Goal: Task Accomplishment & Management: Use online tool/utility

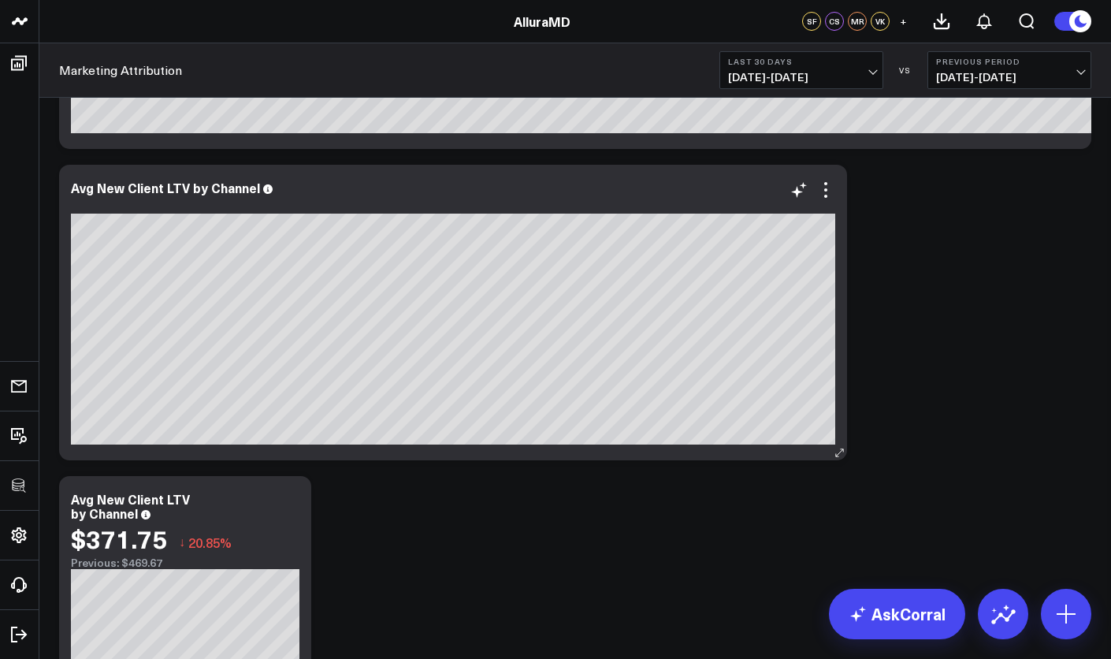
scroll to position [1101, 0]
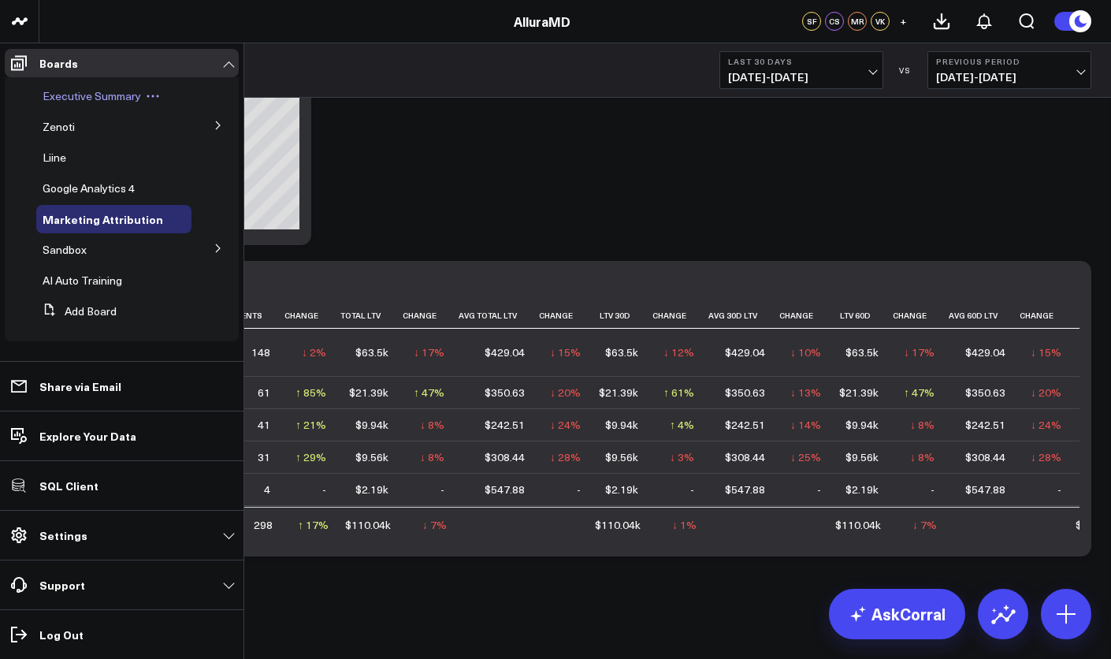
click at [67, 89] on span "Executive Summary" at bounding box center [92, 95] width 98 height 15
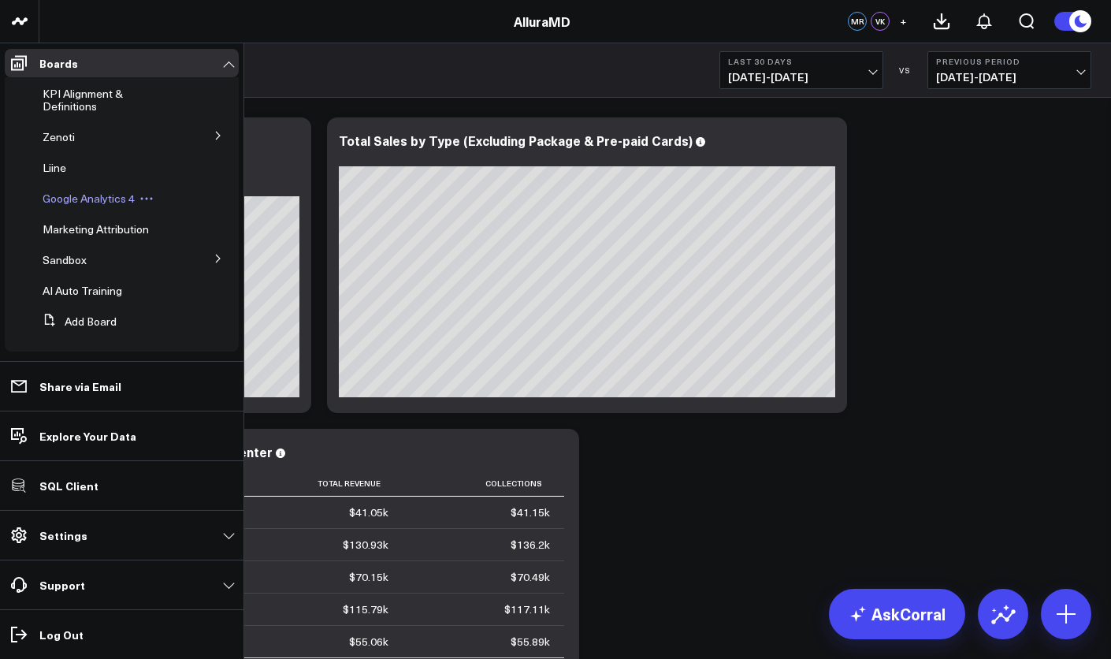
scroll to position [36, 0]
click at [213, 259] on icon at bounding box center [217, 255] width 9 height 9
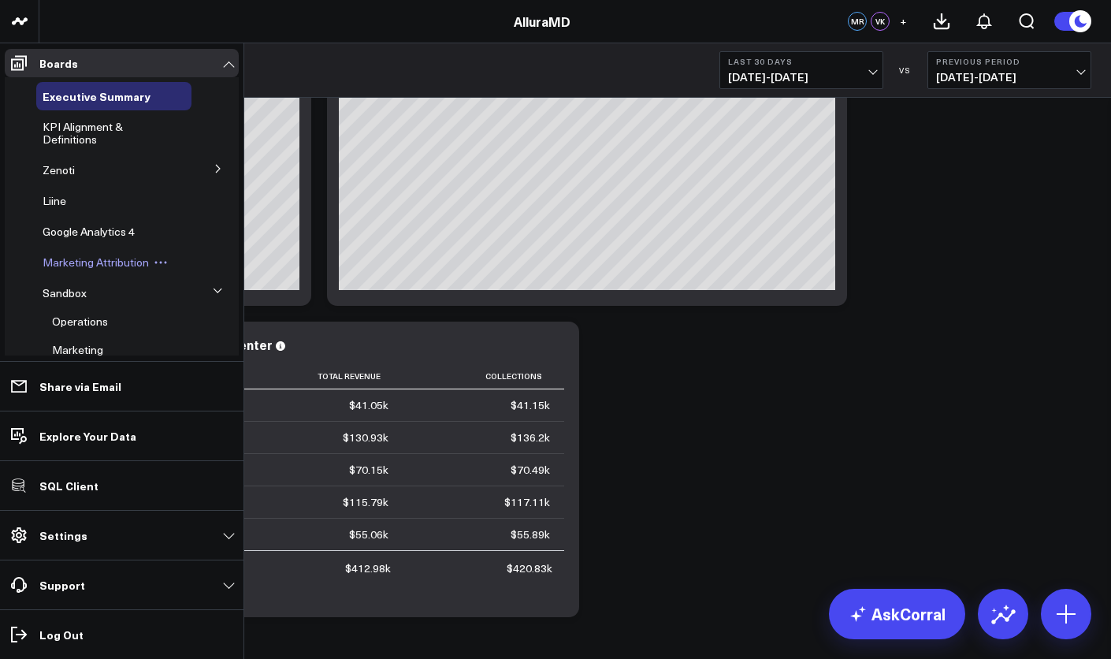
scroll to position [0, 0]
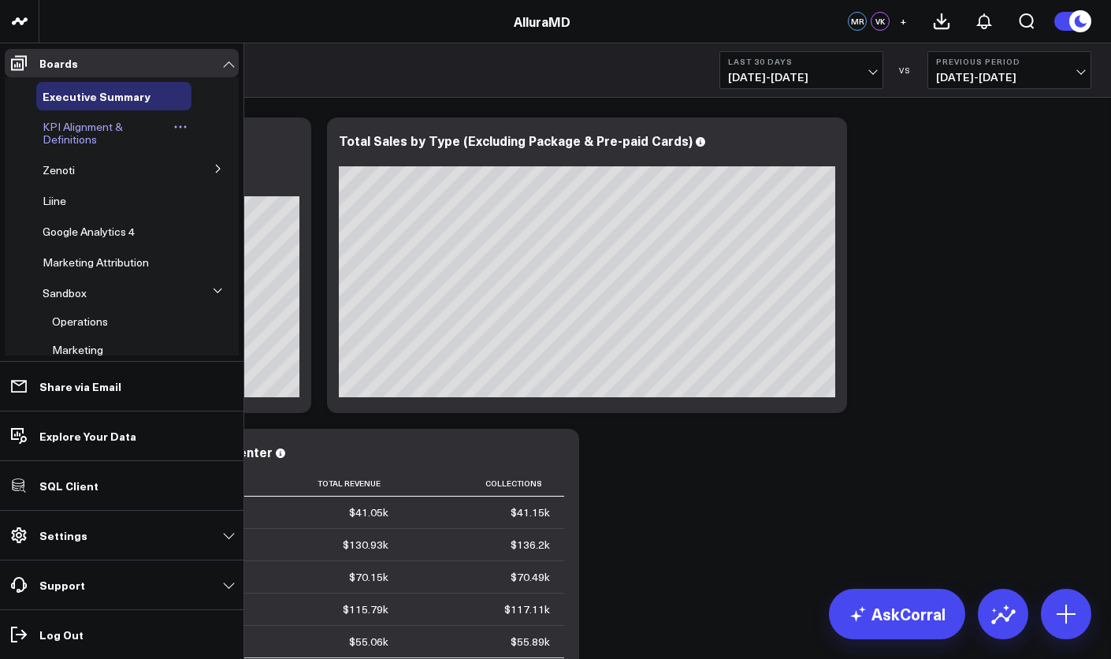
click at [74, 132] on span "KPI Alignment & Definitions" at bounding box center [83, 133] width 80 height 28
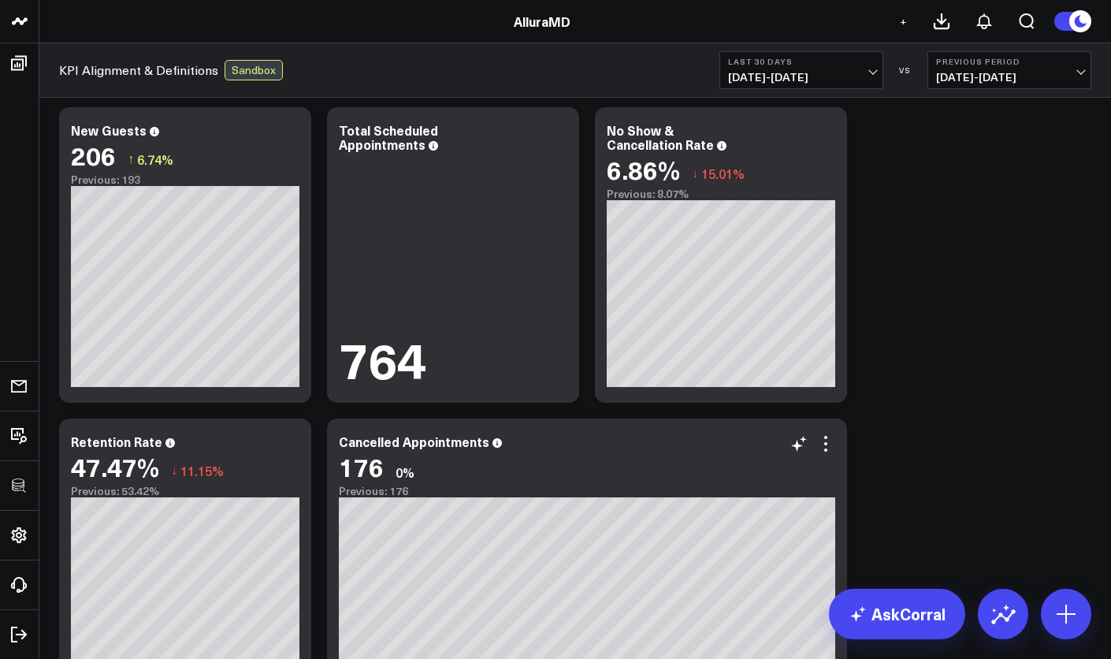
scroll to position [1623, 0]
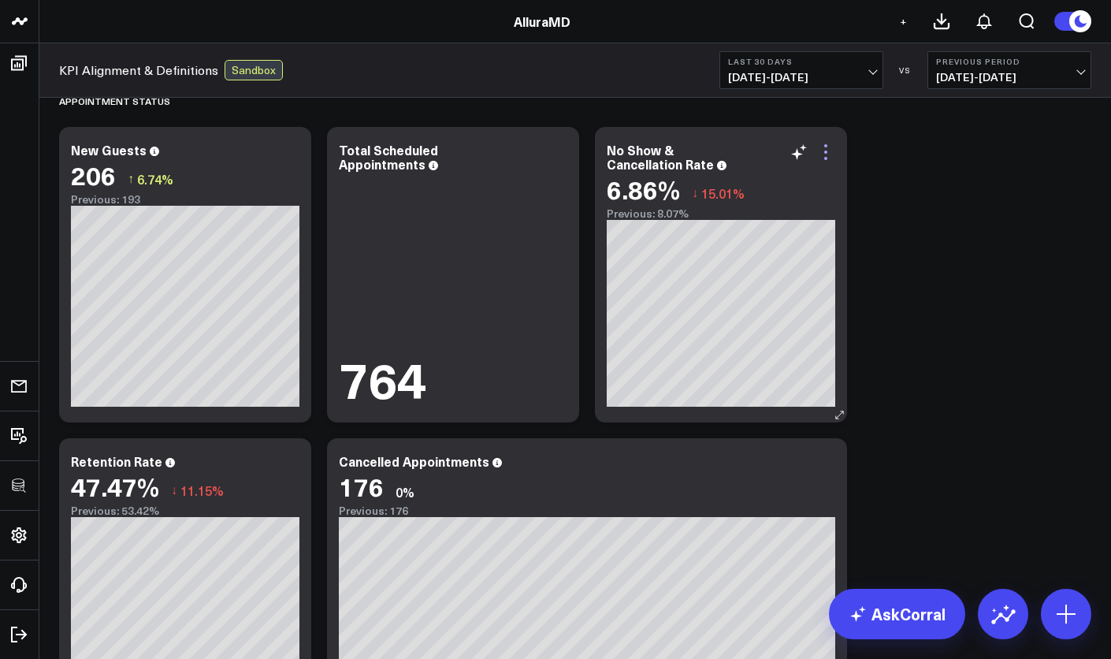
click at [827, 153] on icon at bounding box center [825, 152] width 19 height 19
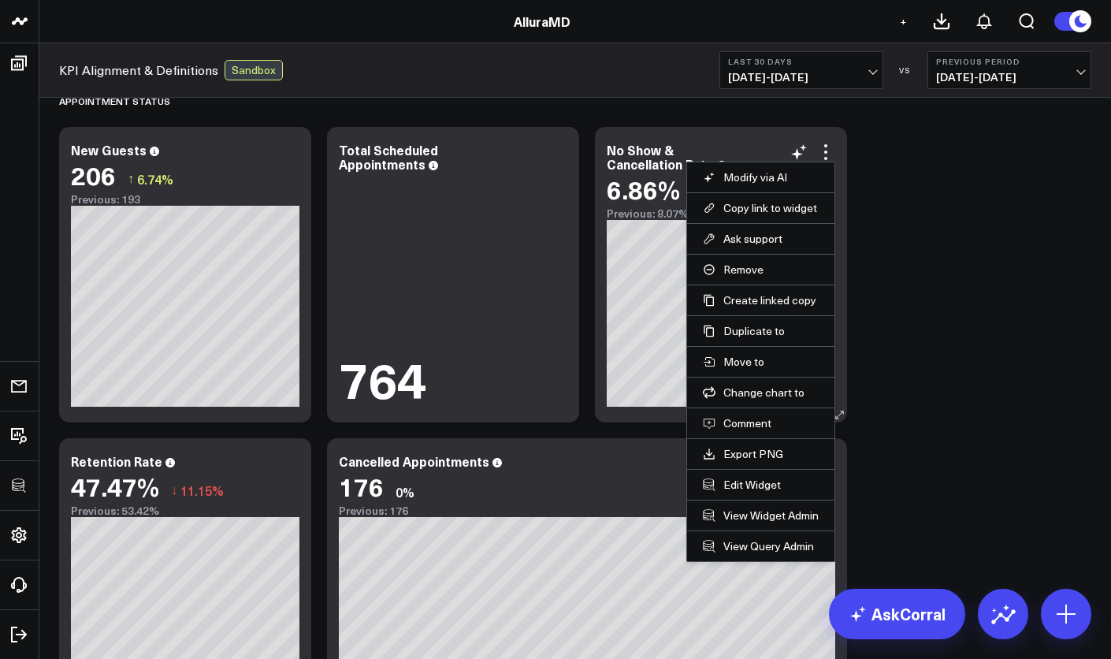
click at [755, 492] on li "Edit Widget" at bounding box center [760, 484] width 147 height 31
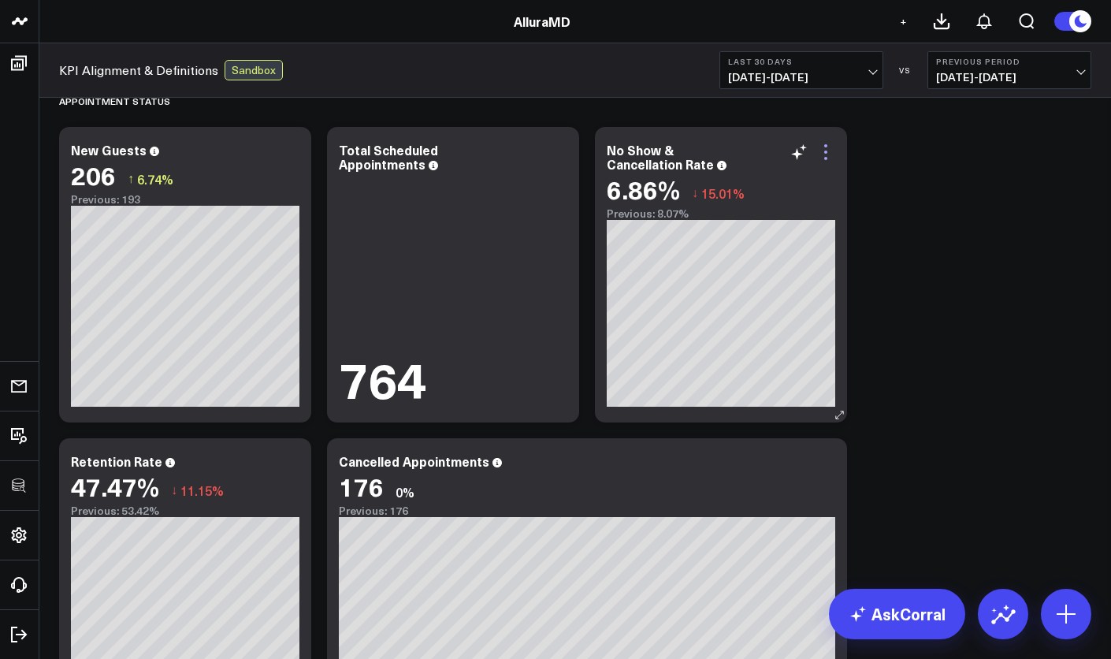
click at [822, 147] on icon at bounding box center [825, 152] width 19 height 19
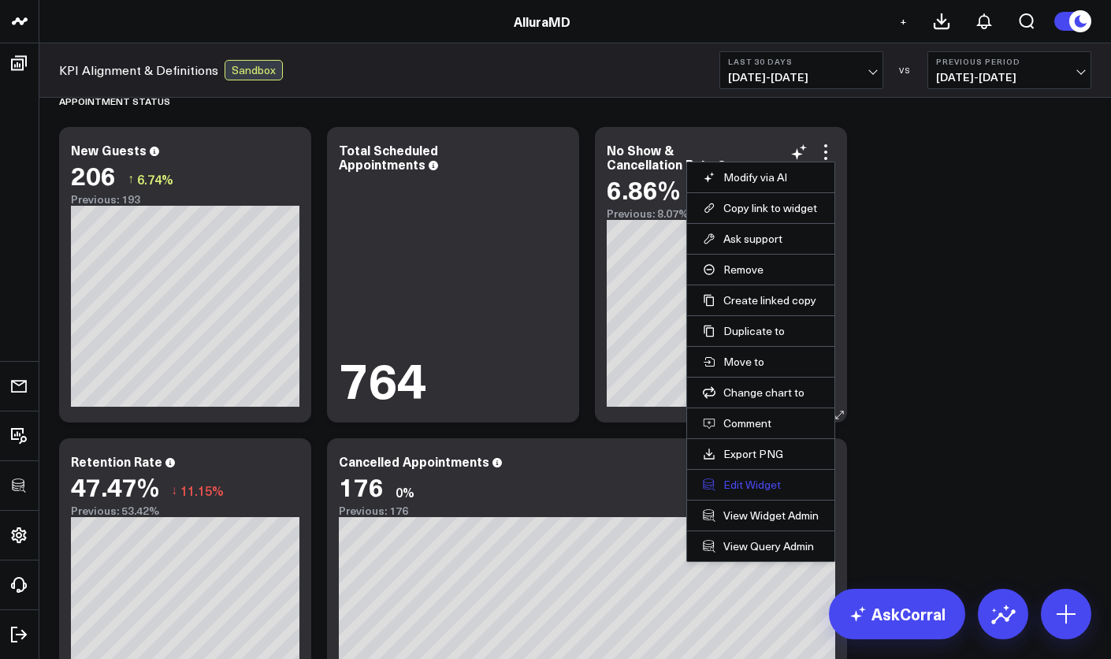
click at [763, 481] on button "Edit Widget" at bounding box center [761, 484] width 116 height 14
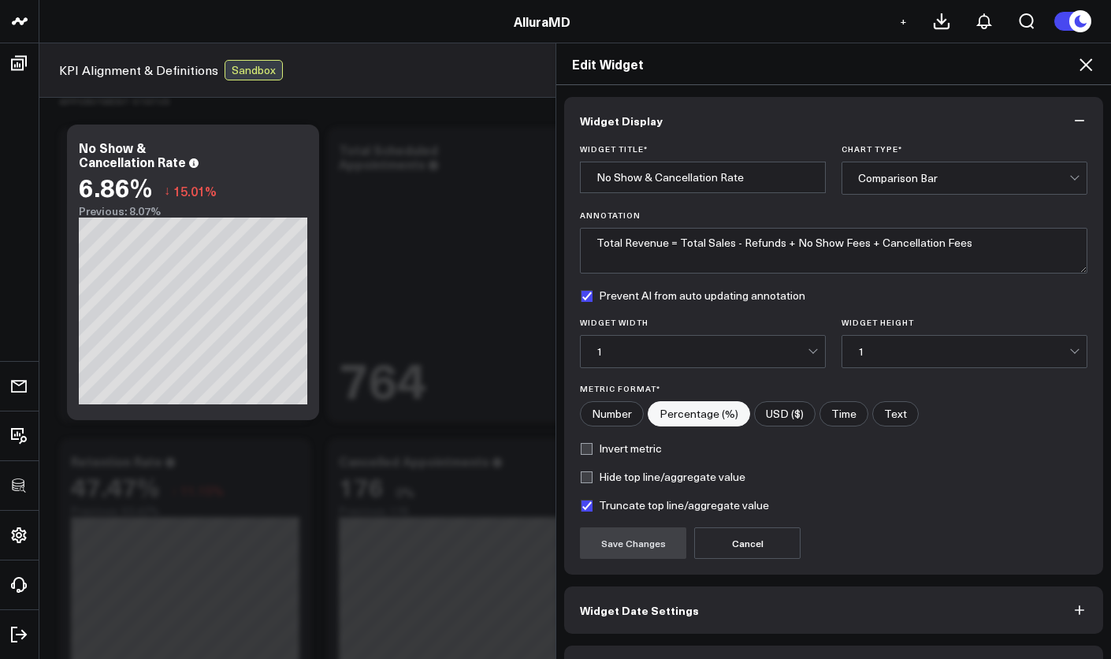
scroll to position [45, 0]
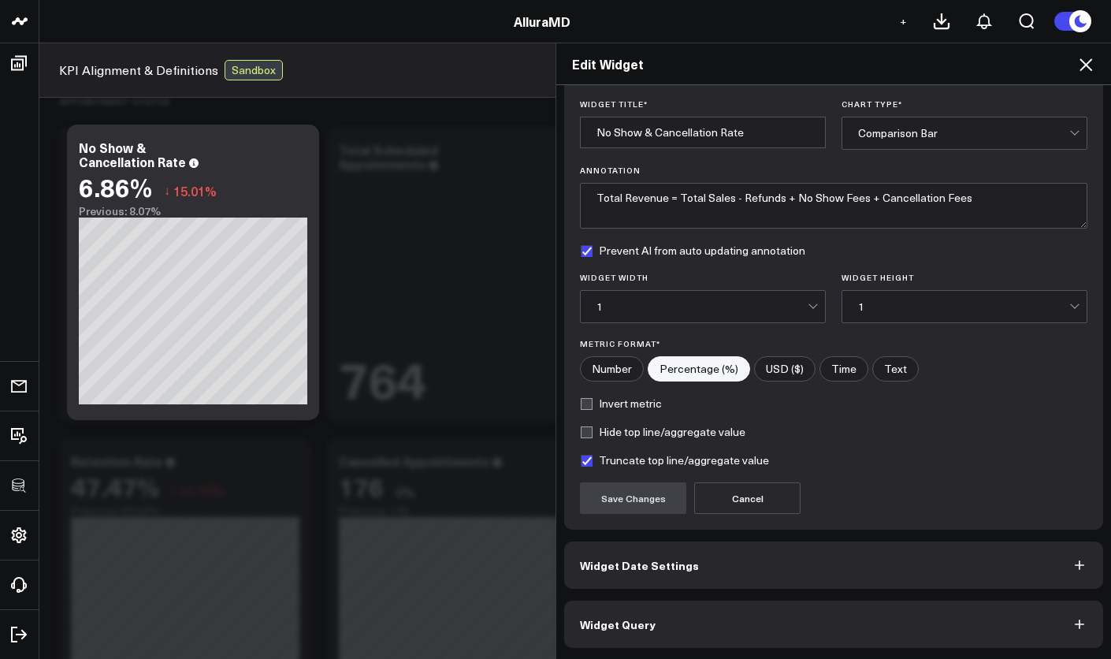
click at [752, 611] on button "Widget Query" at bounding box center [833, 623] width 539 height 47
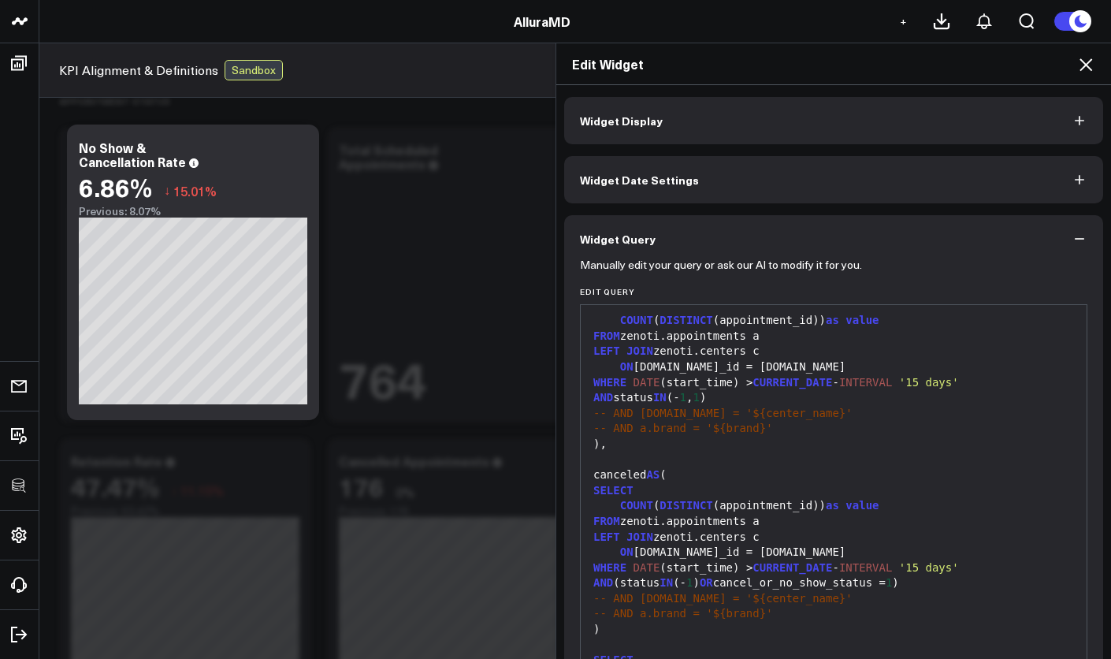
scroll to position [113, 0]
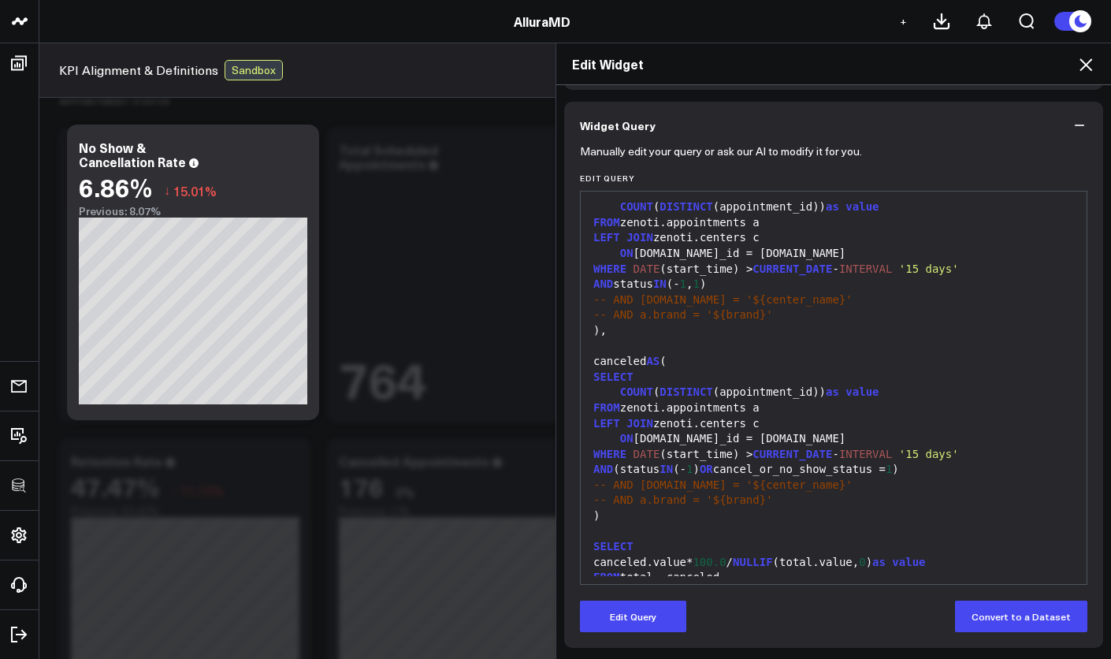
click at [744, 478] on span "-- AND [DOMAIN_NAME] = '${center_name}'" at bounding box center [722, 484] width 259 height 13
click at [782, 416] on div "LEFT JOIN zenoti.centers c" at bounding box center [834, 424] width 490 height 16
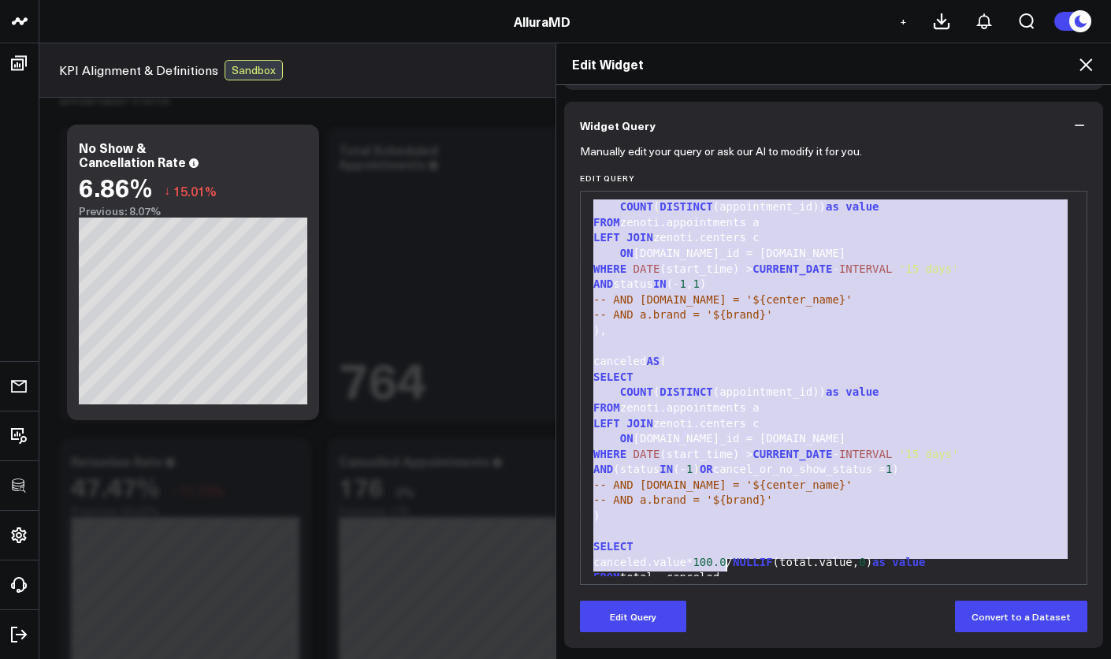
copy div "WITH total AS ( SELECT COUNT ( DISTINCT (appointment_id)) as value FROM zenoti.…"
click at [507, 136] on div "Edit Widget Widget Display Widget Date Settings Widget Query Manually edit your…" at bounding box center [555, 351] width 1111 height 616
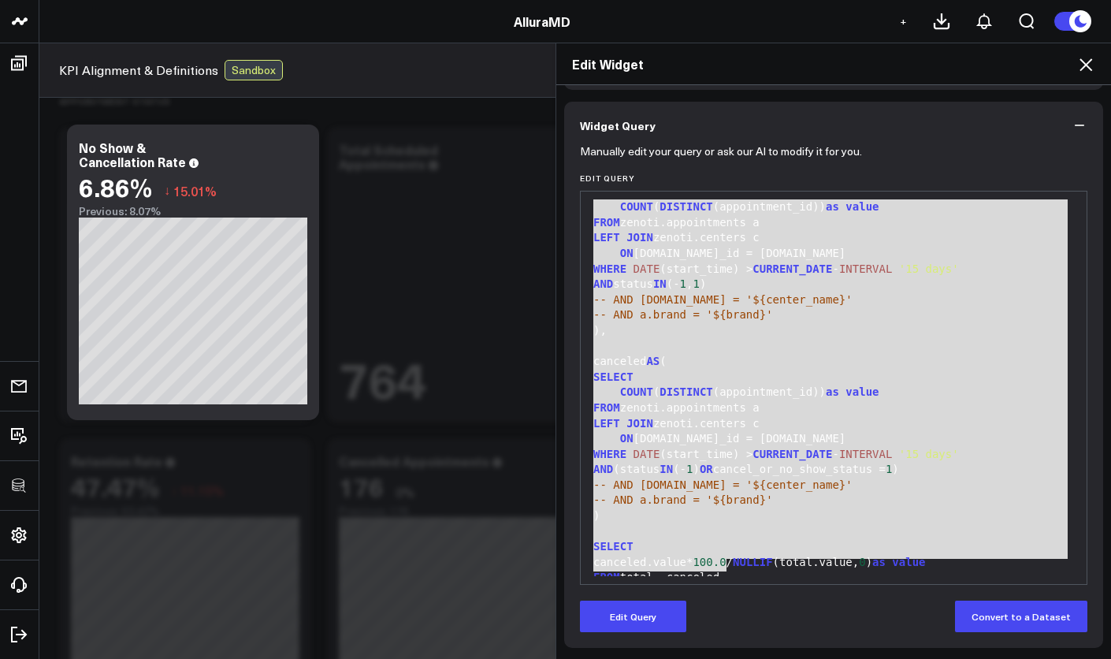
click at [510, 125] on div "Edit Widget Widget Display Widget Date Settings Widget Query Manually edit your…" at bounding box center [555, 351] width 1111 height 616
click at [1079, 71] on icon at bounding box center [1085, 64] width 19 height 19
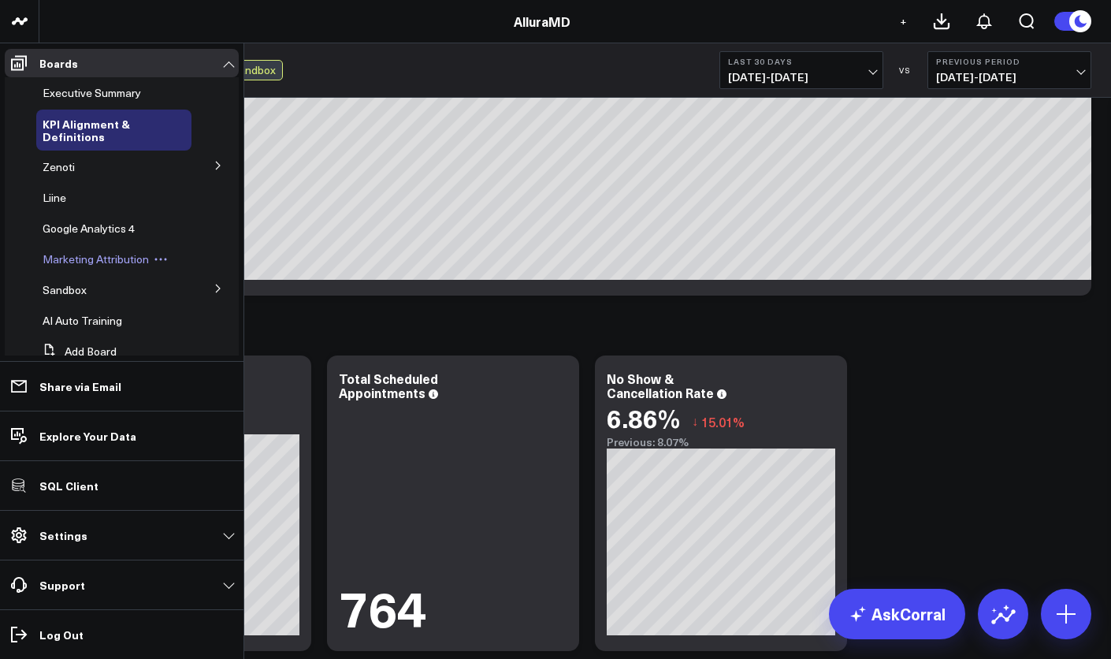
scroll to position [6, 0]
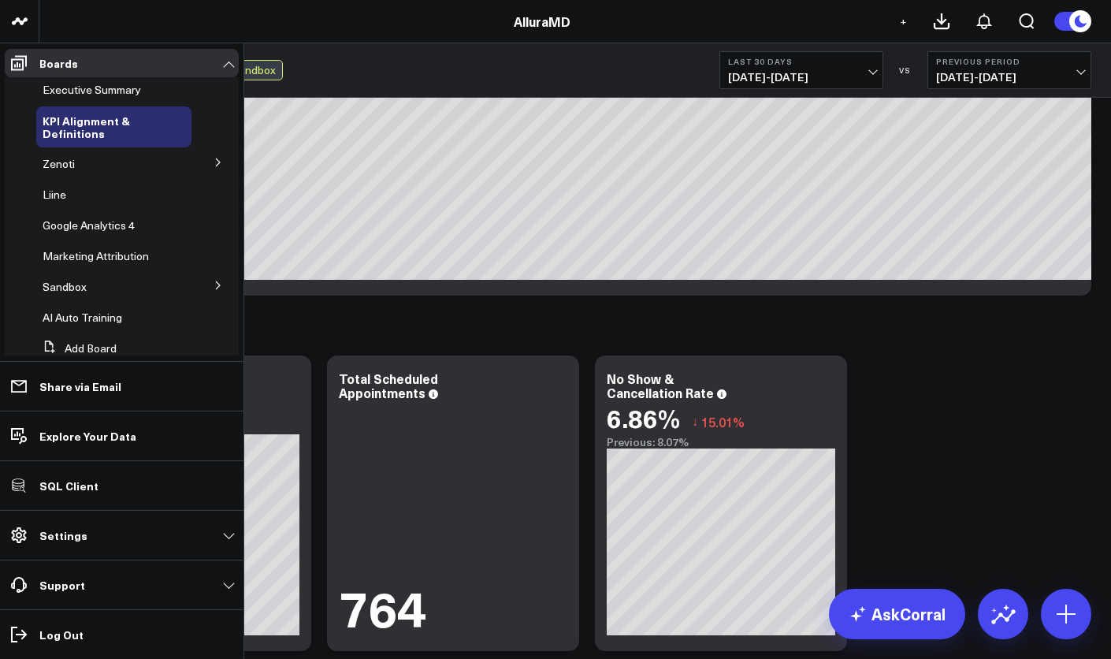
click at [213, 288] on icon at bounding box center [217, 284] width 9 height 9
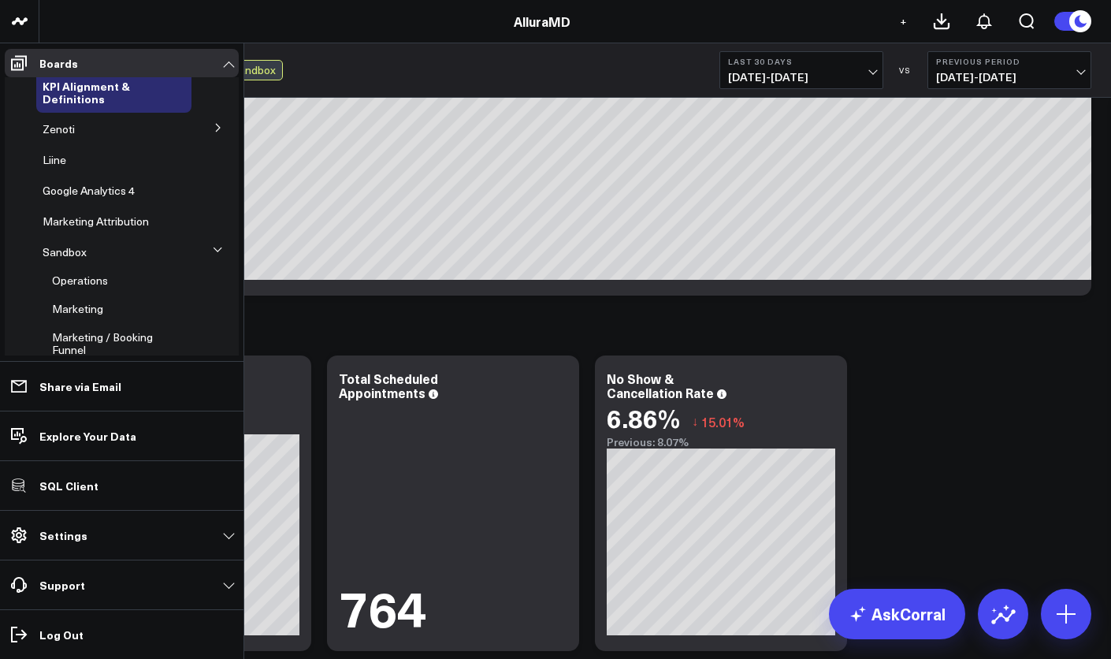
scroll to position [205, 0]
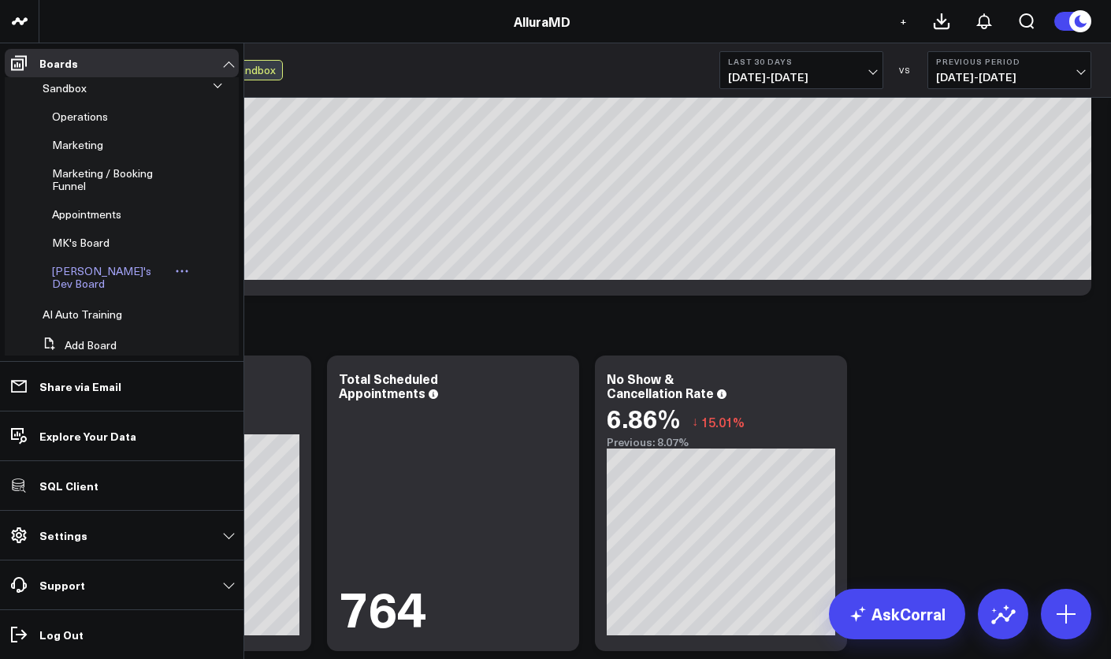
click at [117, 274] on span "[PERSON_NAME]'s Dev Board" at bounding box center [101, 277] width 99 height 28
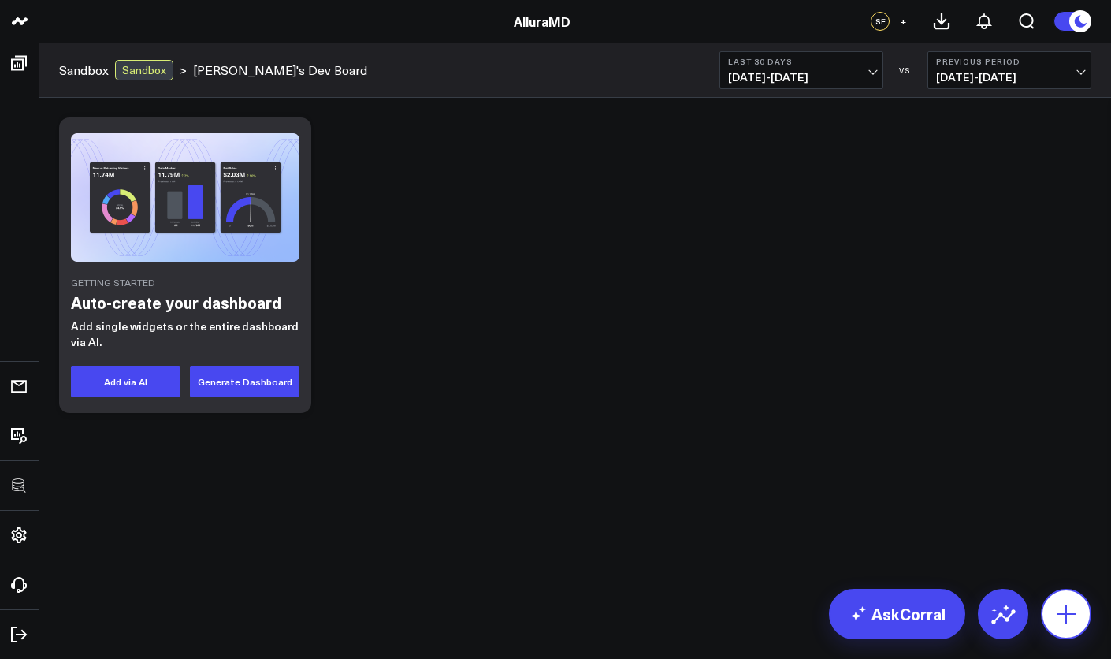
click at [1068, 618] on icon at bounding box center [1065, 613] width 25 height 25
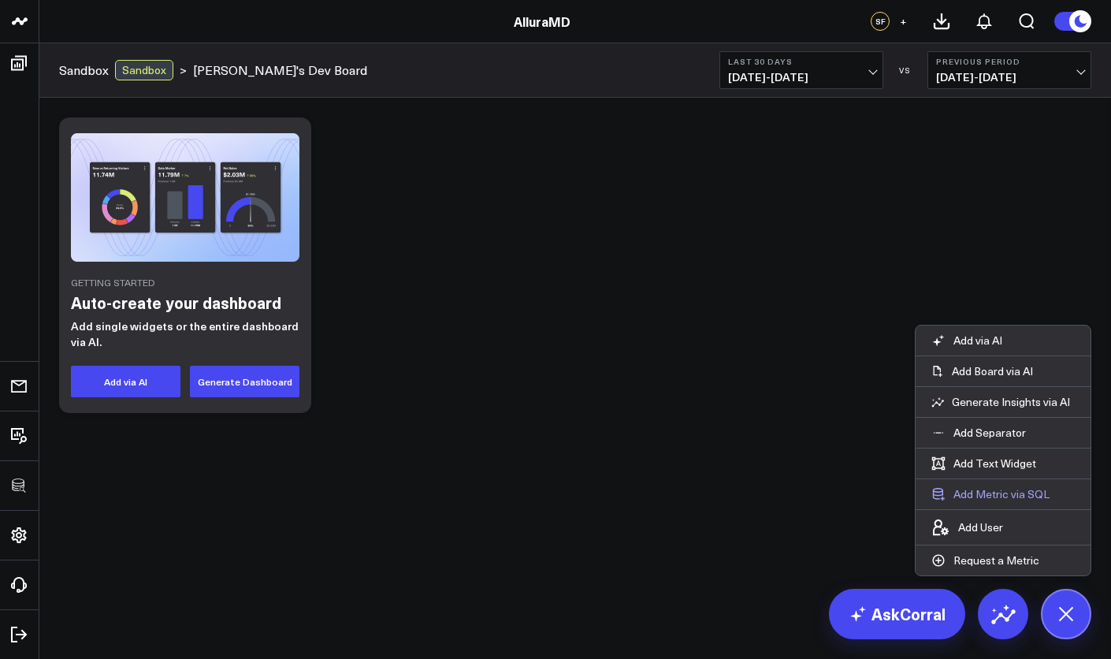
click at [1001, 493] on button "Add Metric via SQL" at bounding box center [990, 494] width 150 height 30
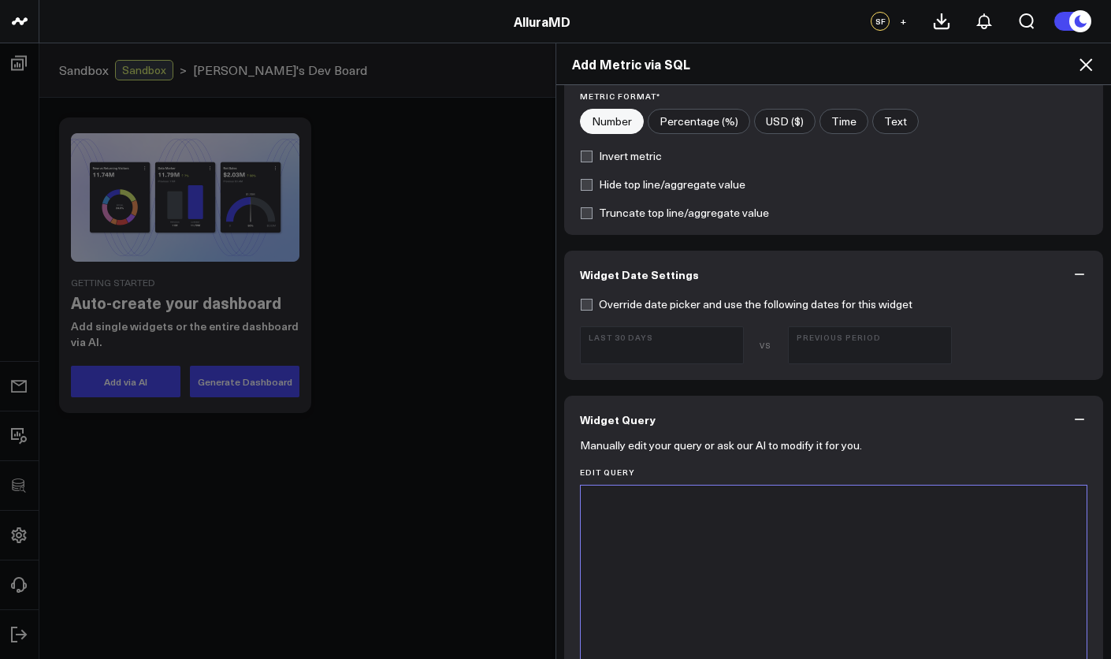
scroll to position [477, 0]
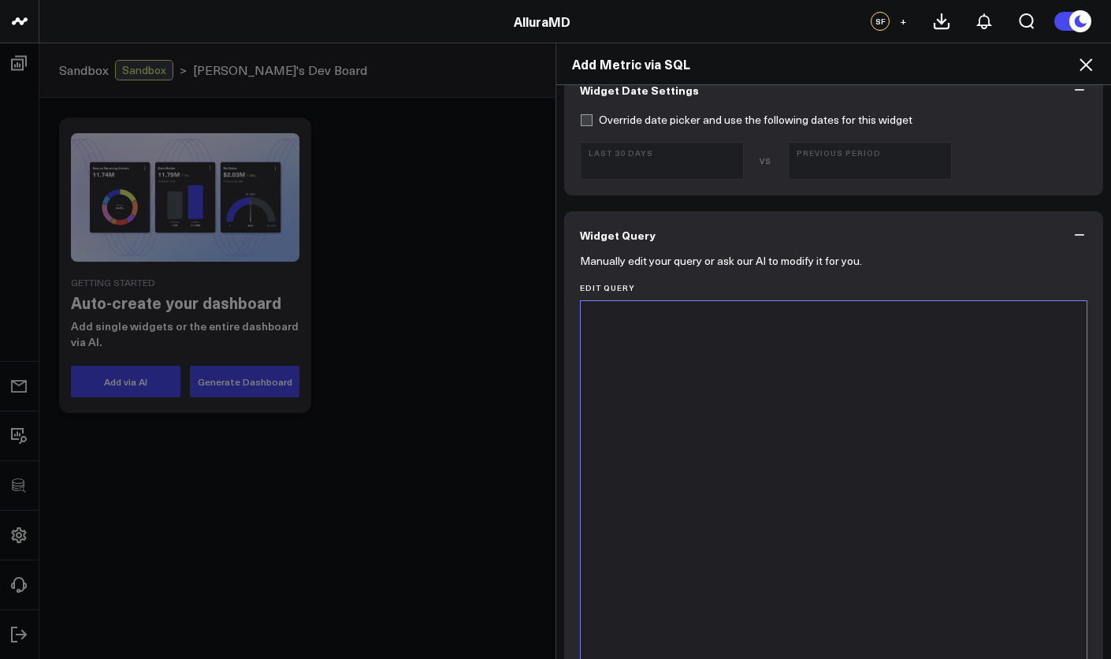
click at [832, 410] on div at bounding box center [834, 497] width 490 height 377
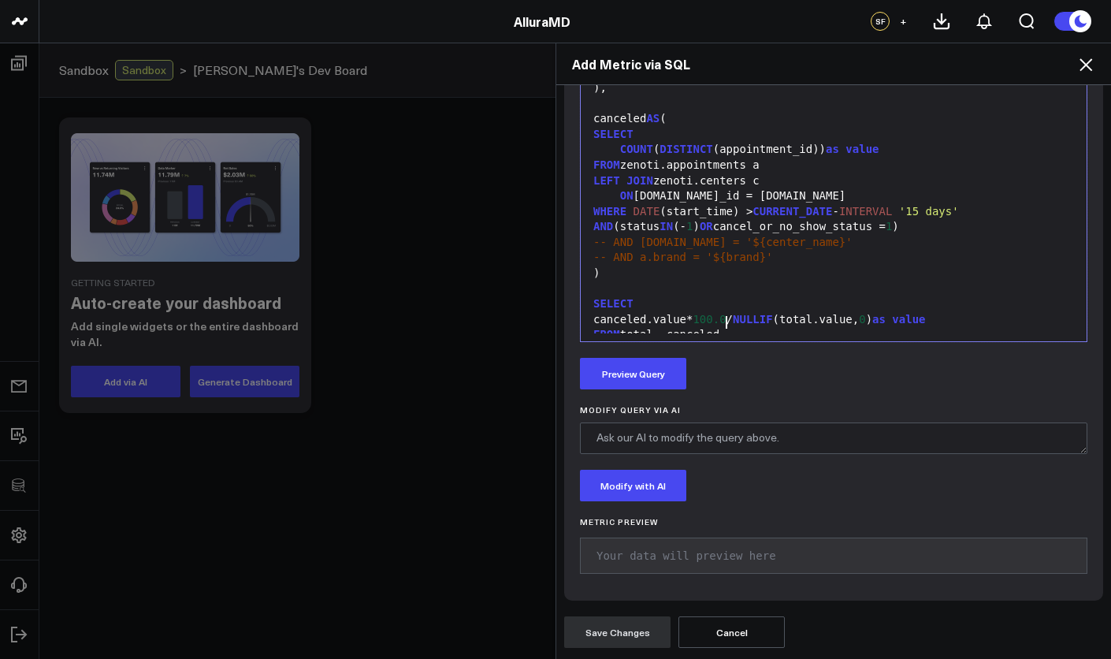
scroll to position [0, 0]
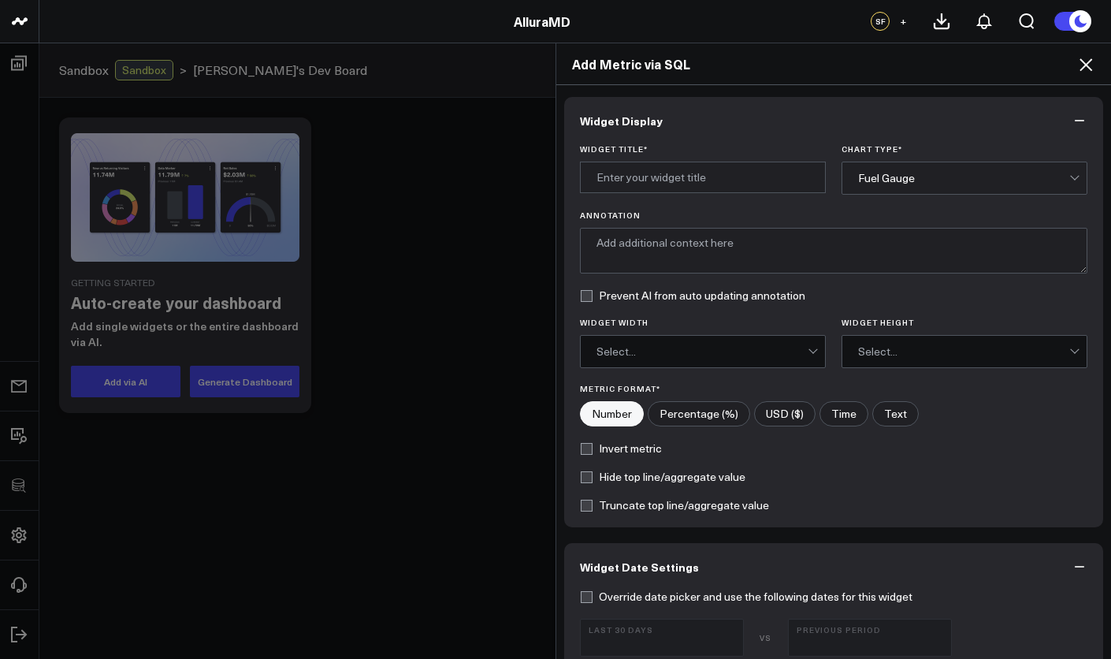
click at [904, 182] on div "Fuel Gauge" at bounding box center [963, 178] width 211 height 13
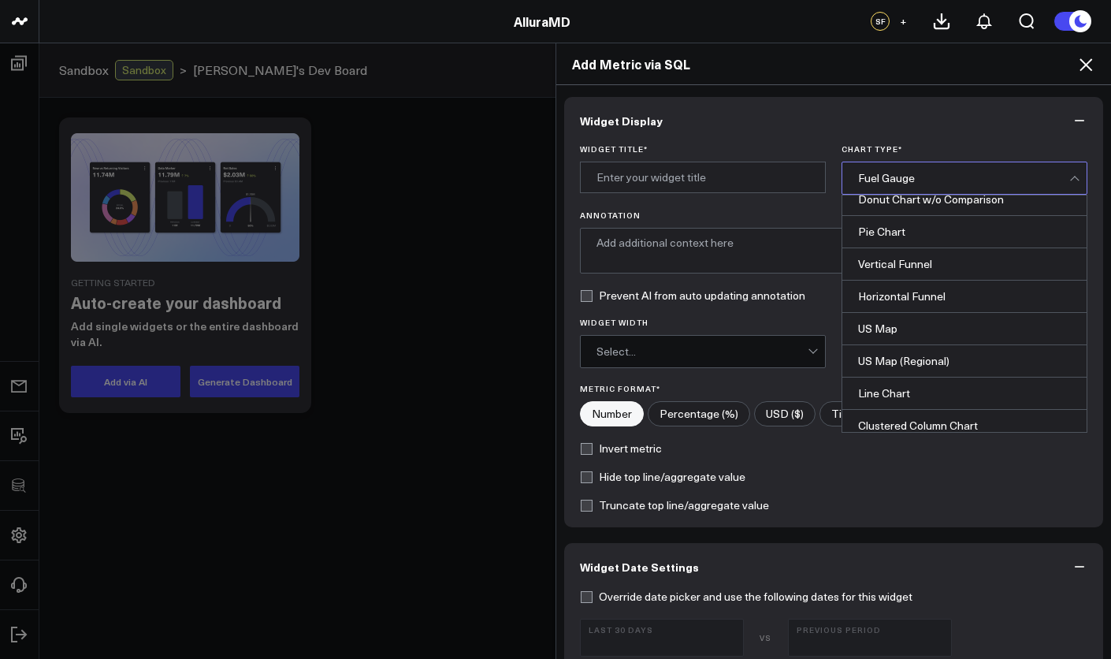
scroll to position [635, 0]
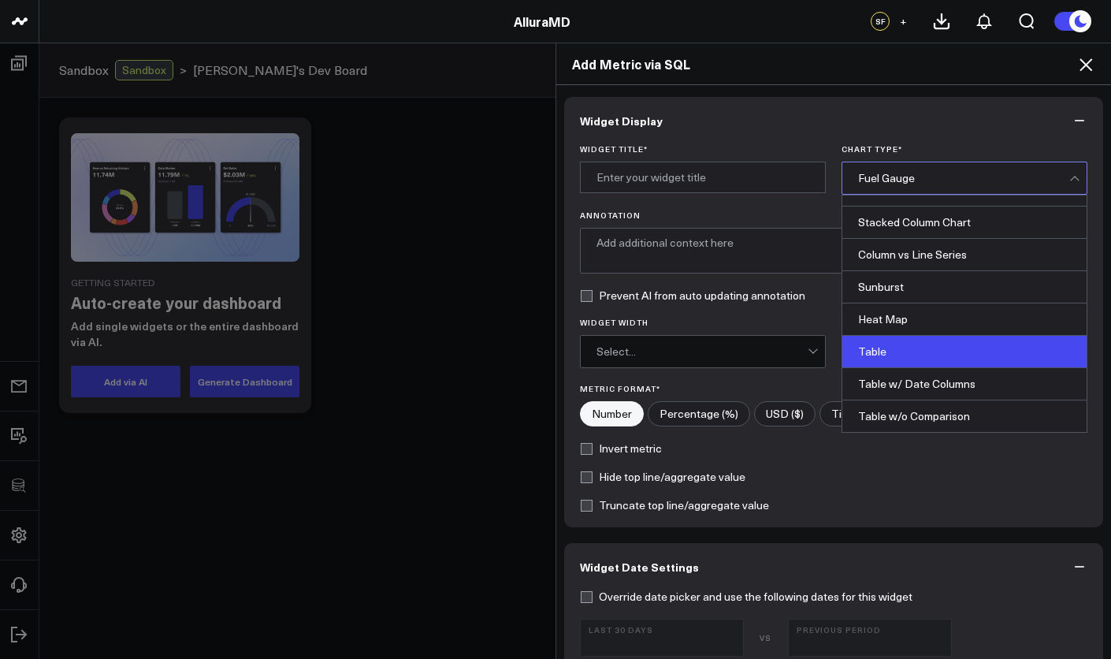
click at [904, 347] on div "Table" at bounding box center [964, 352] width 244 height 32
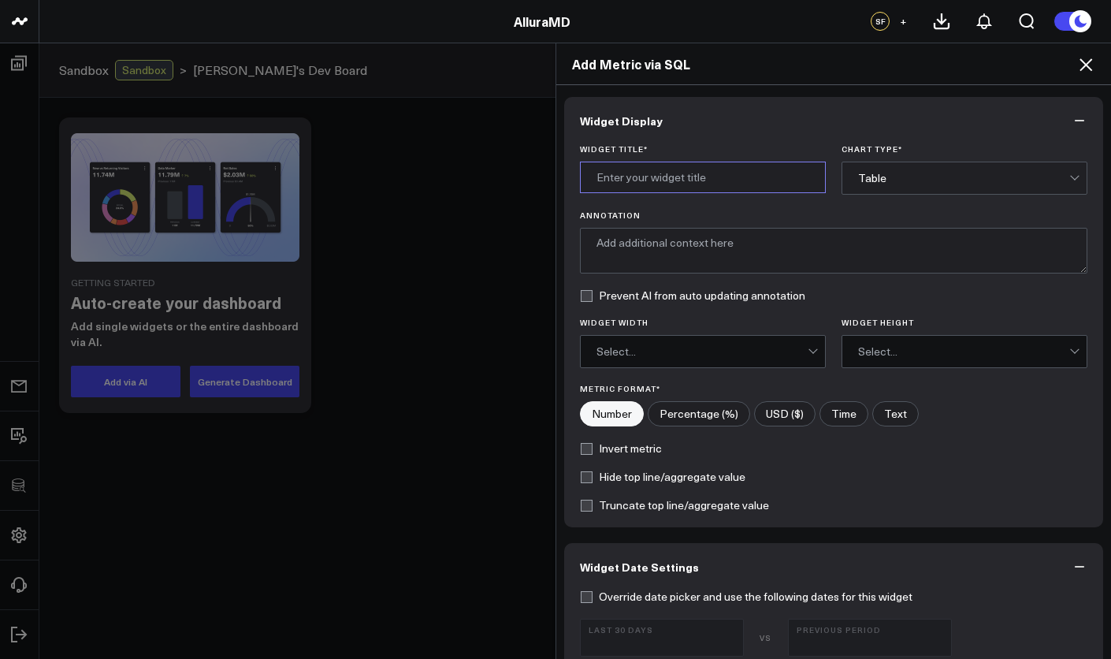
click at [716, 179] on input "Widget Title *" at bounding box center [703, 178] width 246 height 32
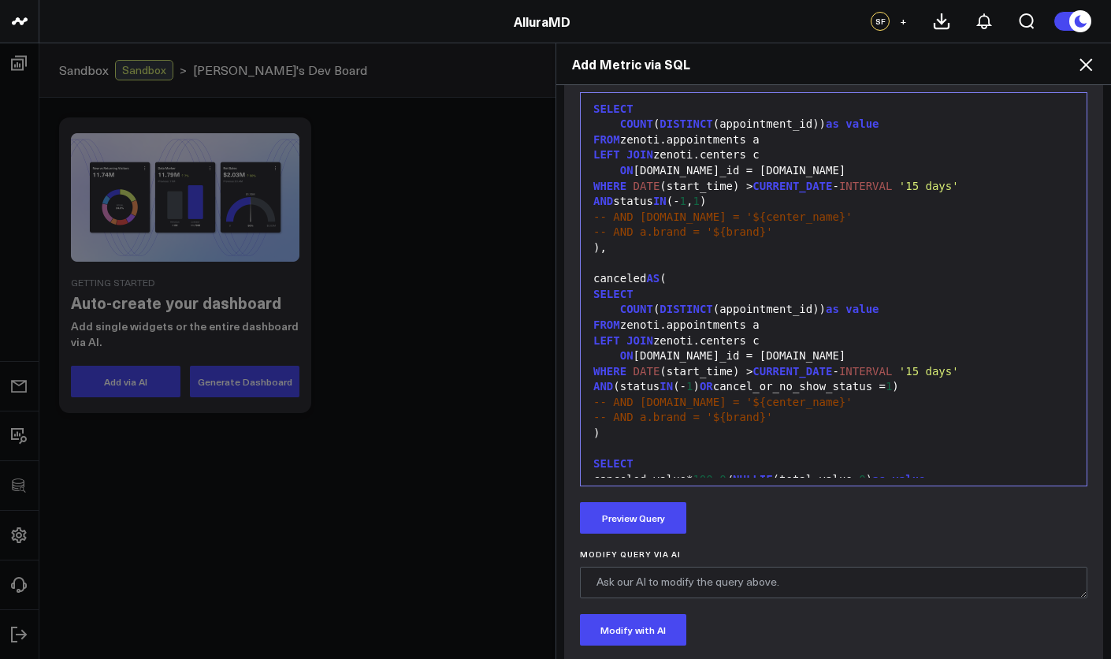
scroll to position [568, 0]
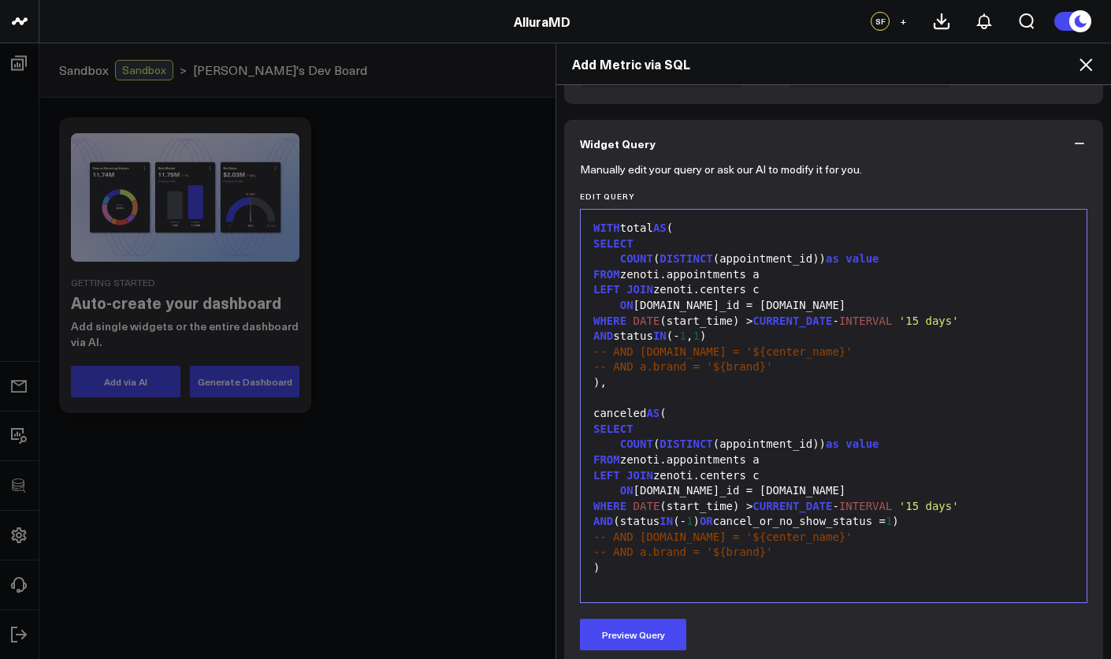
type input "No Show/Cancellation Rate by Location"
click at [722, 240] on div "SELECT" at bounding box center [834, 244] width 490 height 16
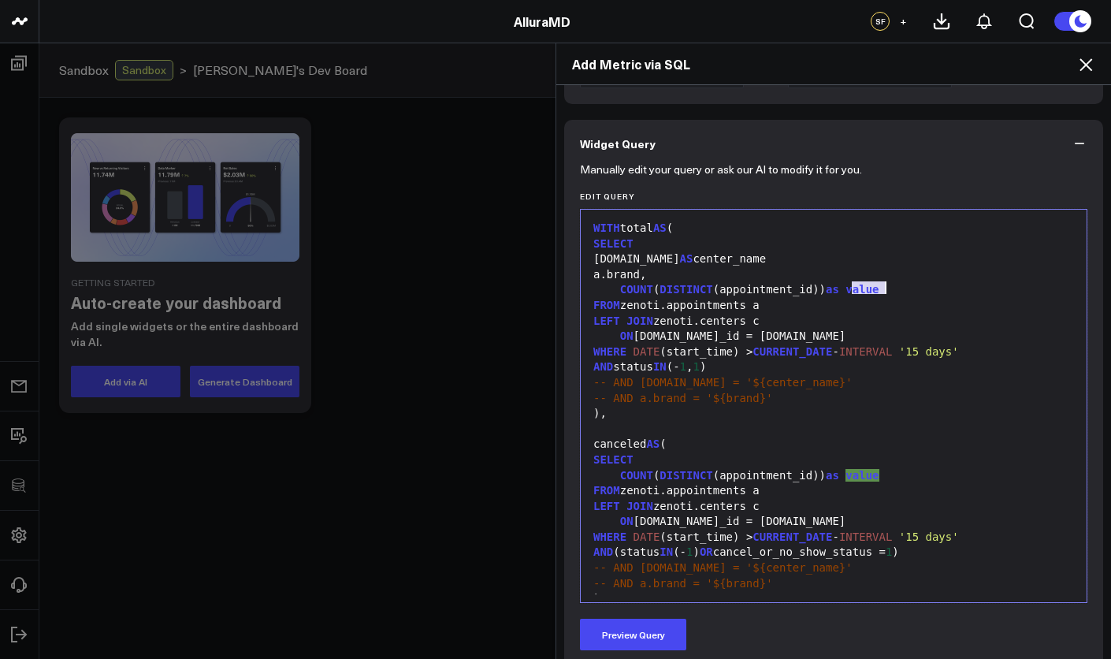
drag, startPoint x: 848, startPoint y: 291, endPoint x: 879, endPoint y: 290, distance: 31.6
click at [878, 290] on span "value" at bounding box center [861, 289] width 33 height 13
drag, startPoint x: 852, startPoint y: 470, endPoint x: 869, endPoint y: 470, distance: 17.3
click at [869, 470] on span "value" at bounding box center [861, 475] width 33 height 13
click at [892, 468] on div "COUNT ( DISTINCT (appointment_id)) as value" at bounding box center [834, 476] width 490 height 16
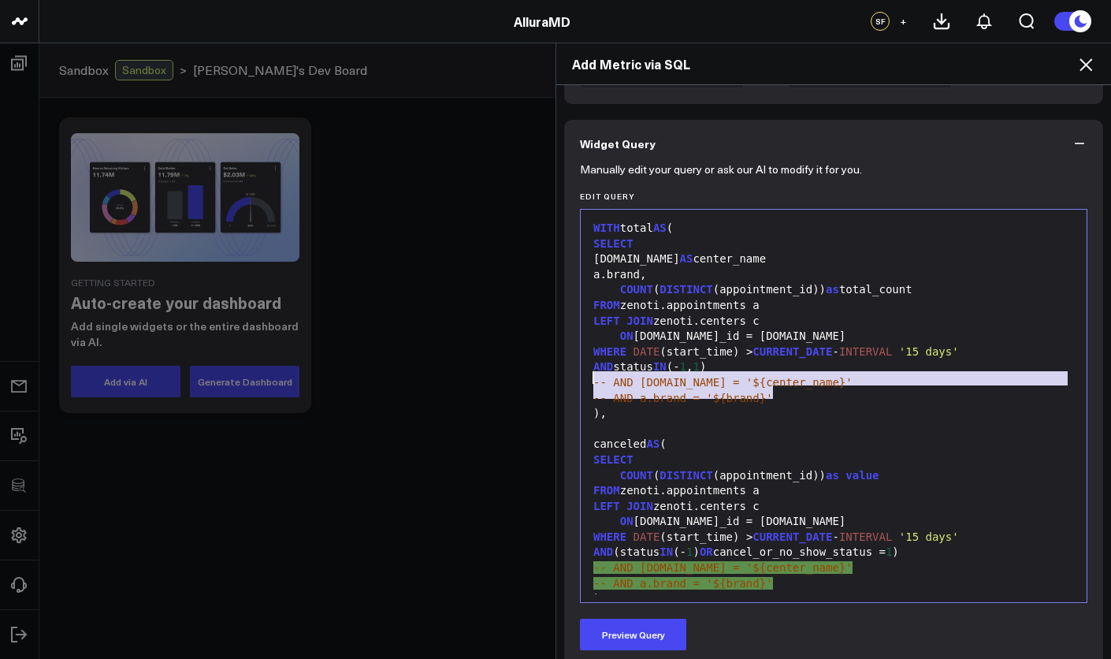
drag, startPoint x: 767, startPoint y: 390, endPoint x: 585, endPoint y: 375, distance: 182.6
click at [589, 375] on div "WITH total AS ( SELECT c.name AS center_name a.brand, COUNT ( DISTINCT (appoint…" at bounding box center [834, 444] width 490 height 454
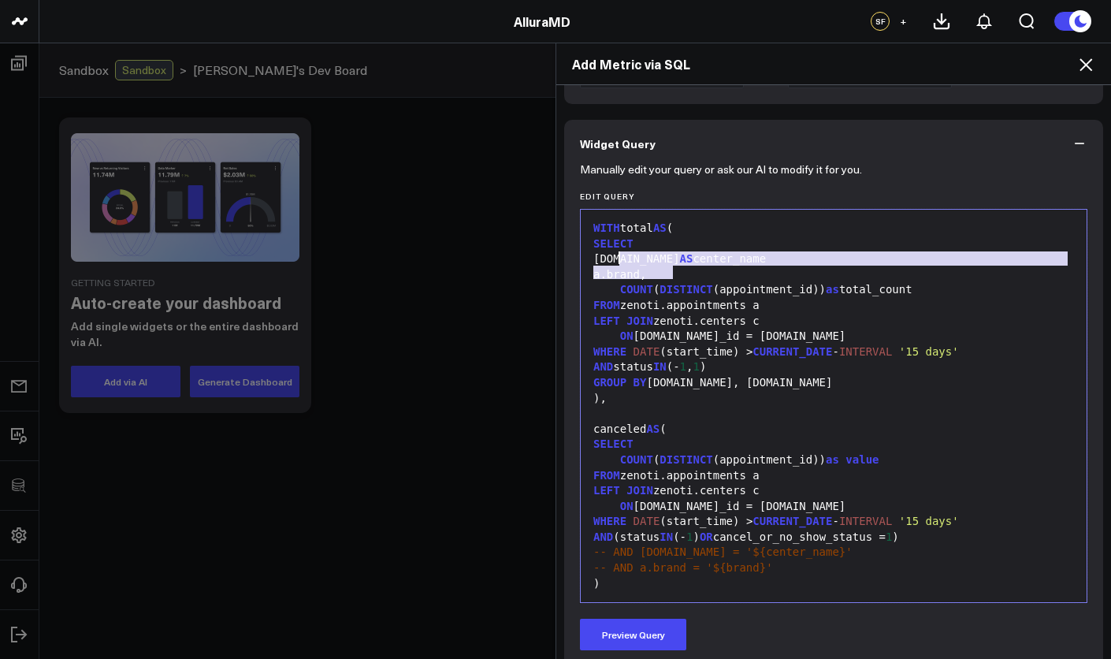
drag, startPoint x: 668, startPoint y: 273, endPoint x: 613, endPoint y: 260, distance: 56.8
click at [613, 260] on div "WITH total AS ( SELECT c.name AS center_name a.brand, COUNT ( DISTINCT (appoint…" at bounding box center [834, 436] width 490 height 439
copy div "c.name AS center_name a.brand,"
click at [662, 436] on div "SELECT" at bounding box center [834, 444] width 490 height 16
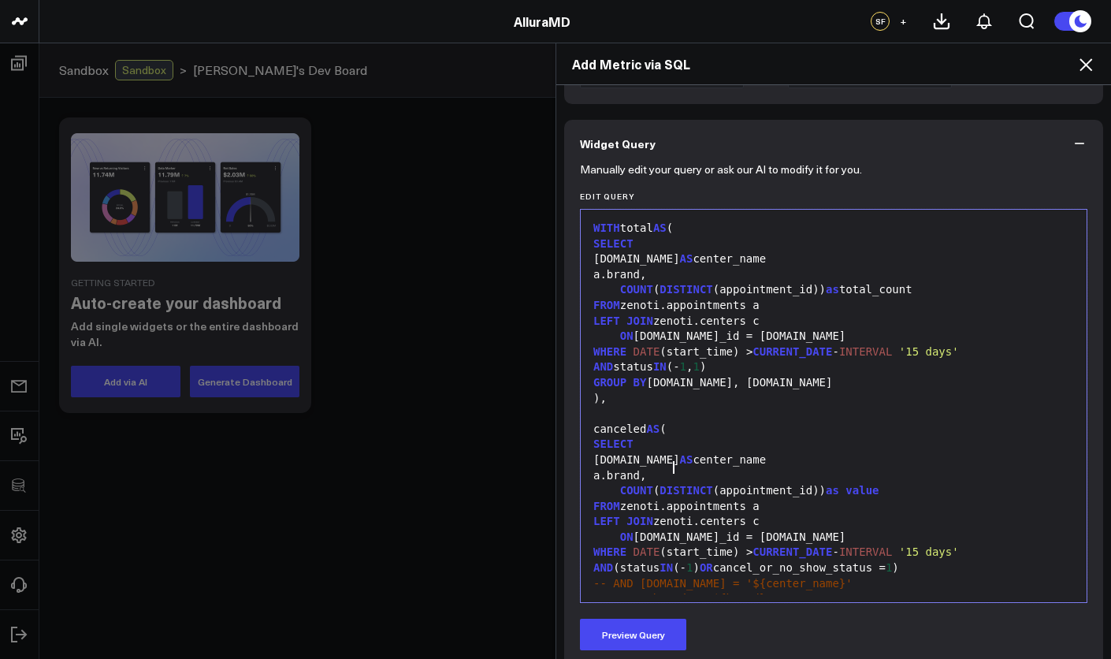
click at [601, 456] on div "c.name AS center_name" at bounding box center [834, 460] width 490 height 16
click at [670, 468] on div "a.brand," at bounding box center [834, 476] width 490 height 16
drag, startPoint x: 871, startPoint y: 483, endPoint x: 830, endPoint y: 483, distance: 40.2
click at [830, 483] on div "COUNT ( DISTINCT (appointment_id)) as value" at bounding box center [834, 491] width 490 height 16
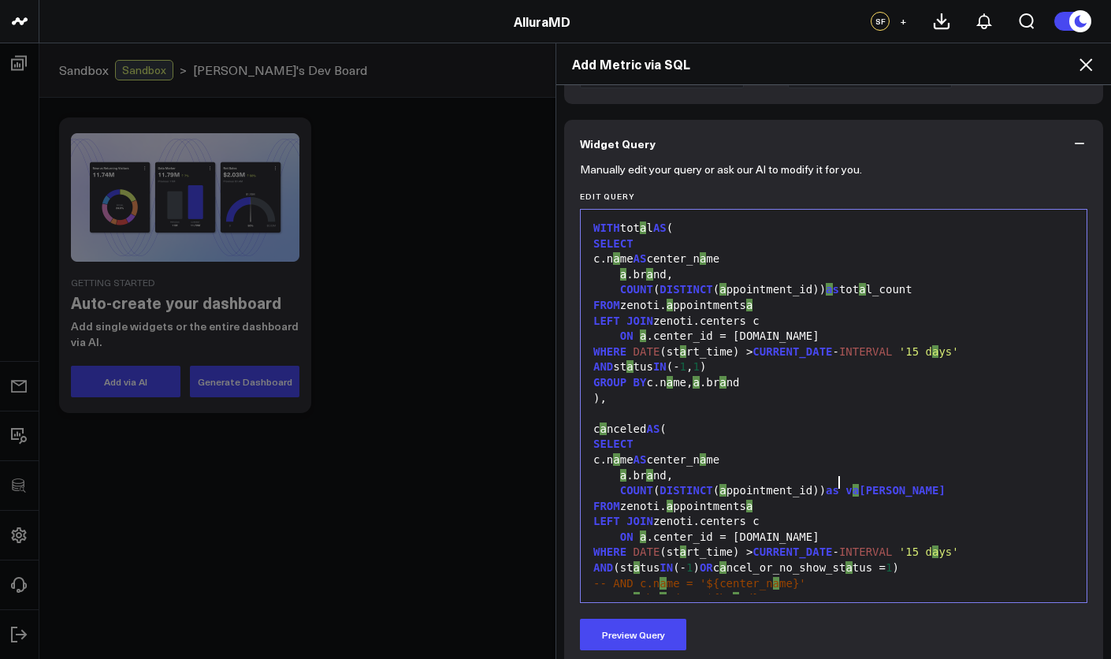
click at [830, 484] on span "as" at bounding box center [832, 490] width 13 height 13
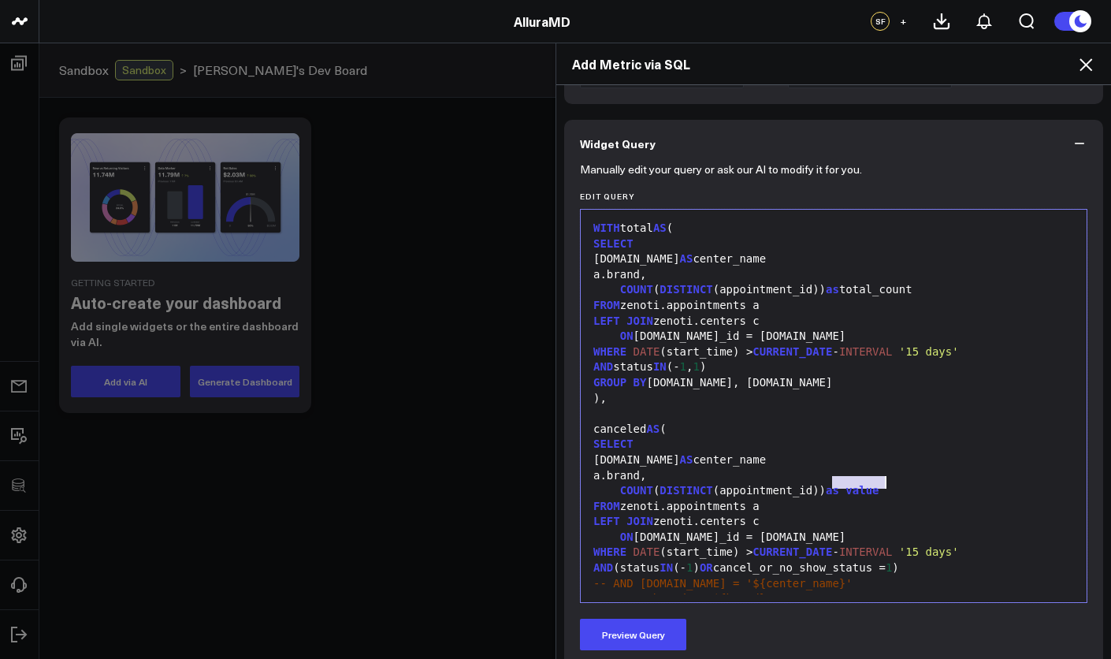
drag, startPoint x: 829, startPoint y: 485, endPoint x: 878, endPoint y: 486, distance: 48.9
click at [878, 486] on div "COUNT ( DISTINCT (appointment_id)) as value" at bounding box center [834, 491] width 490 height 16
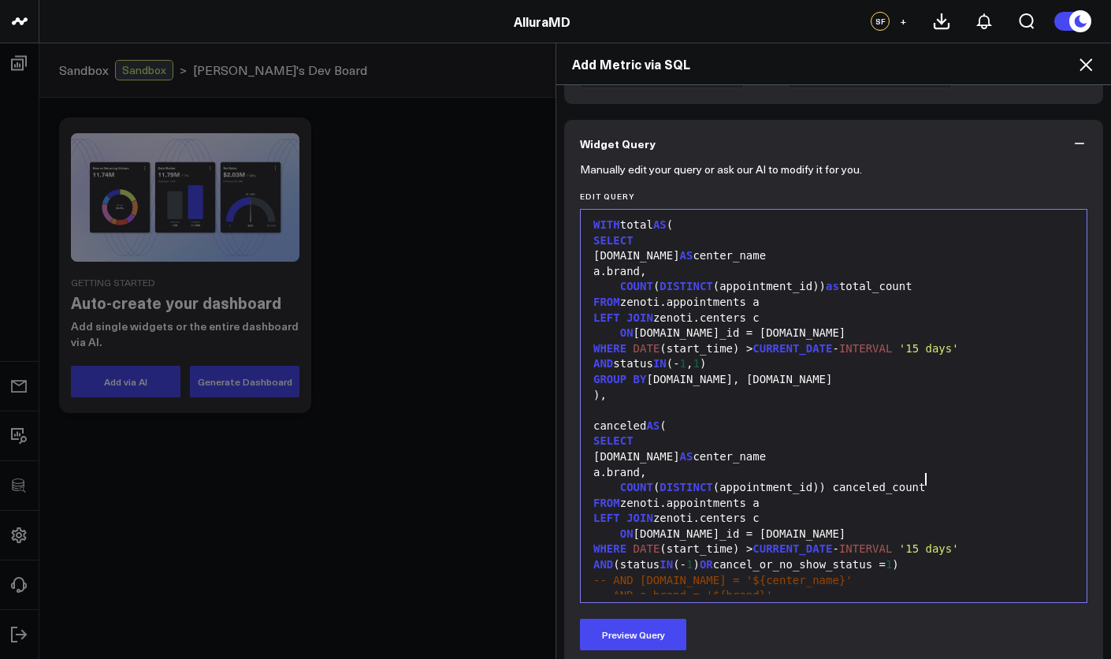
scroll to position [19, 0]
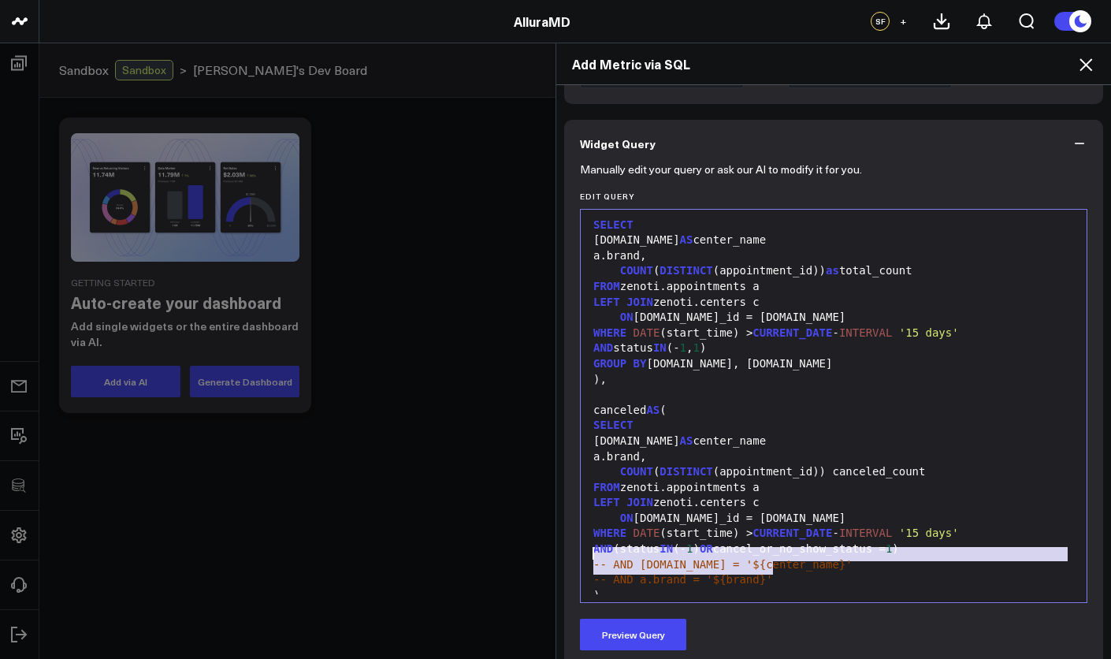
drag, startPoint x: 774, startPoint y: 569, endPoint x: 584, endPoint y: 556, distance: 190.3
click at [589, 556] on div "WITH total AS ( SELECT c.name AS center_name a.brand, COUNT ( DISTINCT (appoint…" at bounding box center [834, 434] width 490 height 470
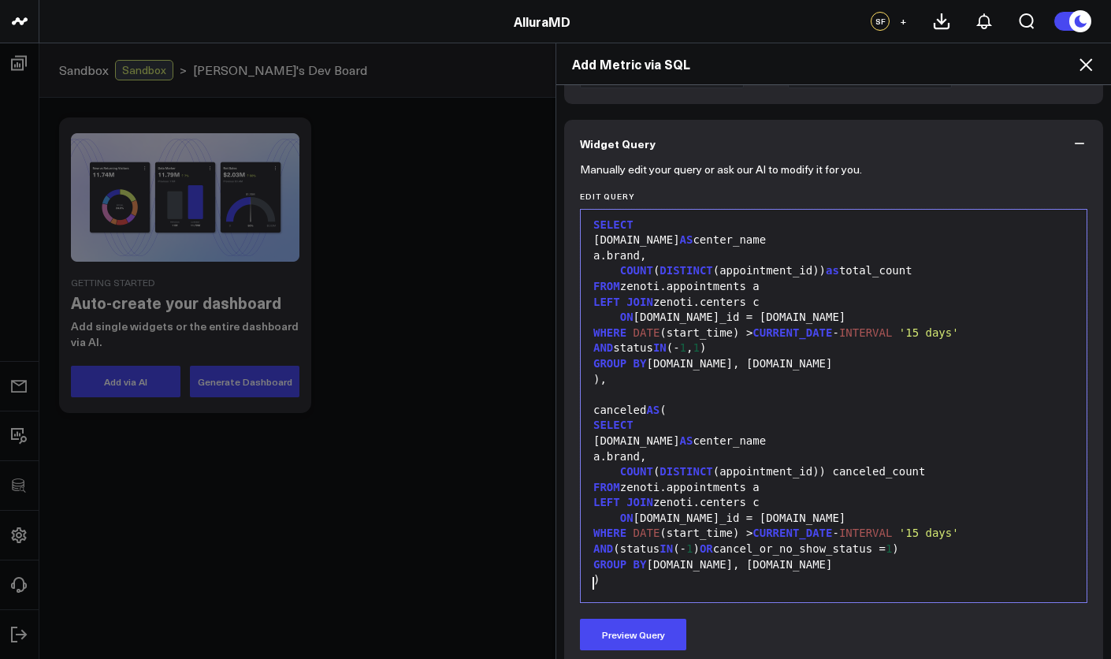
click at [768, 588] on div at bounding box center [834, 596] width 490 height 16
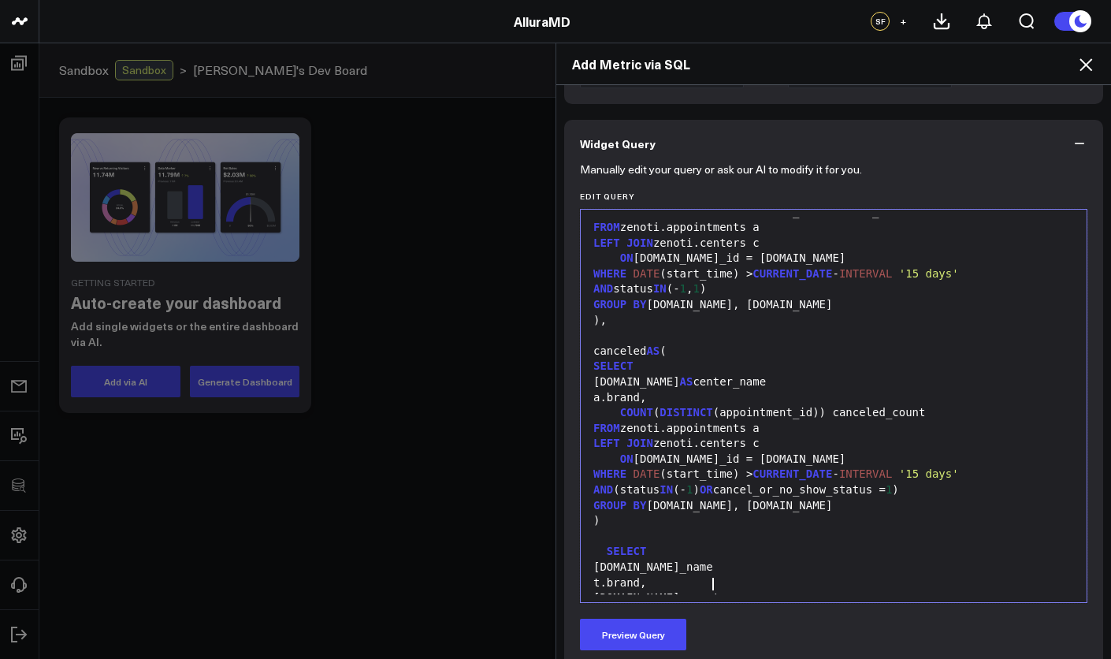
scroll to position [93, 0]
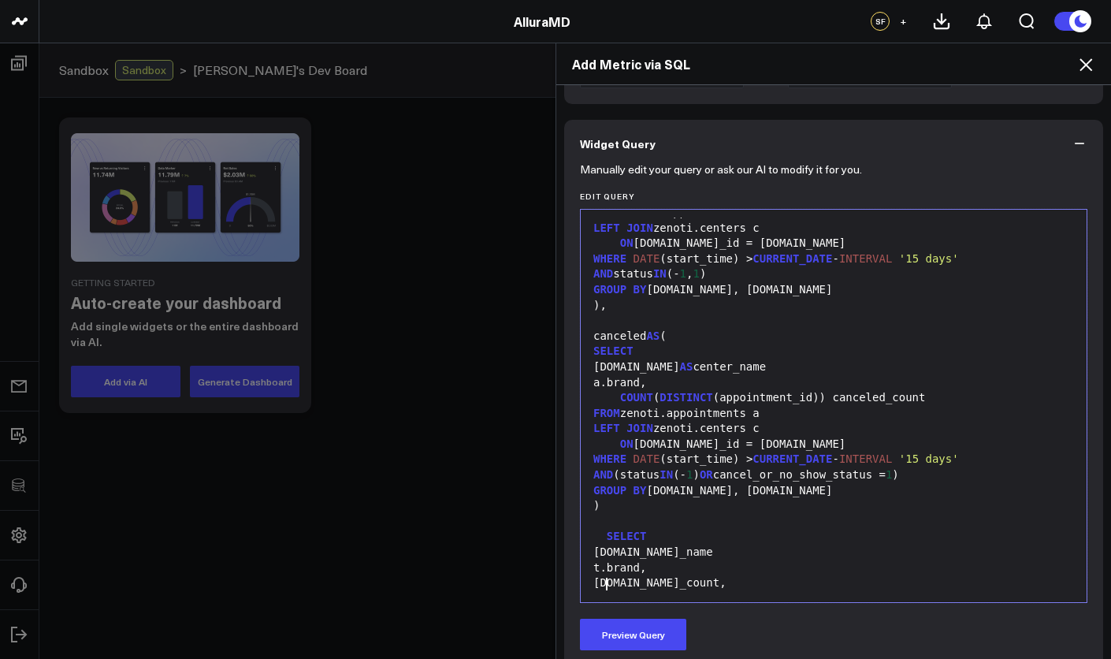
click at [753, 560] on div "t.brand," at bounding box center [834, 568] width 490 height 16
click at [751, 544] on div "t.center_name" at bounding box center [834, 552] width 490 height 16
click at [721, 591] on div at bounding box center [834, 599] width 490 height 16
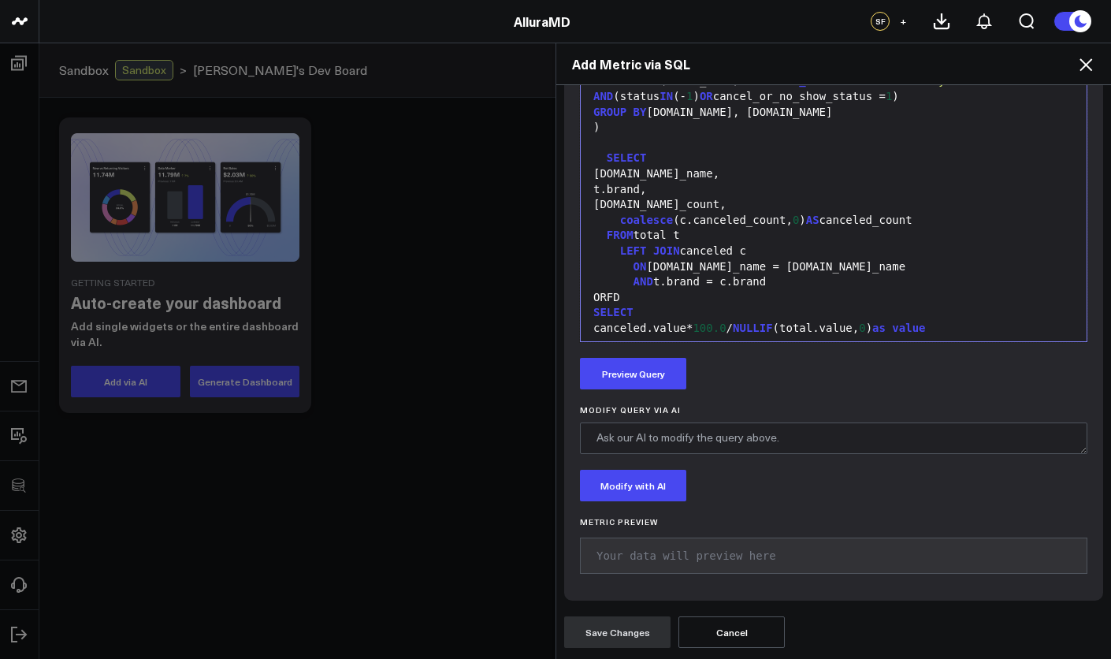
scroll to position [213, 0]
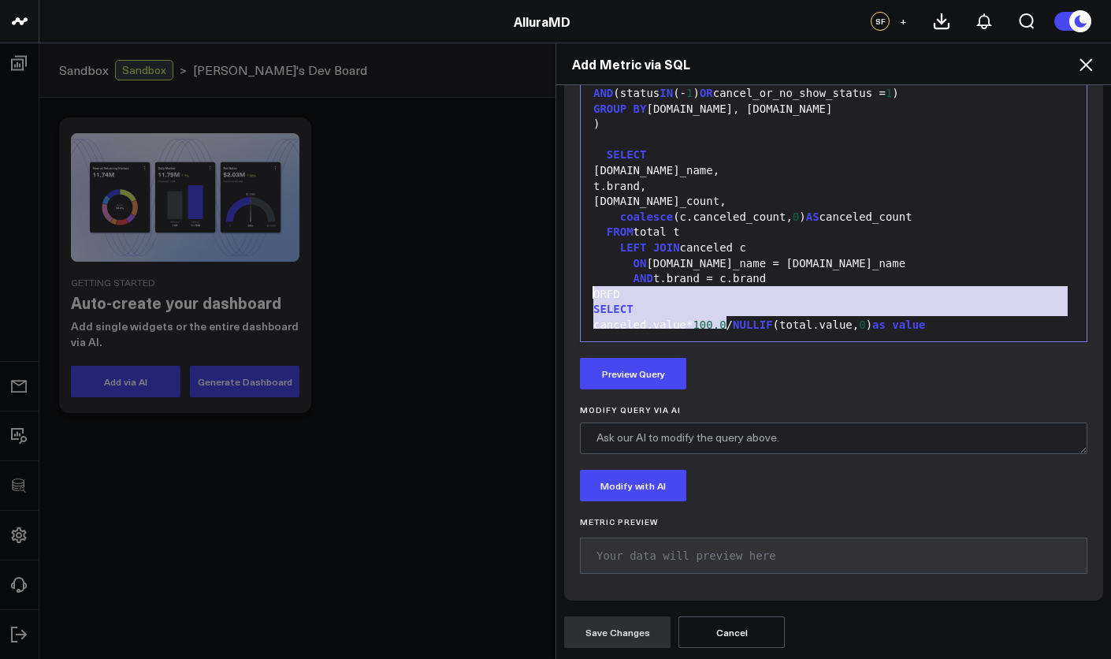
drag, startPoint x: 719, startPoint y: 323, endPoint x: 585, endPoint y: 292, distance: 138.2
click at [589, 292] on div "WITH total AS ( SELECT c.name AS center_name a.brand, COUNT ( DISTINCT (appoint…" at bounding box center [834, 47] width 490 height 608
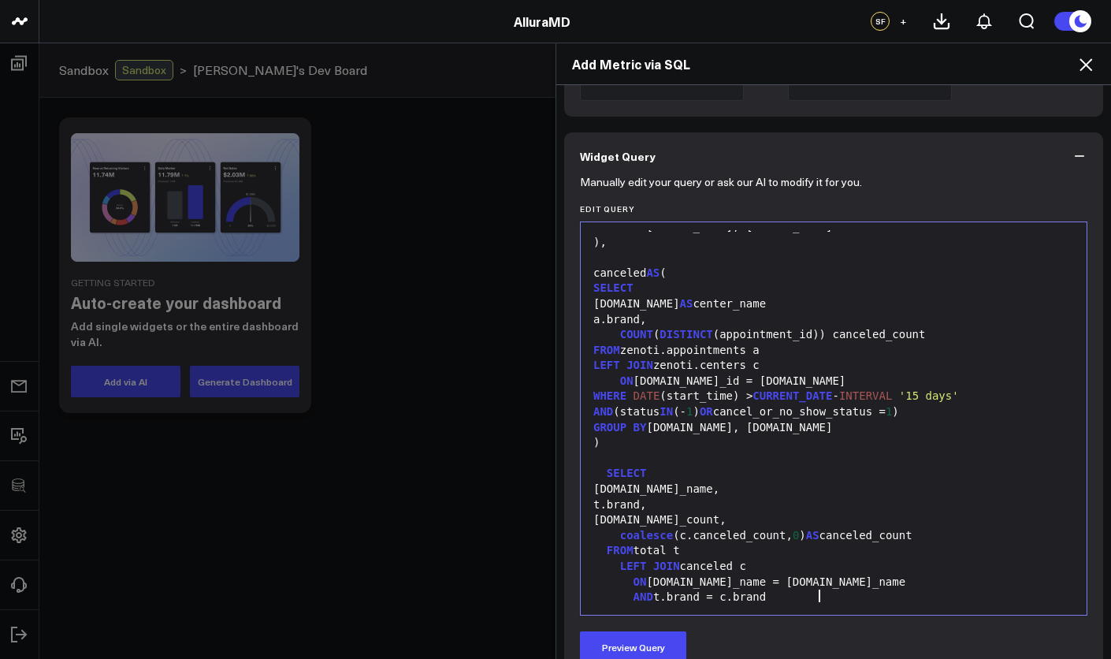
scroll to position [748, 0]
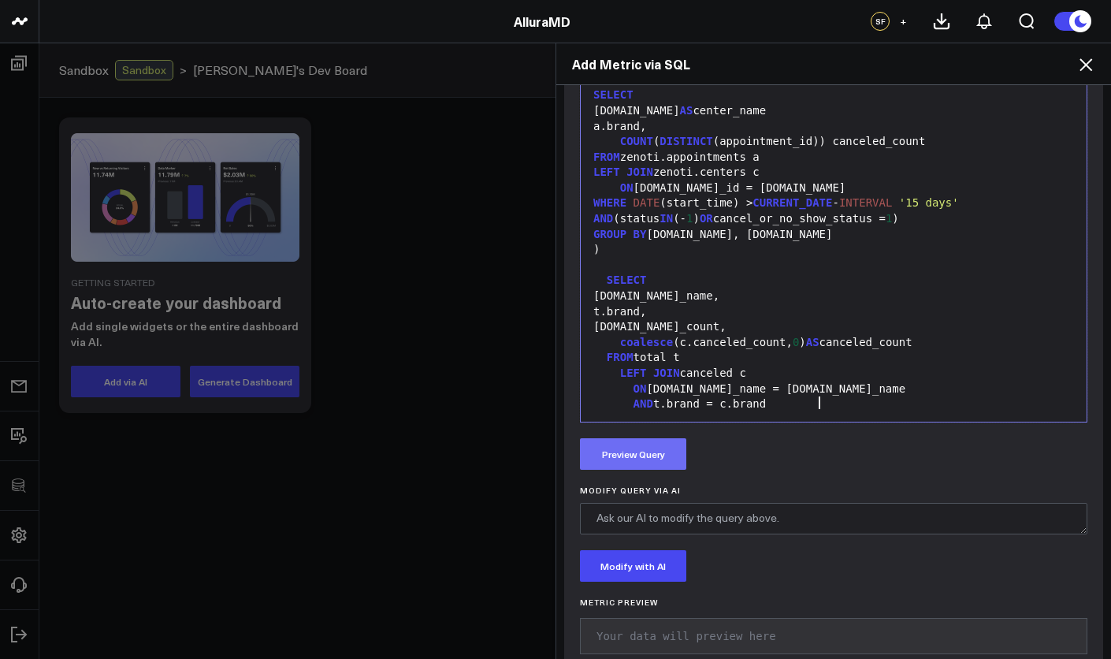
click at [664, 459] on button "Preview Query" at bounding box center [633, 454] width 106 height 32
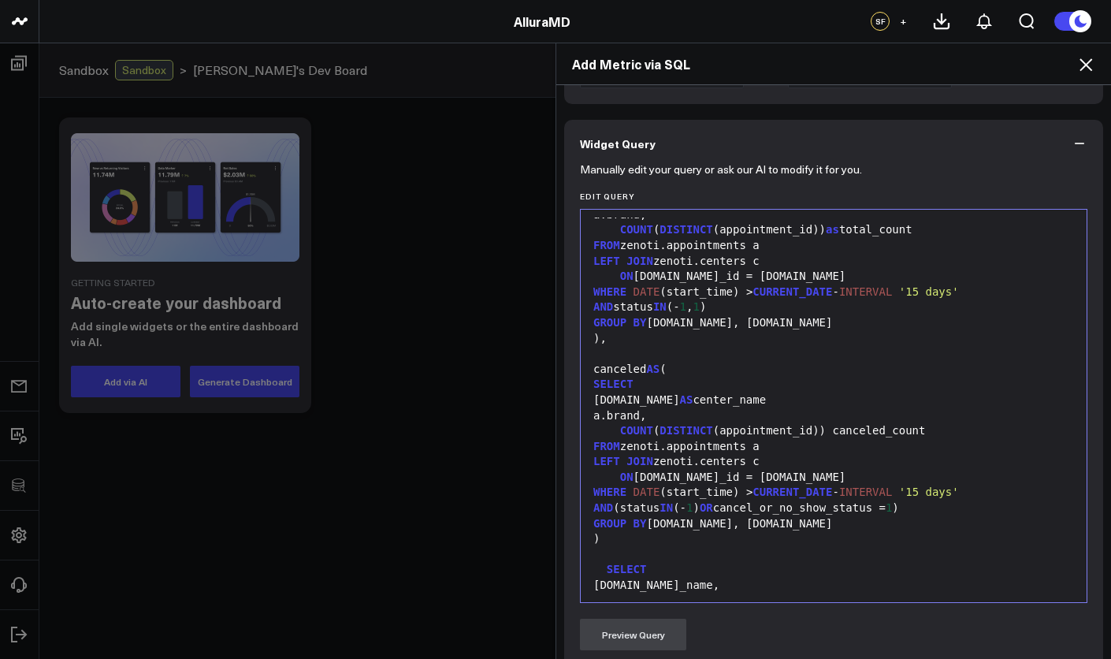
scroll to position [0, 0]
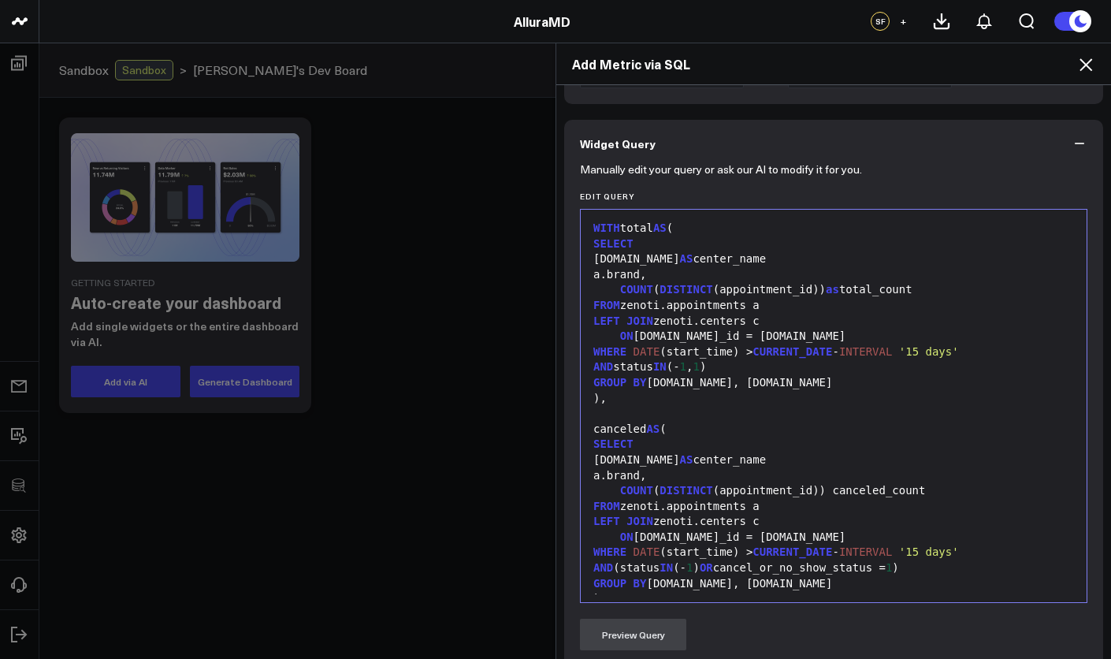
click at [702, 317] on div "LEFT JOIN zenoti.centers c" at bounding box center [834, 322] width 490 height 16
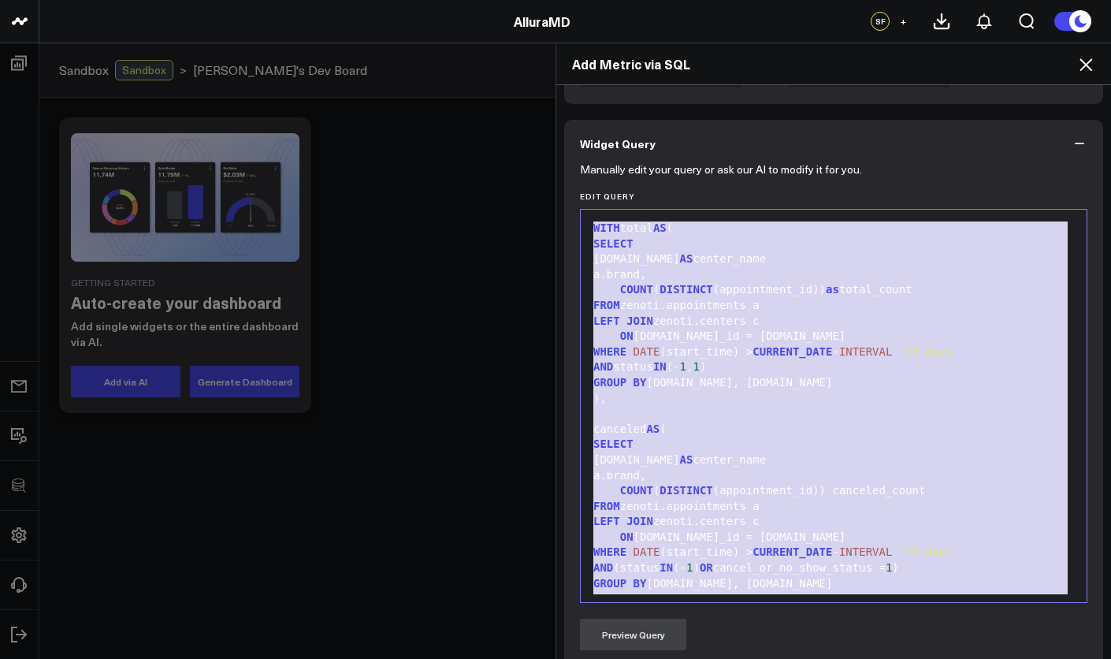
copy div "WITH total AS ( SELECT c.name AS center_name a.brand, COUNT ( DISTINCT (appoint…"
click at [443, 173] on div "Add Metric via SQL Widget Display Widget Title * No Show/Cancellation Rate by L…" at bounding box center [555, 351] width 1111 height 616
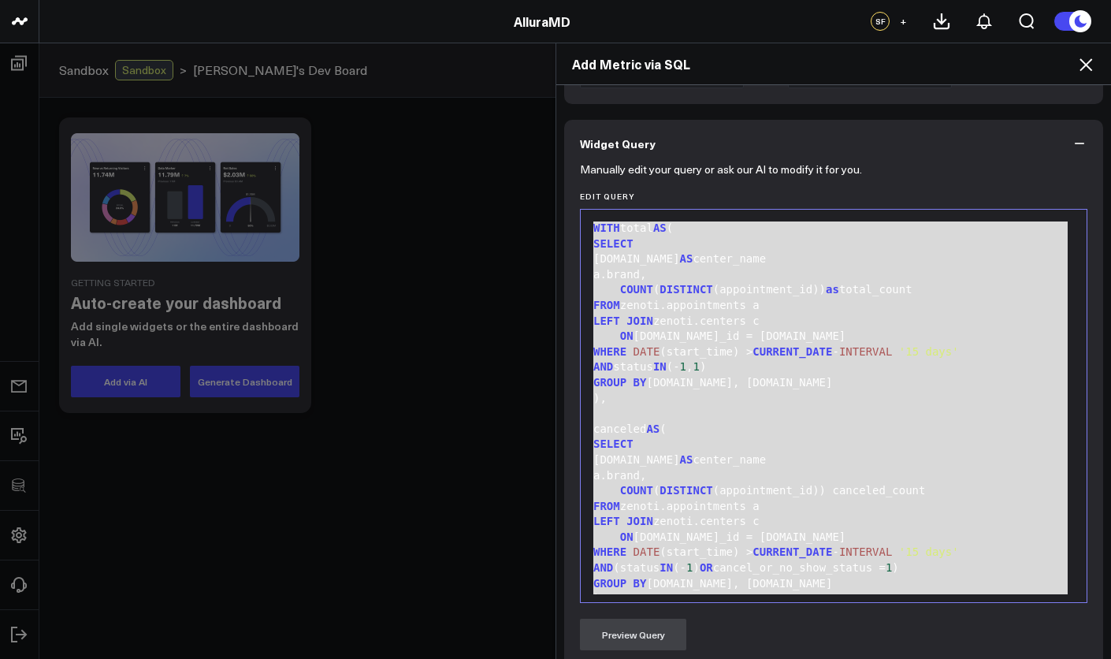
click at [644, 336] on div "ON a.center_id = c.id" at bounding box center [834, 337] width 490 height 16
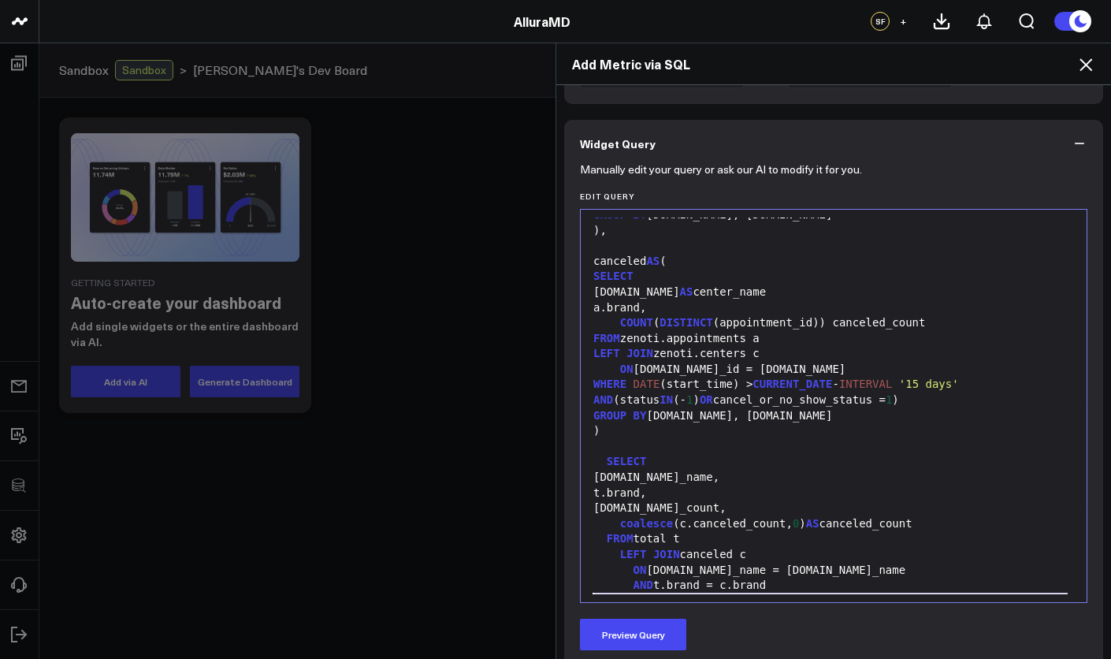
scroll to position [183, 0]
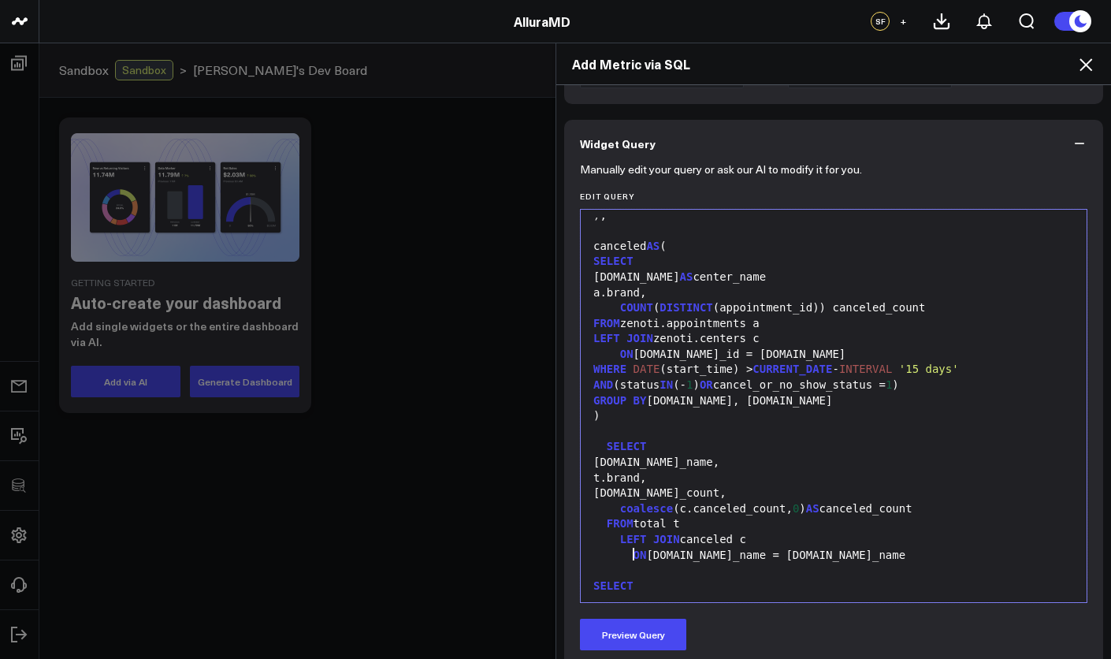
click at [381, 299] on div "Add Metric via SQL Widget Display Widget Title * No Show/Cancellation Rate by L…" at bounding box center [555, 351] width 1111 height 616
click at [1075, 70] on h2 "Add Metric via SQL" at bounding box center [833, 63] width 523 height 17
click at [1084, 67] on icon at bounding box center [1085, 64] width 13 height 13
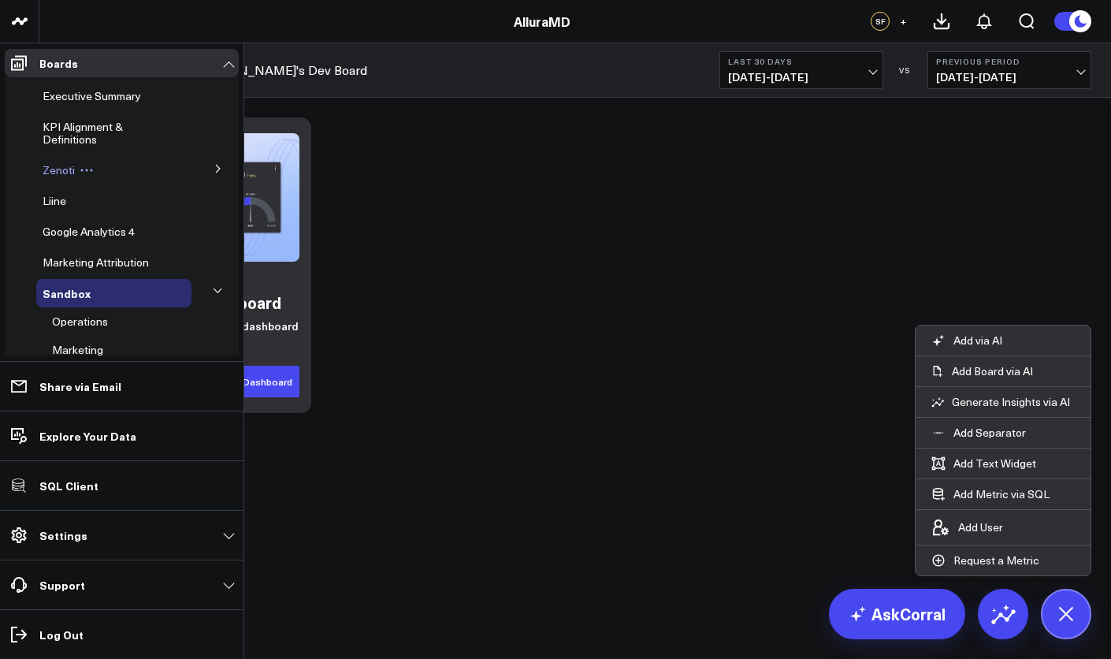
click at [47, 173] on span "Zenoti" at bounding box center [59, 169] width 32 height 15
click at [213, 167] on icon at bounding box center [217, 168] width 9 height 9
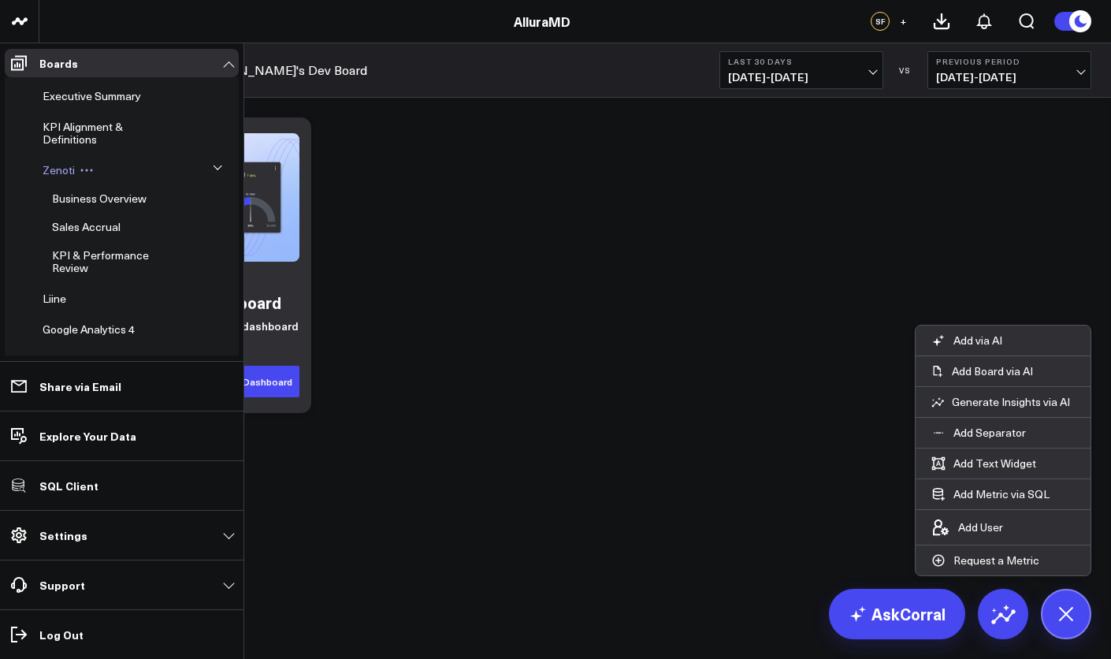
click at [53, 171] on span "Zenoti" at bounding box center [59, 169] width 32 height 15
click at [79, 204] on span "Business Overview" at bounding box center [99, 198] width 95 height 15
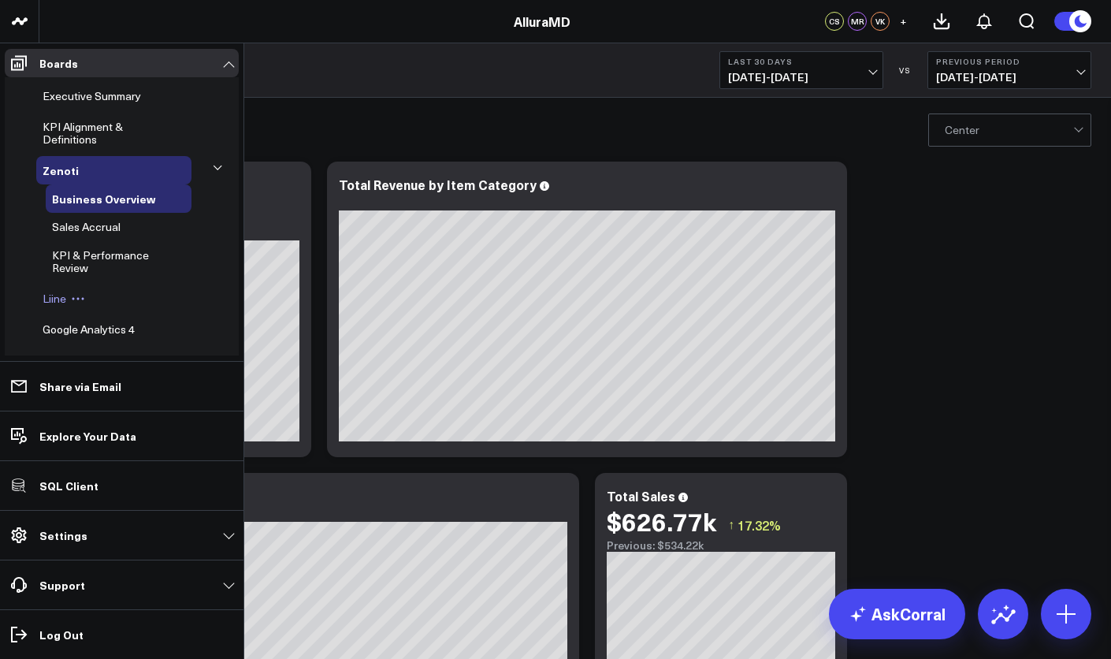
click at [49, 300] on span "Liine" at bounding box center [55, 298] width 24 height 15
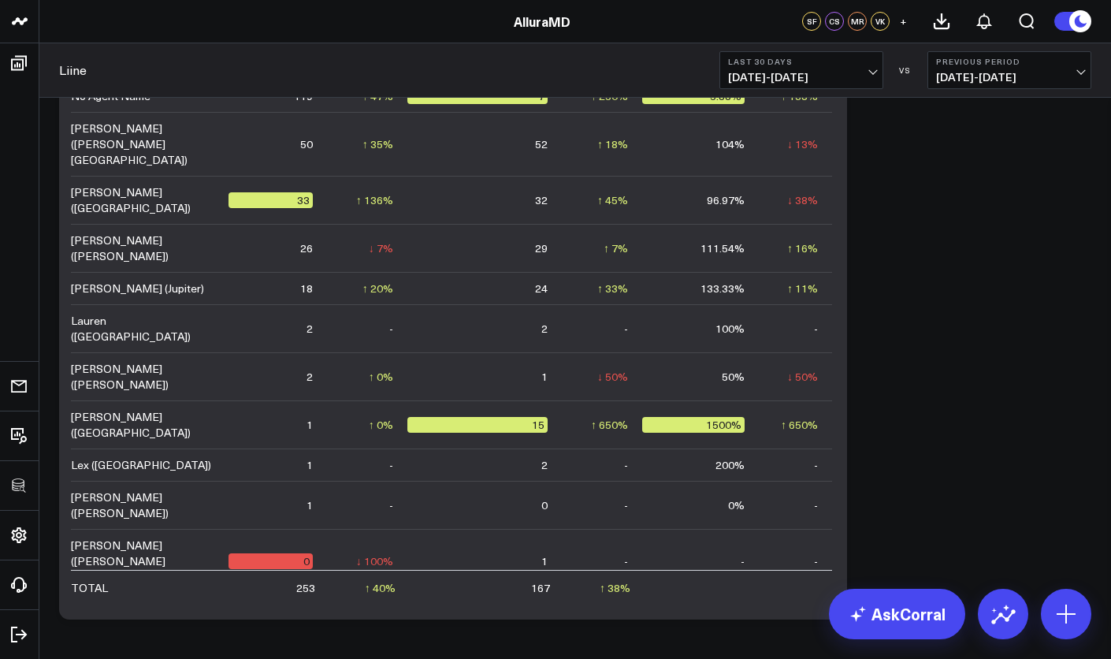
scroll to position [1536, 0]
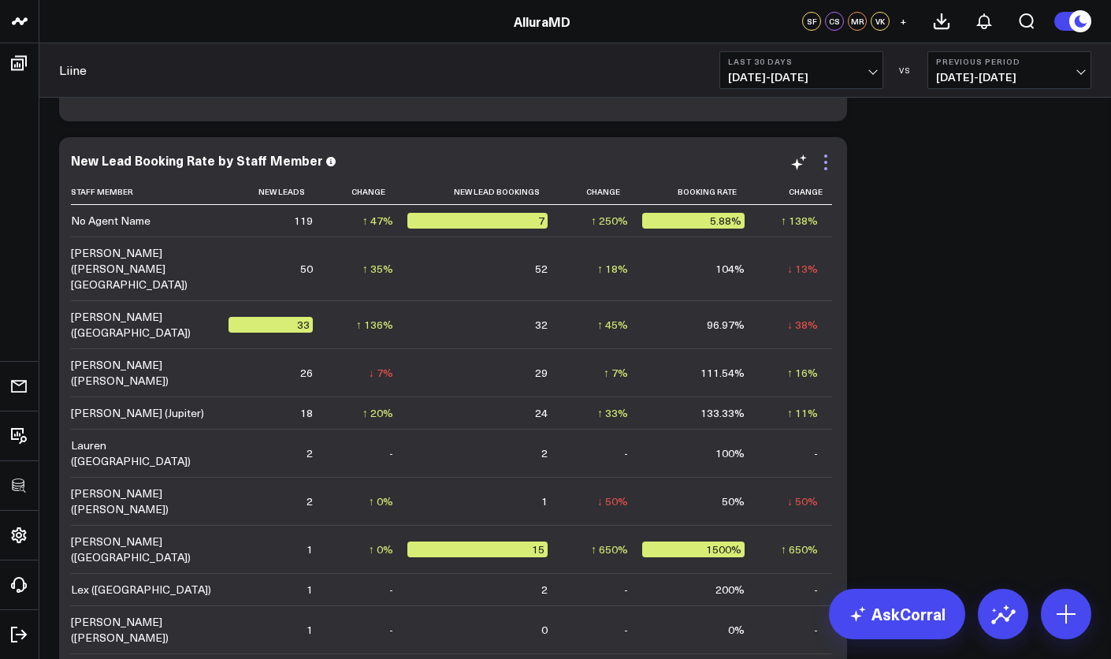
click at [826, 171] on icon at bounding box center [825, 162] width 19 height 19
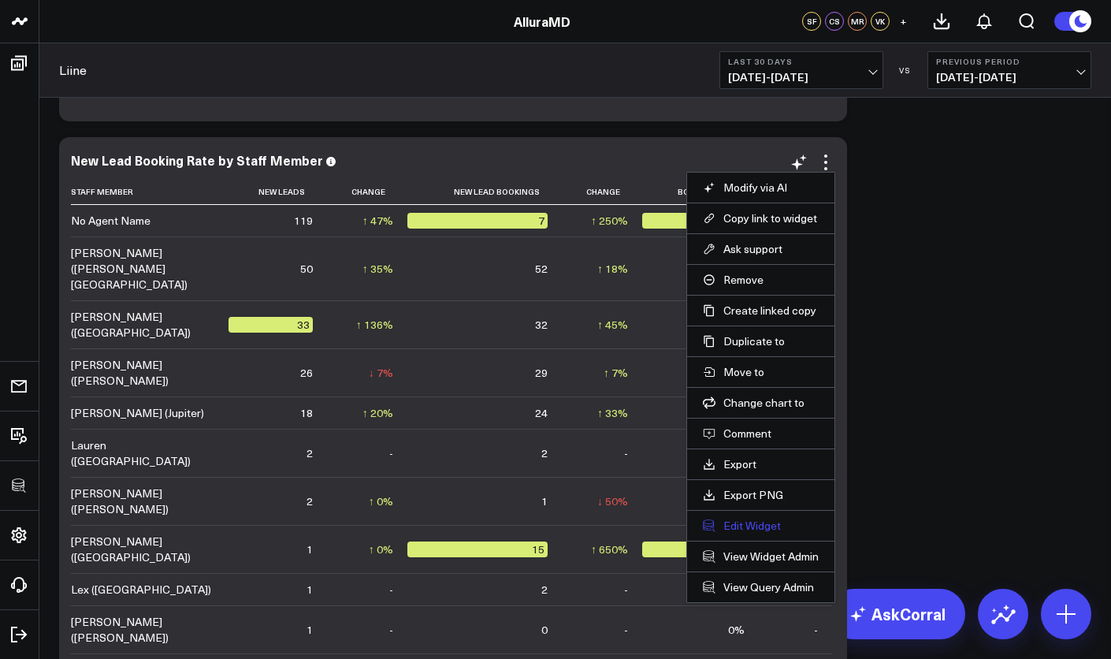
click at [758, 526] on button "Edit Widget" at bounding box center [761, 525] width 116 height 14
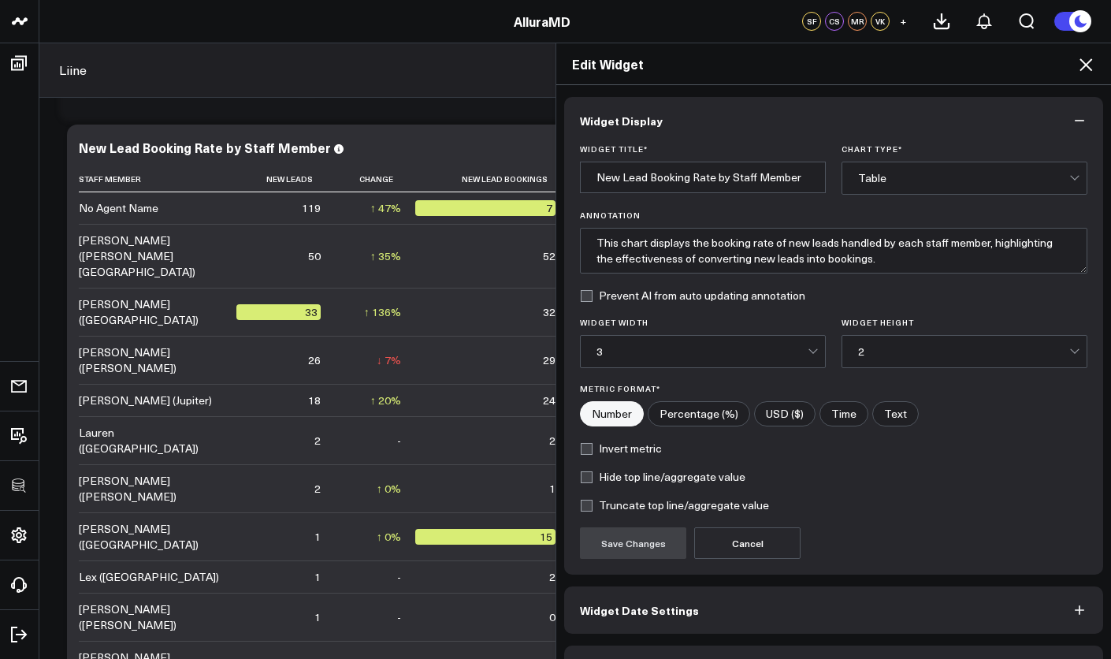
scroll to position [45, 0]
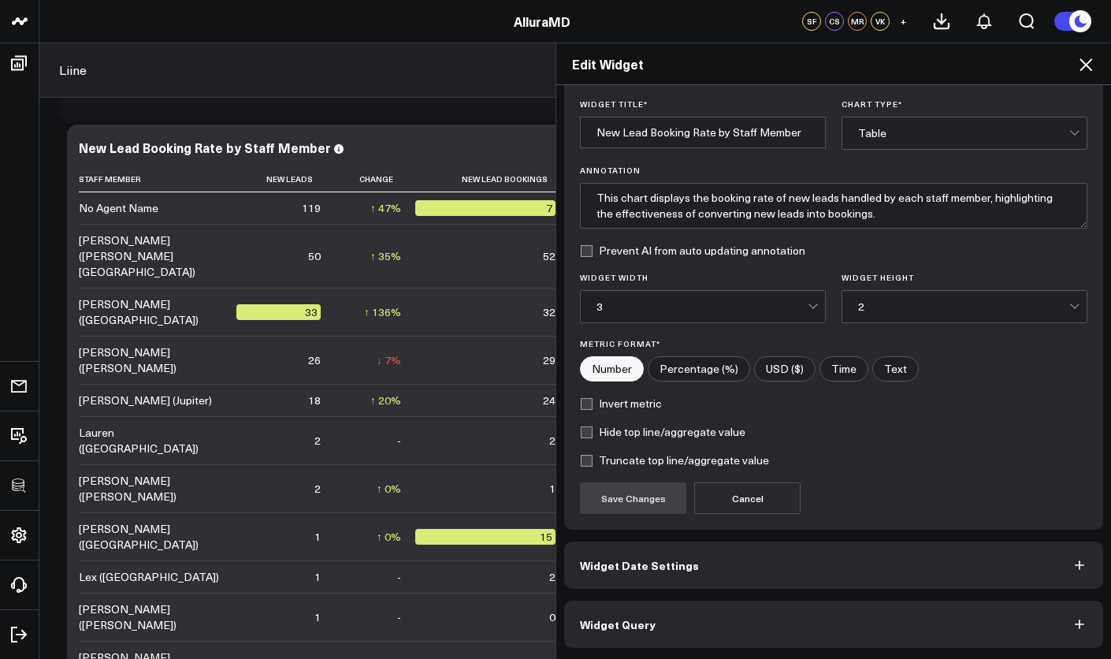
click at [796, 616] on button "Widget Query" at bounding box center [833, 623] width 539 height 47
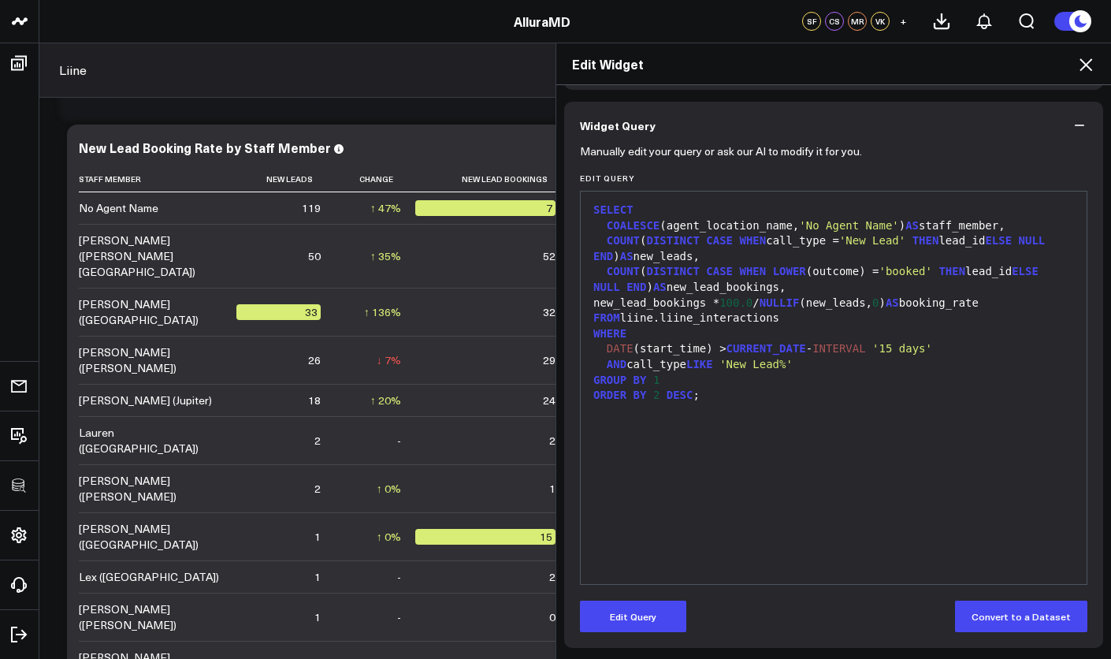
scroll to position [95, 0]
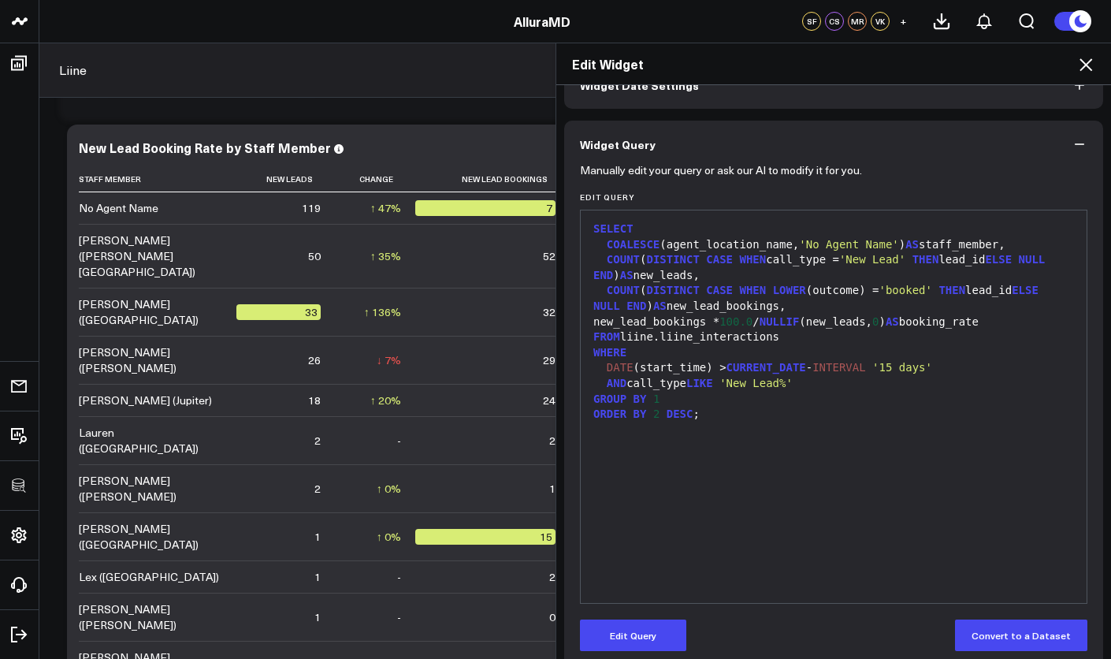
click at [789, 506] on div "SELECT COALESCE (agent_location_name, 'No Agent Name' ) AS staff_member, COUNT …" at bounding box center [834, 406] width 490 height 377
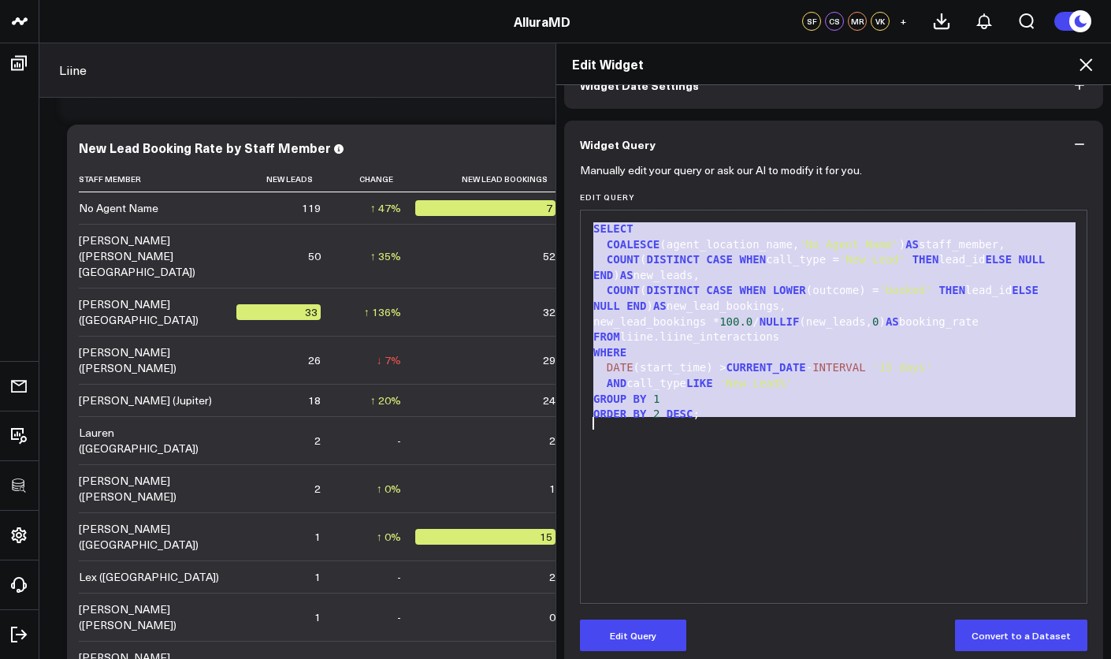
copy div "SELECT COALESCE (agent_location_name, 'No Agent Name' ) AS staff_member, COUNT …"
click at [785, 511] on div "SELECT COALESCE (agent_location_name, 'No Agent Name' ) AS staff_member, COUNT …" at bounding box center [834, 406] width 490 height 377
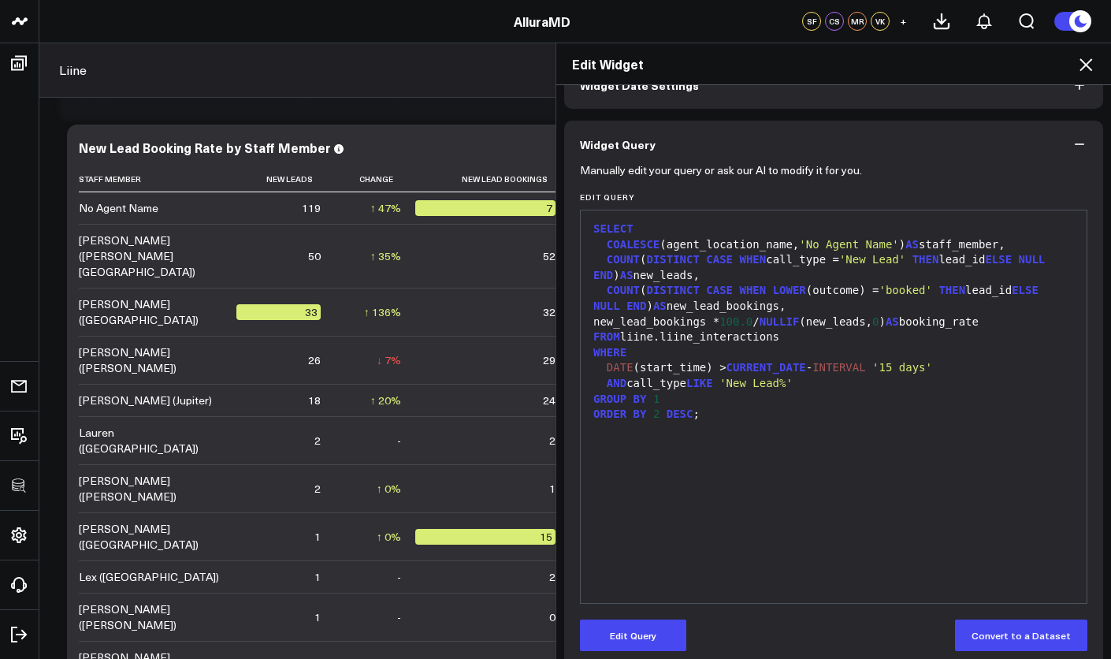
click at [501, 124] on div "Edit Widget Widget Display Widget Date Settings Widget Query Manually edit your…" at bounding box center [555, 351] width 1111 height 616
click at [1076, 70] on icon at bounding box center [1085, 64] width 19 height 19
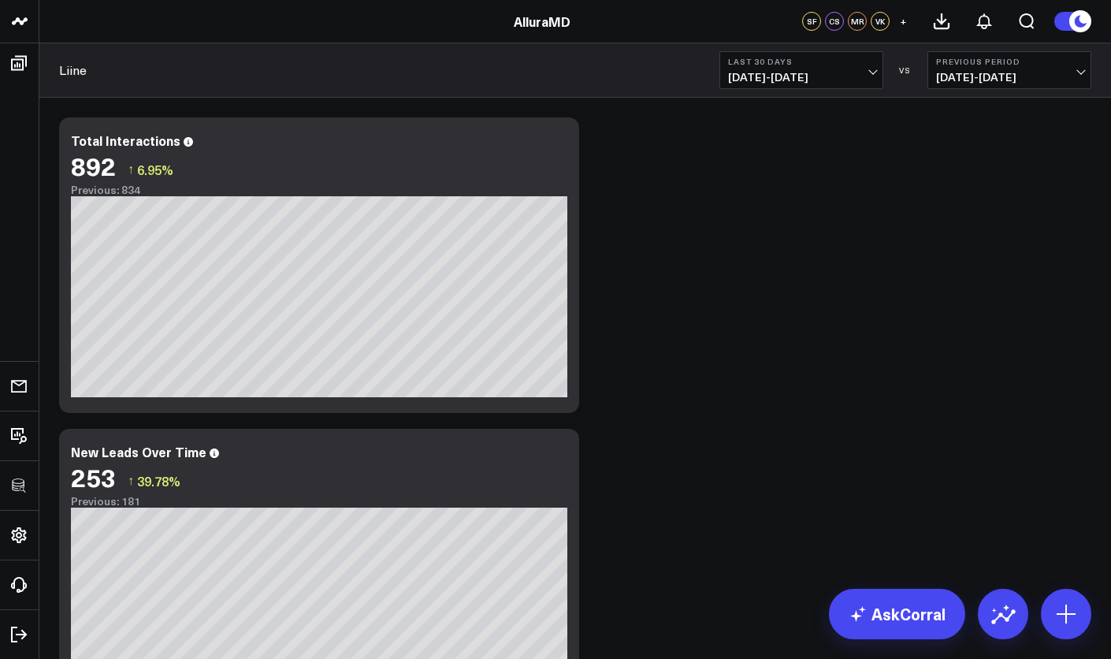
scroll to position [3, 0]
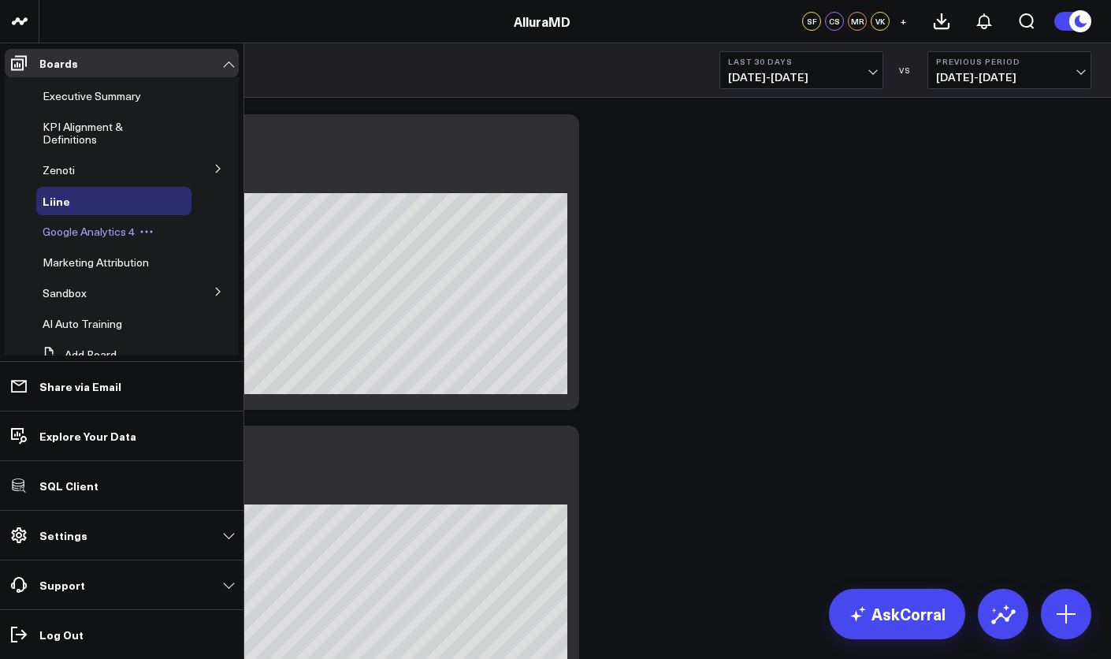
click at [80, 235] on span "Google Analytics 4" at bounding box center [89, 231] width 92 height 15
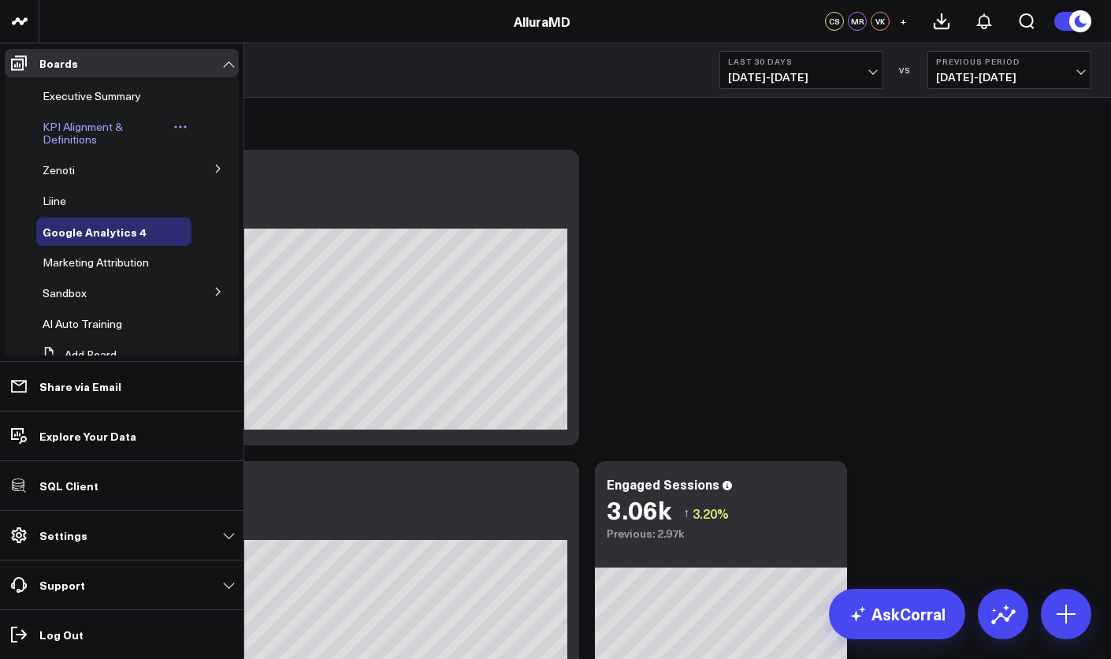
click at [72, 130] on span "KPI Alignment & Definitions" at bounding box center [83, 133] width 80 height 28
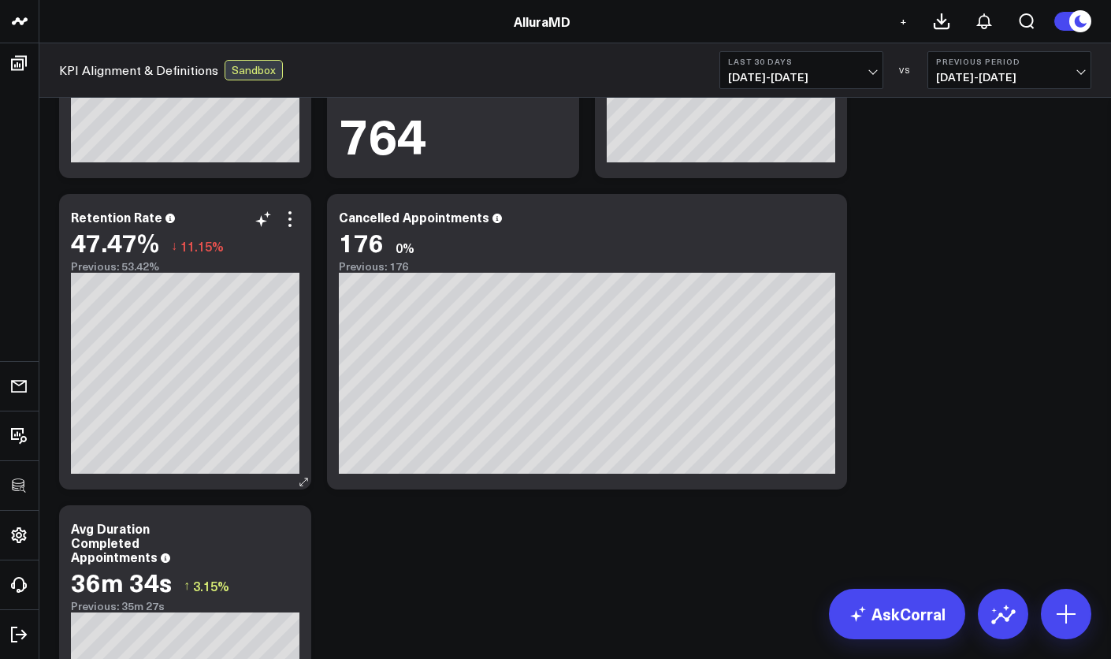
scroll to position [1753, 0]
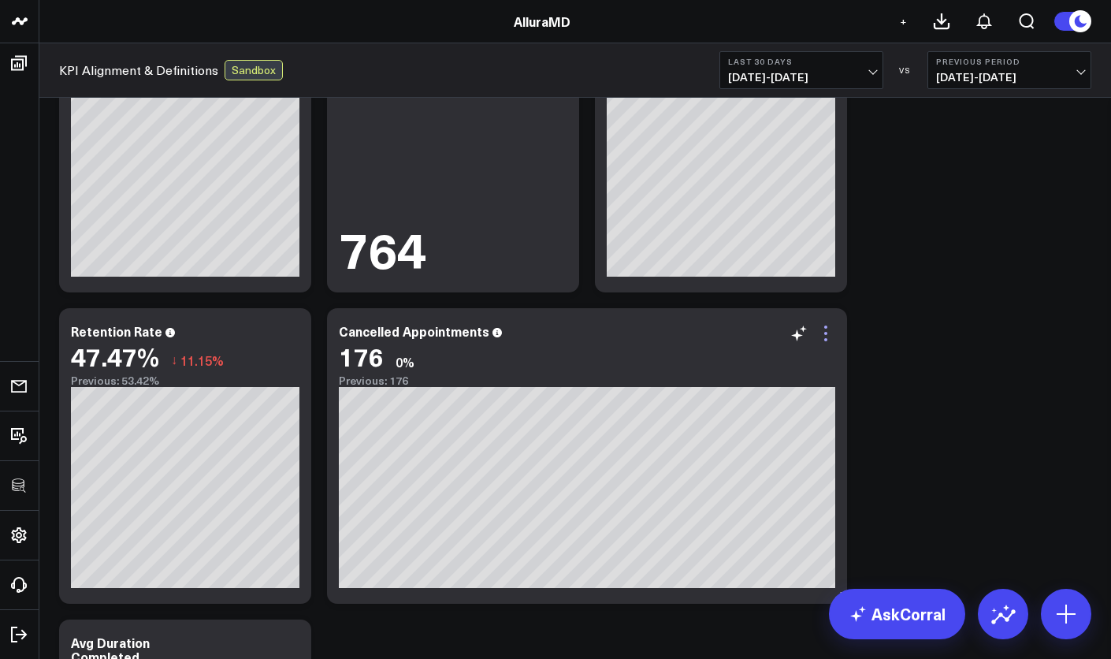
click at [831, 339] on icon at bounding box center [825, 333] width 19 height 19
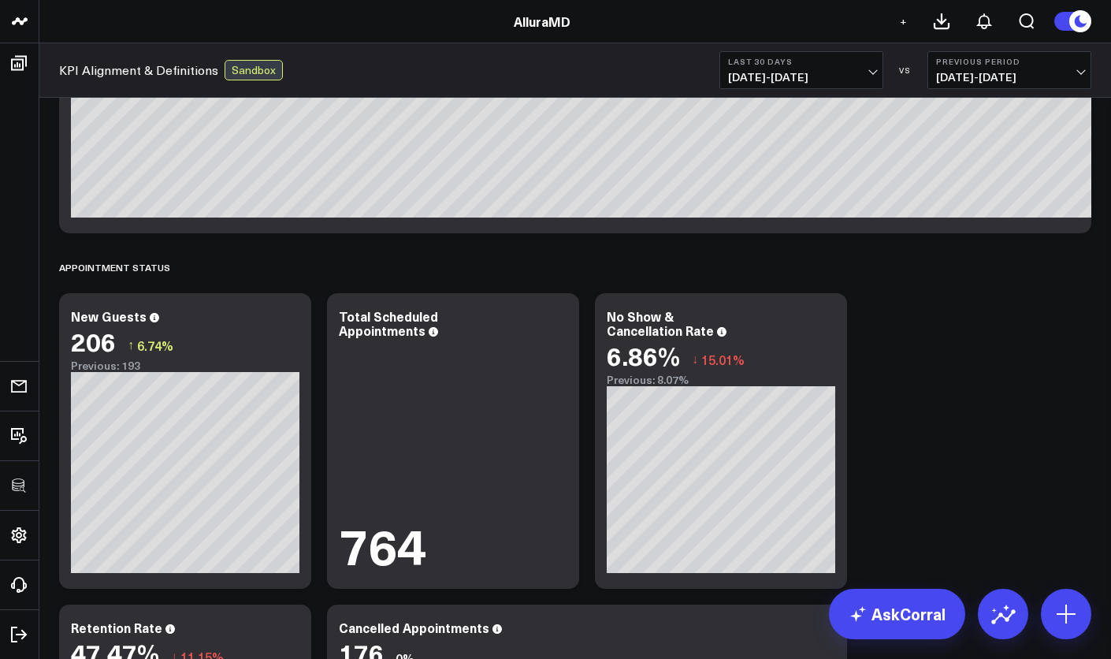
scroll to position [1791, 0]
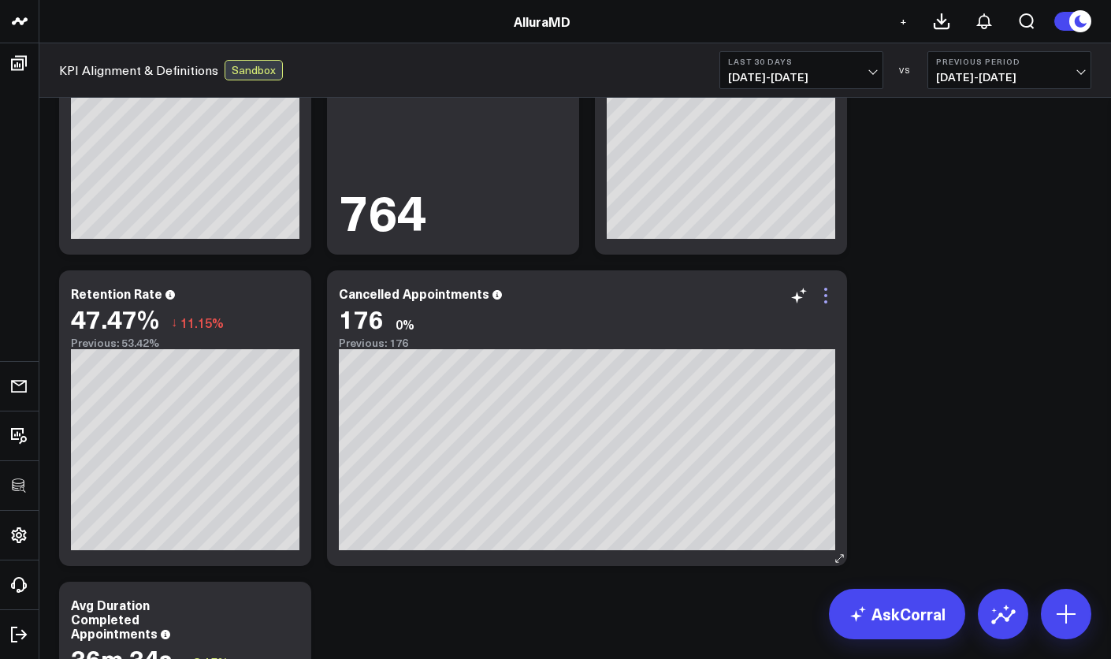
click at [825, 294] on icon at bounding box center [825, 295] width 19 height 19
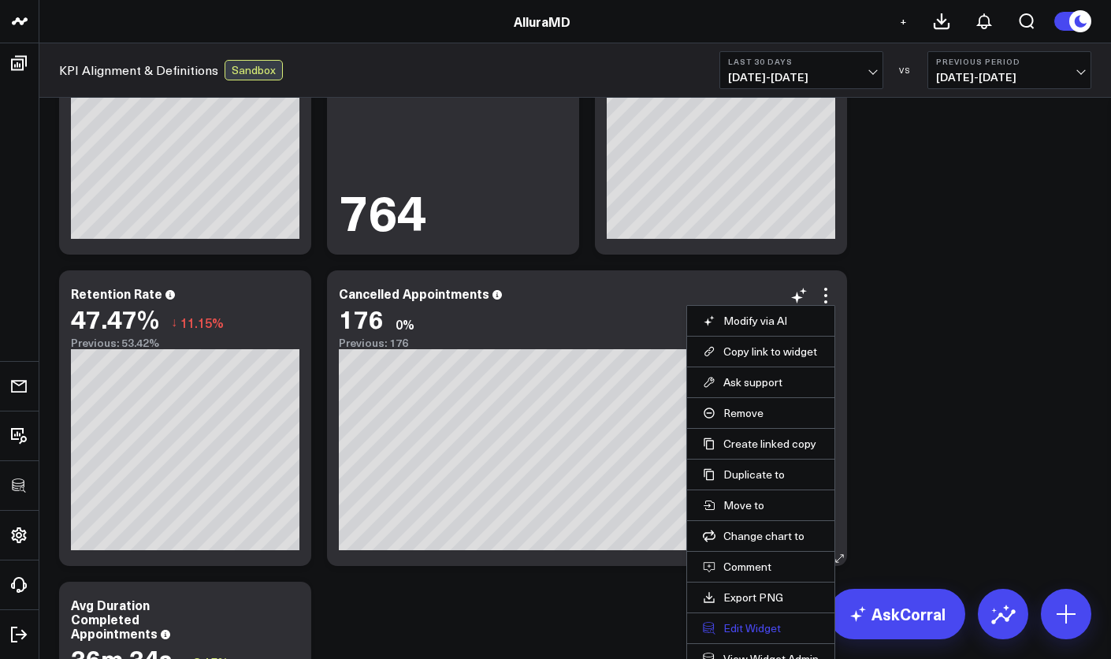
click at [763, 630] on button "Edit Widget" at bounding box center [761, 628] width 116 height 14
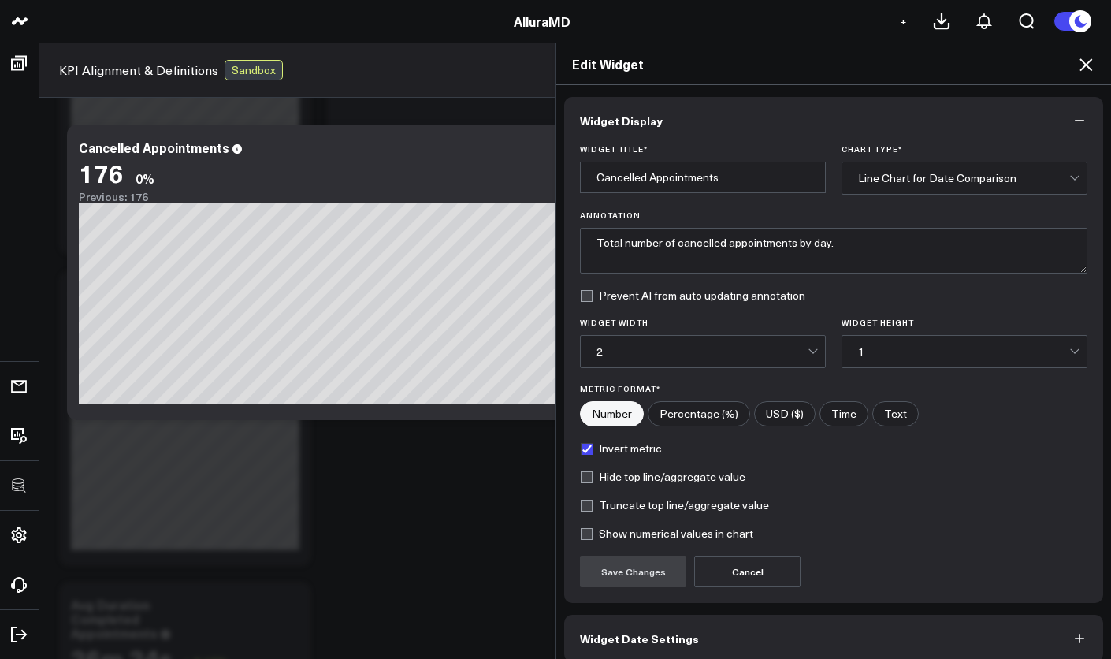
scroll to position [73, 0]
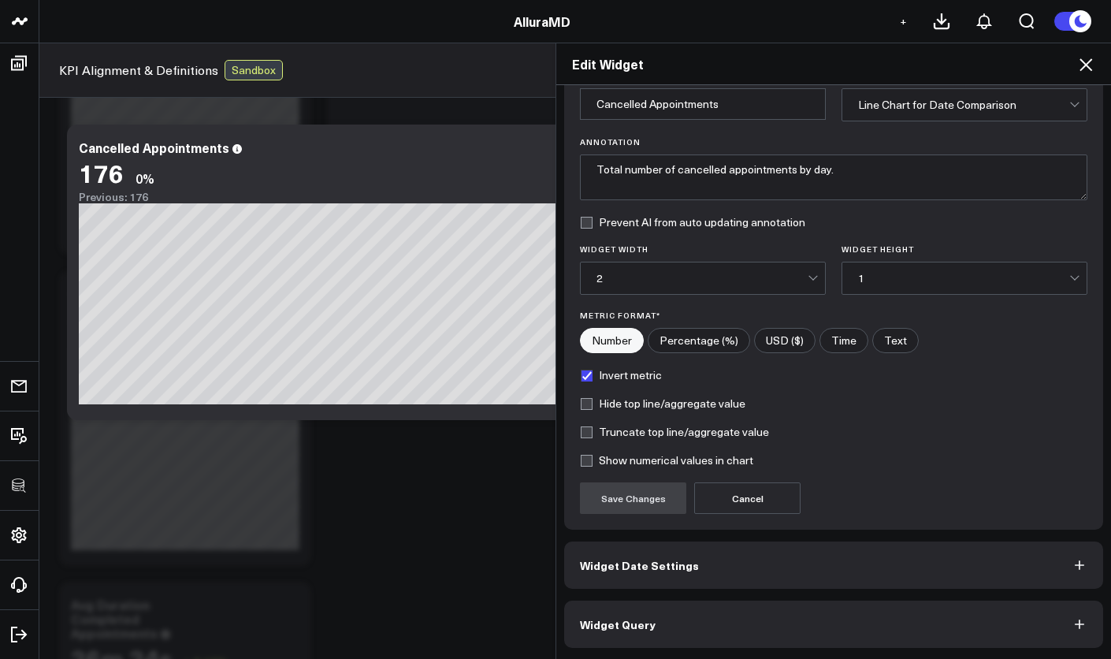
click at [709, 631] on button "Widget Query" at bounding box center [833, 623] width 539 height 47
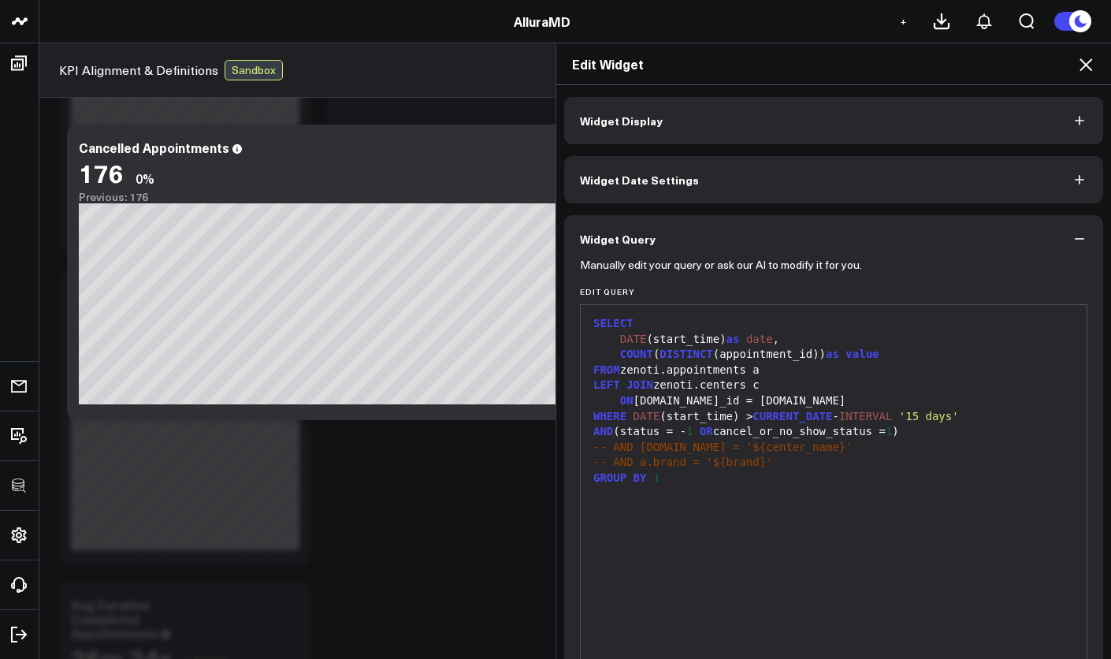
scroll to position [3, 0]
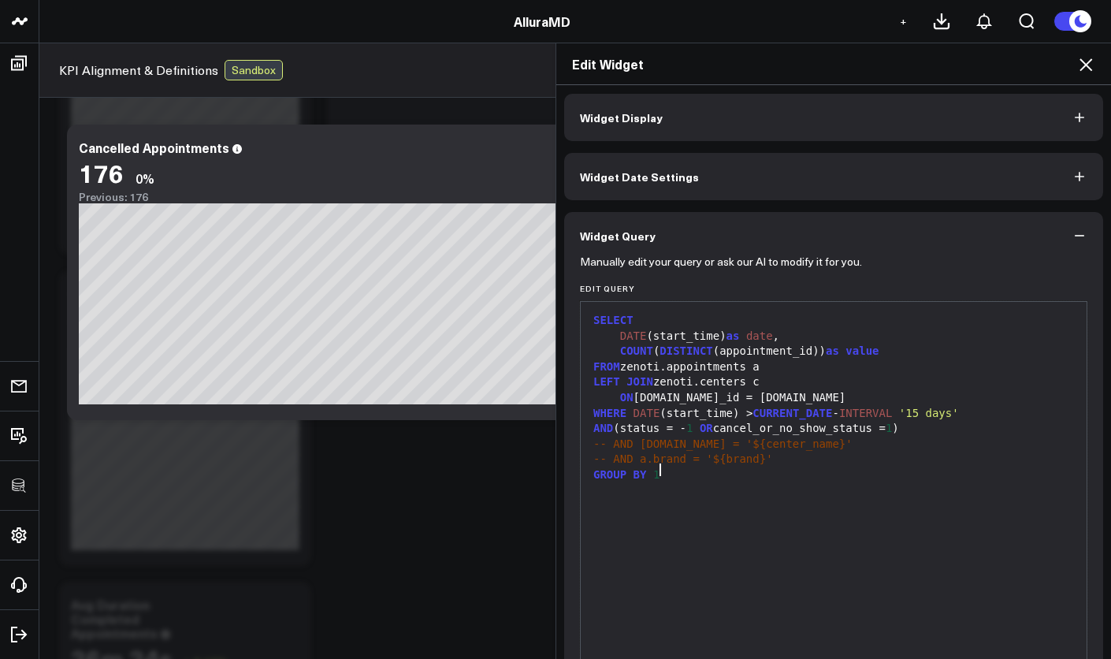
click at [720, 549] on div "SELECT DATE (start_time) as date , COUNT ( DISTINCT (appointment_id)) as value …" at bounding box center [834, 498] width 490 height 377
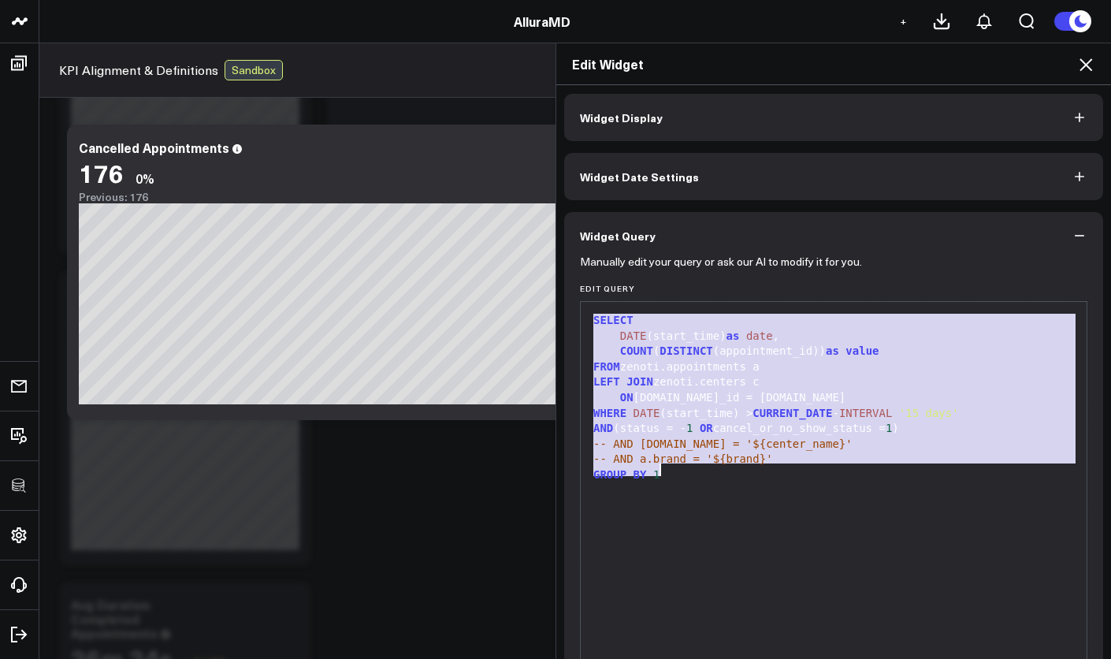
copy div "SELECT DATE (start_time) as date , COUNT ( DISTINCT (appointment_id)) as value …"
click at [751, 441] on span "-- AND c.name = '${center_name}'" at bounding box center [722, 443] width 259 height 13
drag, startPoint x: 689, startPoint y: 447, endPoint x: 576, endPoint y: 321, distance: 169.6
click at [580, 321] on div "99 1 2 3 4 5 6 7 8 9 10 11 › ⌄ SELECT DATE (start_time) as date , COUNT ( DISTI…" at bounding box center [833, 498] width 507 height 394
copy div "SELECT DATE (start_time) as date , COUNT ( DISTINCT (appointment_id)) as value …"
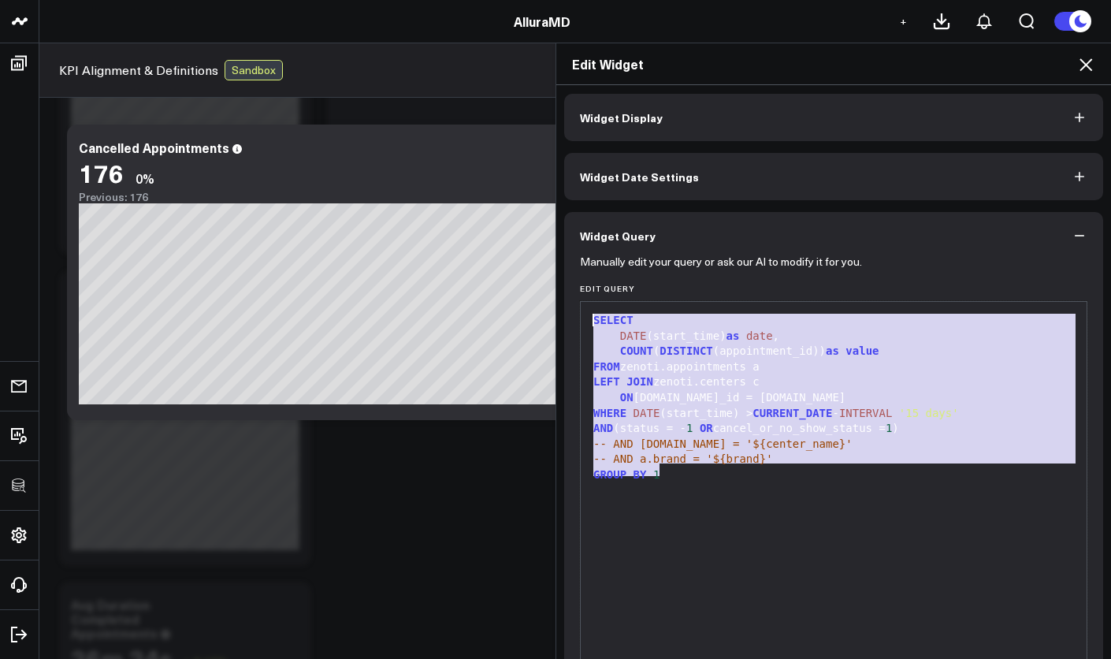
click at [1075, 236] on icon "button" at bounding box center [1079, 236] width 16 height 16
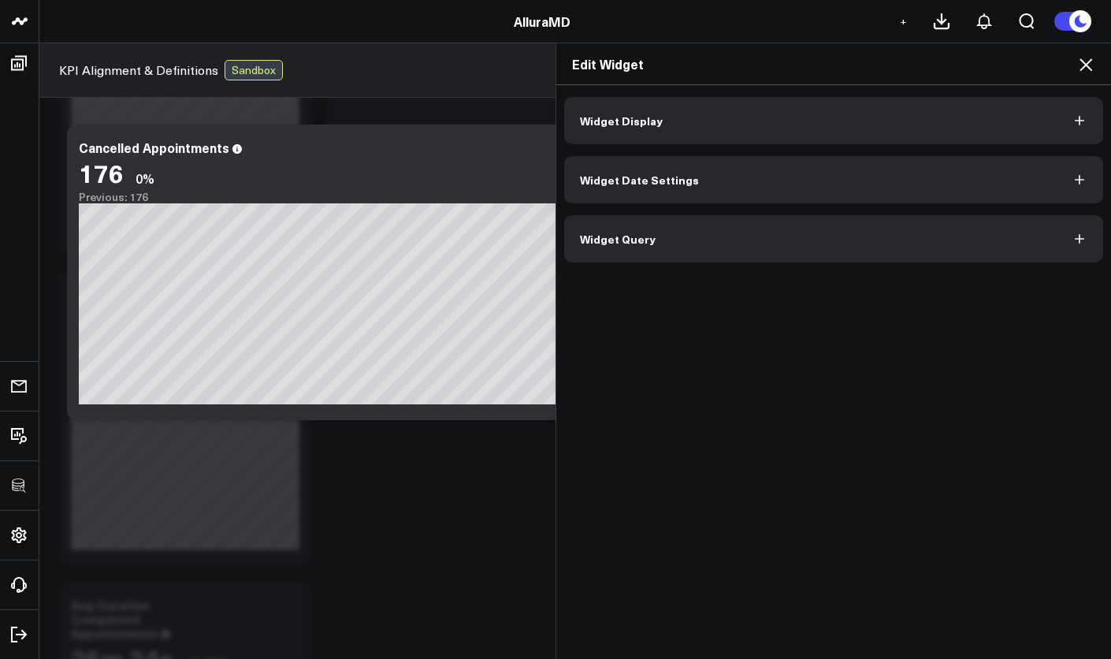
scroll to position [0, 0]
click at [1085, 69] on icon at bounding box center [1085, 64] width 19 height 19
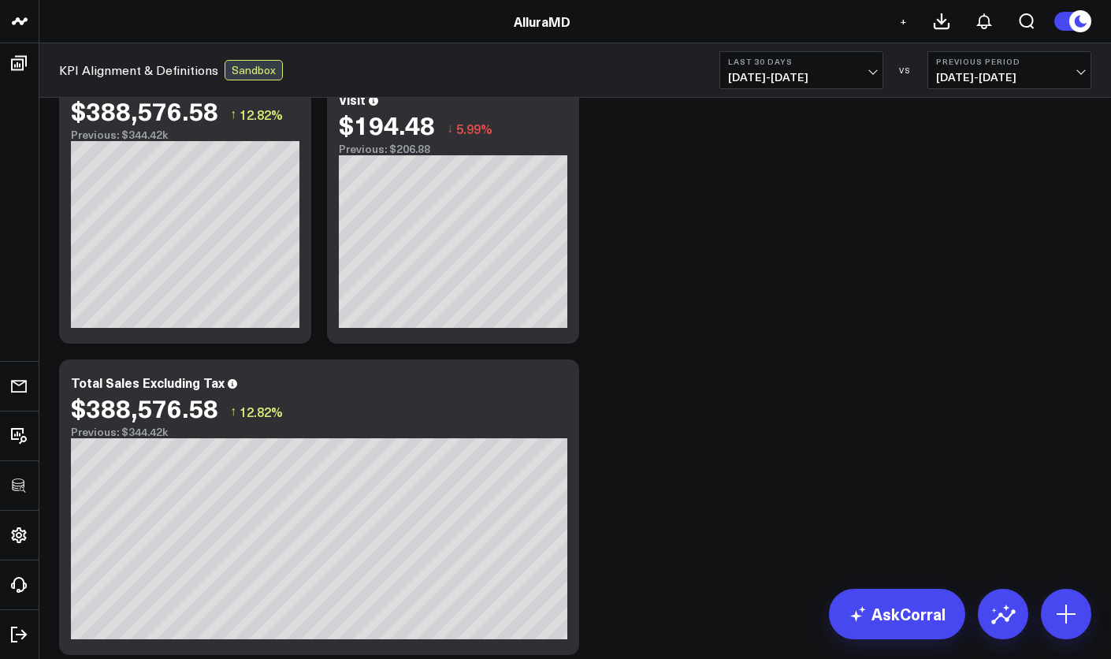
scroll to position [381, 0]
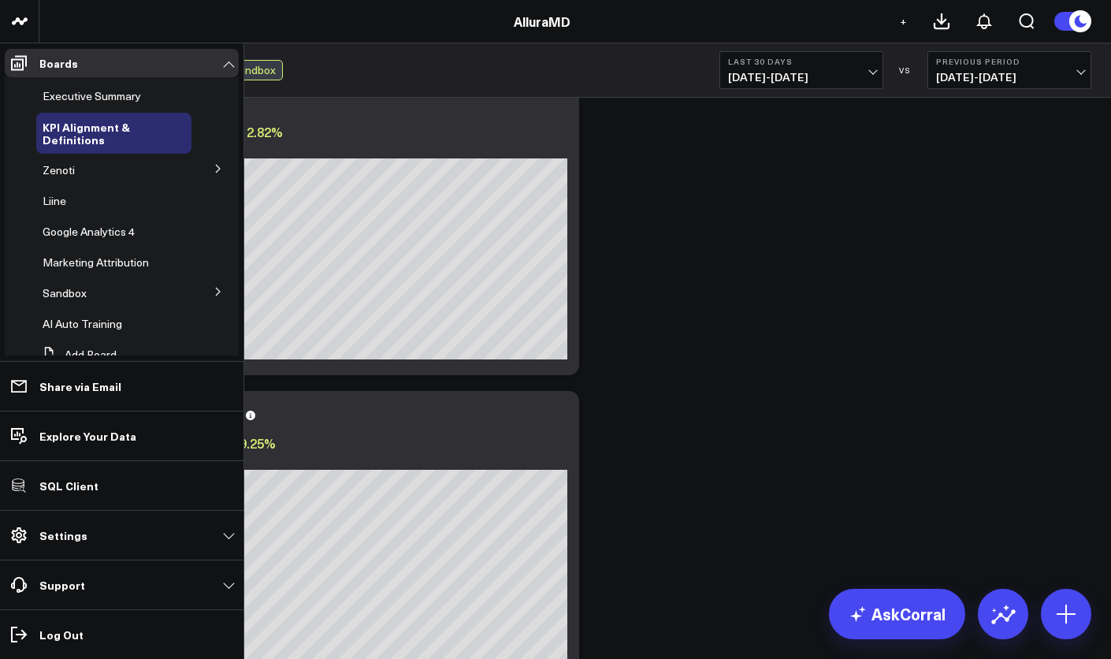
click at [205, 167] on button at bounding box center [218, 168] width 41 height 24
click at [121, 202] on span "Business Overview" at bounding box center [99, 198] width 95 height 15
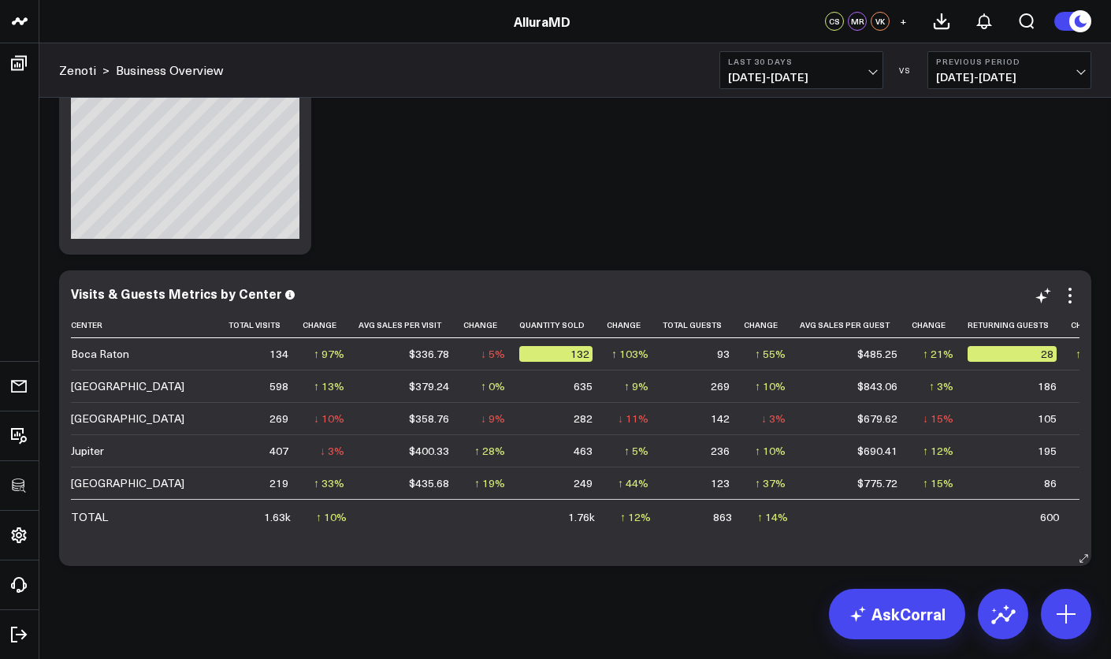
scroll to position [2123, 0]
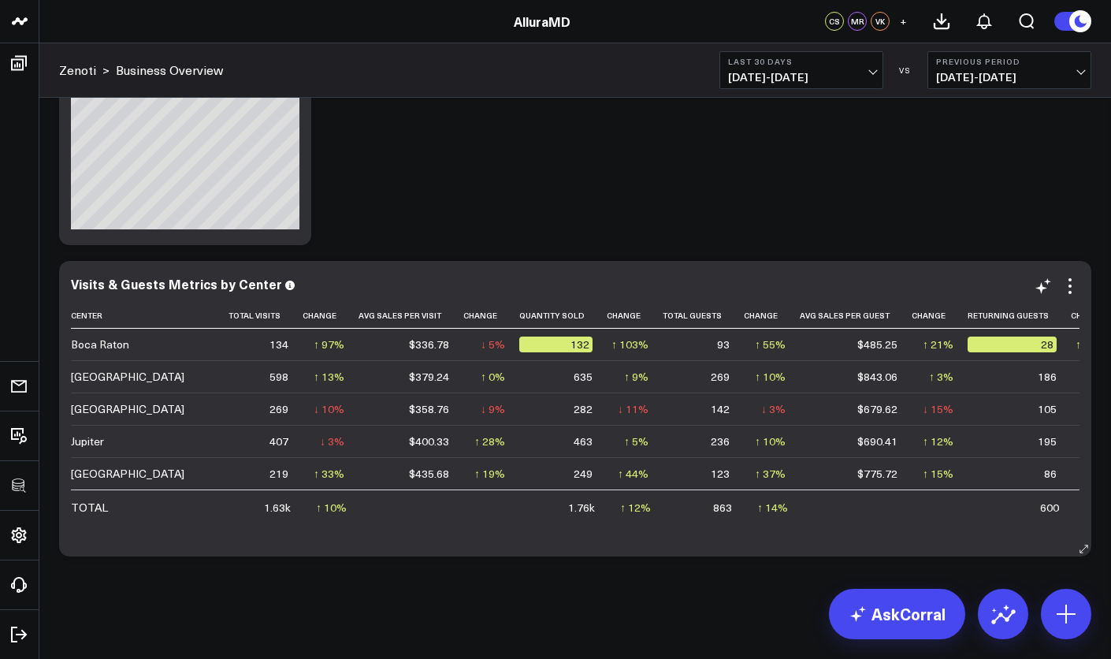
click at [1072, 300] on div "Visits & Guests Metrics by Center Center Total Visits Change Avg Sales Per Visi…" at bounding box center [575, 409] width 1008 height 264
click at [1071, 295] on div "Visits & Guests Metrics by Center Center Total Visits Change Avg Sales Per Visi…" at bounding box center [575, 409] width 1008 height 264
click at [1070, 291] on icon at bounding box center [1069, 292] width 3 height 3
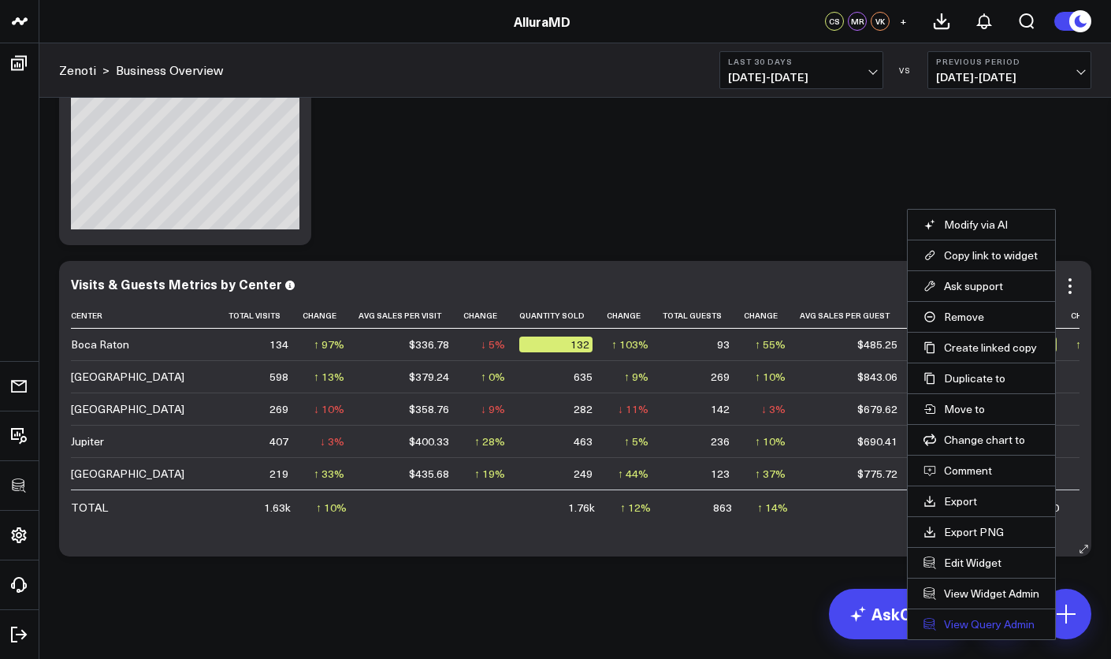
click at [992, 625] on link "View Query Admin" at bounding box center [981, 624] width 116 height 14
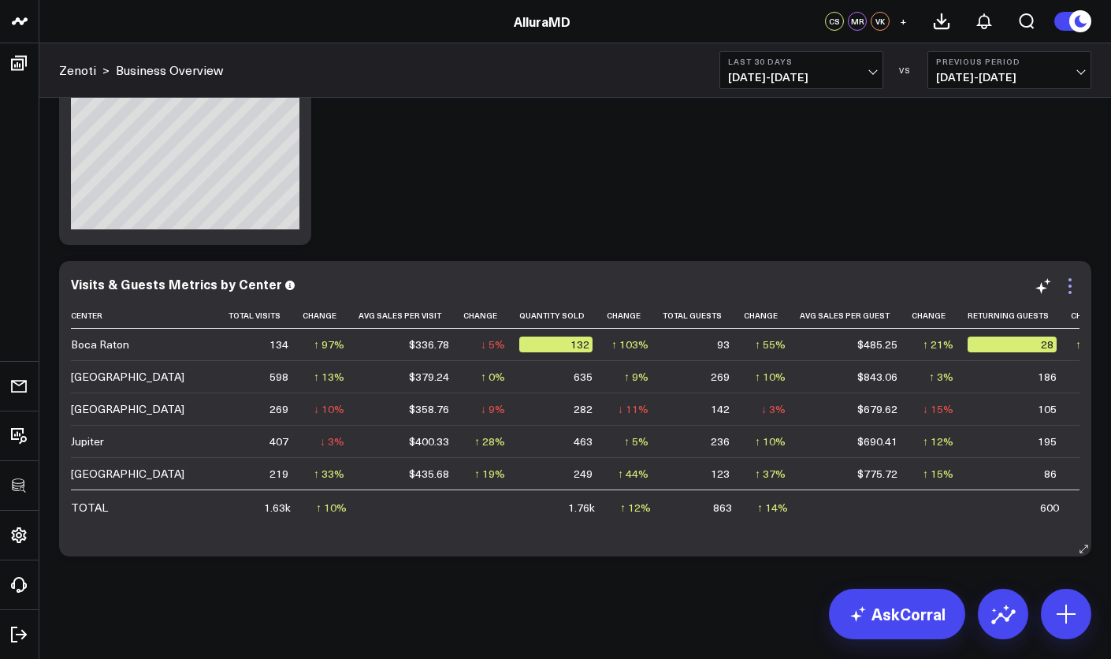
click at [1075, 289] on icon at bounding box center [1069, 286] width 19 height 19
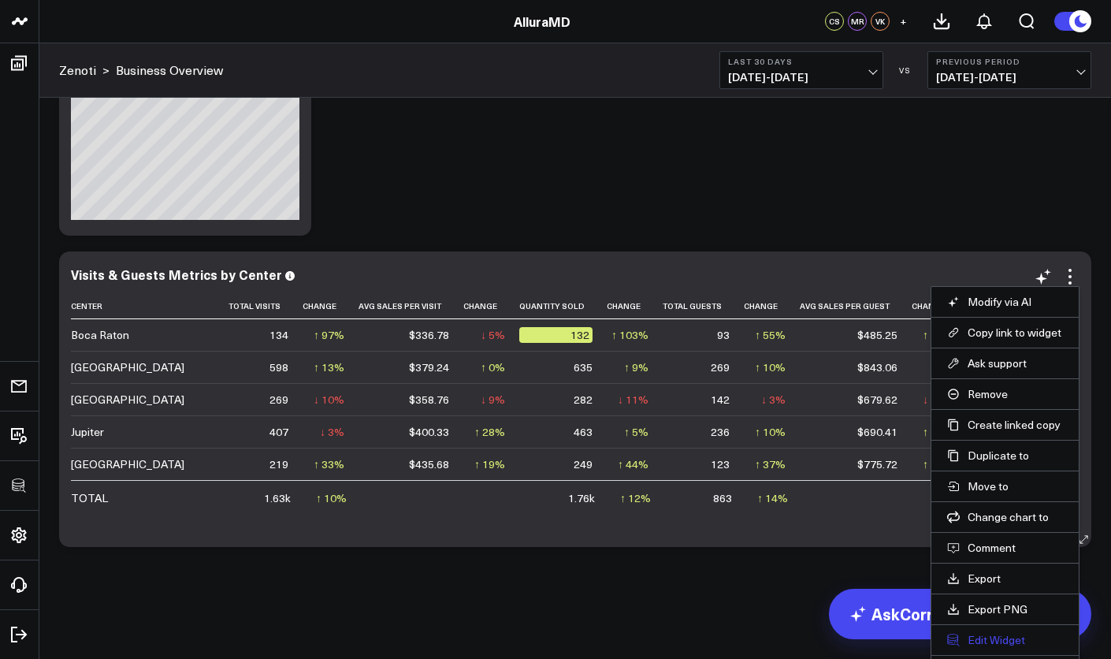
click at [1003, 637] on button "Edit Widget" at bounding box center [1005, 640] width 116 height 14
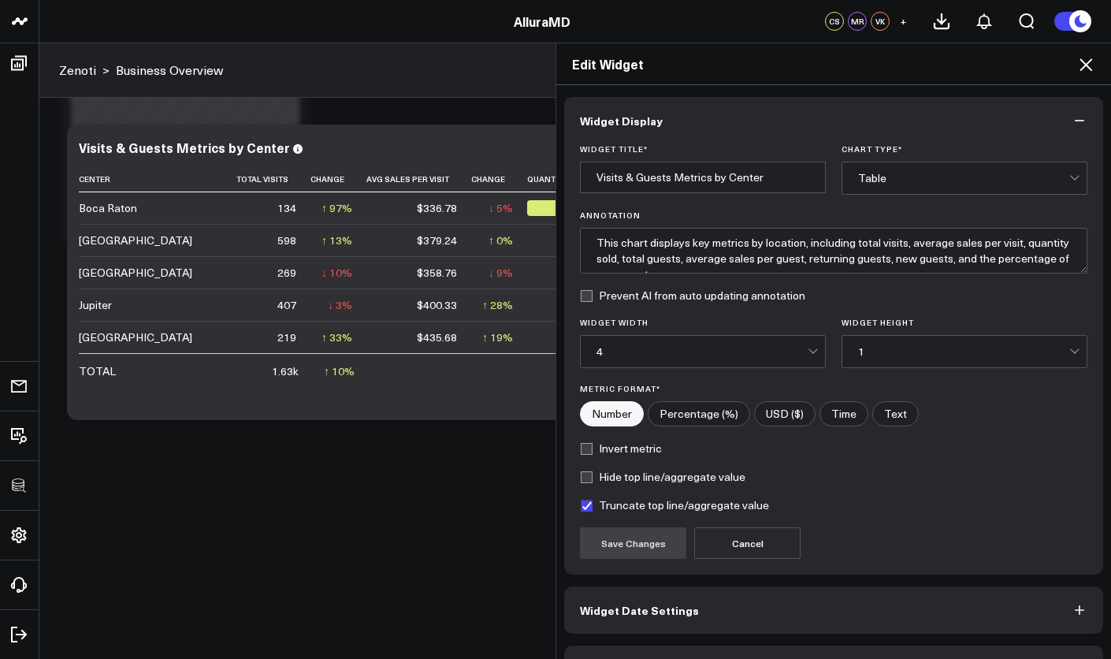
scroll to position [45, 0]
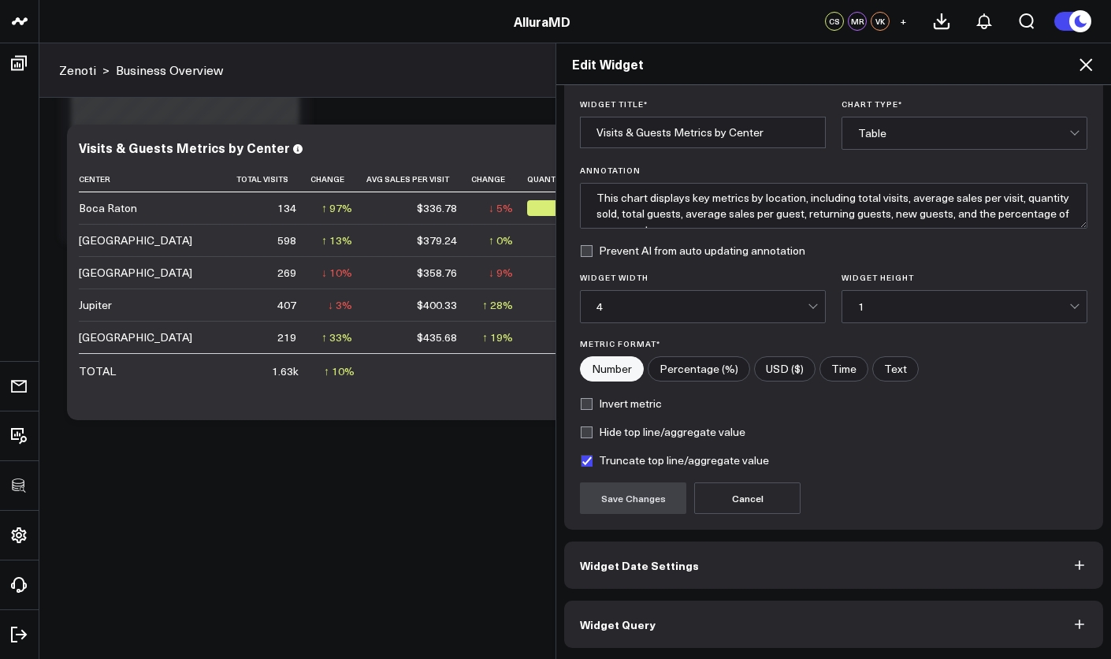
click at [855, 607] on button "Widget Query" at bounding box center [833, 623] width 539 height 47
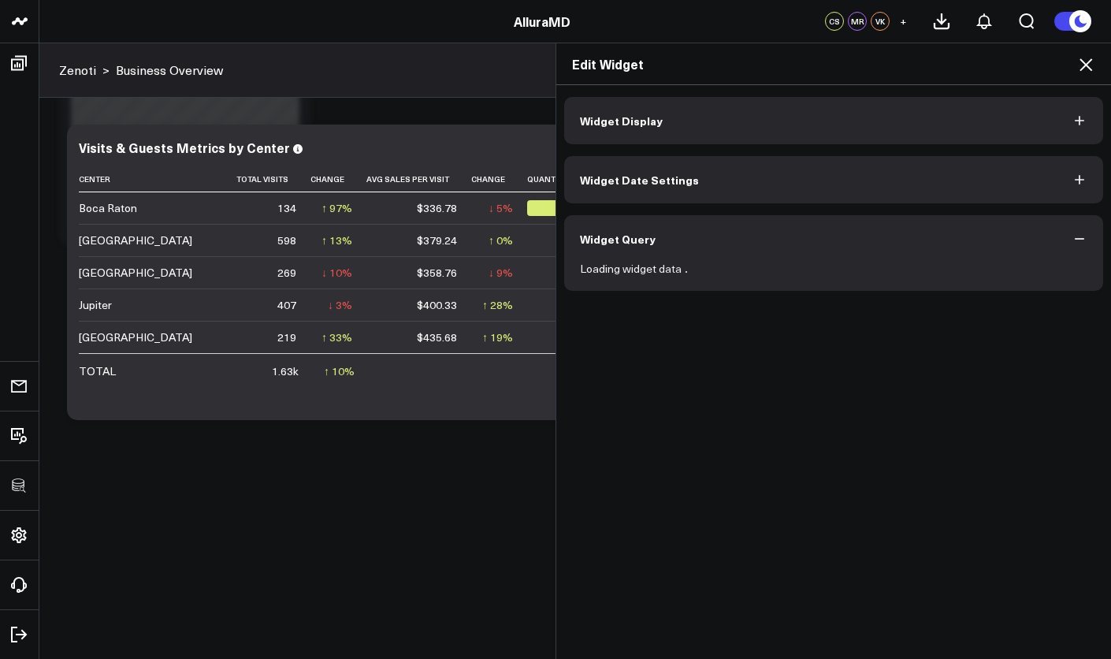
scroll to position [0, 0]
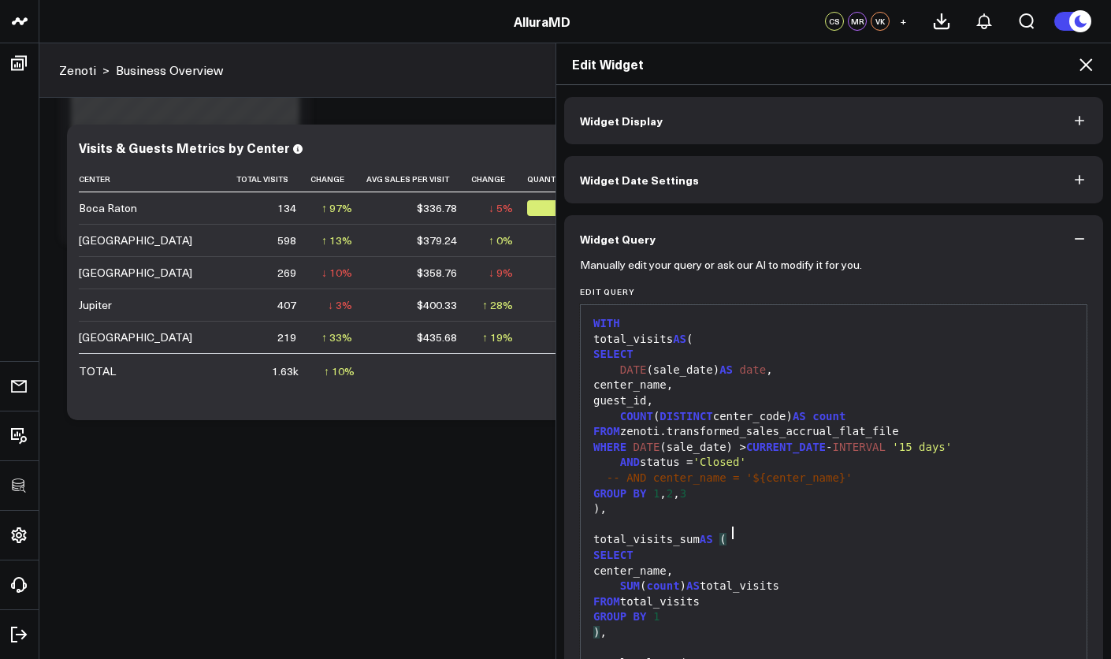
click at [842, 532] on div "total_visits_sum AS (" at bounding box center [834, 540] width 490 height 16
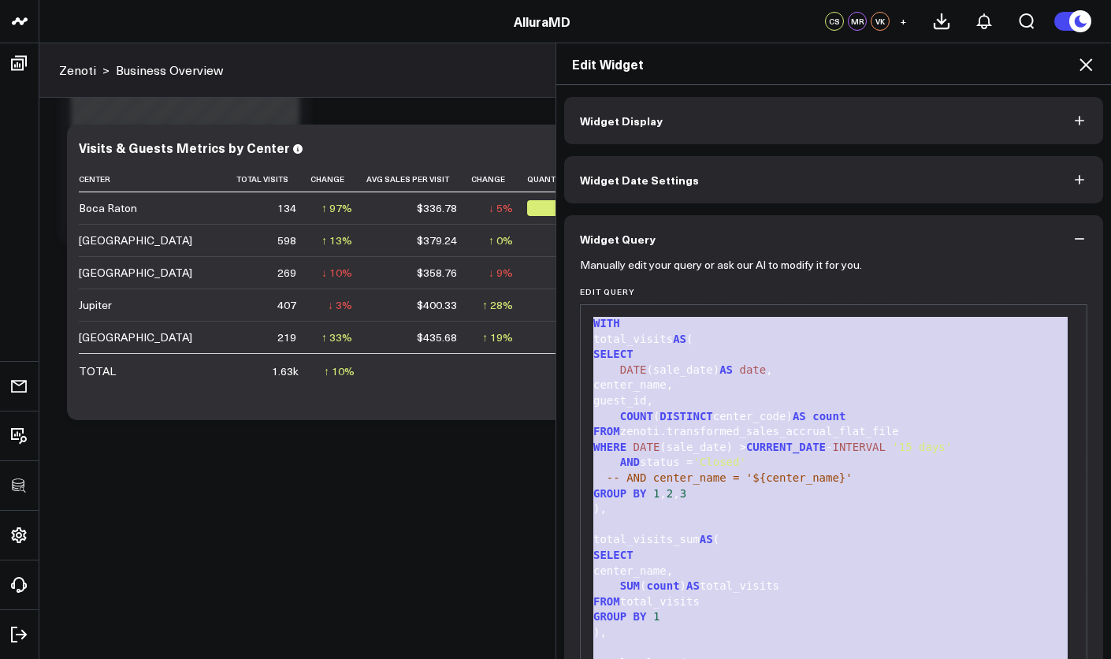
click at [684, 4] on header "3725 Test 829 Studios Accenture Activant Capital Agriculture & Farming Demo All…" at bounding box center [555, 21] width 1111 height 43
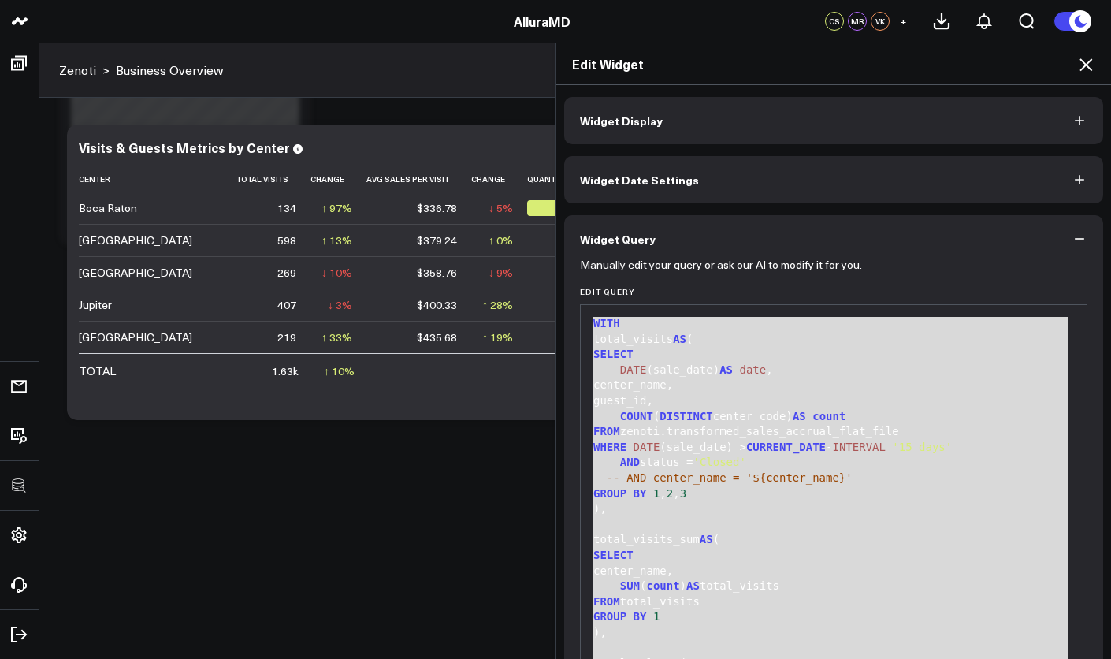
click at [1093, 77] on div "Edit Widget" at bounding box center [833, 64] width 555 height 42
click at [1092, 72] on icon at bounding box center [1085, 64] width 19 height 19
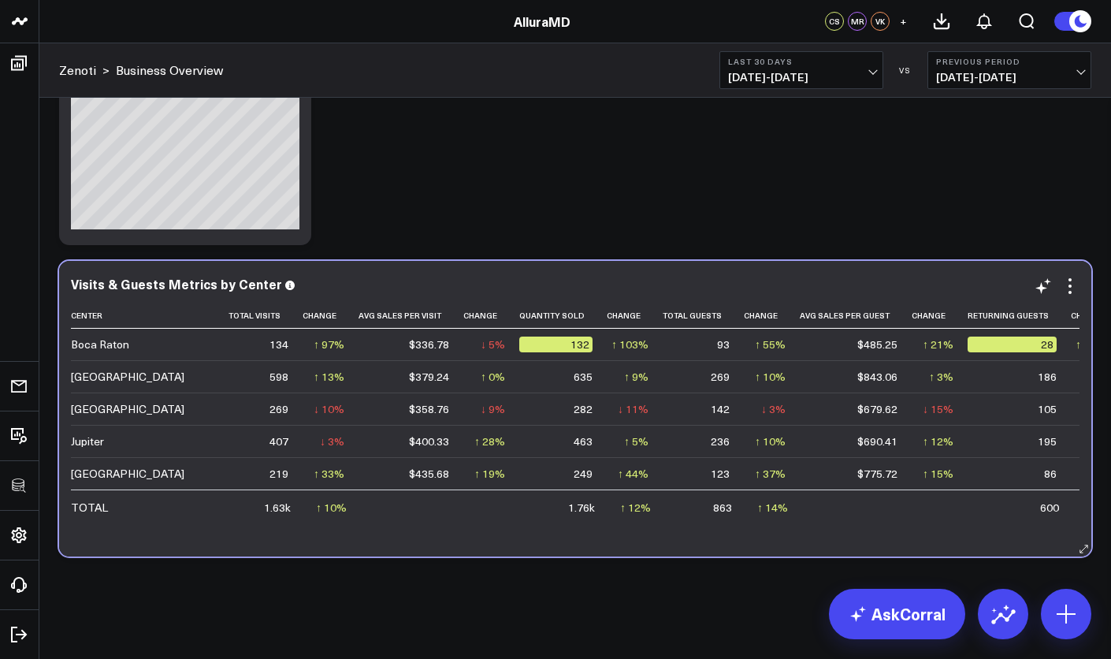
drag, startPoint x: 646, startPoint y: 541, endPoint x: 681, endPoint y: 543, distance: 34.7
click at [681, 543] on div "Visits & Guests Metrics by Center Center Total Visits Change Avg Sales Per Visi…" at bounding box center [575, 408] width 1032 height 295
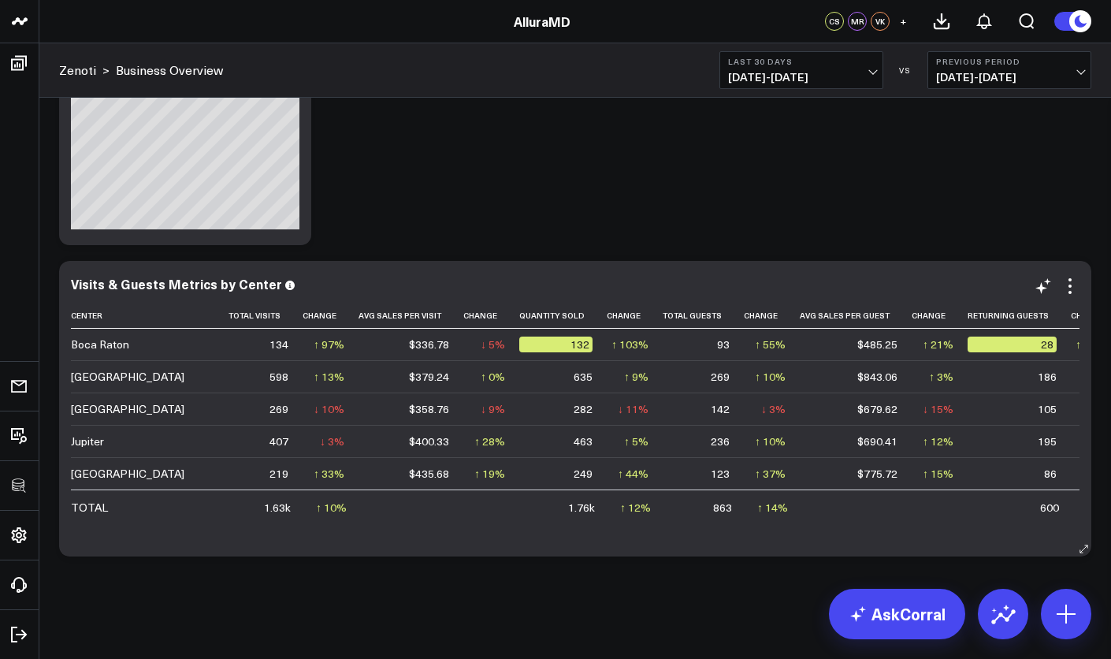
click at [1075, 295] on div "Visits & Guests Metrics by Center Center Total Visits Change Avg Sales Per Visi…" at bounding box center [575, 409] width 1008 height 264
click at [1075, 295] on icon at bounding box center [1069, 286] width 19 height 19
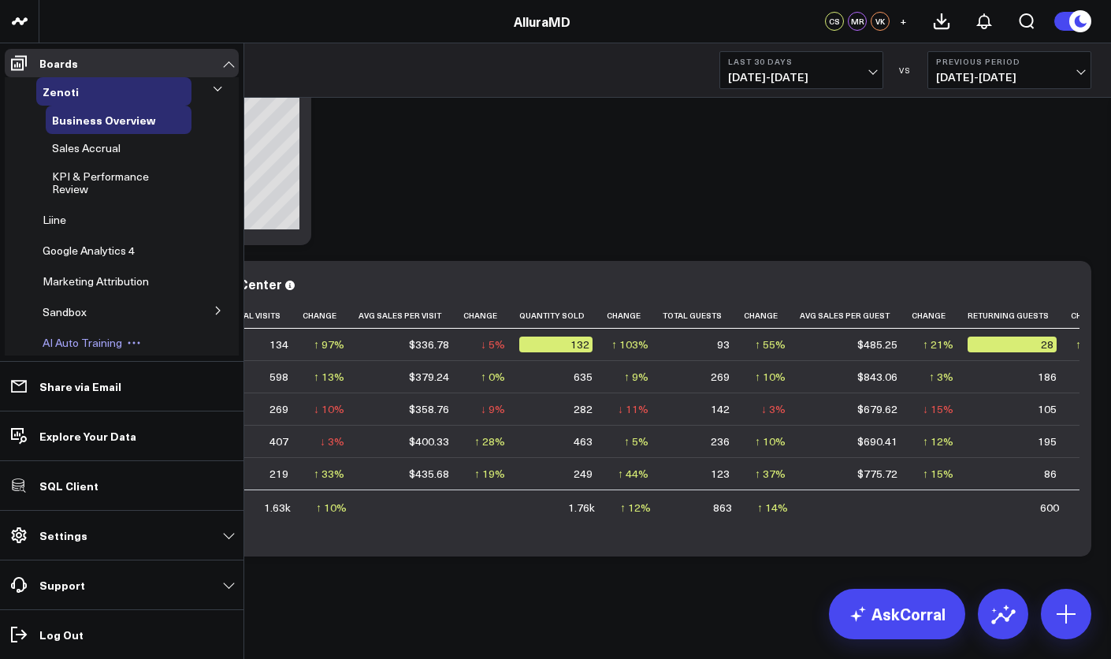
scroll to position [121, 0]
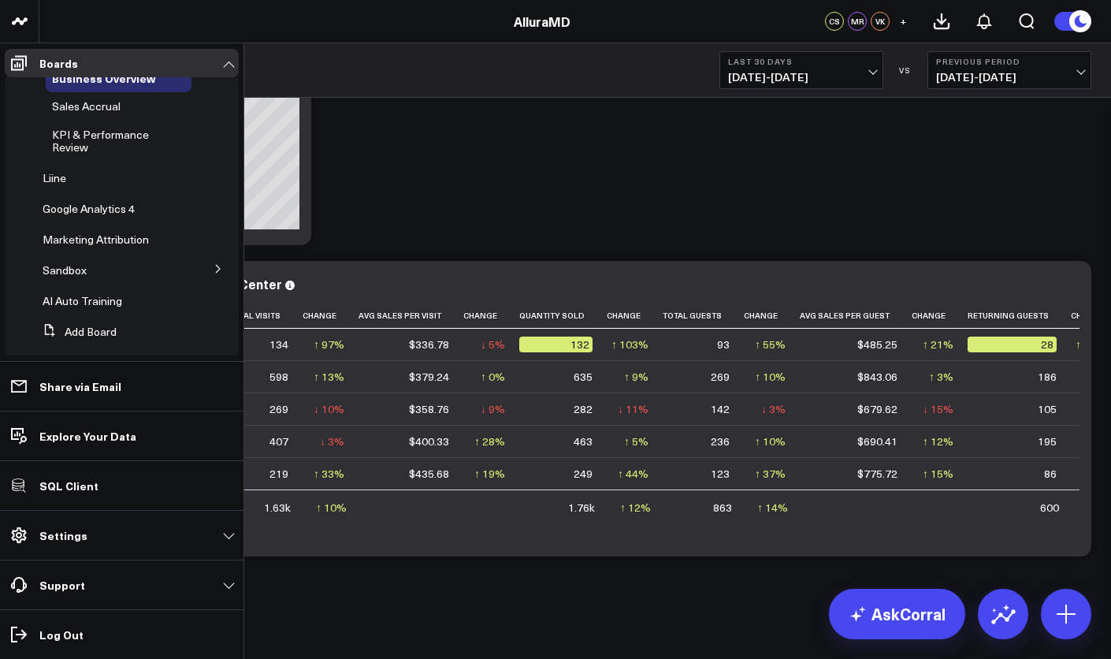
click at [213, 273] on icon at bounding box center [217, 268] width 9 height 9
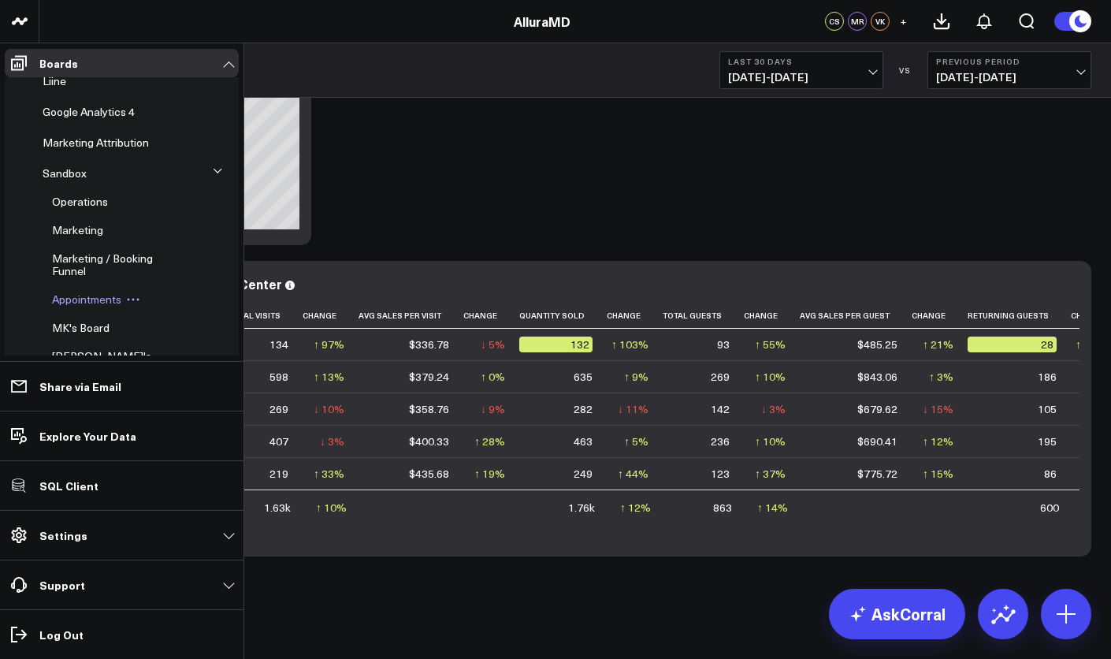
scroll to position [290, 0]
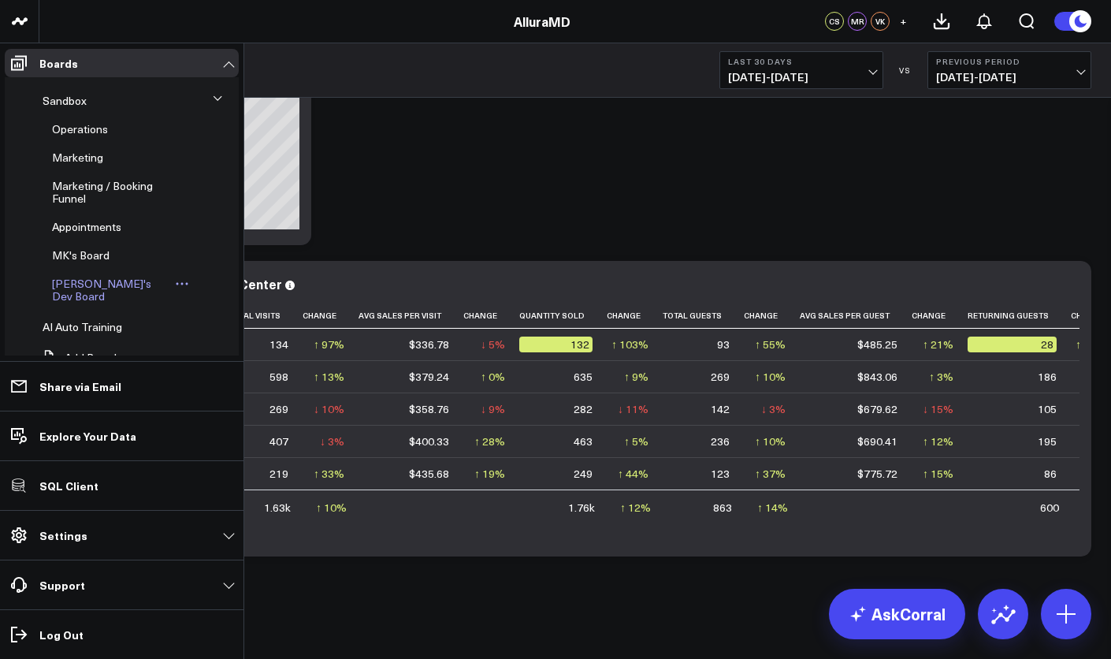
click at [110, 283] on span "[PERSON_NAME]'s Dev Board" at bounding box center [101, 290] width 99 height 28
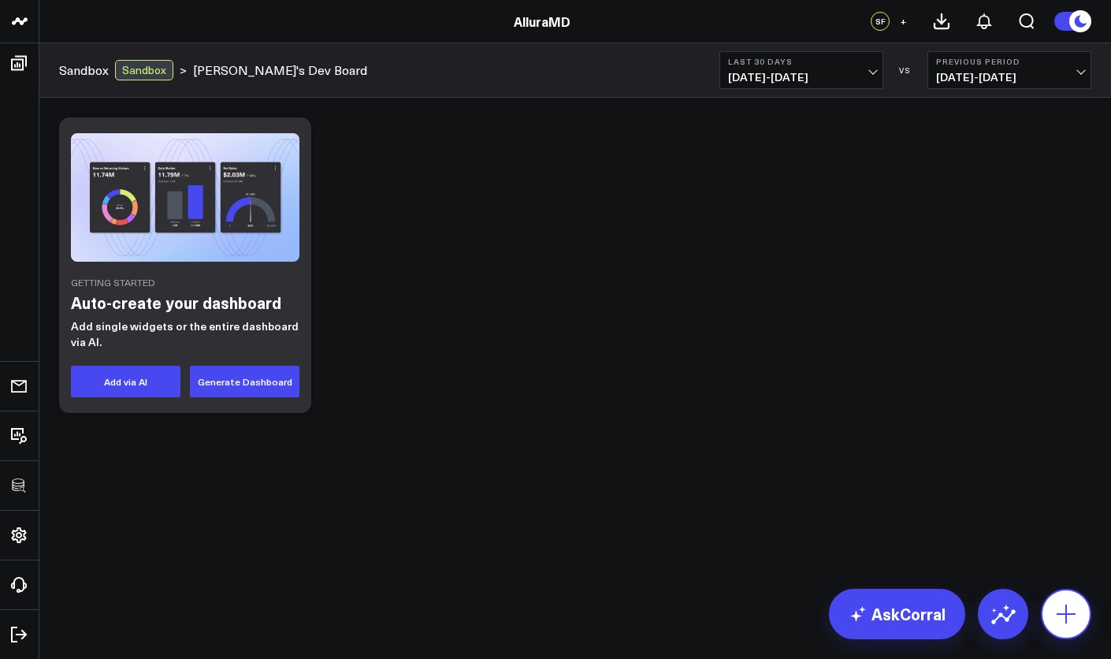
click at [1048, 598] on button at bounding box center [1066, 614] width 50 height 50
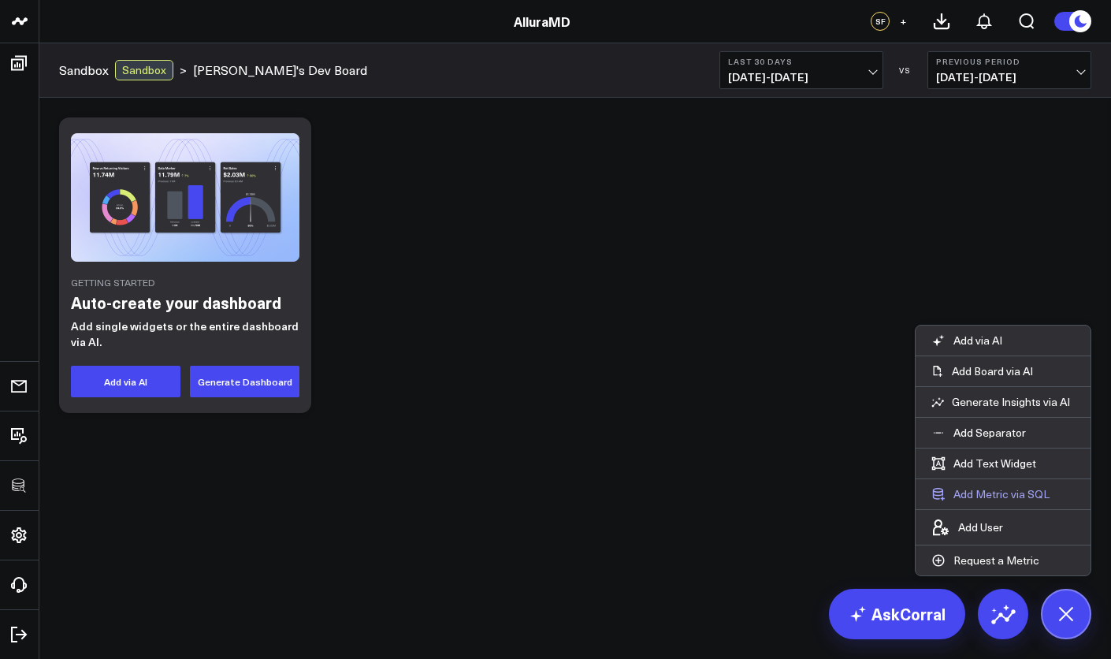
click at [995, 500] on button "Add Metric via SQL" at bounding box center [990, 494] width 150 height 30
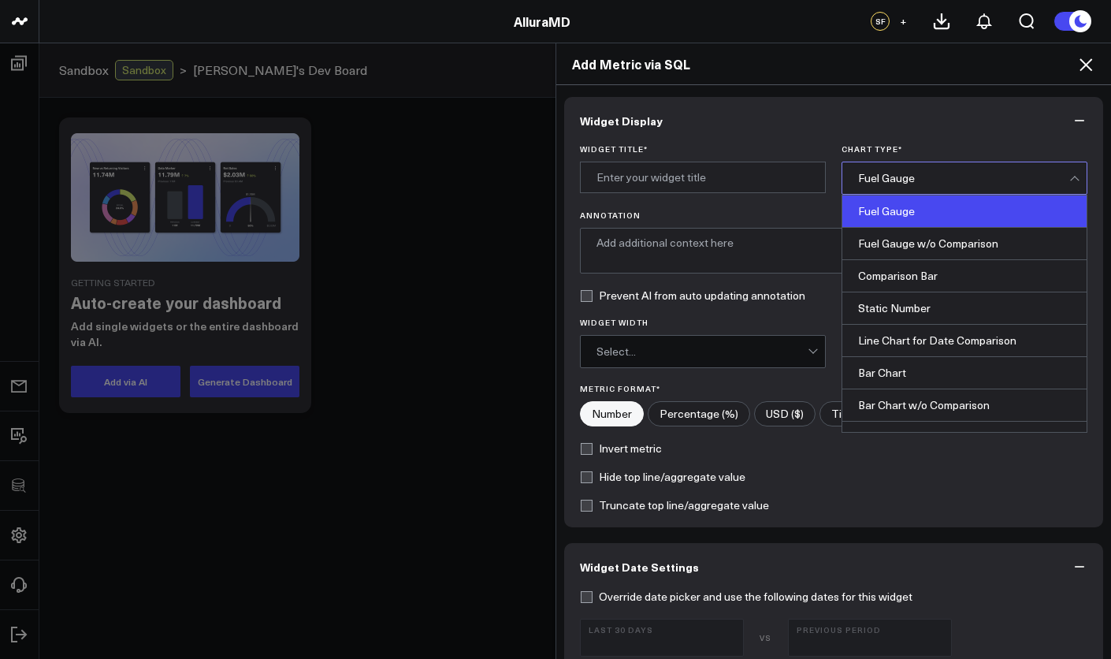
click at [898, 179] on div "Fuel Gauge" at bounding box center [963, 178] width 211 height 13
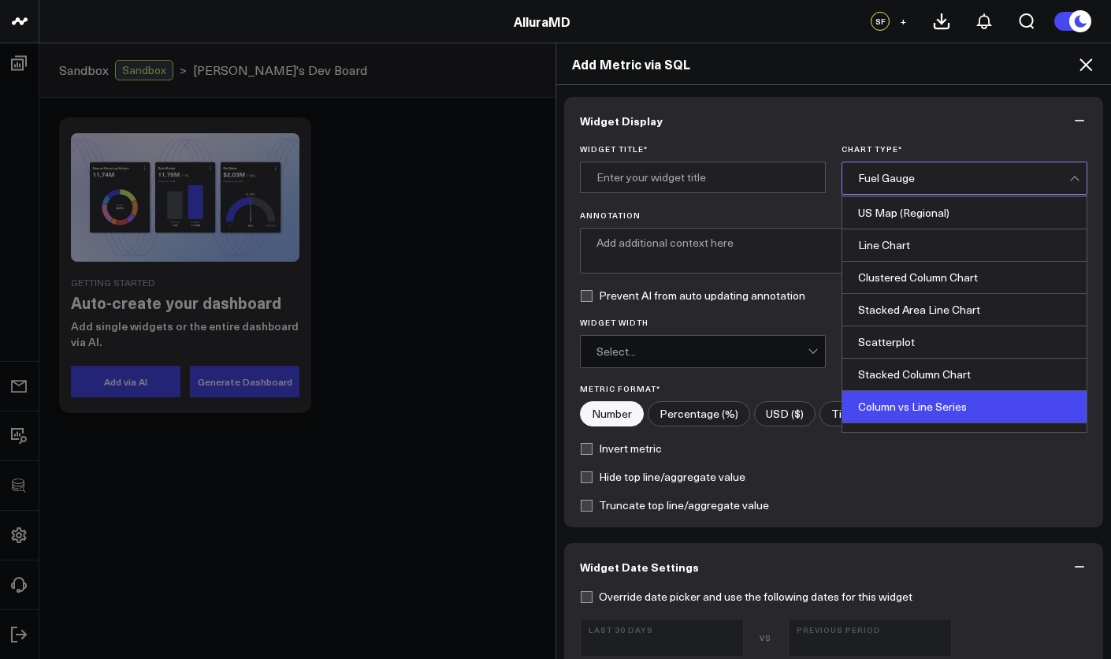
scroll to position [635, 0]
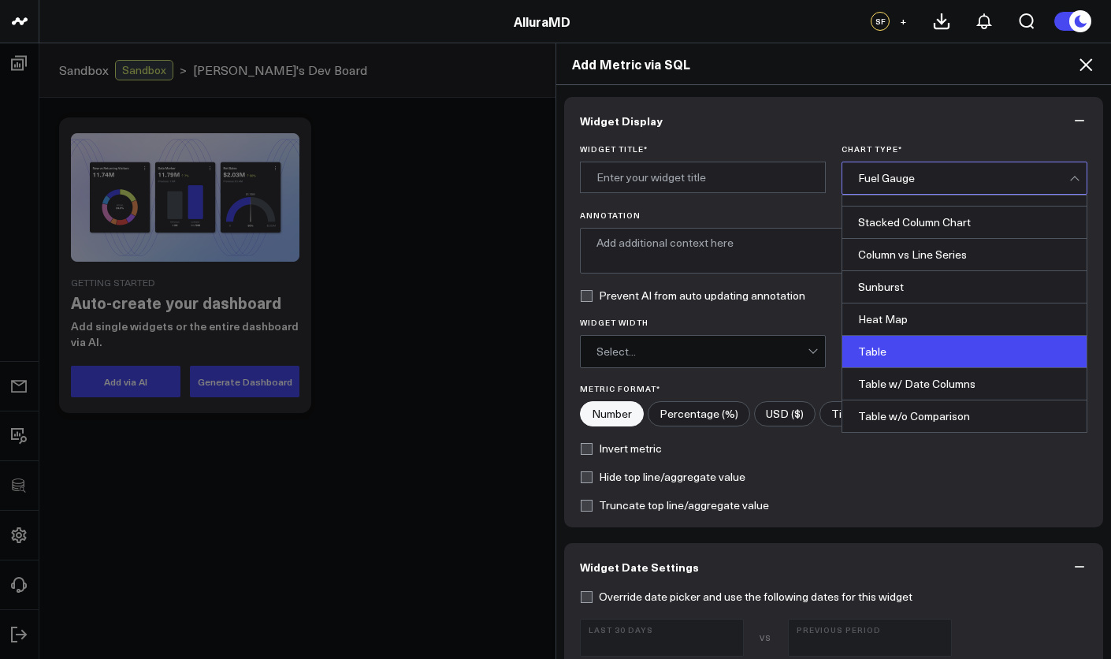
click at [907, 353] on div "Table" at bounding box center [964, 352] width 244 height 32
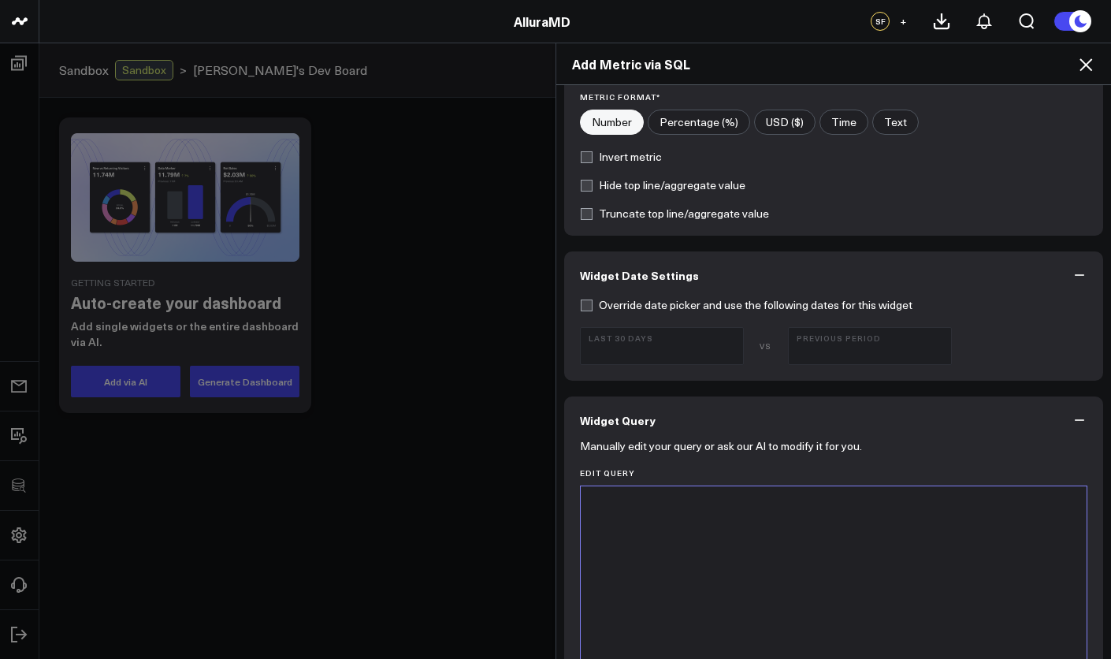
scroll to position [430, 0]
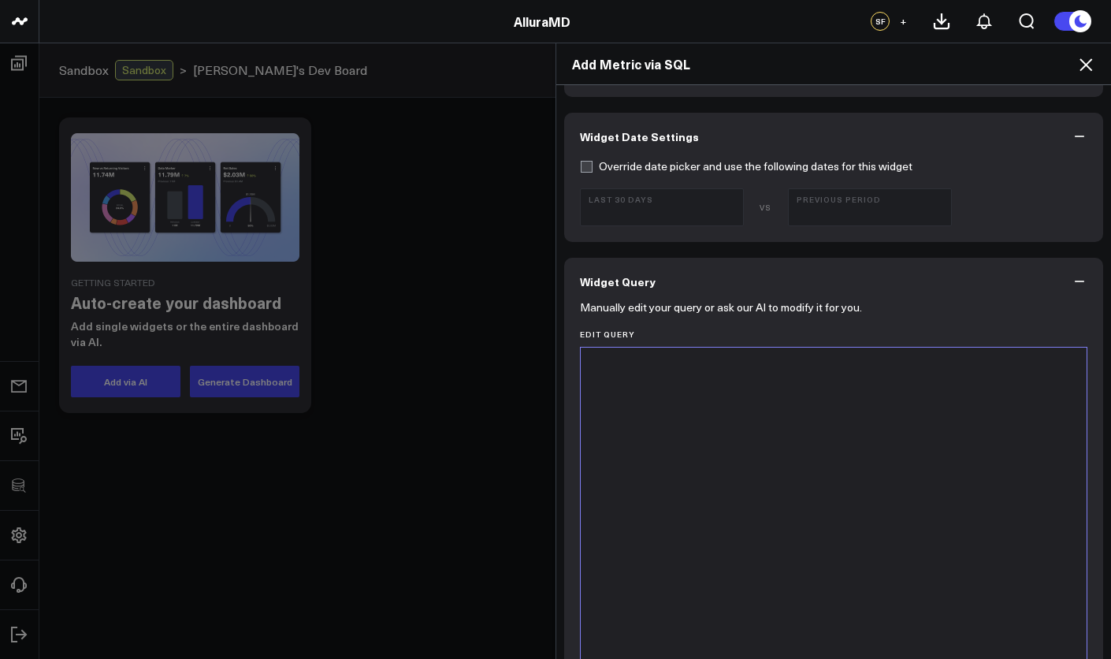
click at [845, 418] on div at bounding box center [834, 543] width 490 height 377
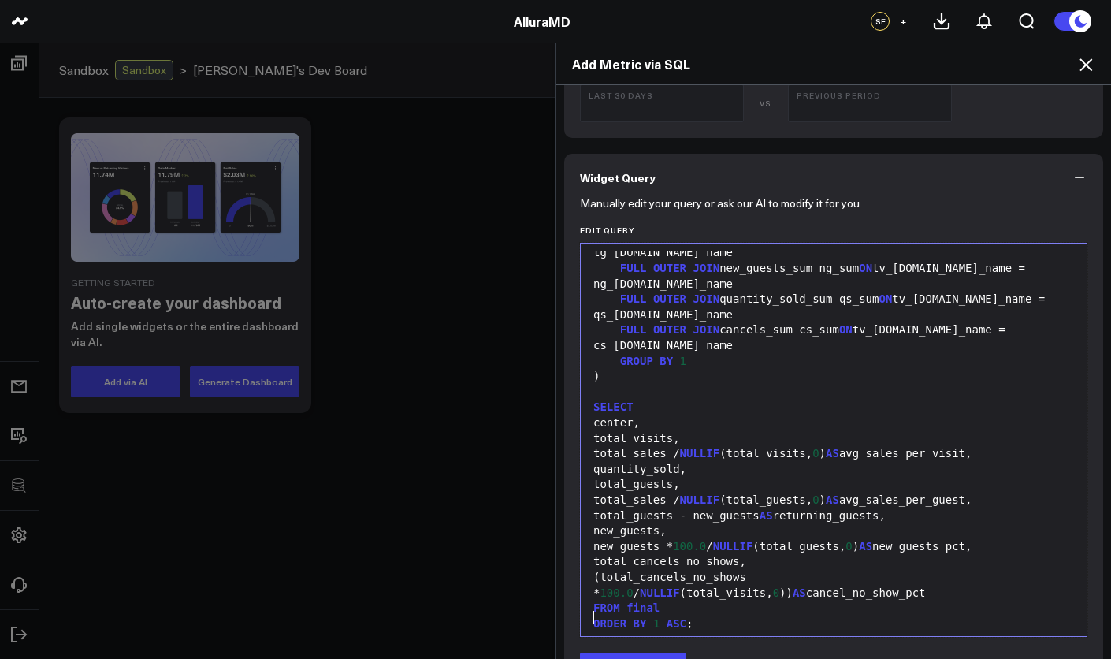
scroll to position [563, 0]
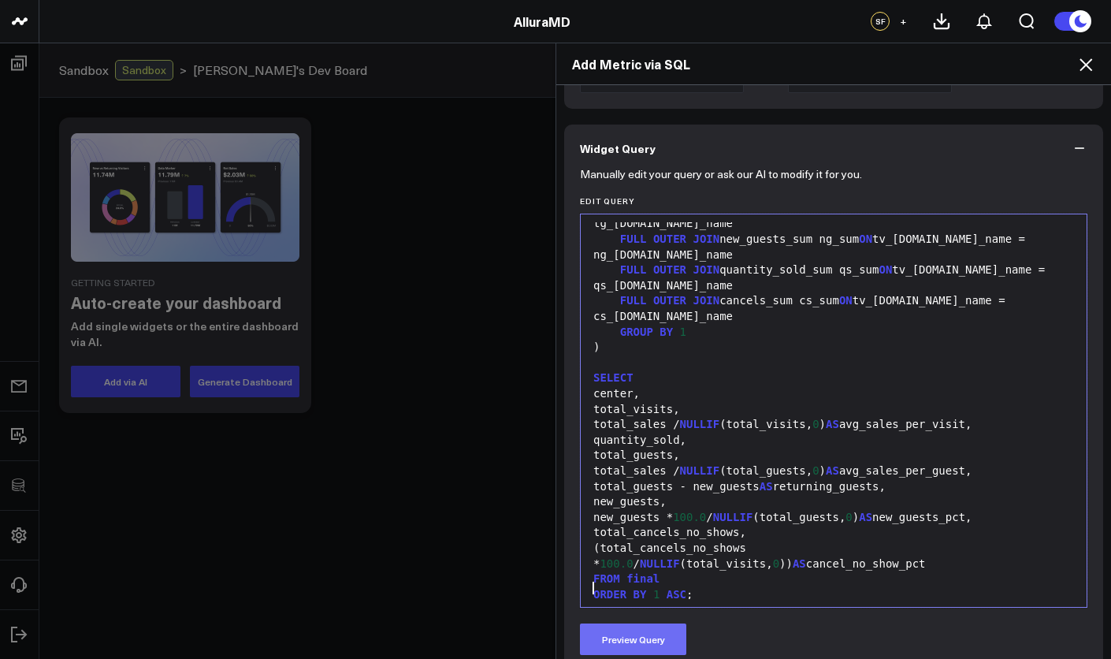
click at [621, 637] on button "Preview Query" at bounding box center [633, 639] width 106 height 32
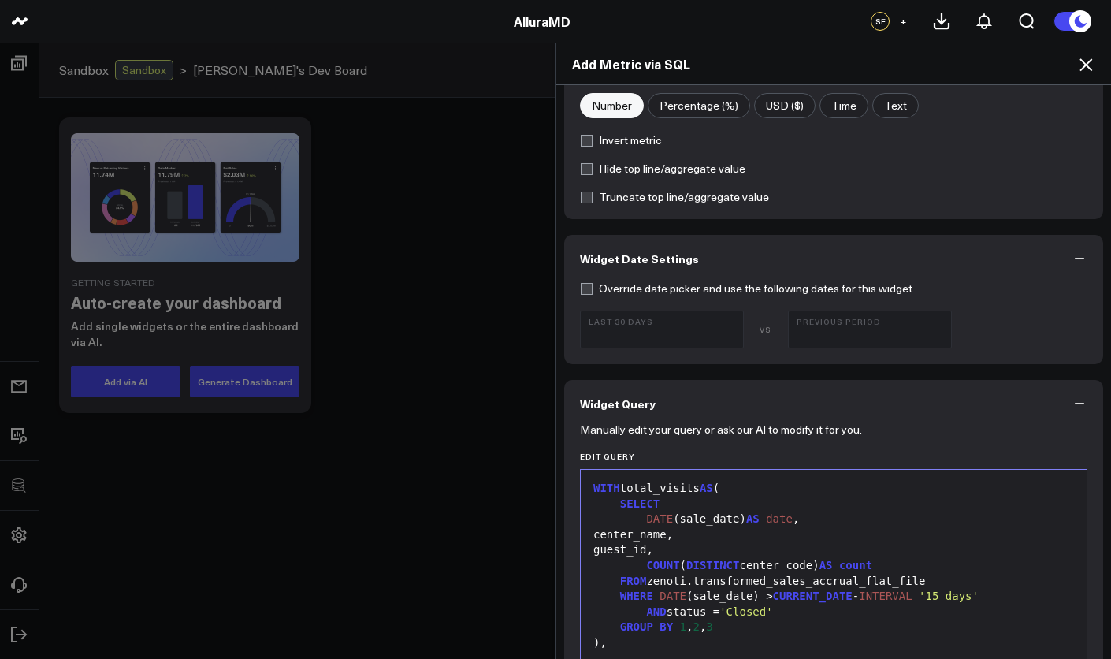
scroll to position [0, 0]
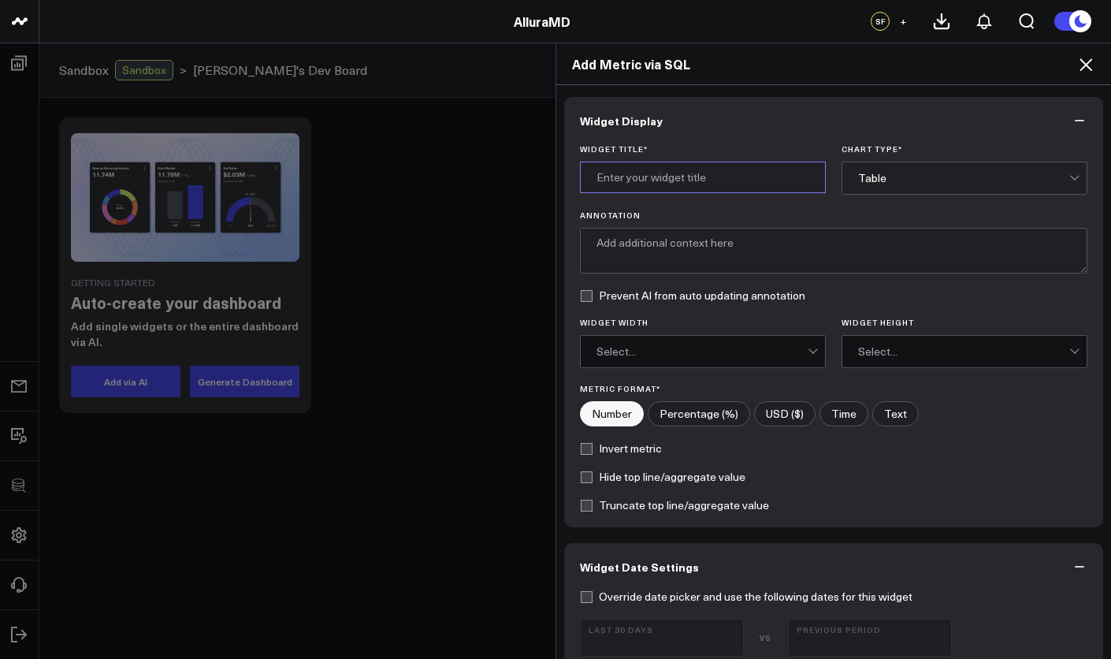
click at [698, 173] on input "Widget Title *" at bounding box center [703, 178] width 246 height 32
type input "C"
type input "B"
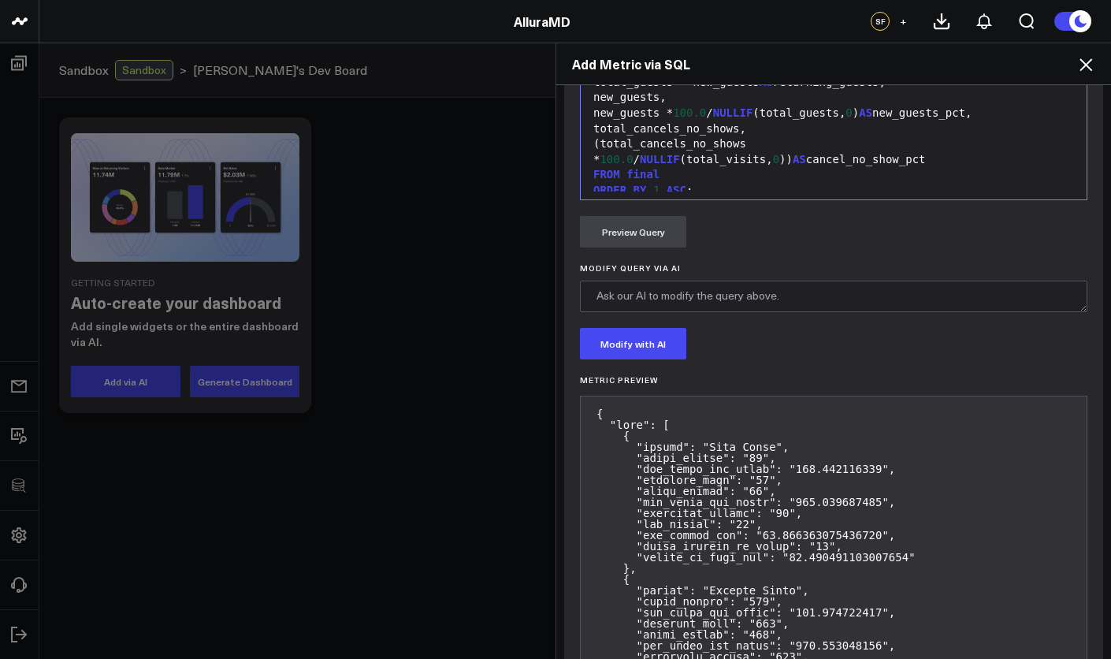
scroll to position [1579, 0]
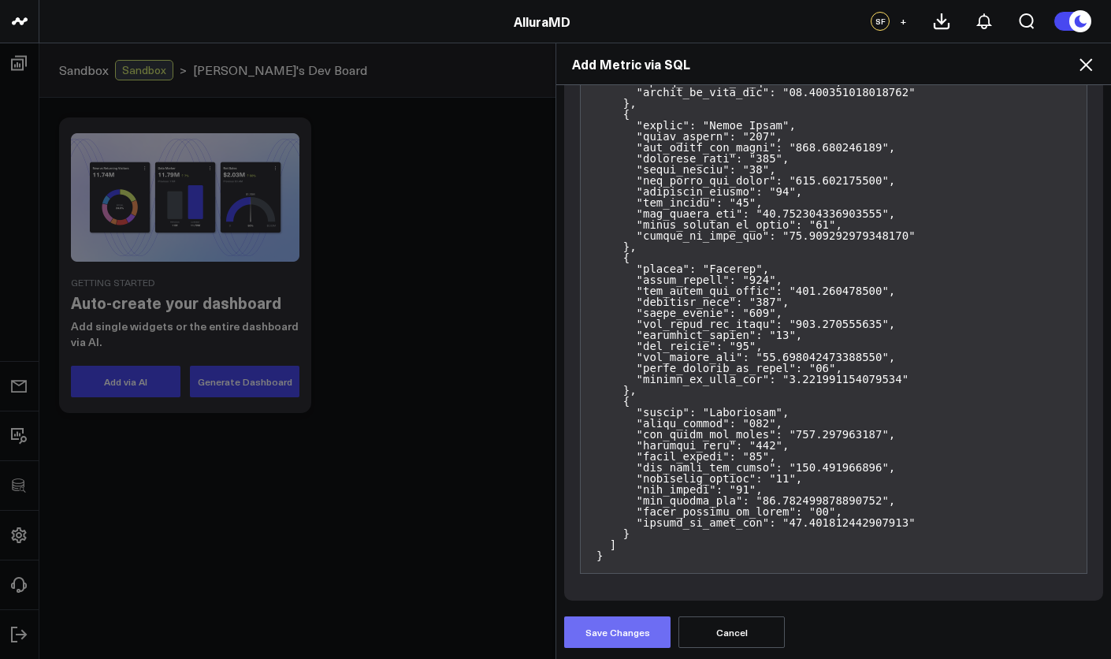
type input "Metrics by Location"
click at [627, 621] on button "Save Changes" at bounding box center [617, 632] width 106 height 32
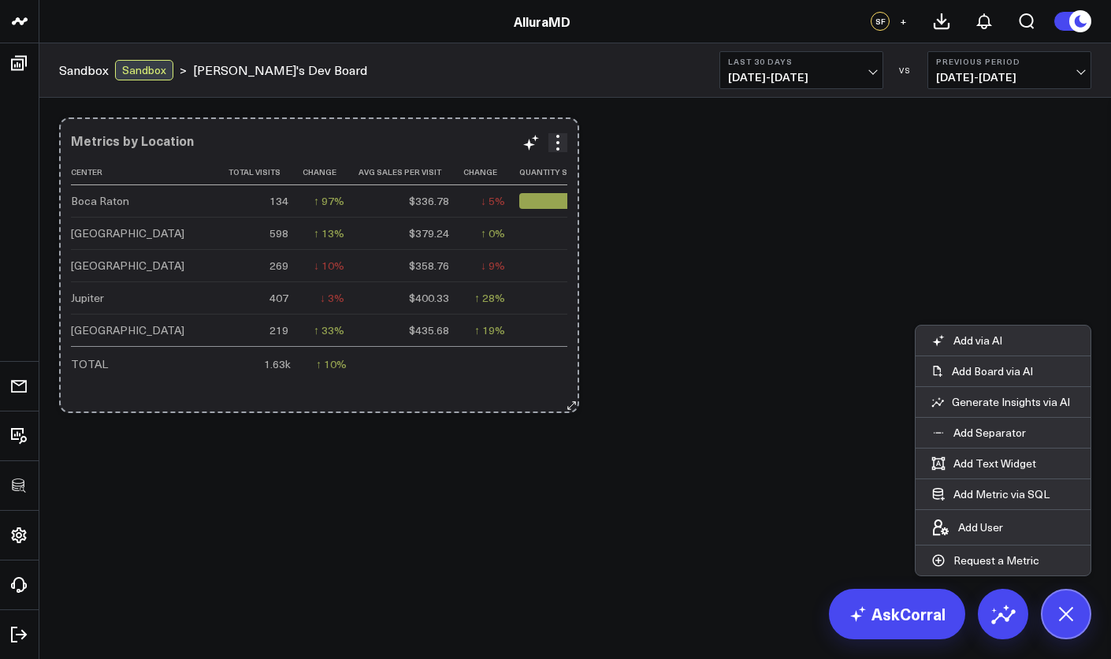
click at [572, 407] on icon at bounding box center [572, 405] width 12 height 12
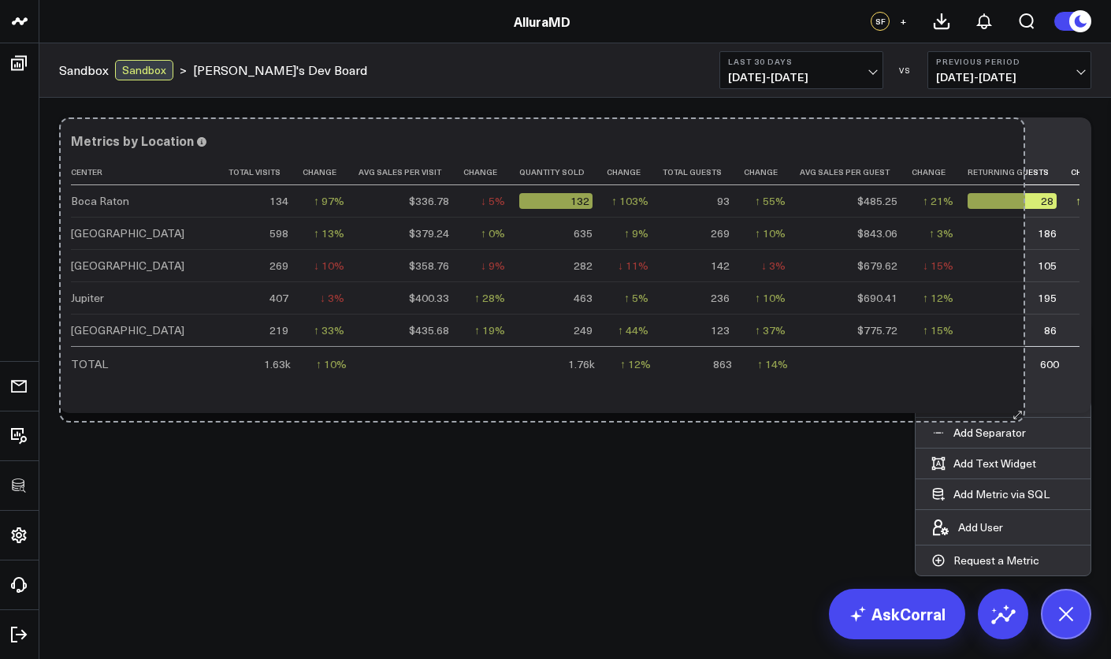
drag, startPoint x: 572, startPoint y: 407, endPoint x: 1018, endPoint y: 416, distance: 446.0
click at [1018, 416] on body "3725 Test 829 Studios Accenture Activant Capital Agriculture & Farming Demo All…" at bounding box center [555, 329] width 1111 height 659
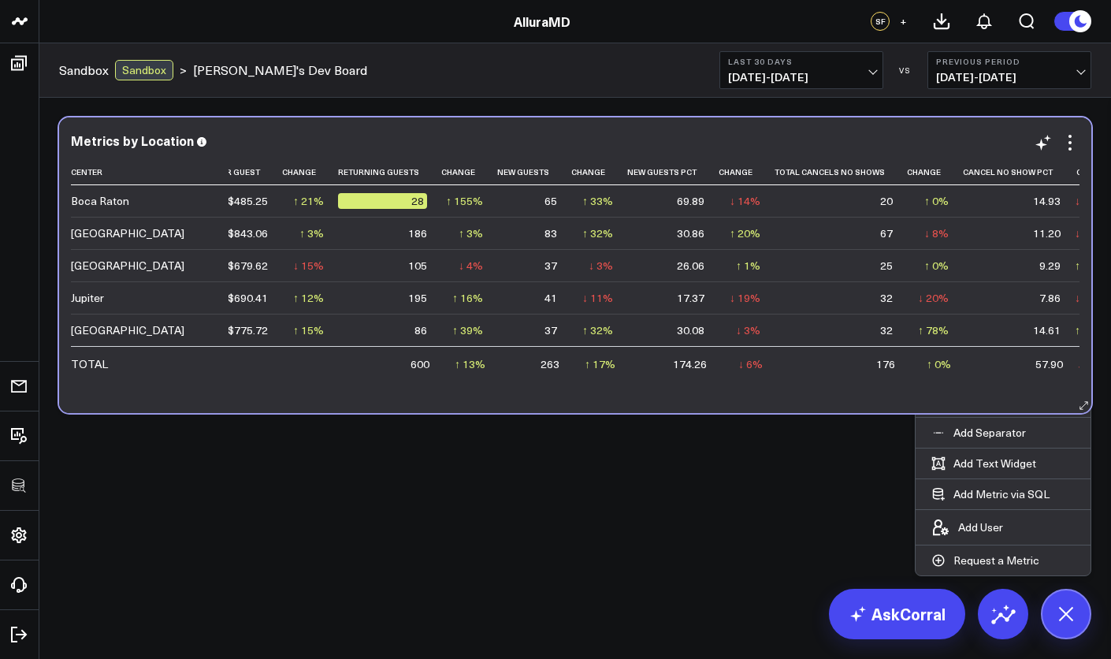
scroll to position [0, 638]
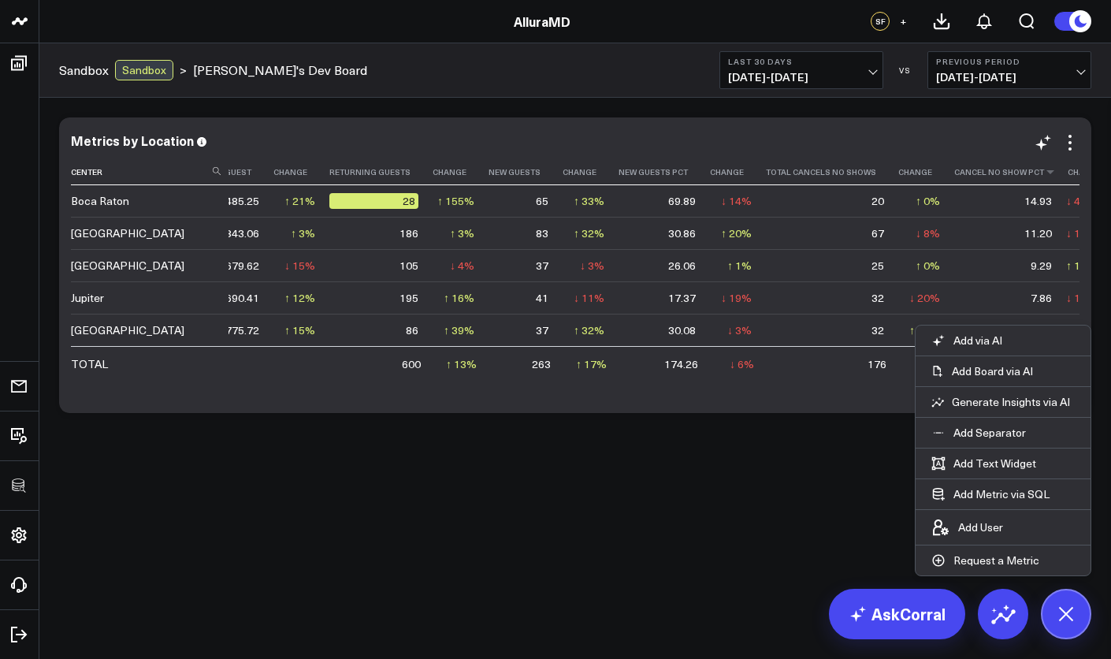
click at [954, 171] on th "Cancel No Show Pct" at bounding box center [1010, 172] width 112 height 26
click at [763, 460] on div "Modify via AI Copy link to widget Ask support Remove Create linked copy Executi…" at bounding box center [574, 307] width 1071 height 418
click at [1067, 600] on icon at bounding box center [1065, 613] width 35 height 35
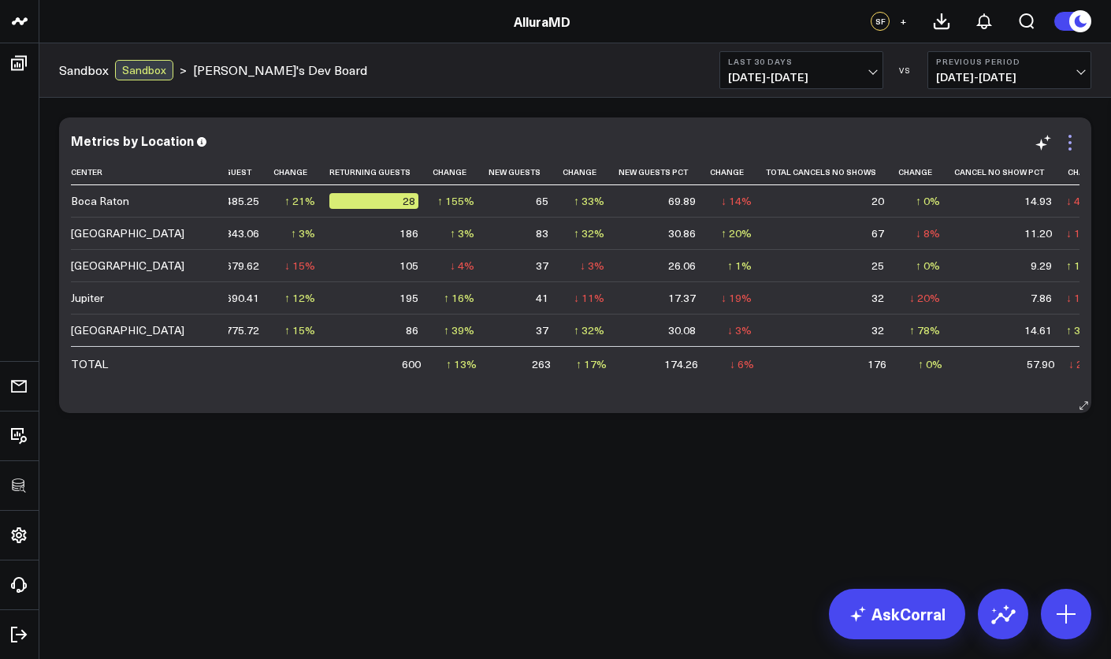
click at [1071, 139] on icon at bounding box center [1069, 142] width 19 height 19
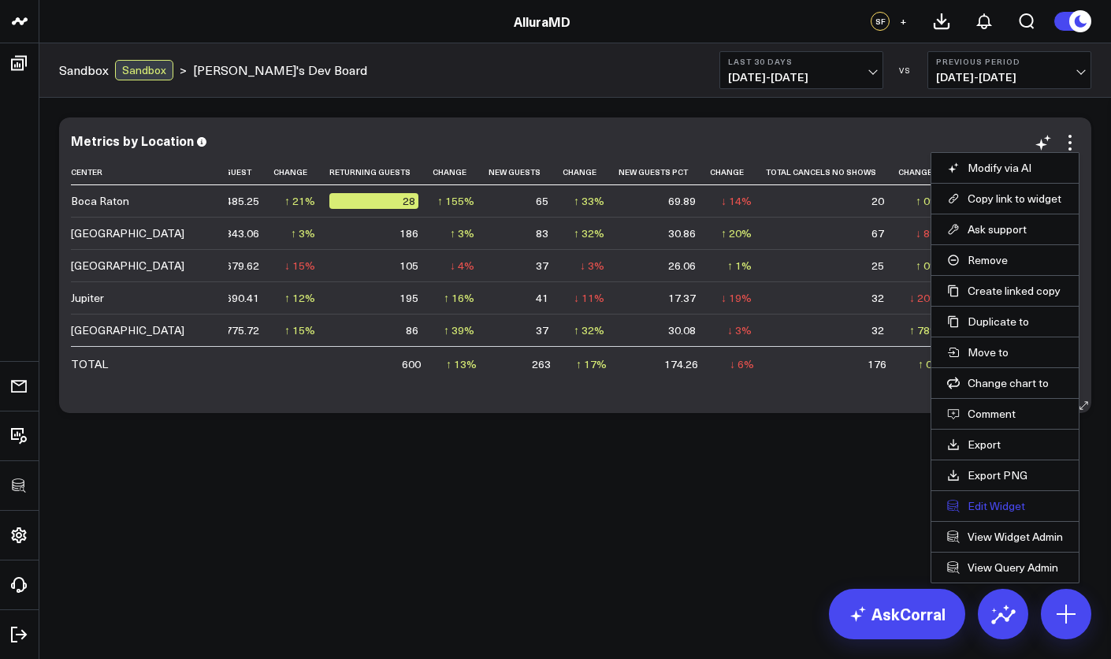
click at [1009, 511] on button "Edit Widget" at bounding box center [1005, 506] width 116 height 14
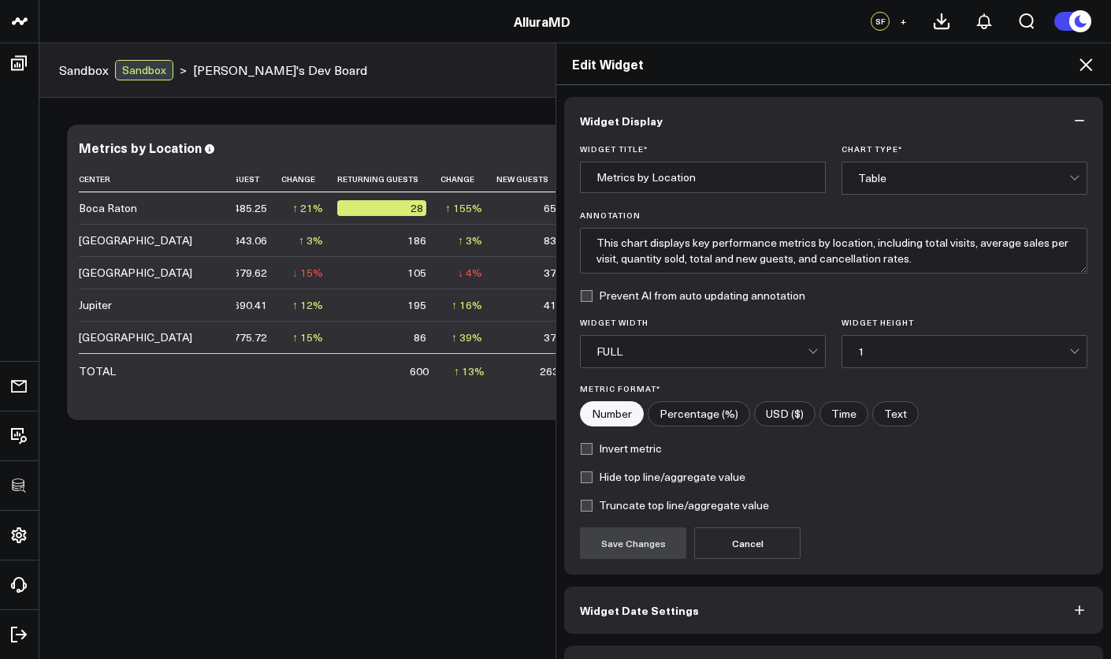
scroll to position [45, 0]
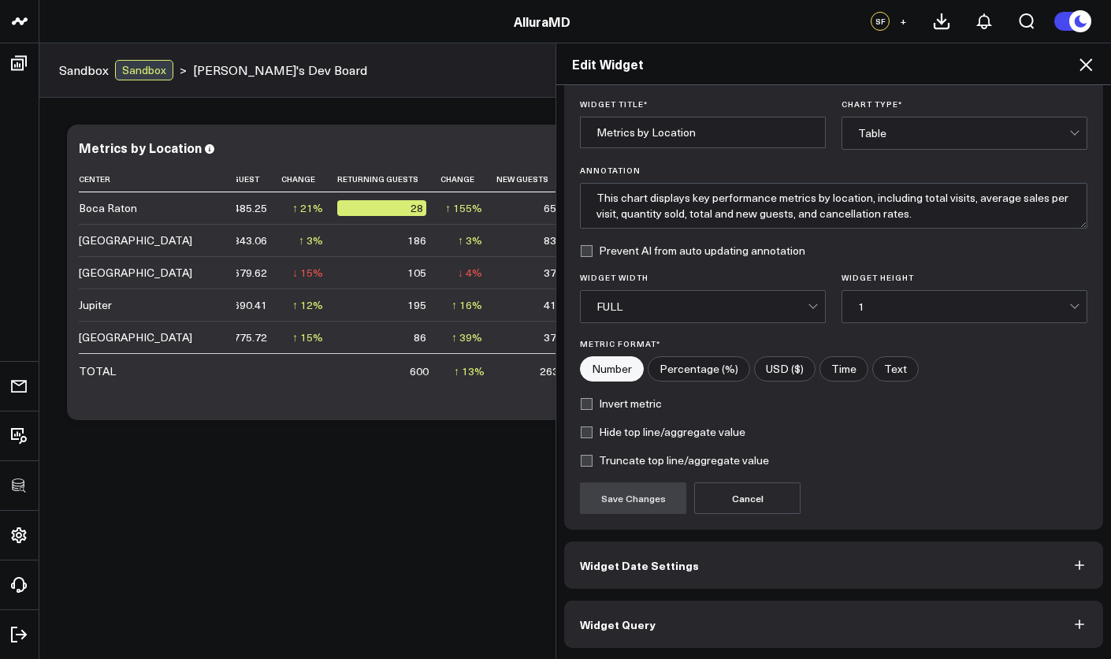
click at [899, 624] on button "Widget Query" at bounding box center [833, 623] width 539 height 47
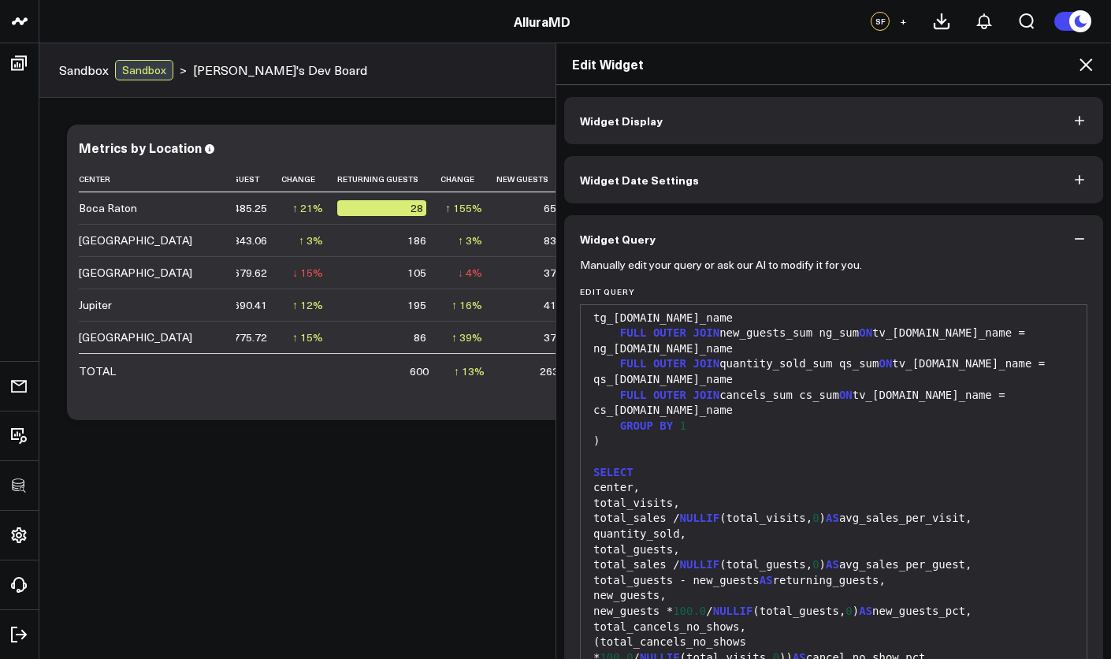
scroll to position [113, 0]
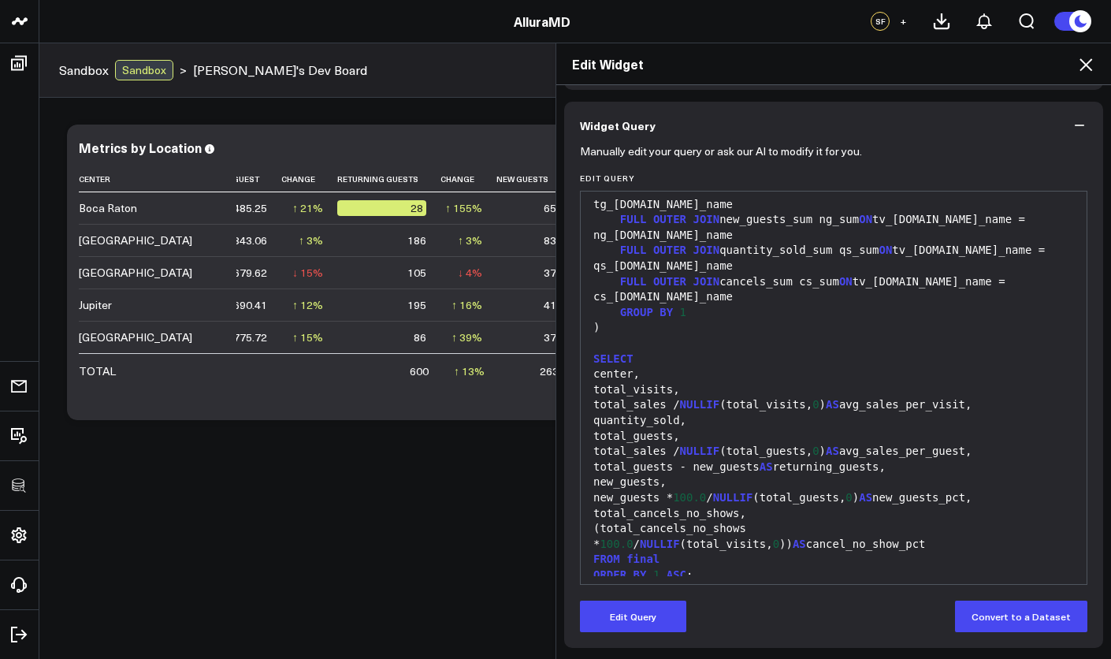
click at [1079, 78] on div "Edit Widget" at bounding box center [833, 64] width 555 height 42
click at [1081, 74] on div "Edit Widget" at bounding box center [833, 64] width 555 height 42
click at [1084, 70] on icon at bounding box center [1085, 64] width 19 height 19
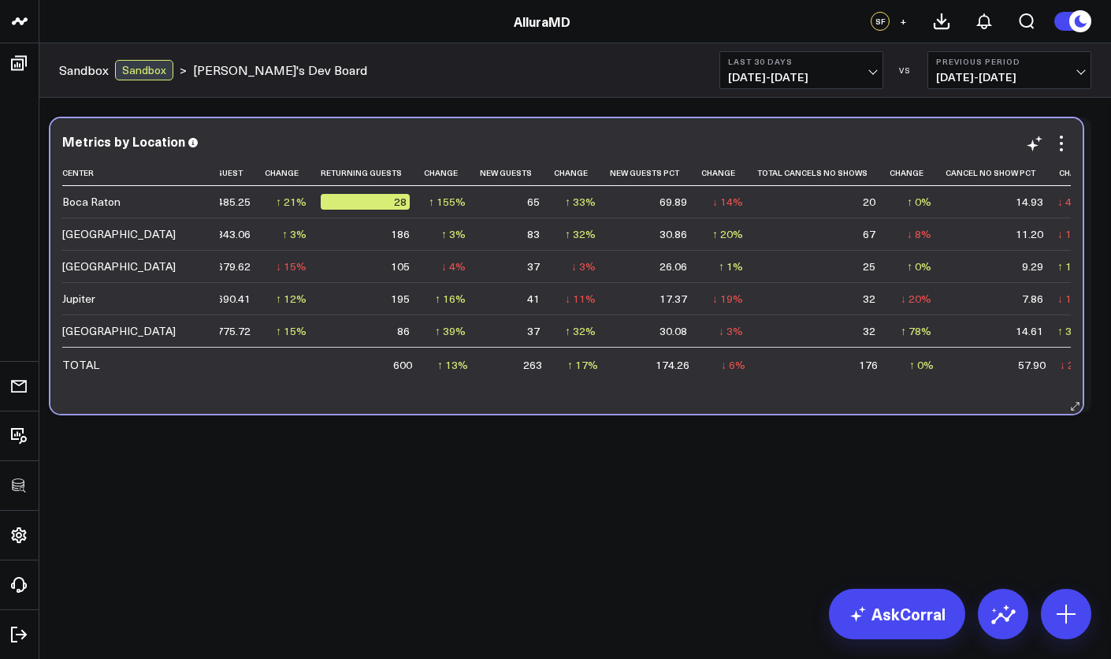
drag, startPoint x: 905, startPoint y: 398, endPoint x: 873, endPoint y: 399, distance: 32.3
click at [873, 399] on div "Metrics by Location Center Total Visits Change Avg Sales Per Visit Change Quant…" at bounding box center [566, 265] width 1032 height 295
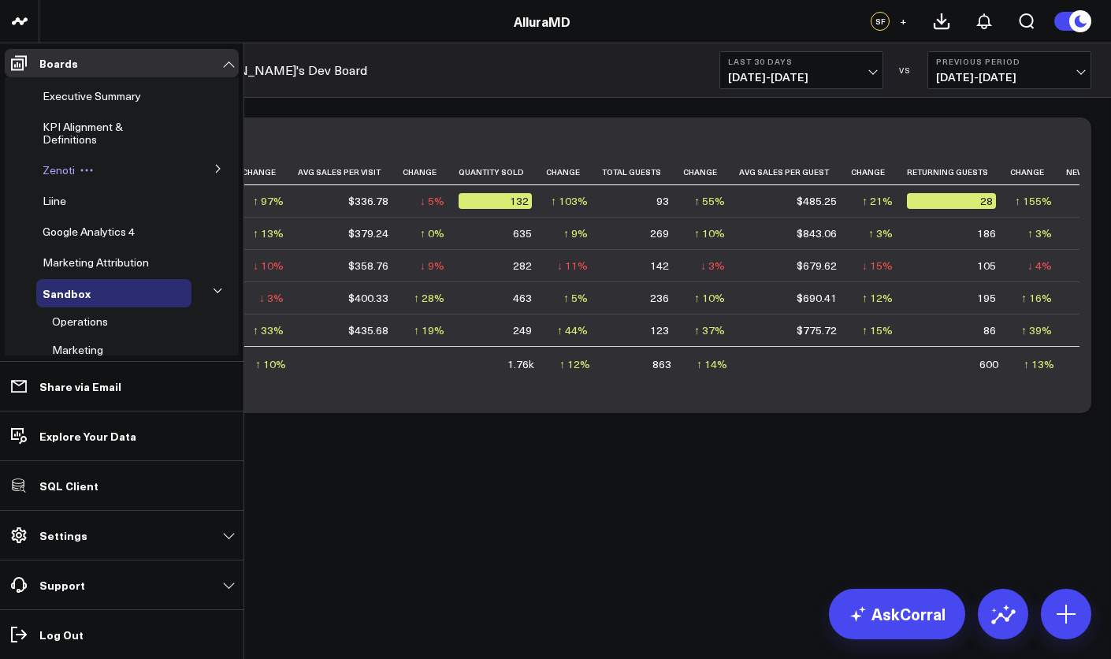
click at [80, 150] on div "KPI Alignment & Definitions" at bounding box center [113, 133] width 155 height 41
click at [78, 143] on span "KPI Alignment & Definitions" at bounding box center [83, 133] width 80 height 28
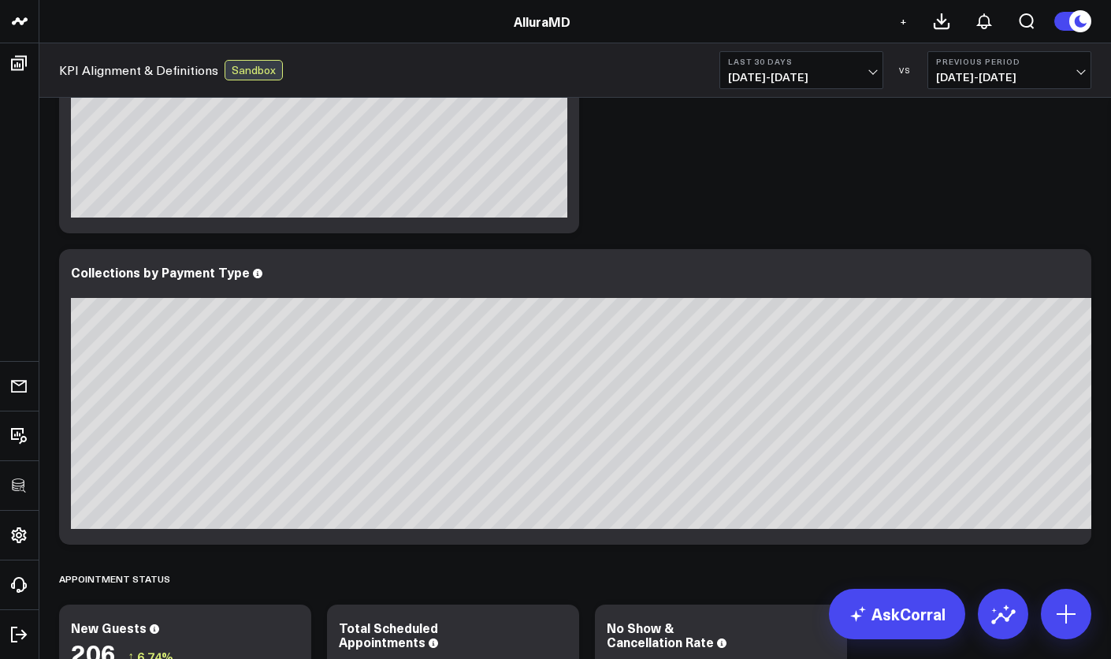
scroll to position [1468, 0]
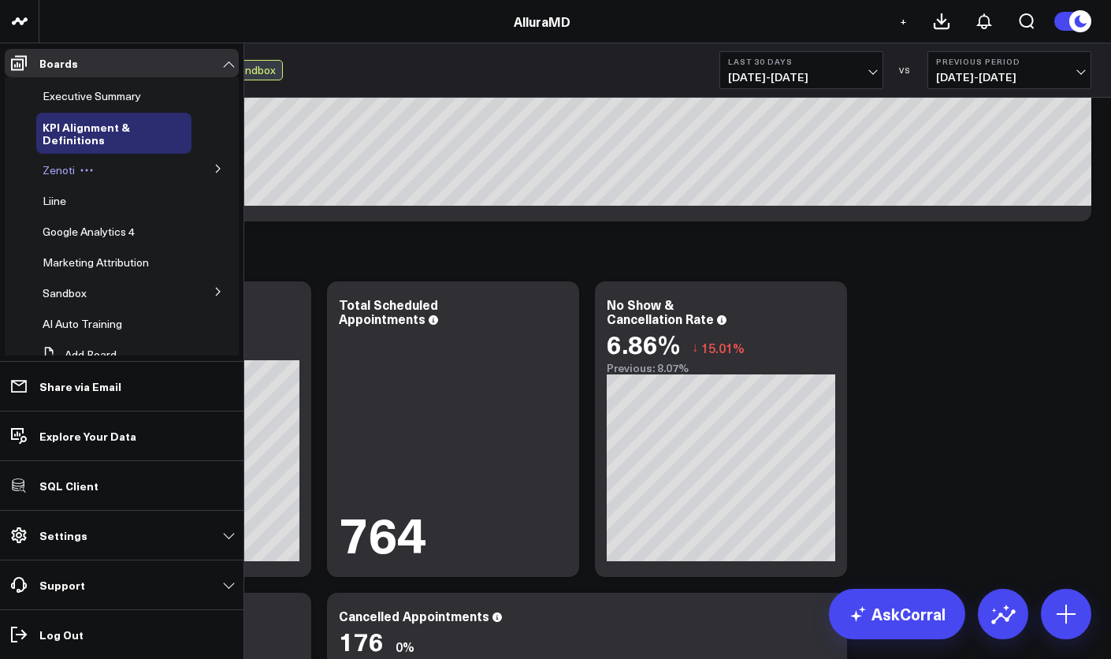
click at [140, 175] on div "Zenoti" at bounding box center [113, 170] width 155 height 28
click at [80, 95] on span "Executive Summary" at bounding box center [92, 95] width 98 height 15
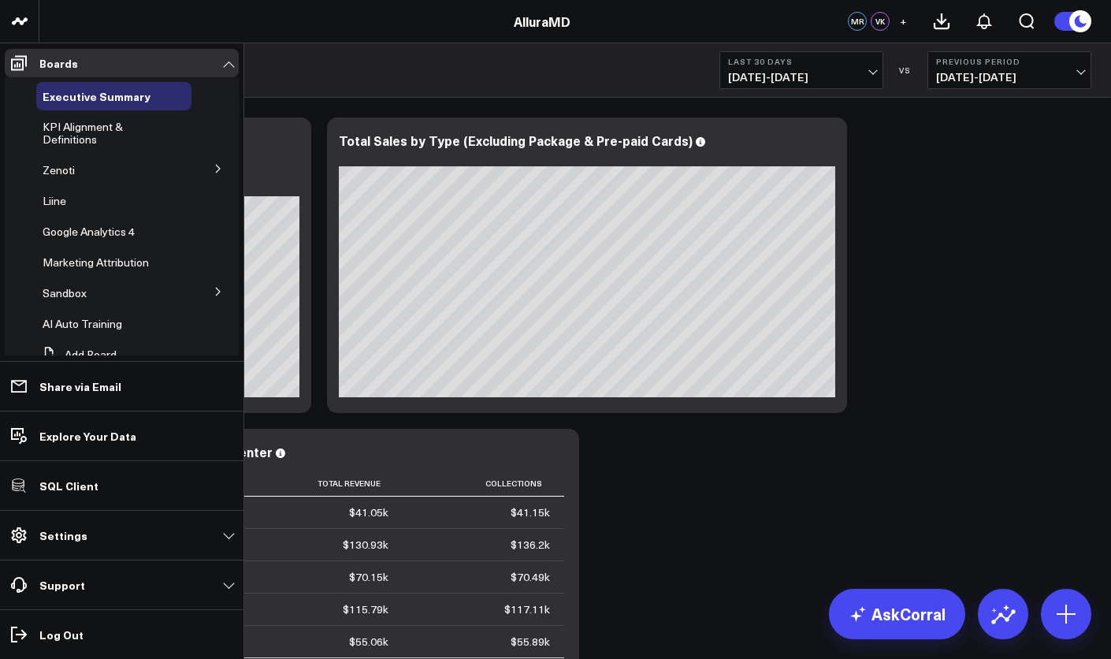
click at [213, 167] on icon at bounding box center [217, 168] width 9 height 9
click at [79, 256] on span "KPI & Performance Review" at bounding box center [100, 261] width 97 height 28
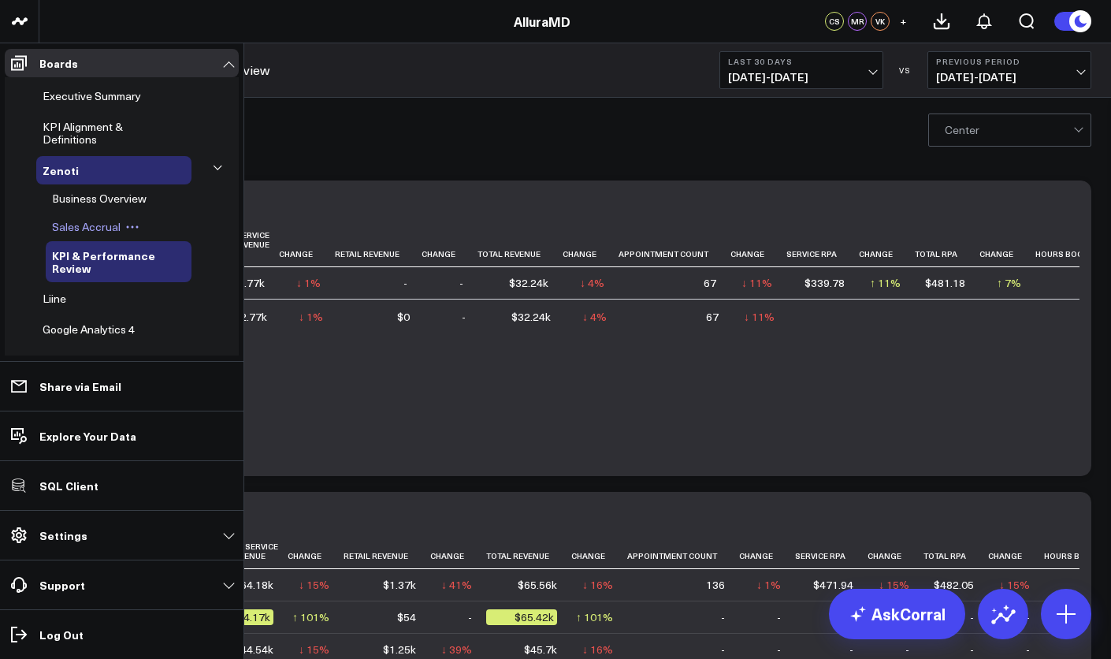
click at [68, 227] on span "Sales Accrual" at bounding box center [86, 226] width 69 height 15
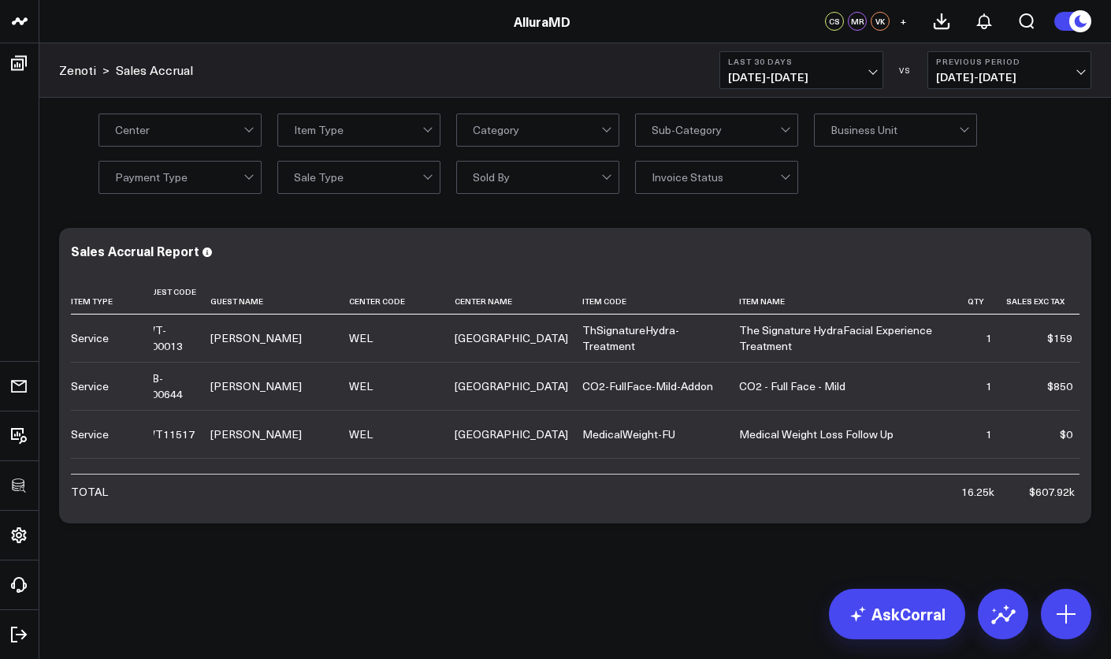
scroll to position [0, 28]
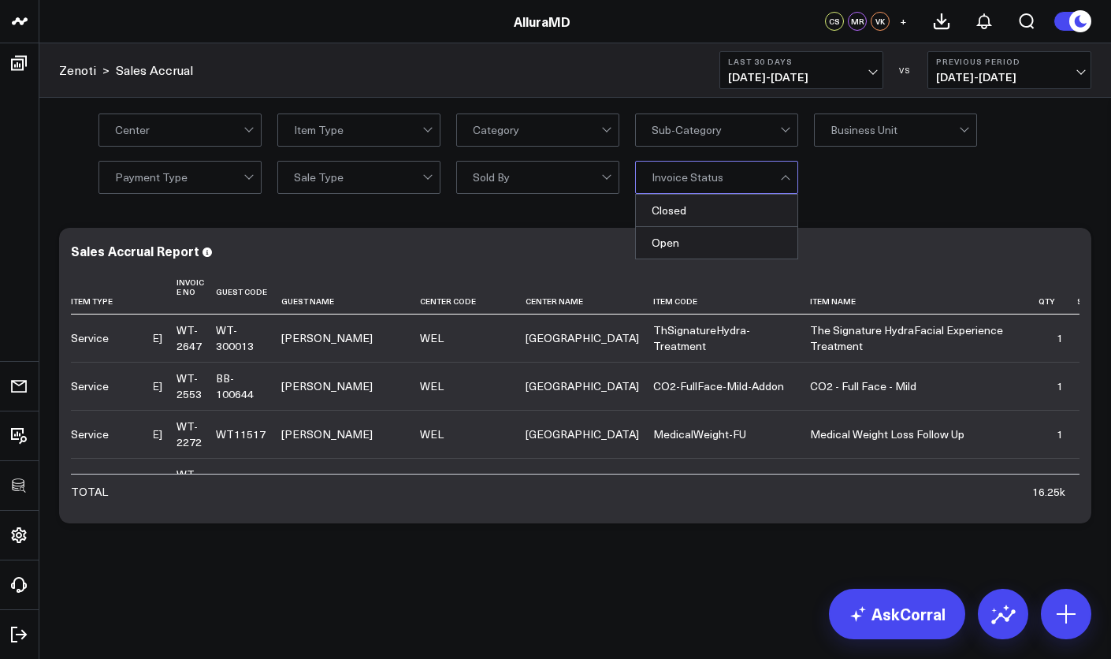
click at [782, 183] on div at bounding box center [786, 178] width 13 height 32
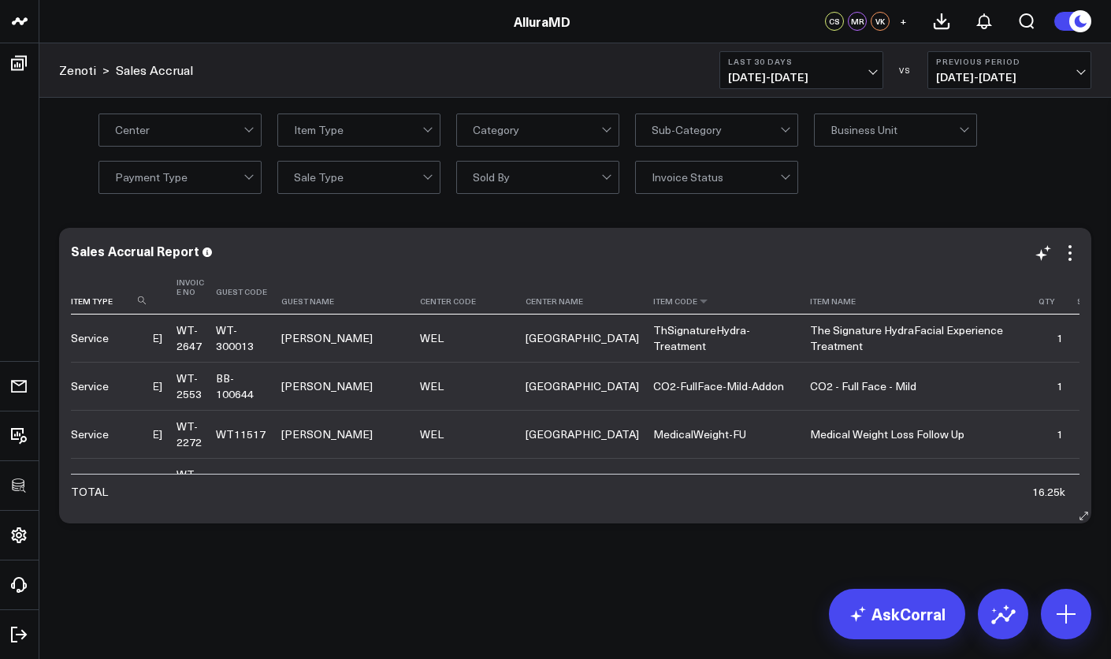
scroll to position [722, 28]
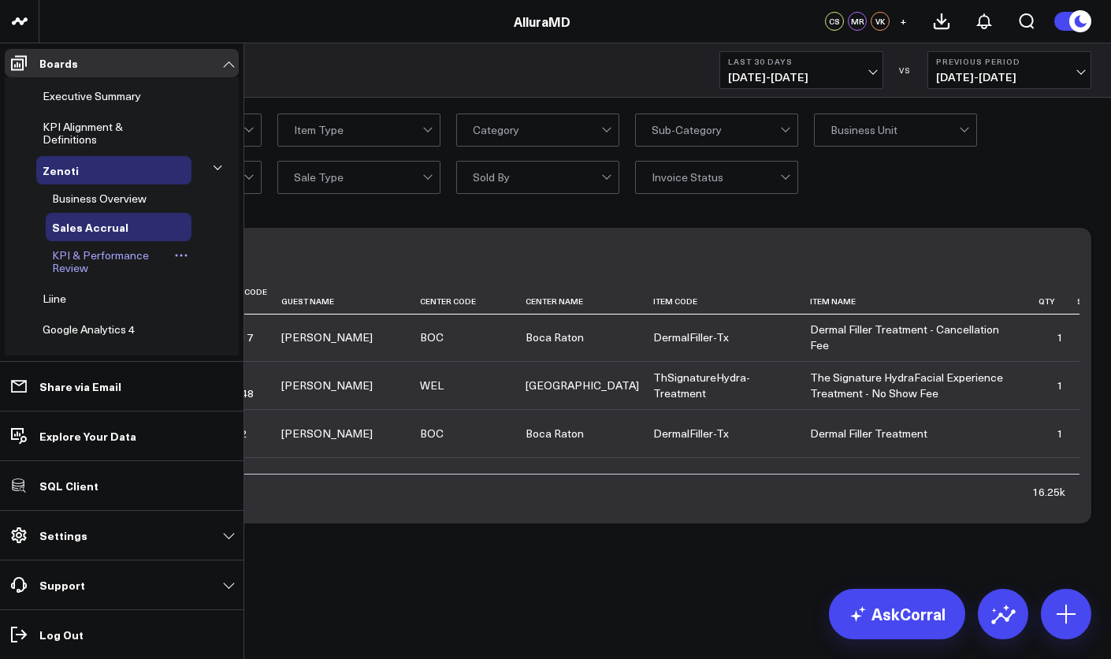
click at [100, 252] on span "KPI & Performance Review" at bounding box center [100, 261] width 97 height 28
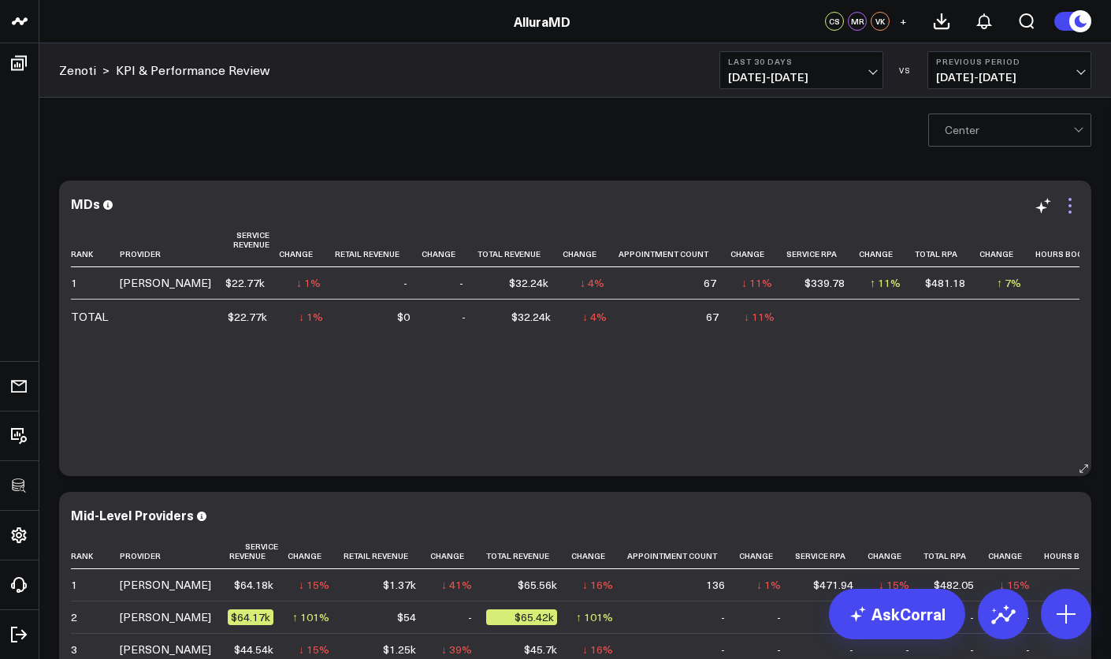
click at [1067, 210] on icon at bounding box center [1069, 205] width 19 height 19
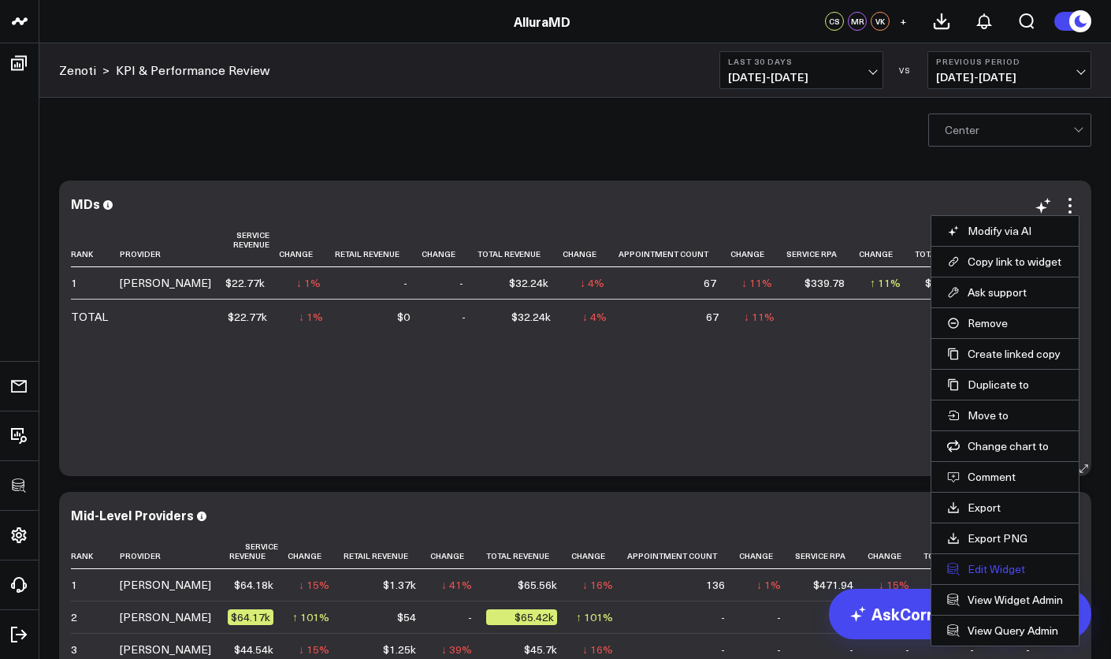
click at [987, 572] on button "Edit Widget" at bounding box center [1005, 569] width 116 height 14
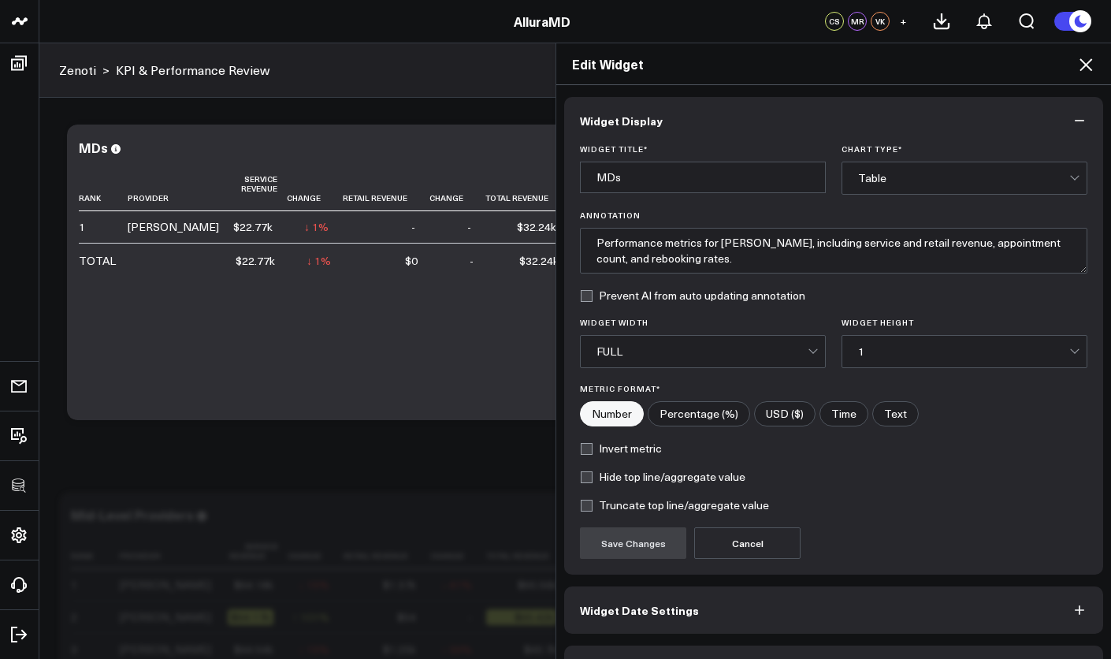
scroll to position [45, 0]
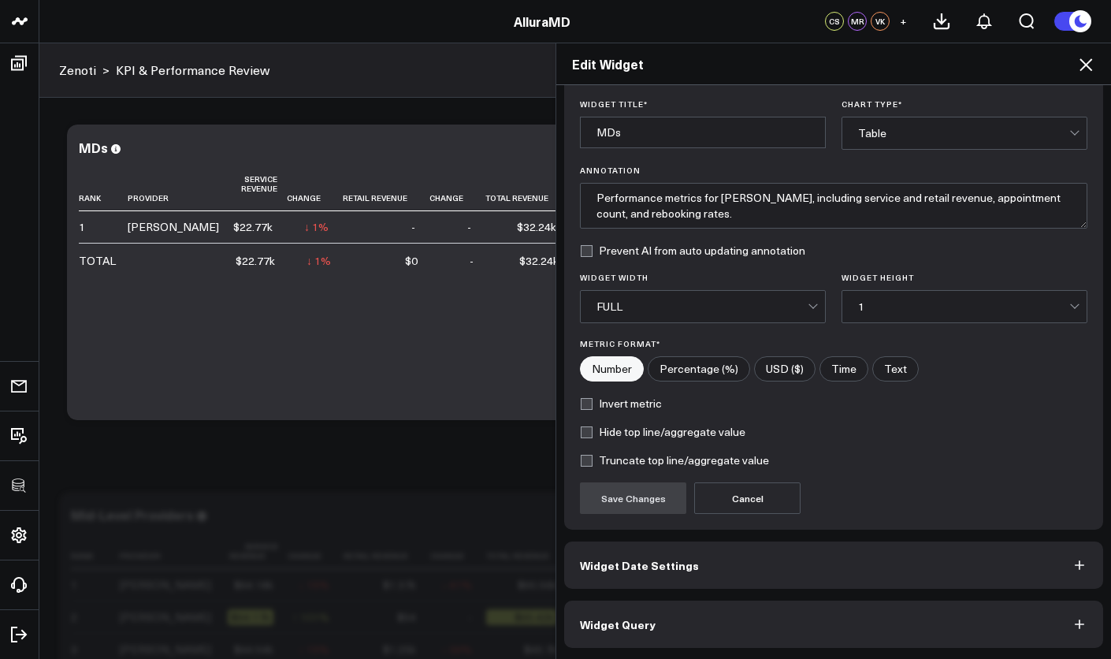
click at [862, 581] on button "Widget Date Settings" at bounding box center [833, 564] width 539 height 47
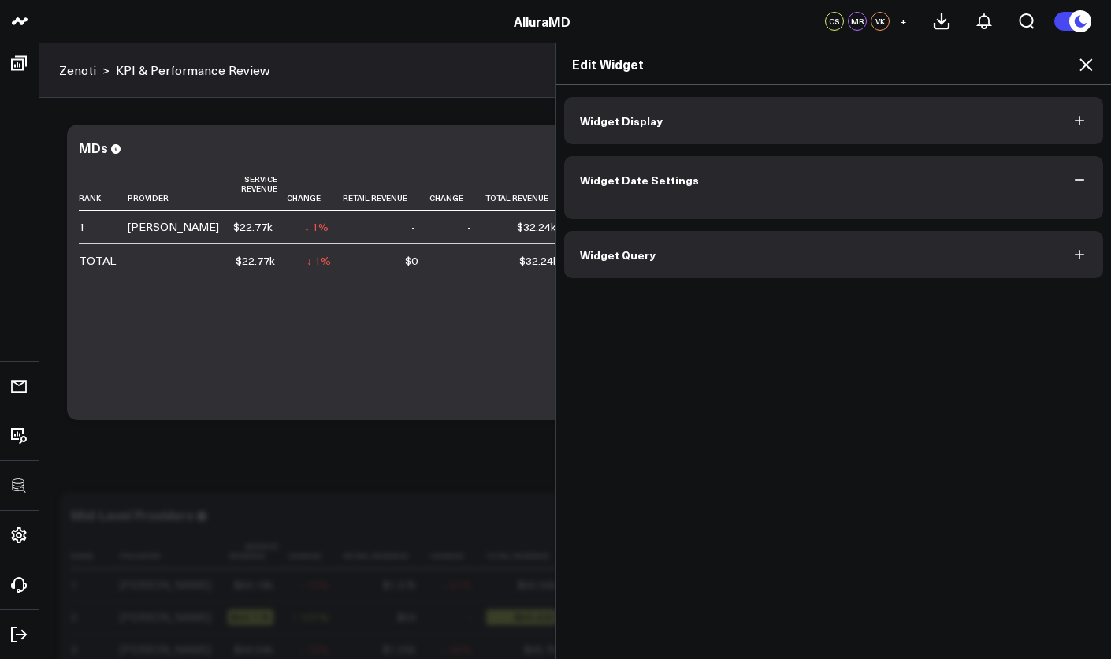
scroll to position [0, 0]
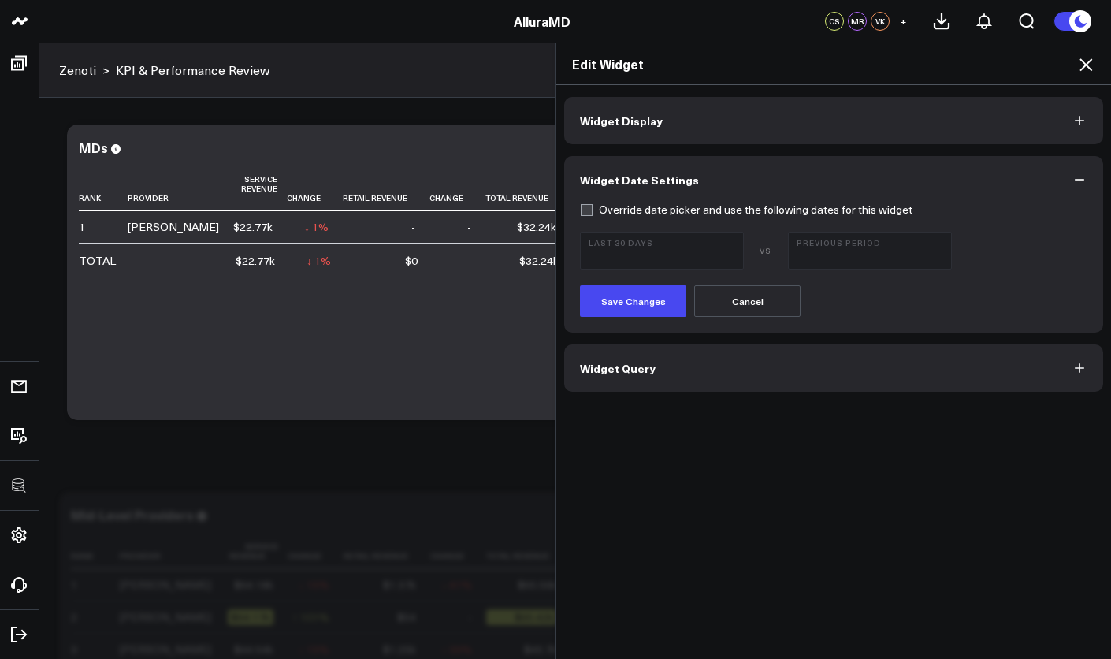
click at [700, 365] on button "Widget Query" at bounding box center [833, 367] width 539 height 47
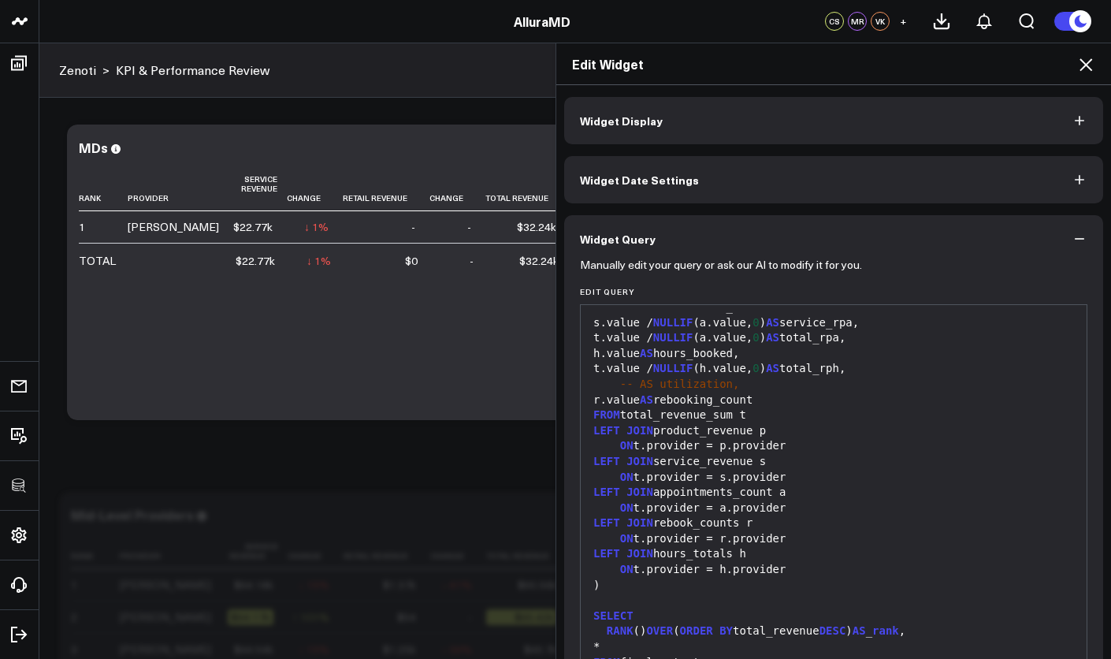
scroll to position [113, 0]
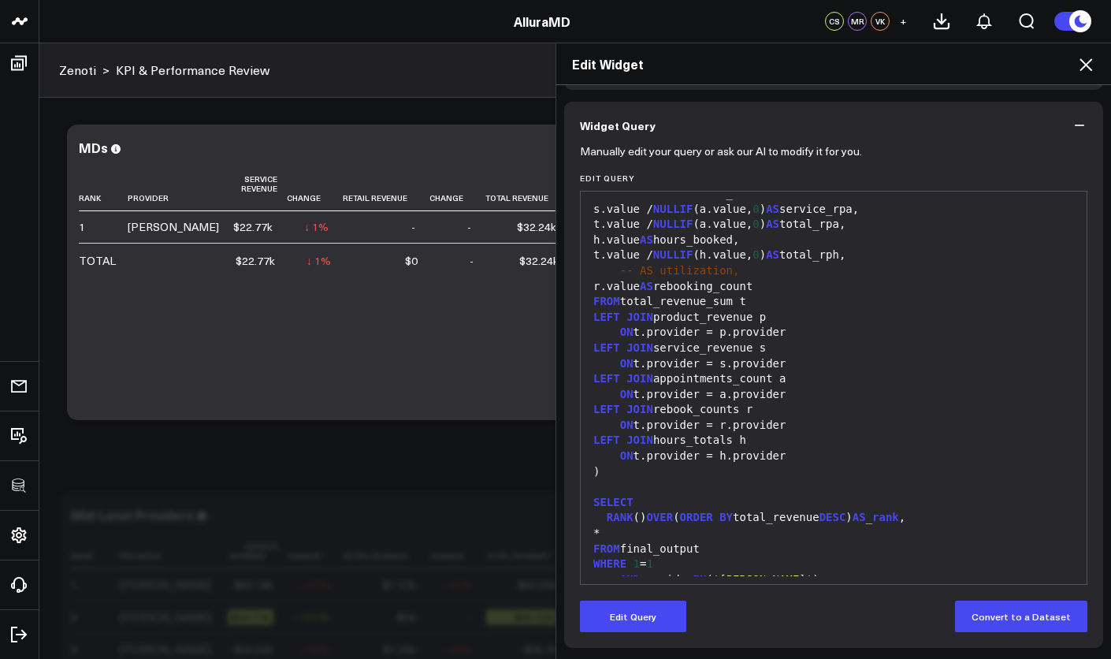
click at [429, 430] on div "Edit Widget Widget Display Widget Date Settings Widget Query Manually edit your…" at bounding box center [555, 351] width 1111 height 616
click at [1075, 72] on div "Edit Widget" at bounding box center [833, 64] width 555 height 42
click at [1081, 69] on icon at bounding box center [1085, 64] width 19 height 19
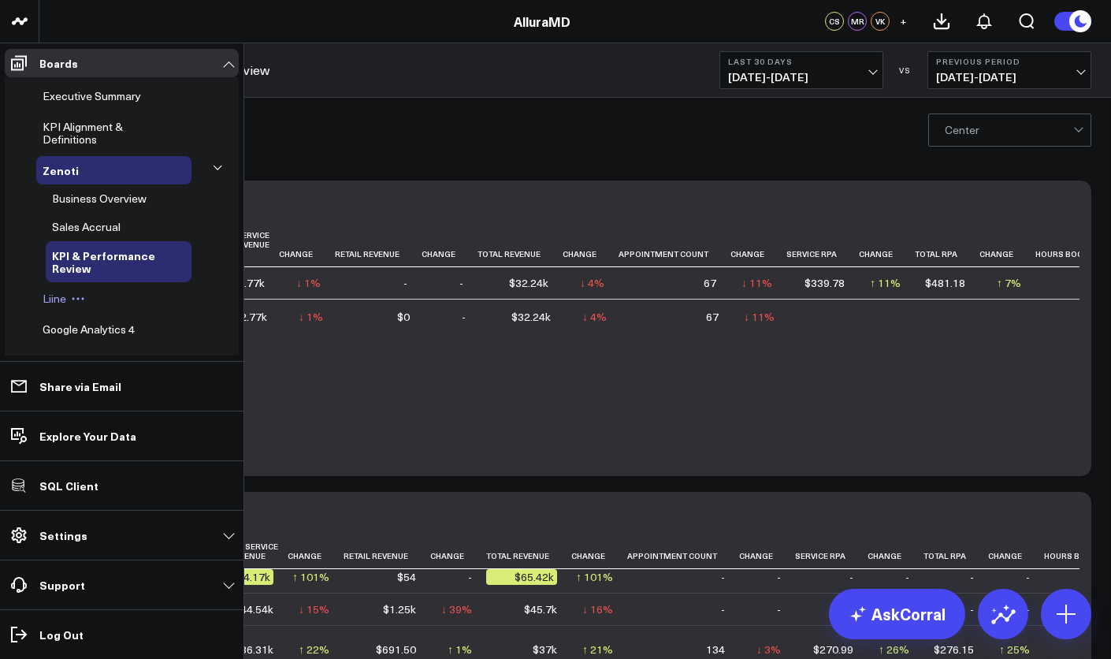
click at [65, 299] on span "Liine" at bounding box center [55, 298] width 24 height 15
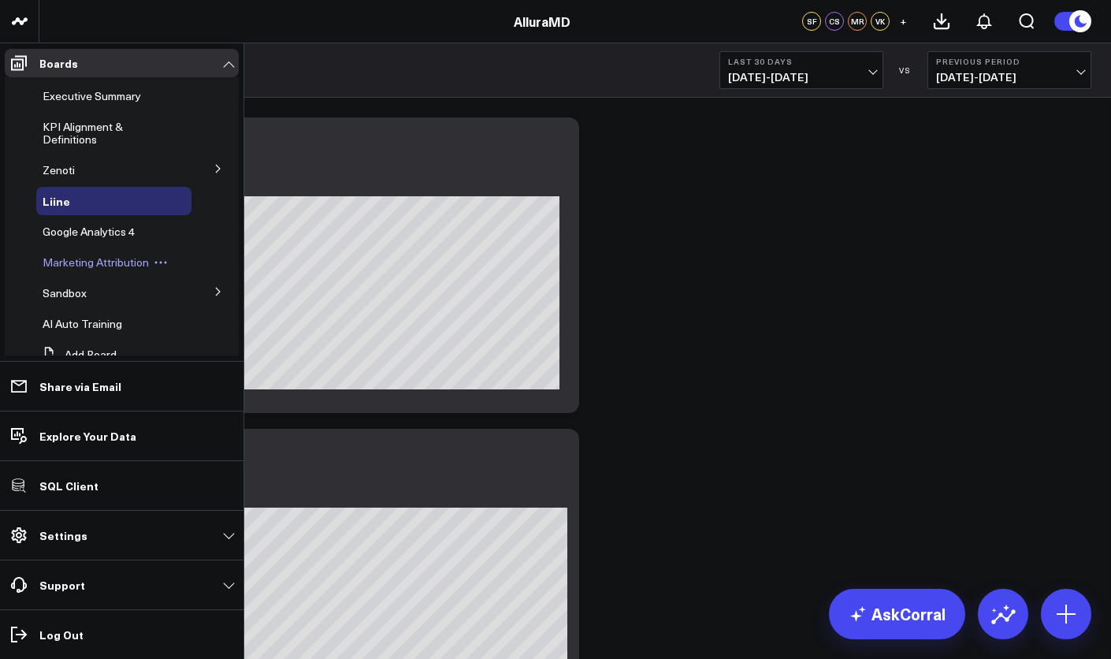
click at [108, 257] on span "Marketing Attribution" at bounding box center [96, 261] width 106 height 15
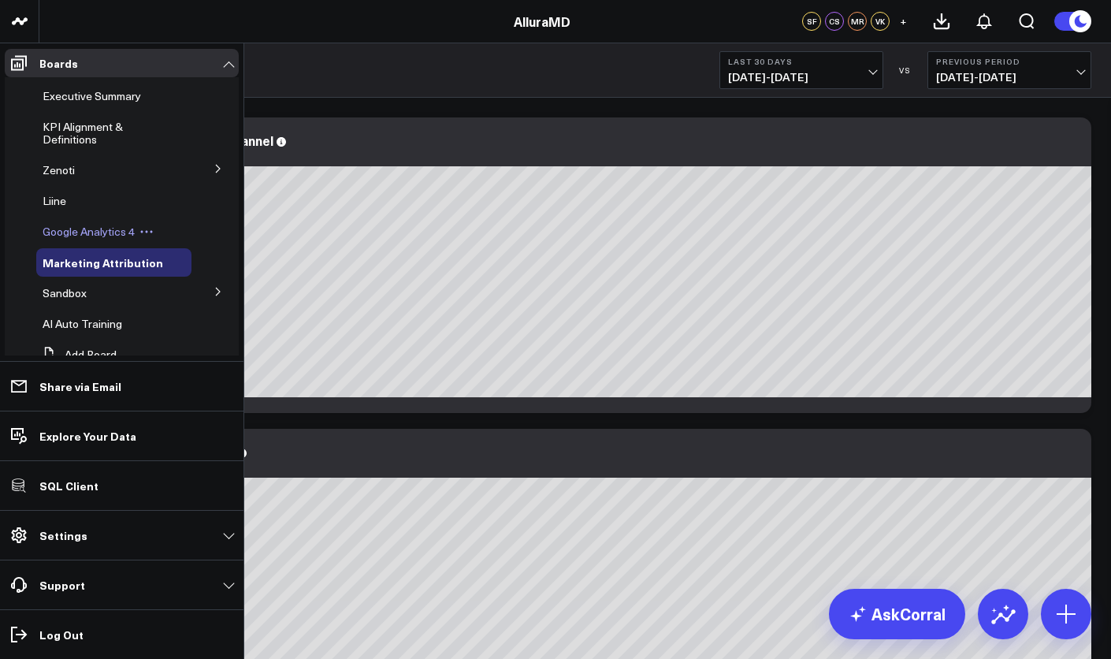
click at [74, 228] on span "Google Analytics 4" at bounding box center [89, 231] width 92 height 15
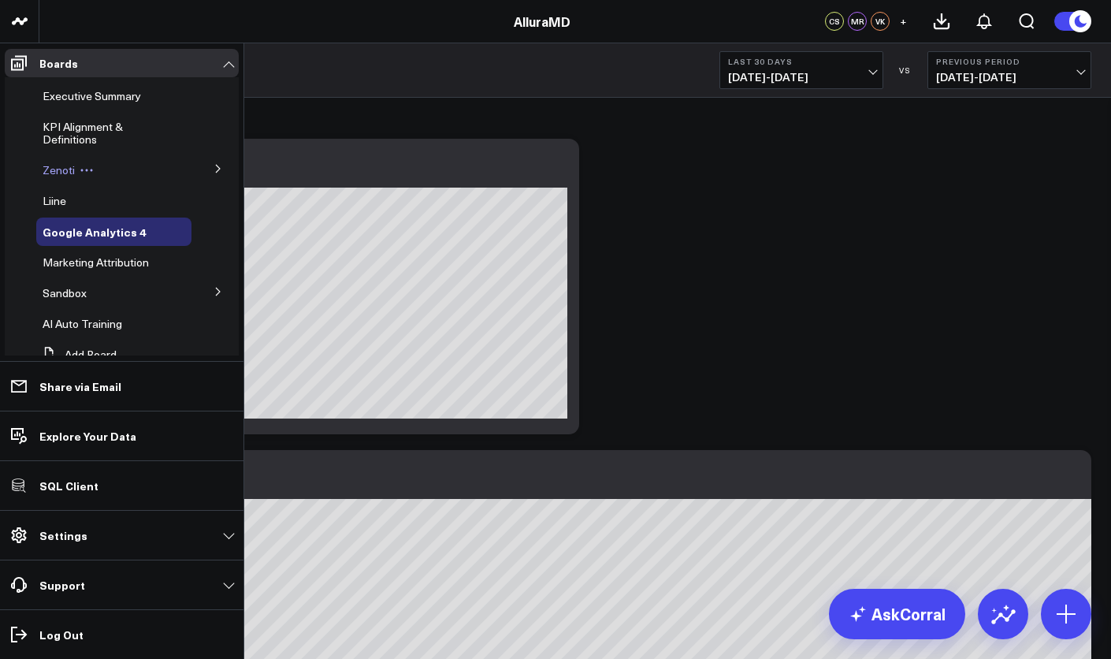
click at [53, 166] on span "Zenoti" at bounding box center [59, 169] width 32 height 15
click at [65, 170] on span "Zenoti" at bounding box center [59, 169] width 32 height 15
click at [213, 168] on icon at bounding box center [217, 168] width 9 height 9
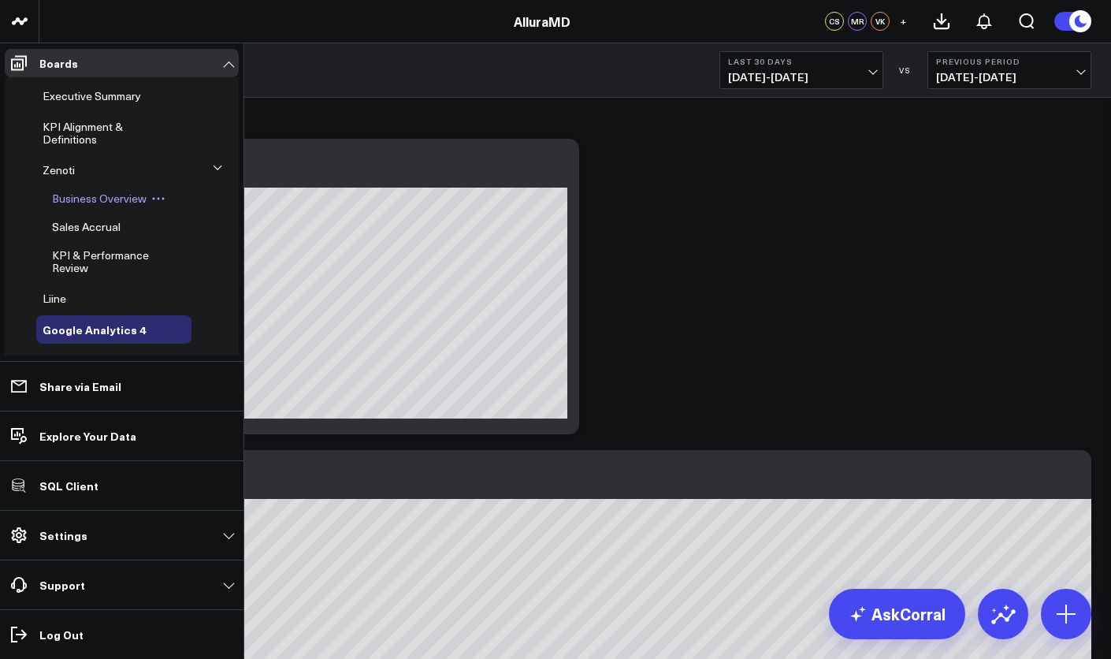
click at [67, 193] on span "Business Overview" at bounding box center [99, 198] width 95 height 15
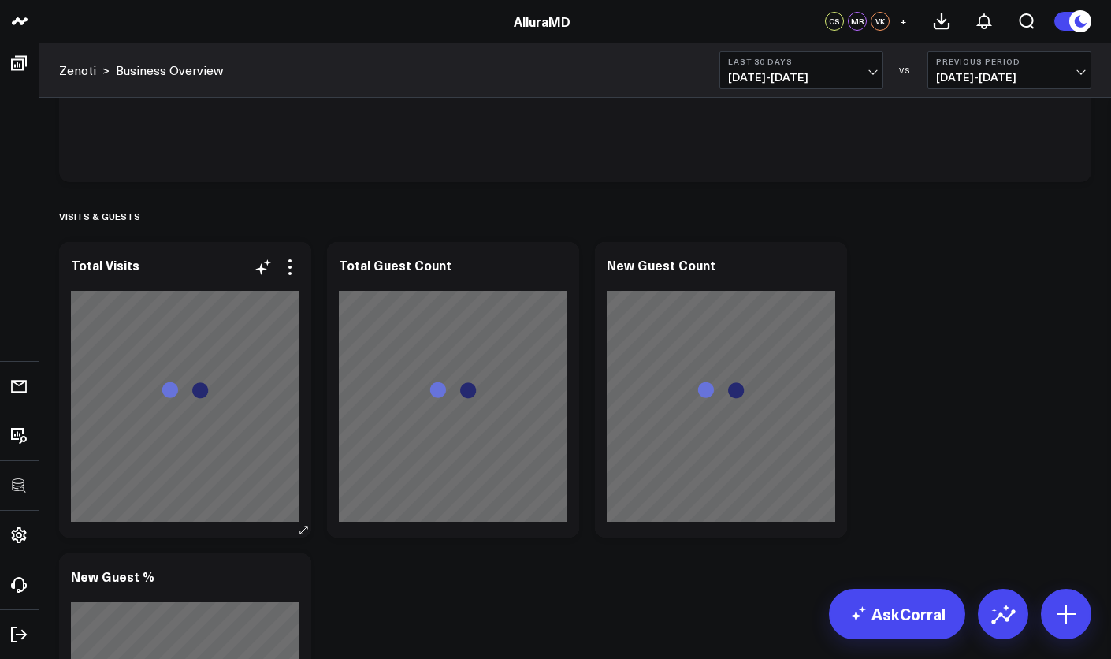
scroll to position [1214, 0]
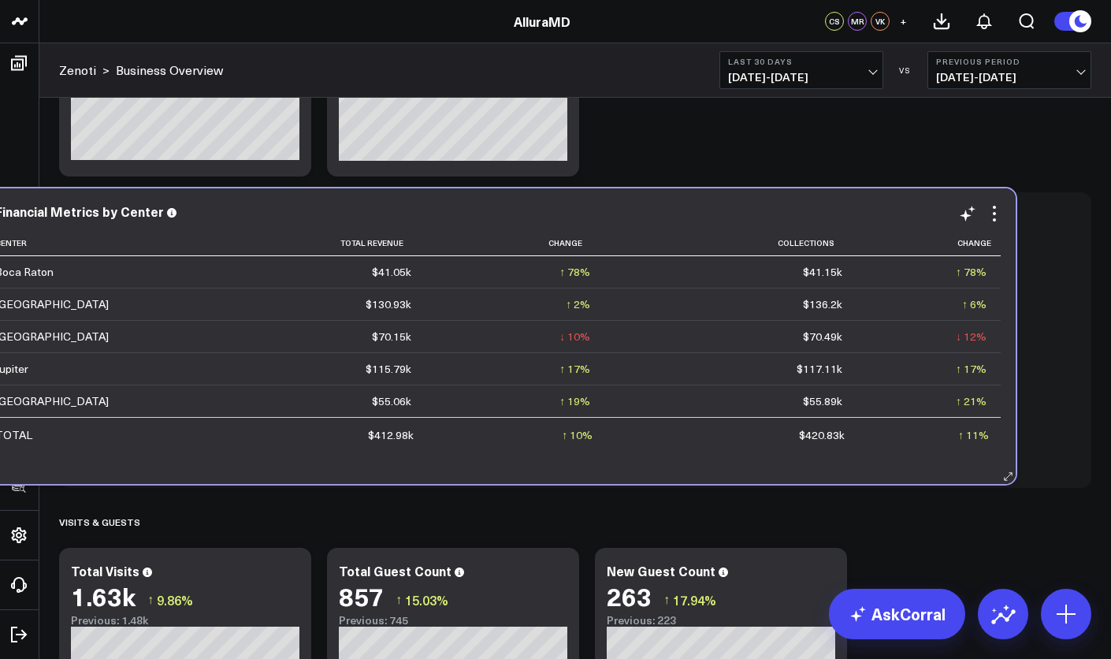
drag, startPoint x: 411, startPoint y: 332, endPoint x: 336, endPoint y: 328, distance: 75.7
click at [336, 328] on td "$70.15k" at bounding box center [289, 336] width 273 height 32
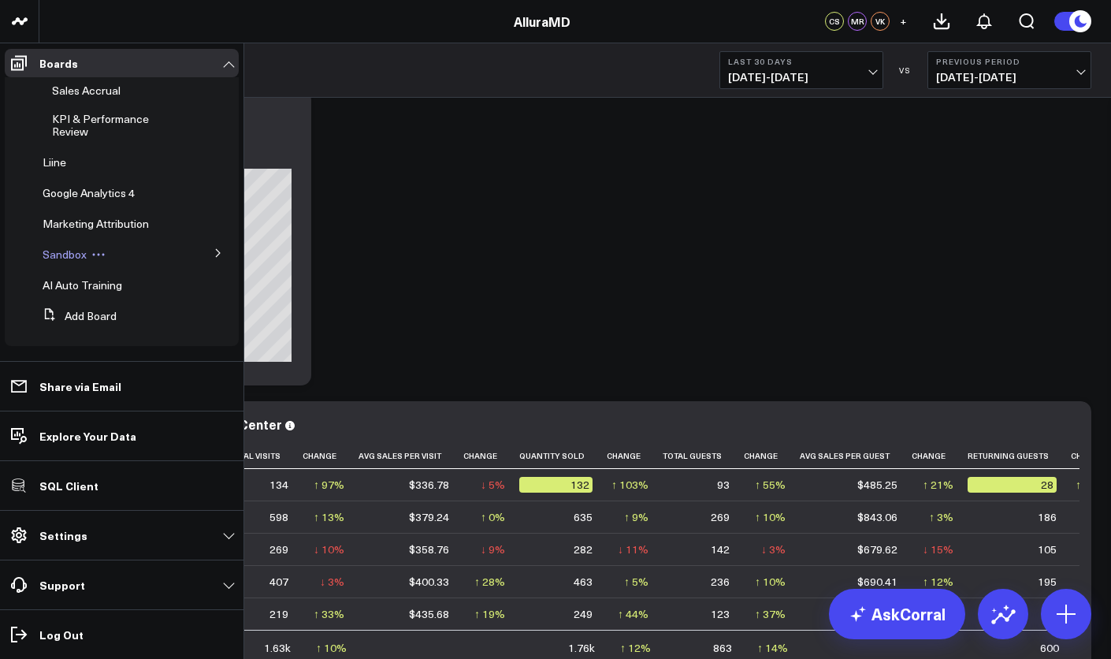
scroll to position [1999, 0]
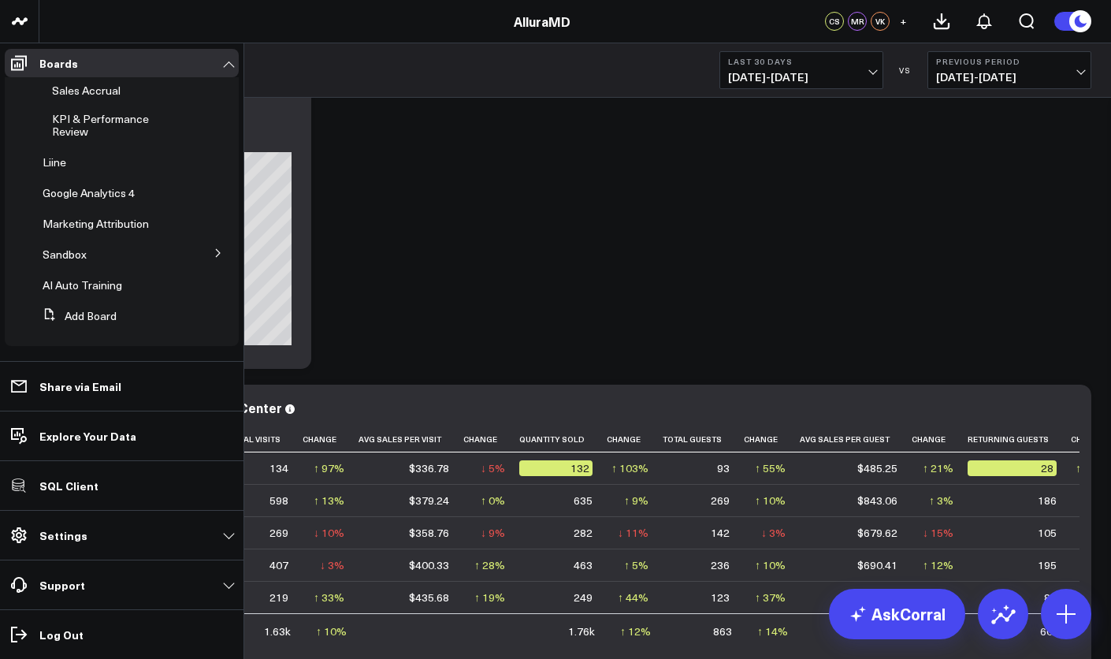
click at [212, 247] on button at bounding box center [218, 252] width 41 height 24
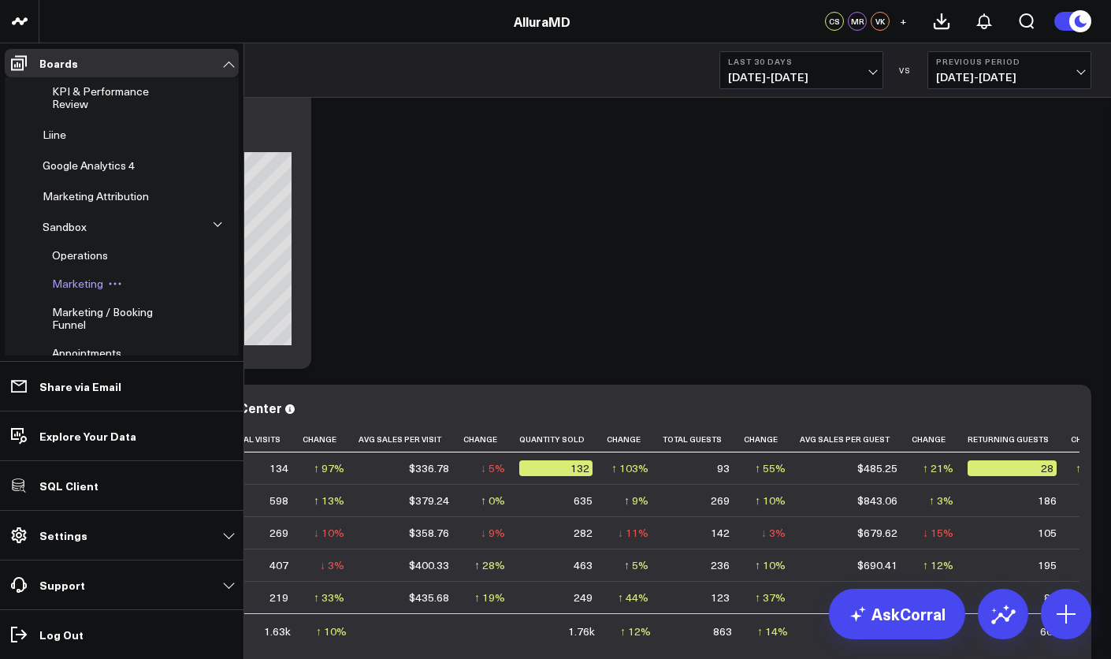
scroll to position [284, 0]
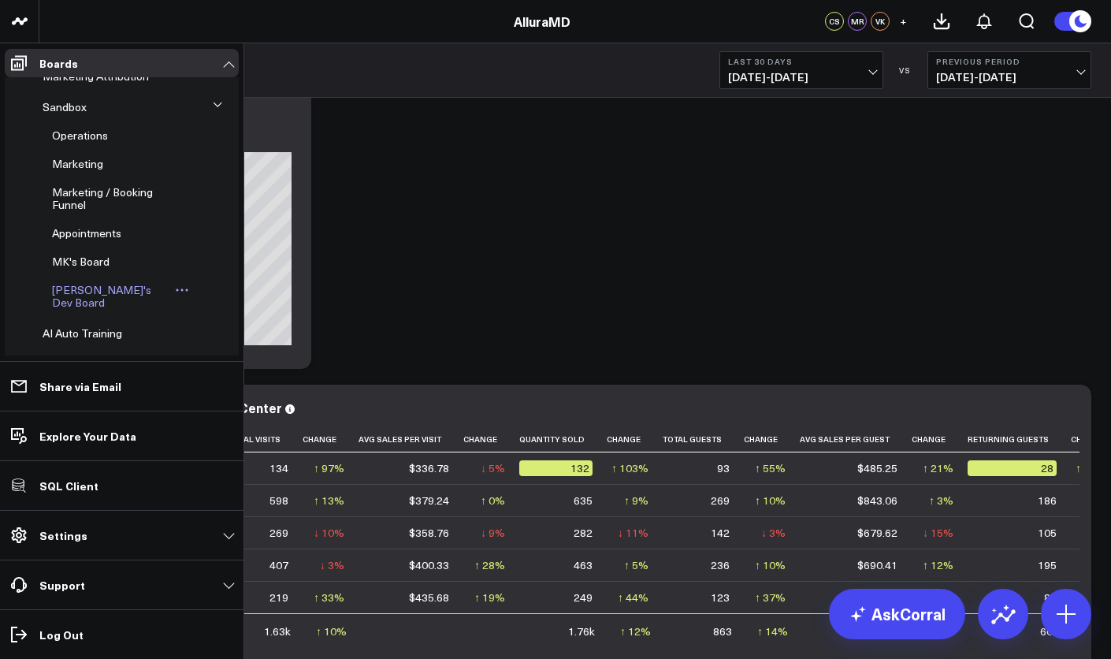
click at [106, 288] on span "[PERSON_NAME]'s Dev Board" at bounding box center [101, 296] width 99 height 28
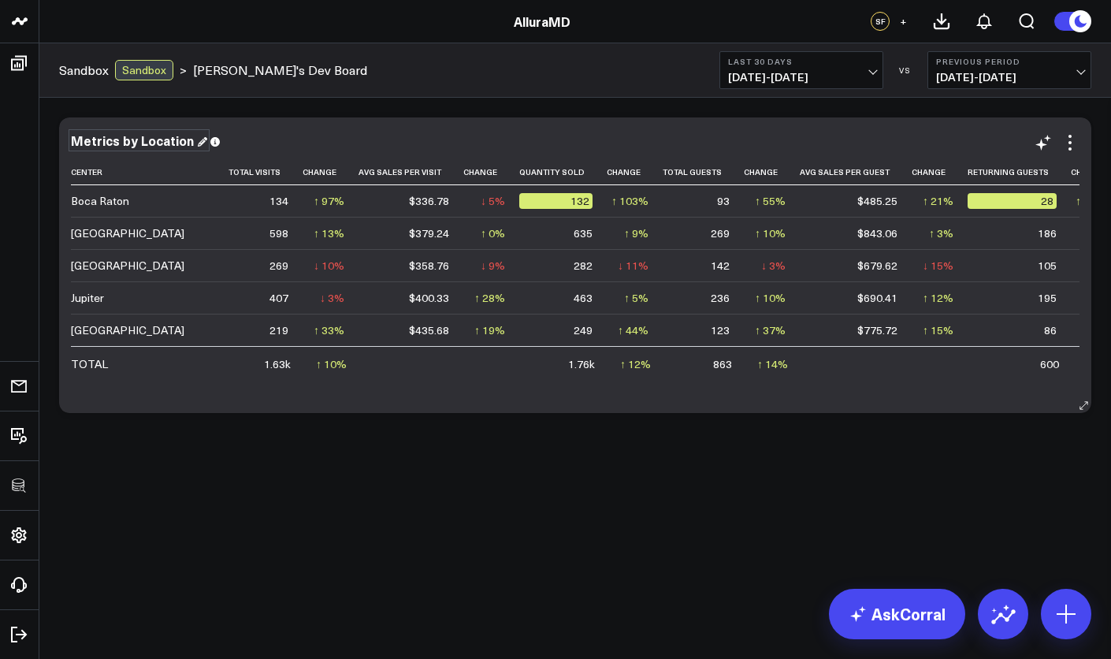
click at [140, 134] on div "Metrics by Location" at bounding box center [139, 140] width 136 height 17
click at [109, 139] on div "Metrics by Location" at bounding box center [139, 140] width 136 height 17
click at [200, 139] on div "Guest Metrics by Location" at bounding box center [159, 140] width 177 height 17
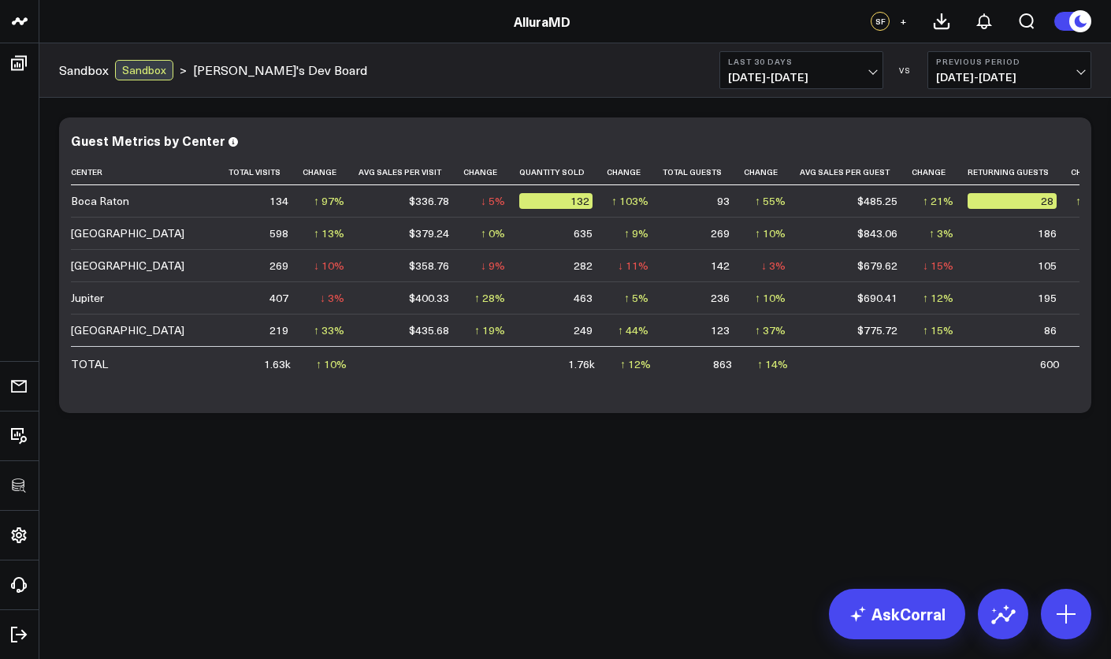
click at [264, 425] on div "Modify via AI Copy link to widget Ask support Remove Create linked copy Executi…" at bounding box center [574, 307] width 1071 height 418
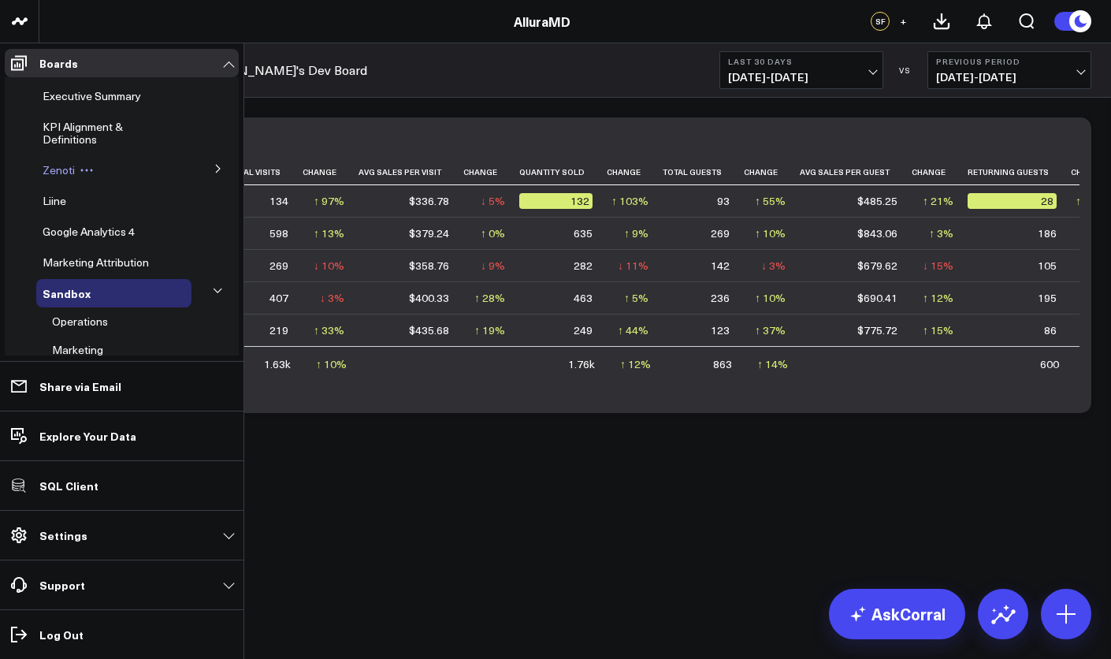
click at [54, 170] on span "Zenoti" at bounding box center [59, 169] width 32 height 15
click at [219, 169] on button at bounding box center [218, 168] width 41 height 24
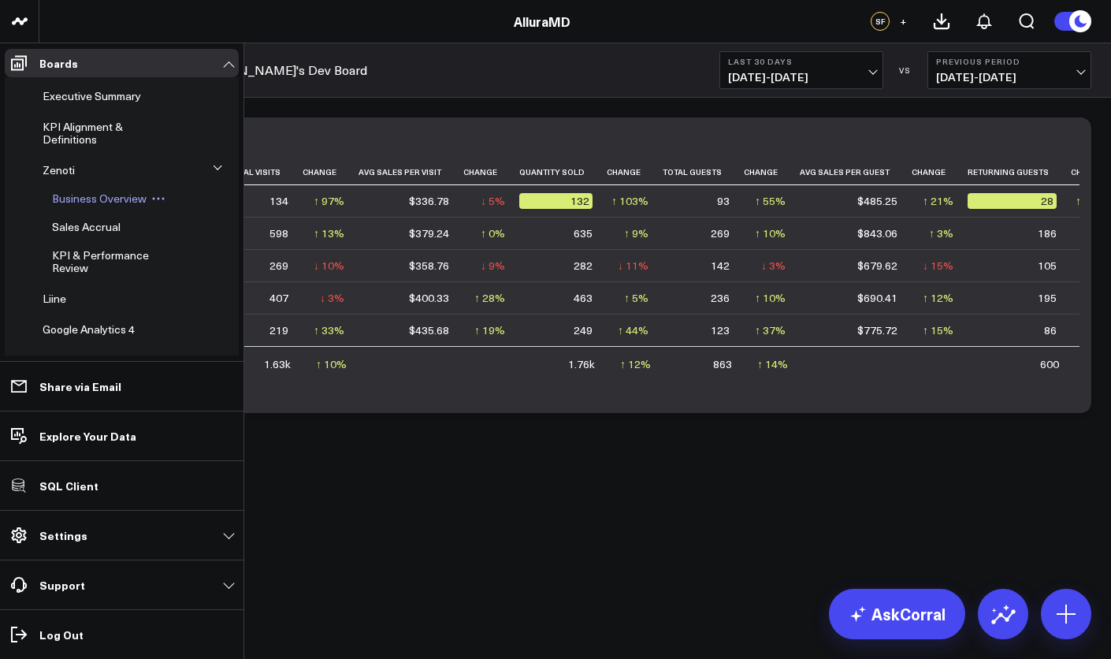
click at [76, 192] on span "Business Overview" at bounding box center [99, 198] width 95 height 15
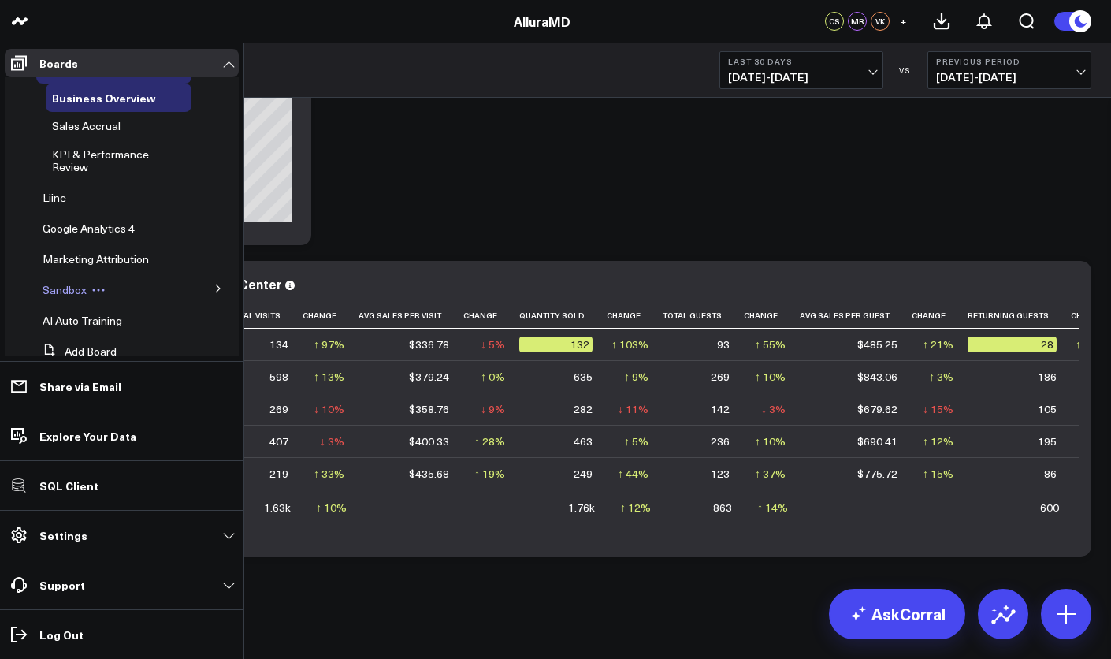
scroll to position [104, 0]
click at [60, 192] on span "Liine" at bounding box center [55, 194] width 24 height 15
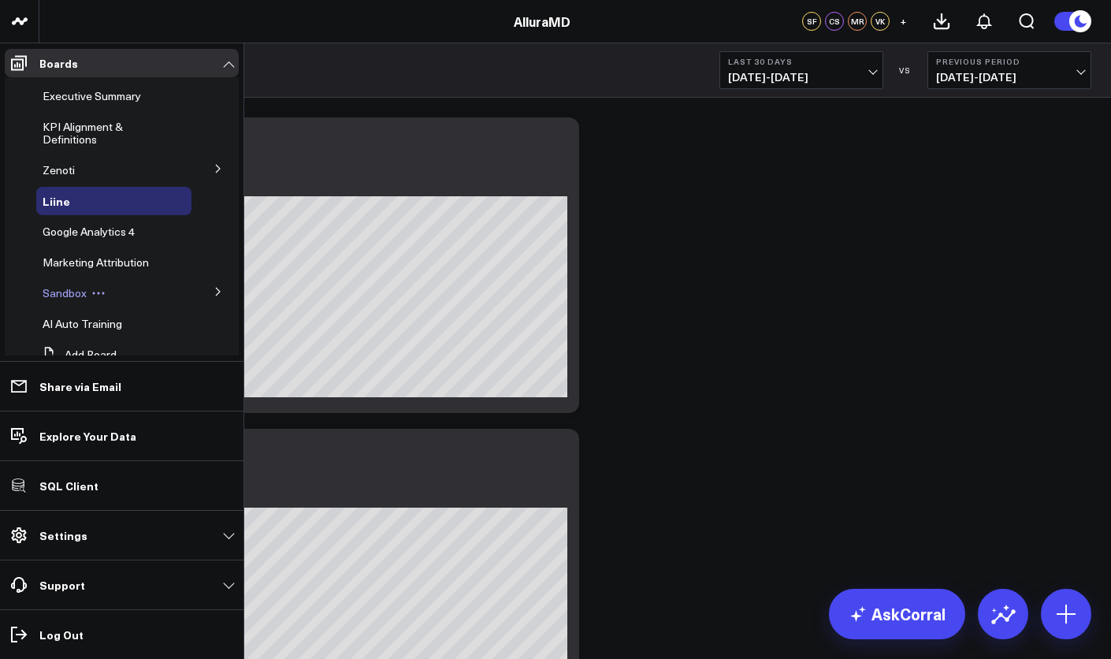
click at [61, 292] on span "Sandbox" at bounding box center [65, 292] width 44 height 15
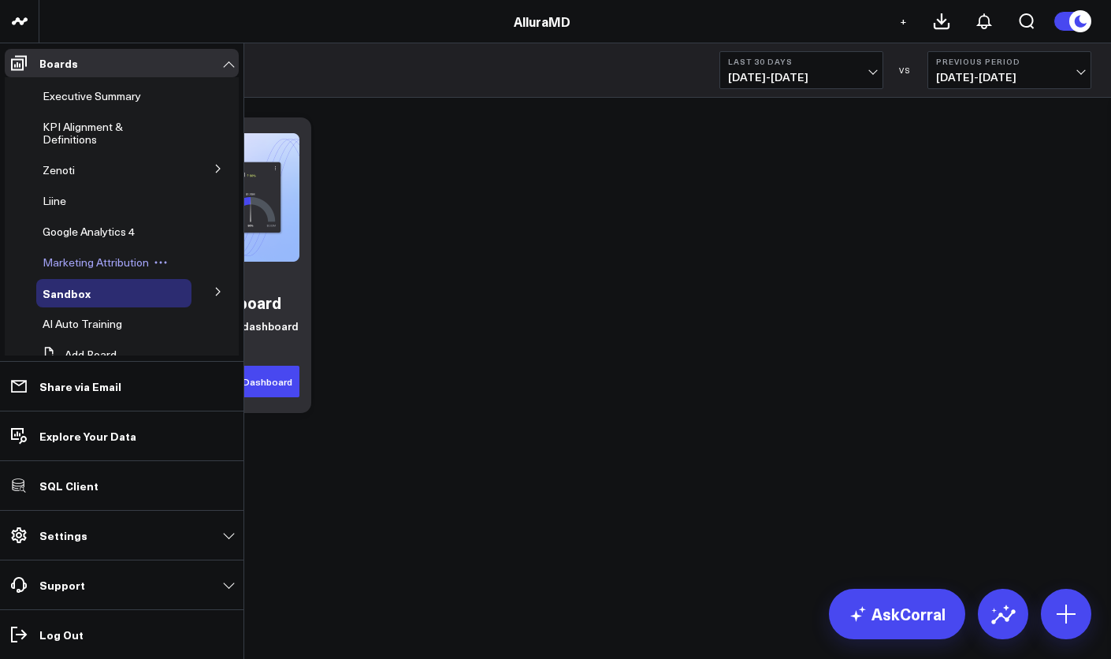
click at [69, 255] on span "Marketing Attribution" at bounding box center [96, 261] width 106 height 15
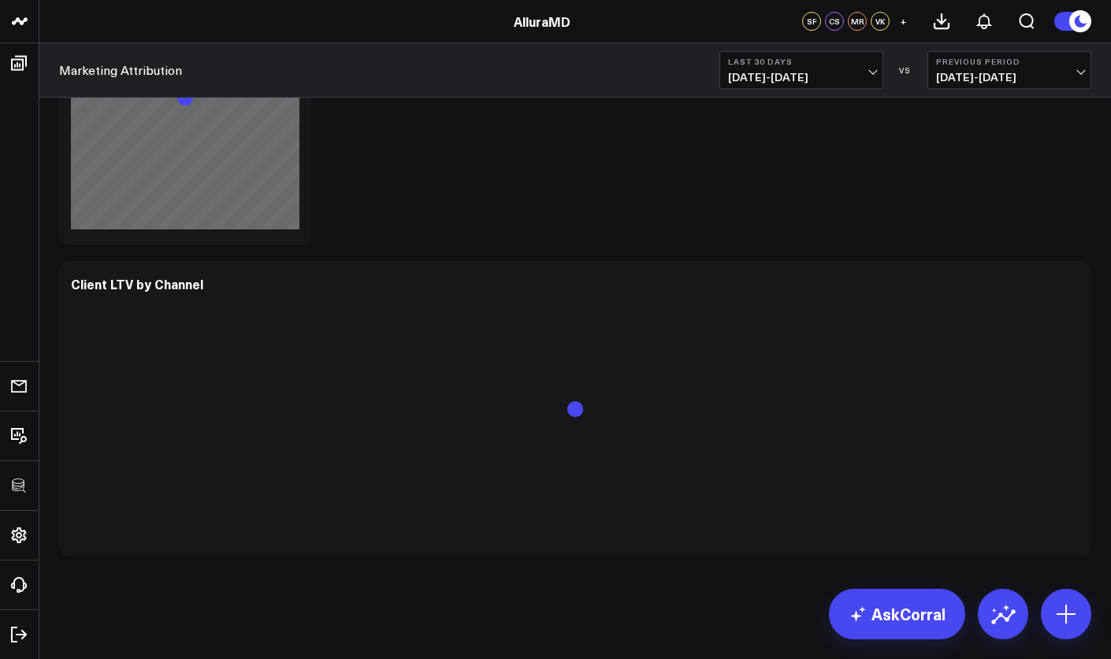
scroll to position [295, 0]
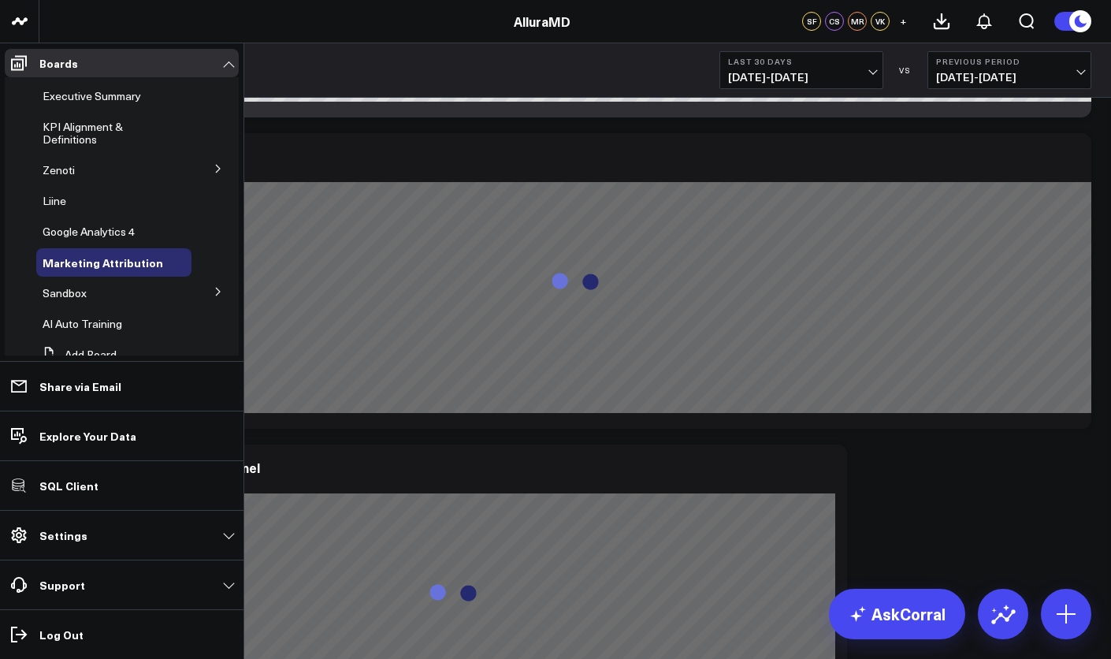
click at [213, 167] on icon at bounding box center [217, 168] width 9 height 9
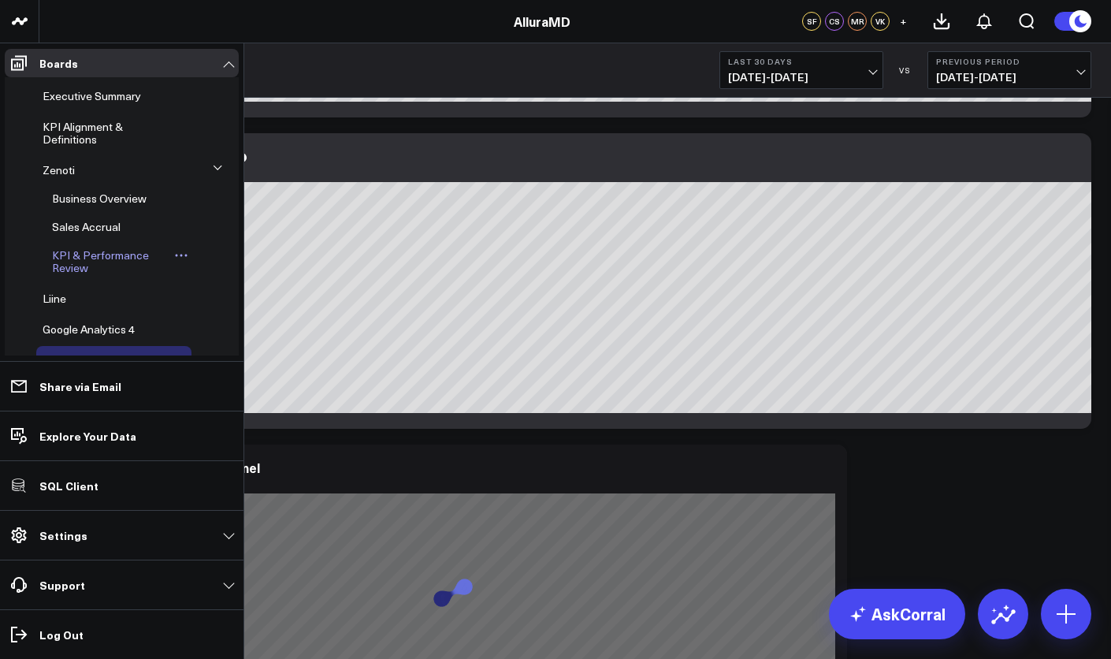
click at [88, 253] on span "KPI & Performance Review" at bounding box center [100, 261] width 97 height 28
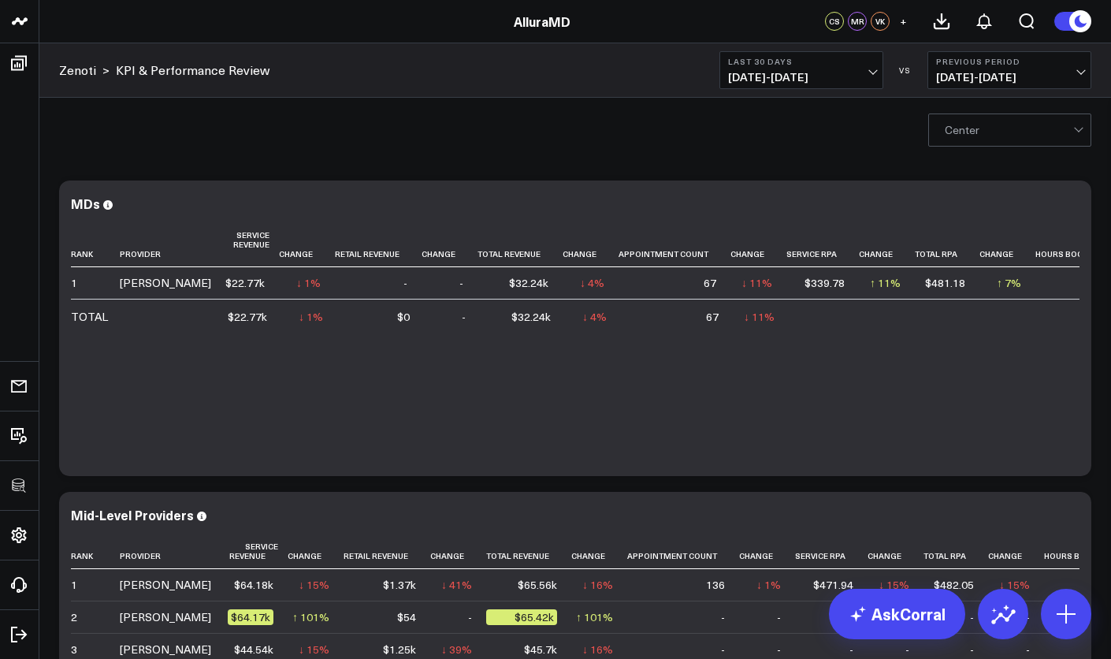
drag, startPoint x: 944, startPoint y: 134, endPoint x: 934, endPoint y: 135, distance: 10.3
click at [944, 134] on div "Center" at bounding box center [1009, 129] width 163 height 33
click at [845, 130] on div "Center" at bounding box center [574, 129] width 1071 height 63
click at [470, 124] on div "Center" at bounding box center [574, 129] width 1071 height 63
drag, startPoint x: 269, startPoint y: 68, endPoint x: 54, endPoint y: 68, distance: 215.1
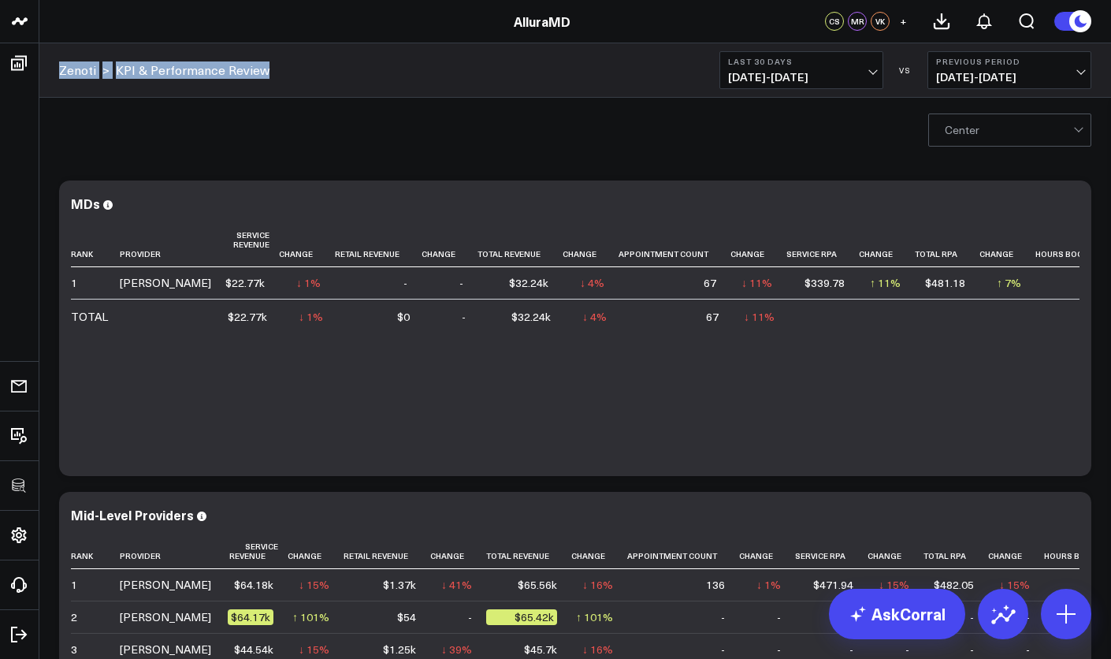
click at [54, 68] on div "Zenoti > KPI & Performance Review Last 30 Days [DATE] - [DATE] VS Previous Peri…" at bounding box center [574, 70] width 1071 height 54
copy div "Zenoti > KPI & Performance Review"
click at [1075, 210] on icon at bounding box center [1069, 205] width 19 height 19
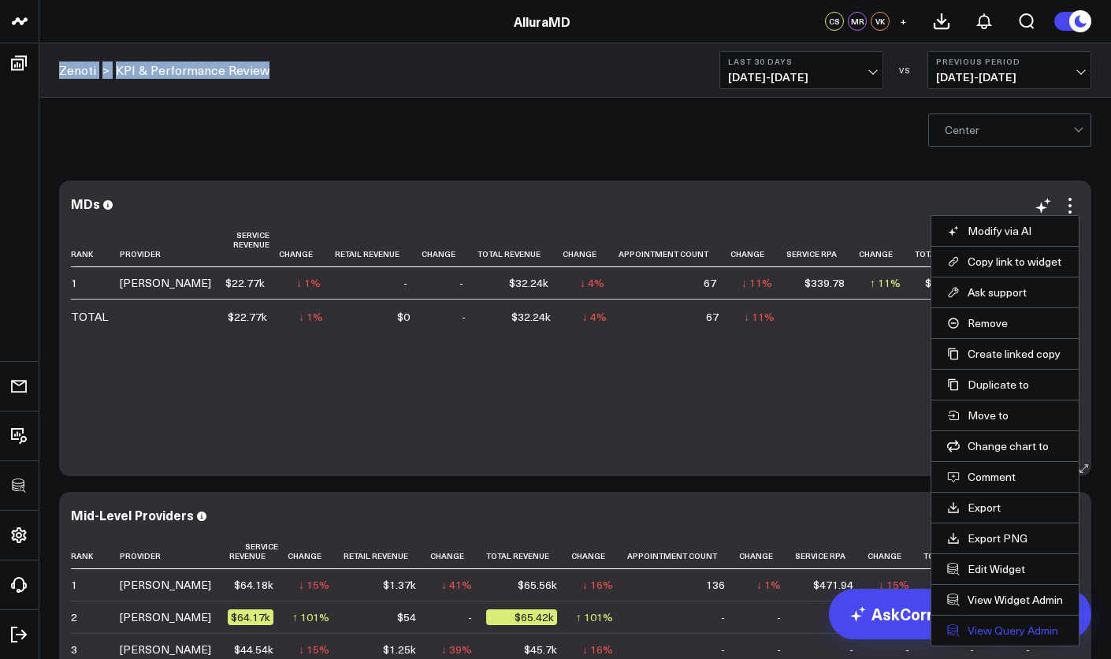
click at [998, 626] on link "View Query Admin" at bounding box center [1005, 630] width 116 height 14
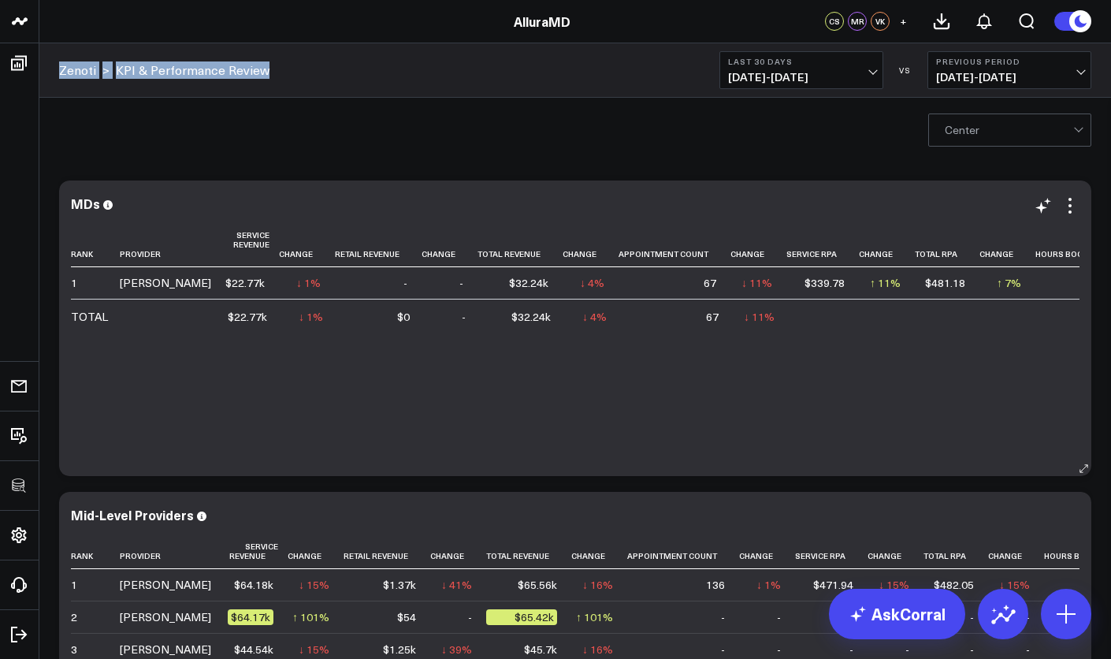
scroll to position [3, 0]
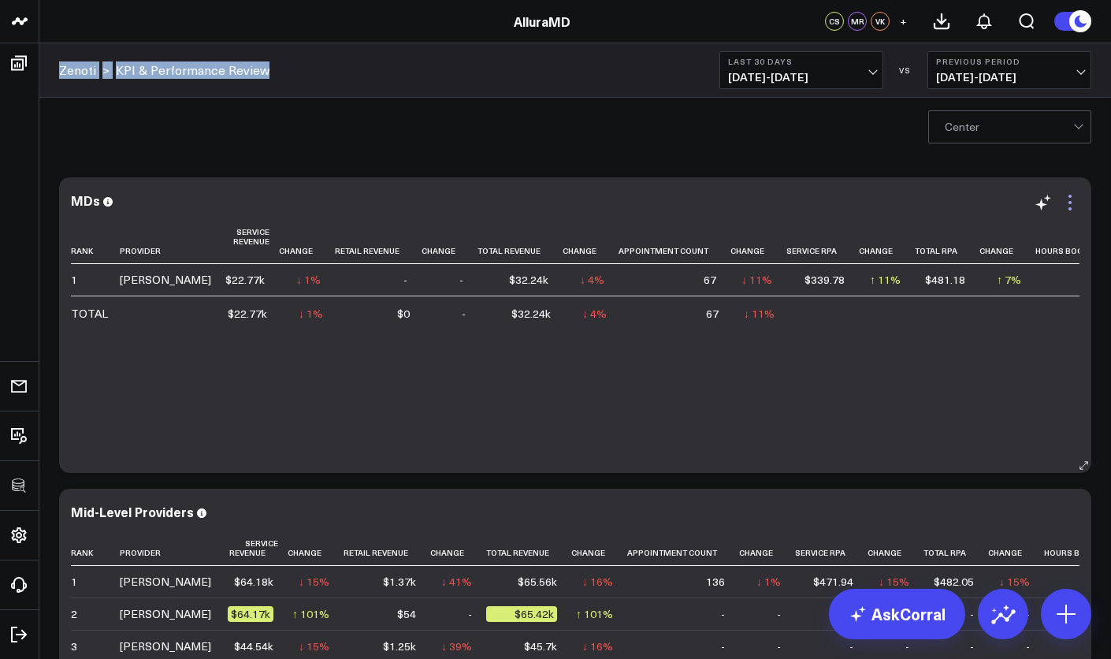
click at [1075, 208] on icon at bounding box center [1069, 202] width 19 height 19
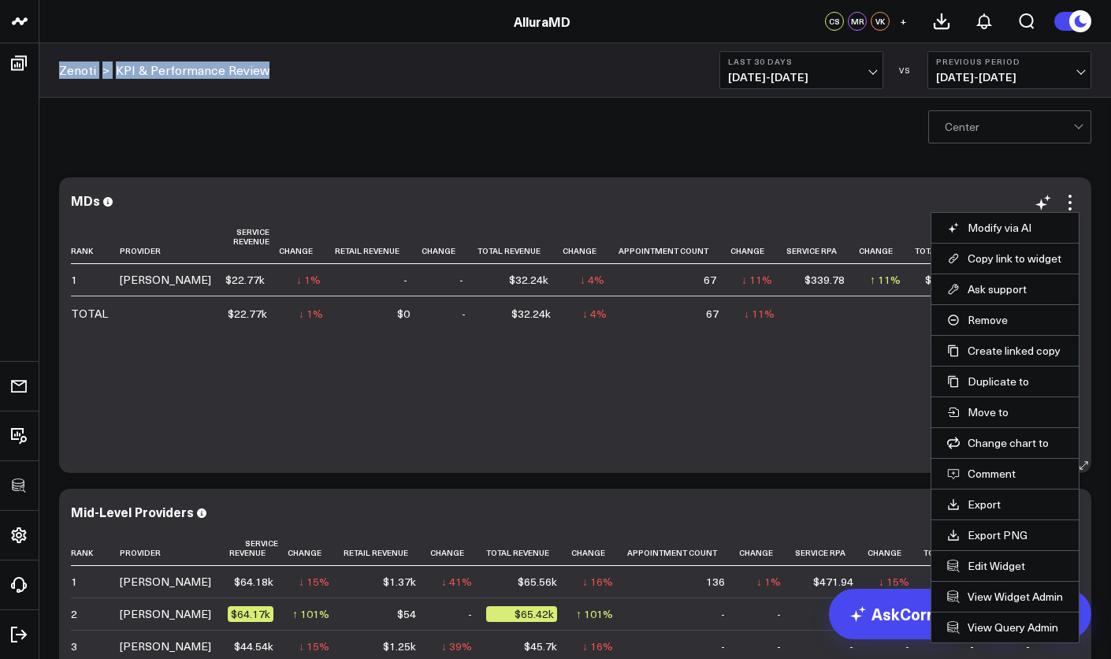
click at [990, 573] on li "Edit Widget" at bounding box center [1004, 565] width 147 height 31
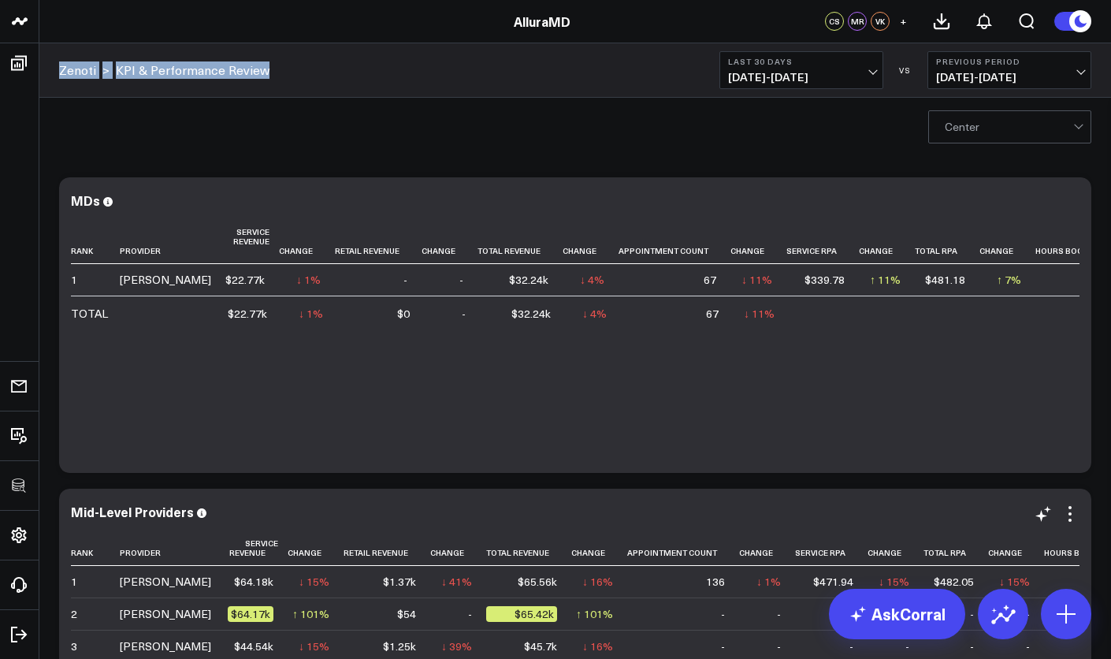
click at [990, 570] on td "↓ 15% Previous $569.47" at bounding box center [1016, 582] width 56 height 32
click at [1069, 202] on icon at bounding box center [1069, 202] width 3 height 3
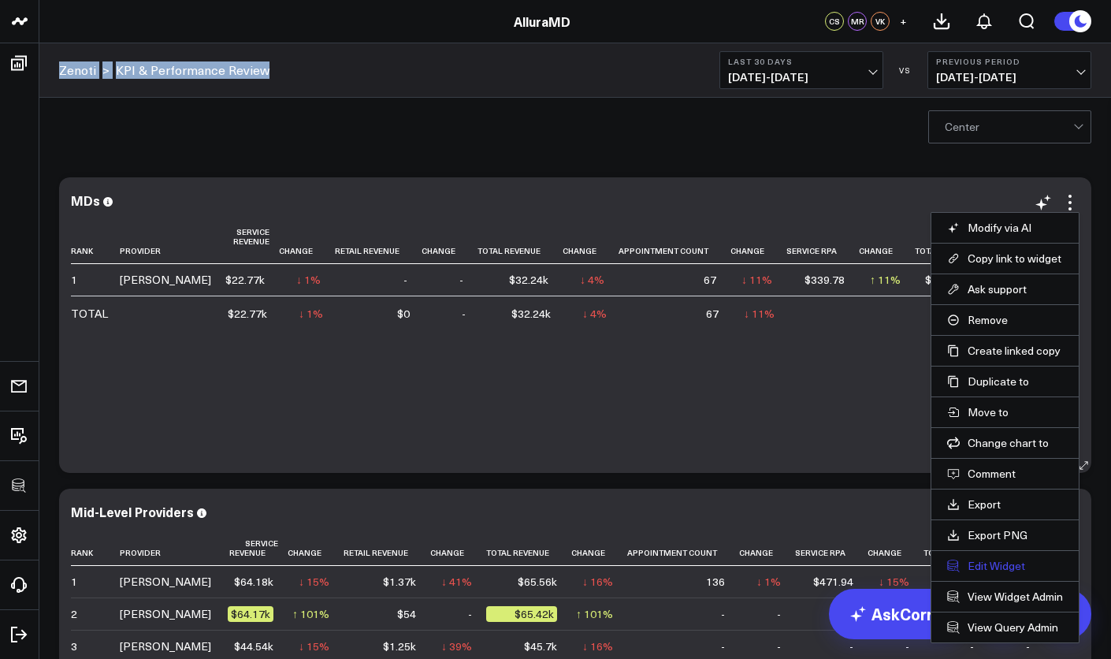
click at [1001, 565] on button "Edit Widget" at bounding box center [1005, 566] width 116 height 14
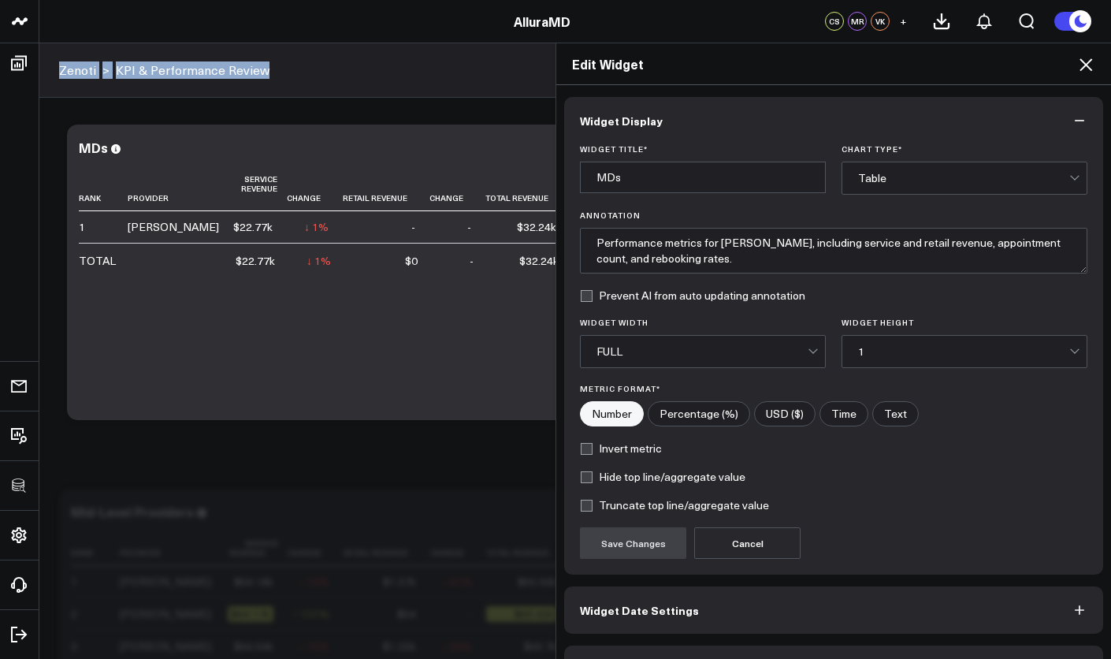
scroll to position [45, 0]
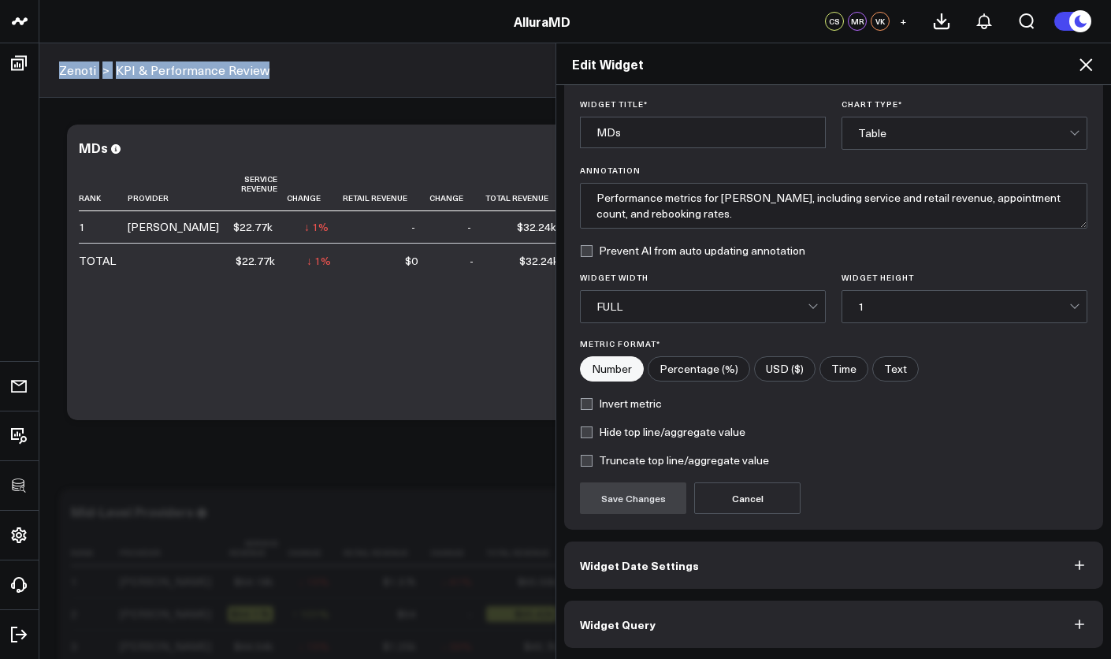
click at [800, 612] on button "Widget Query" at bounding box center [833, 623] width 539 height 47
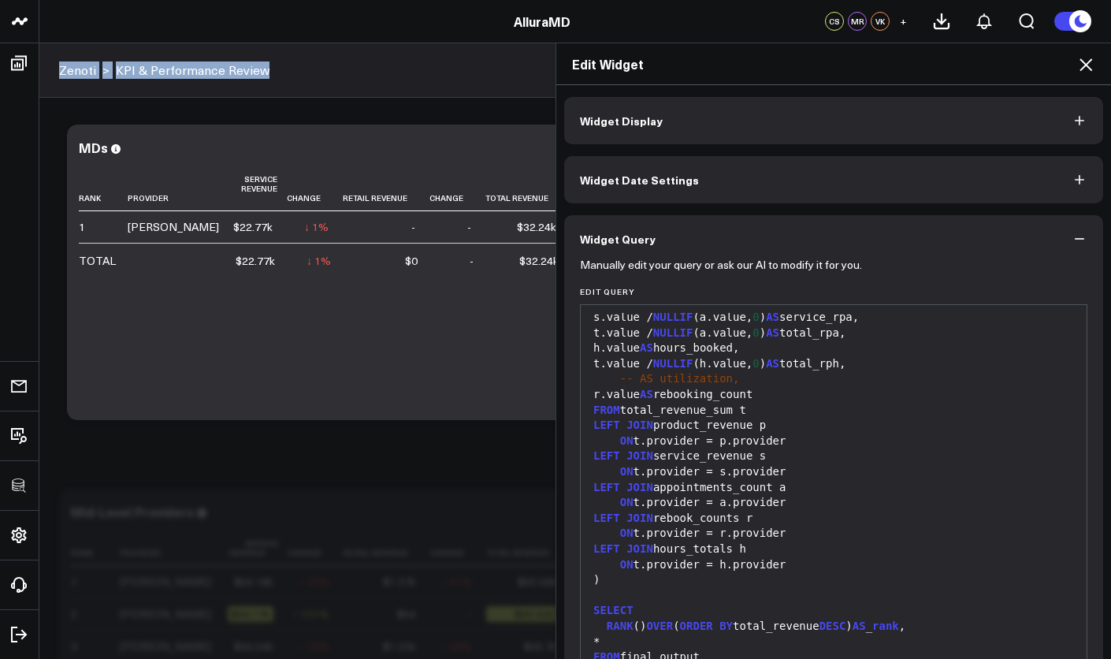
scroll to position [113, 0]
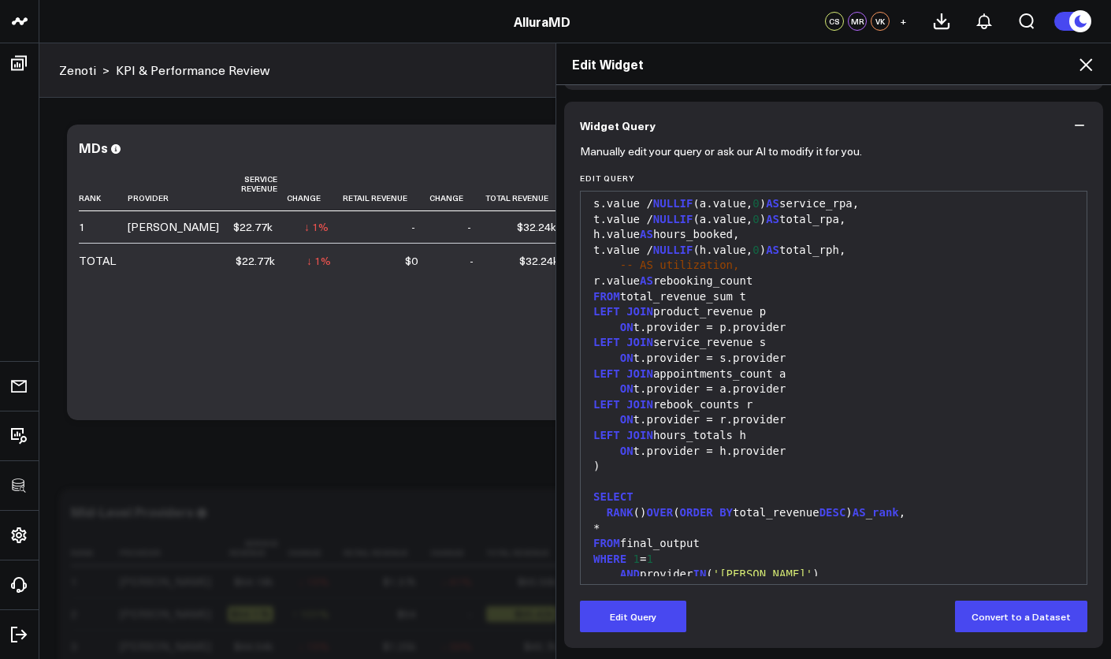
click at [819, 536] on div "FROM final_output" at bounding box center [834, 544] width 490 height 16
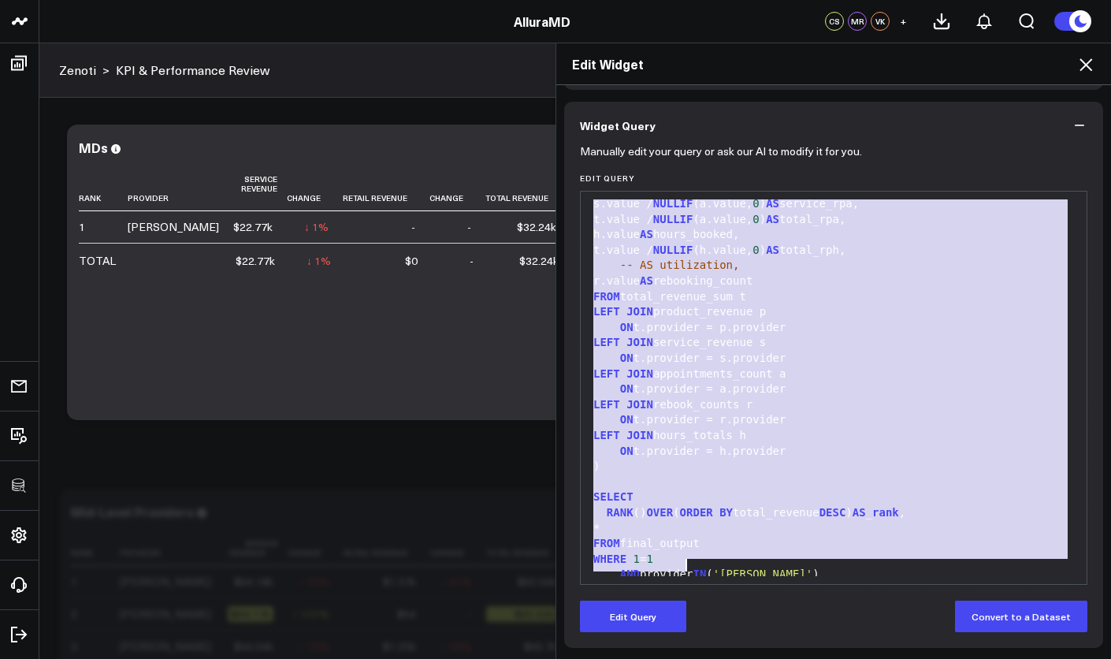
copy div "ON a.therapist.id = t.id JOIN zenoti.centers c ON a.center_id = c.id WHERE 1 = …"
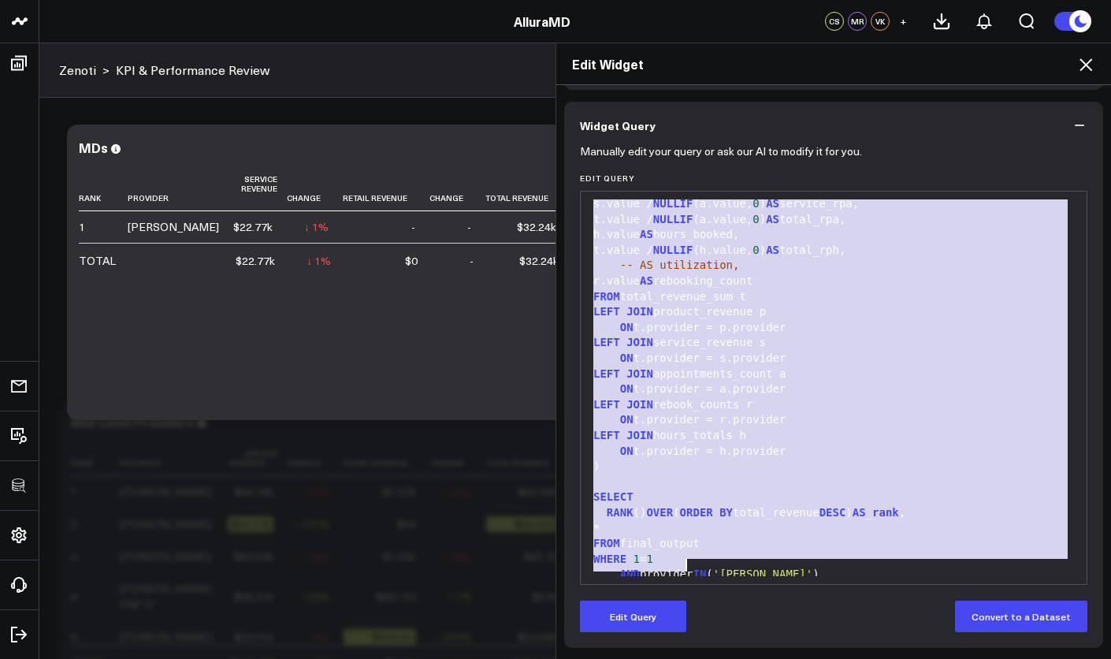
scroll to position [0, 0]
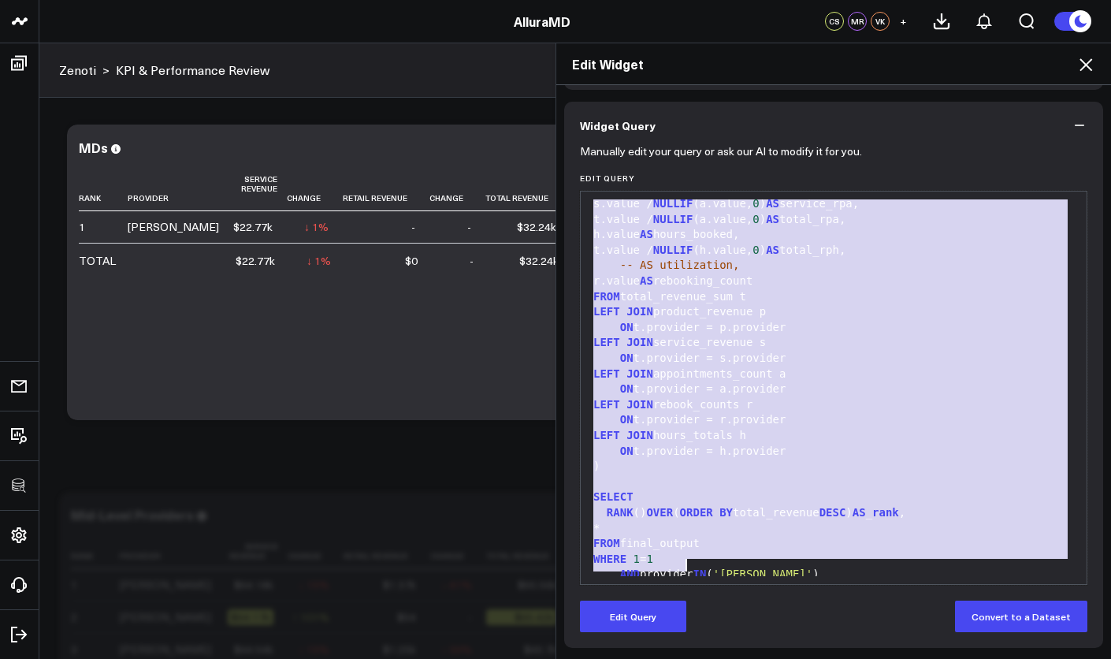
click at [844, 444] on div "ON t.provider = h.provider" at bounding box center [834, 452] width 490 height 16
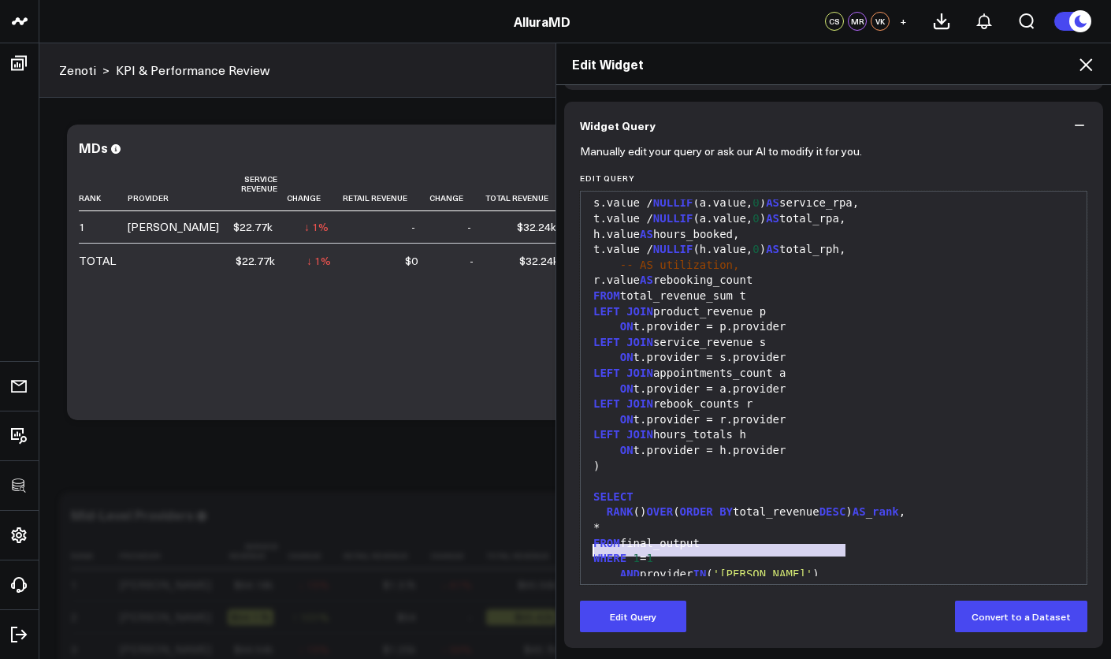
drag, startPoint x: 826, startPoint y: 554, endPoint x: 587, endPoint y: 546, distance: 238.8
click at [589, 566] on div "AND provider IN ( 'Edwin Parrilla' )" at bounding box center [834, 574] width 490 height 16
click at [709, 459] on div ")" at bounding box center [834, 467] width 490 height 16
drag, startPoint x: 841, startPoint y: 545, endPoint x: 532, endPoint y: 555, distance: 309.0
click at [530, 556] on div "Edit Widget Widget Display Widget Date Settings Widget Query Manually edit your…" at bounding box center [555, 351] width 1111 height 616
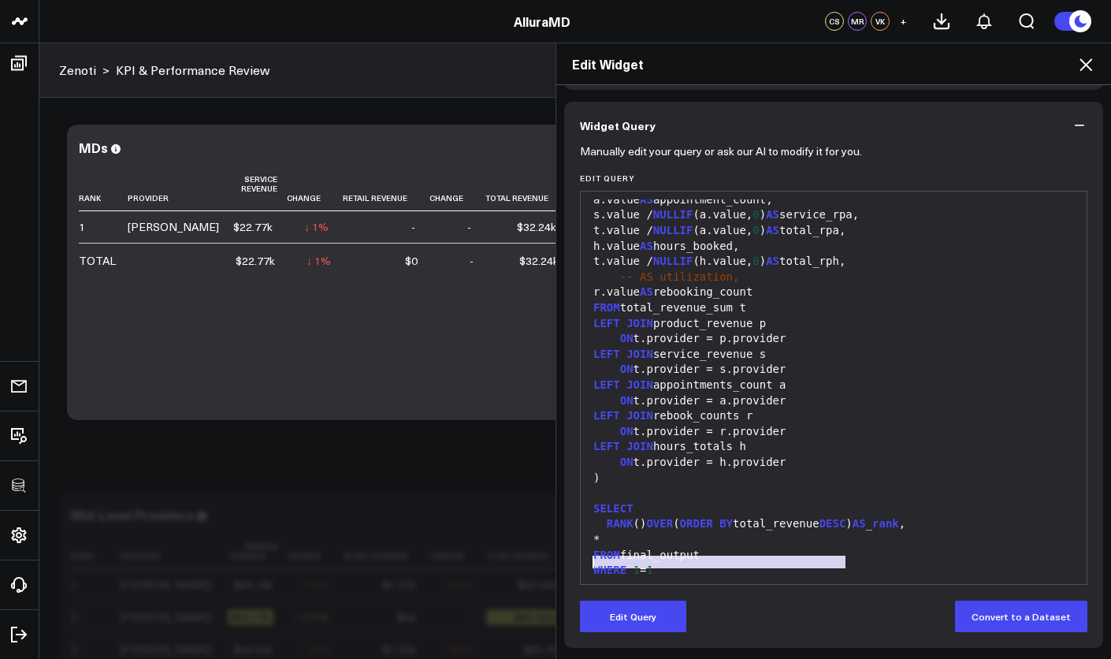
scroll to position [2279, 0]
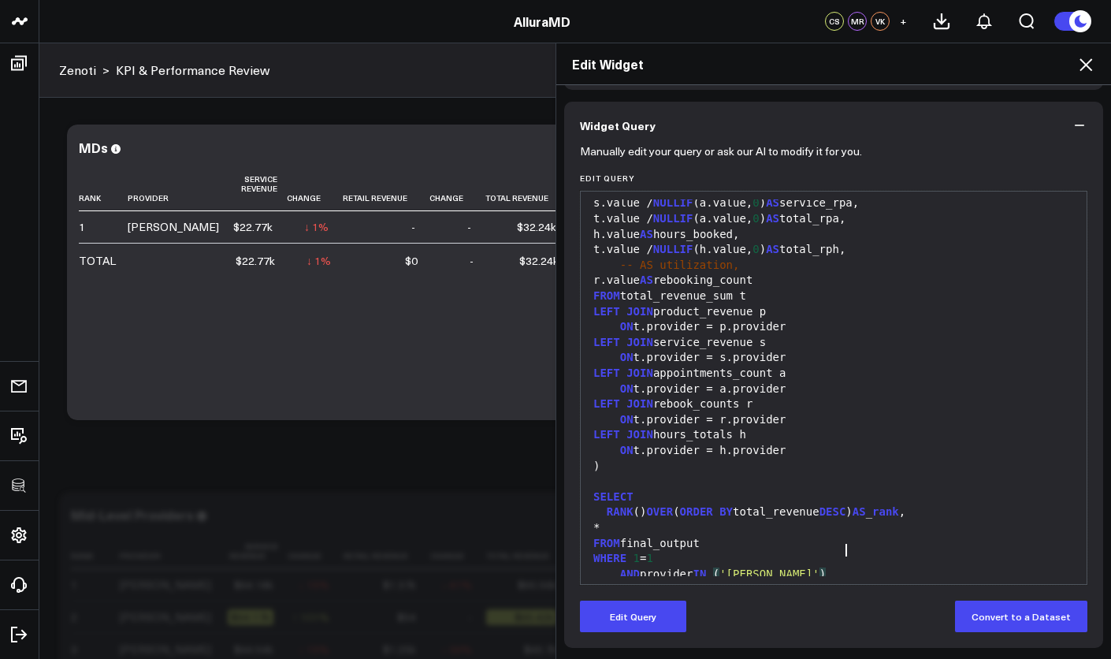
click at [840, 566] on div "AND provider IN ( 'Edwin Parrilla' )" at bounding box center [834, 574] width 490 height 16
drag, startPoint x: 848, startPoint y: 549, endPoint x: 554, endPoint y: 548, distance: 293.9
click at [556, 548] on div "Widget Display Widget Date Settings Widget Query Manually edit your query or as…" at bounding box center [833, 372] width 555 height 574
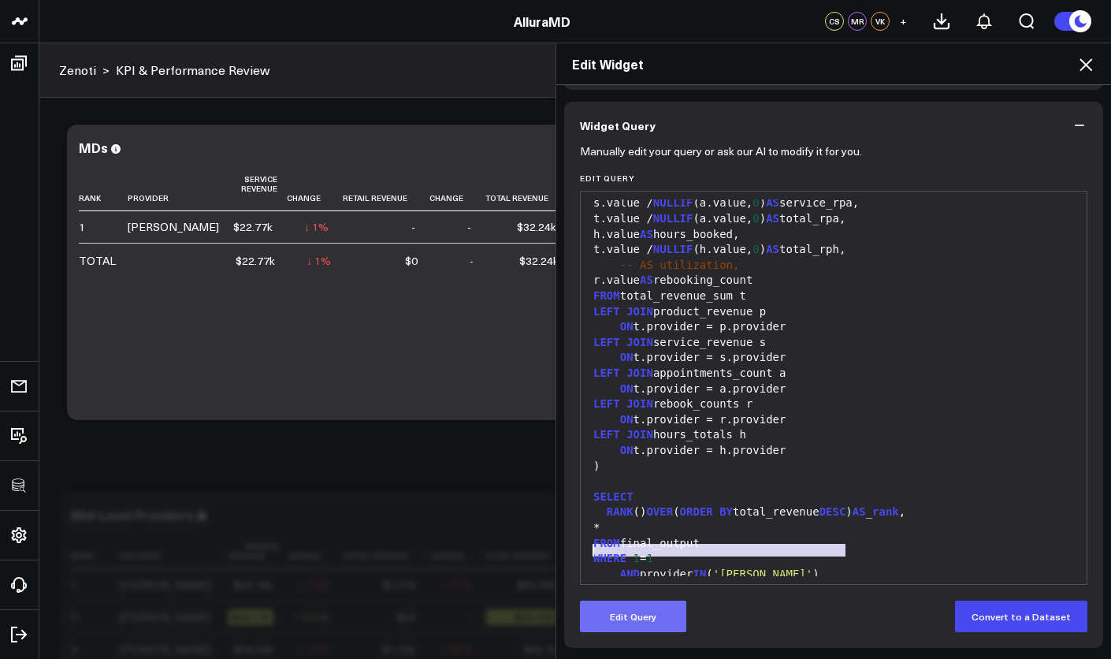
click at [629, 609] on button "Edit Query" at bounding box center [633, 616] width 106 height 32
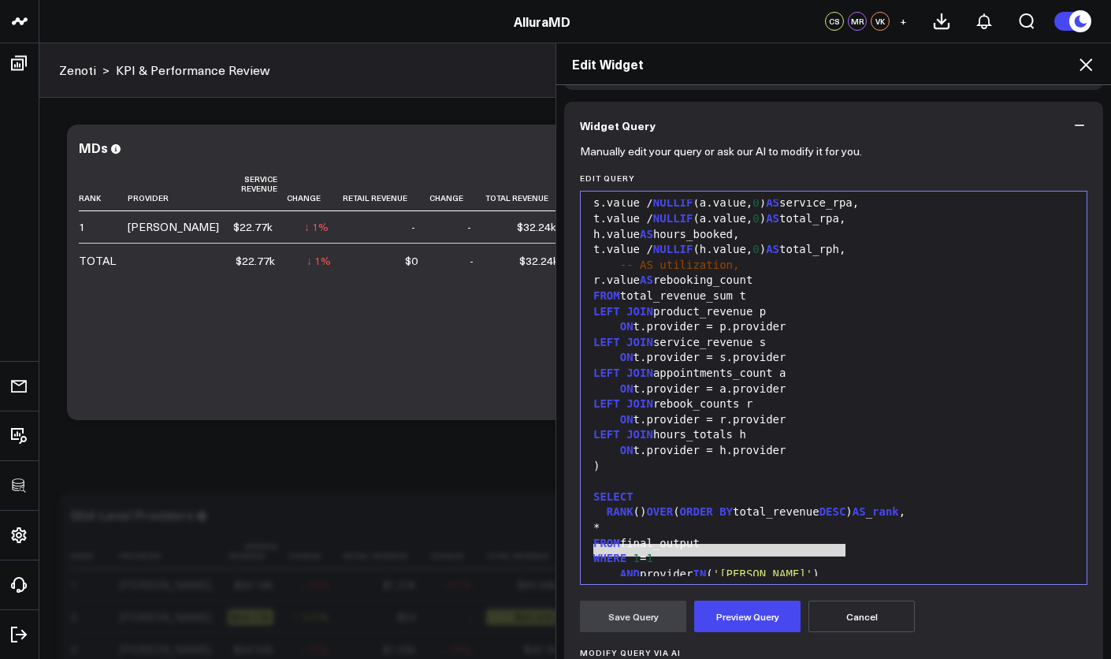
click at [845, 566] on div "AND provider IN ( 'Edwin Parrilla' )" at bounding box center [834, 574] width 490 height 16
drag, startPoint x: 830, startPoint y: 550, endPoint x: 516, endPoint y: 555, distance: 313.6
click at [516, 555] on div "Edit Widget Widget Display Widget Date Settings Widget Query Manually edit your…" at bounding box center [555, 351] width 1111 height 616
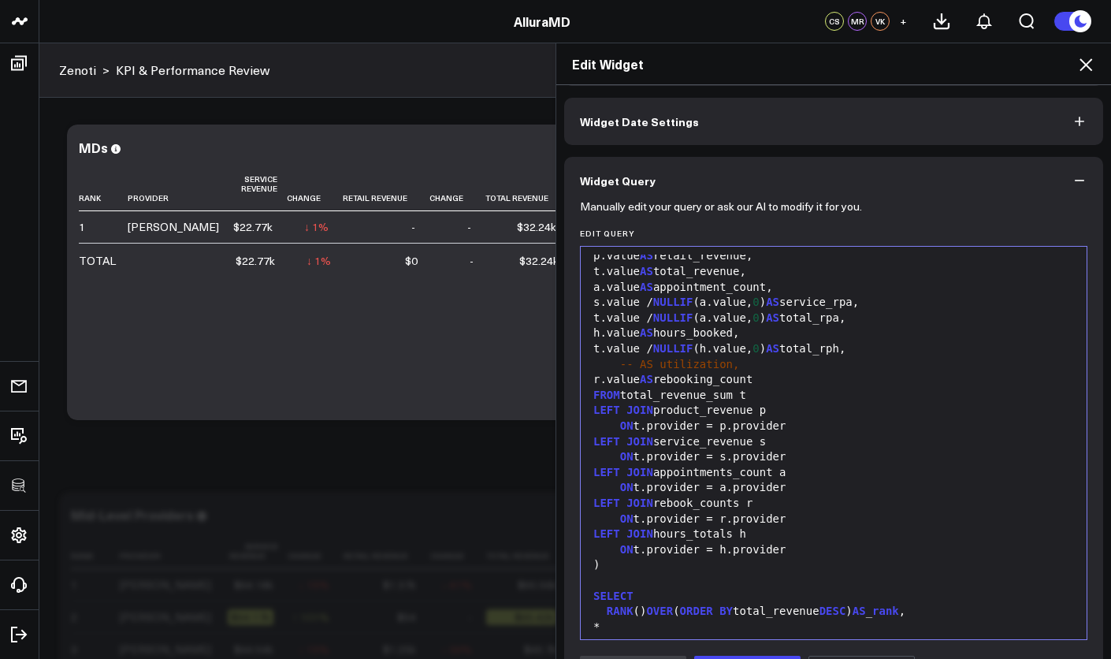
scroll to position [309, 0]
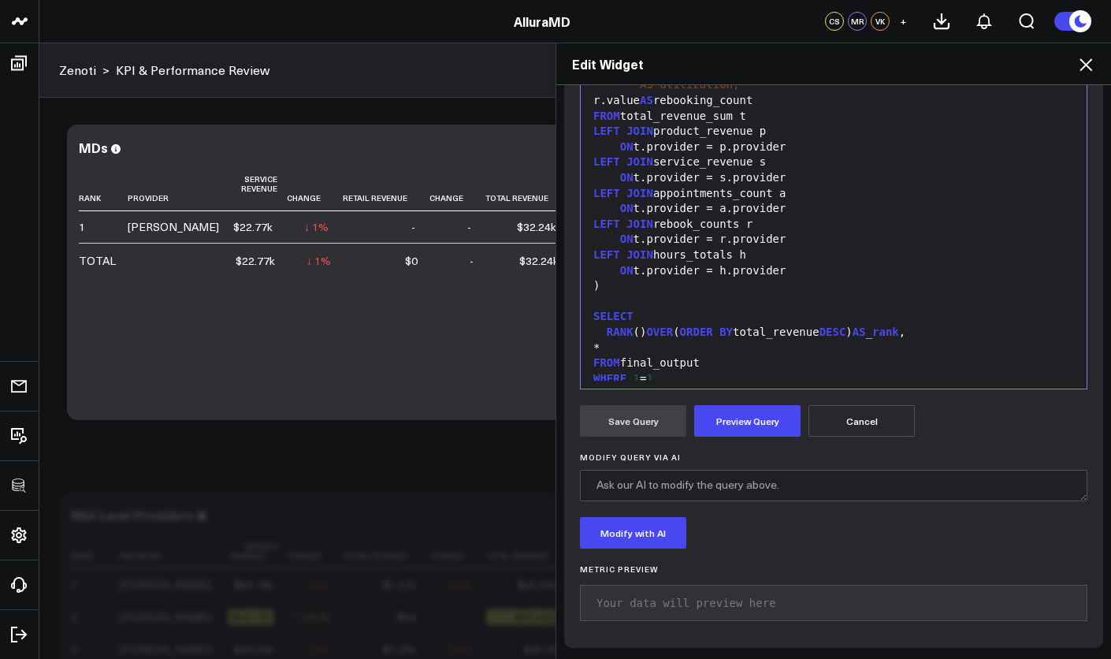
click at [743, 440] on form "Manually edit your query or ask our AI to modify it for you. Edit Query Selecti…" at bounding box center [833, 293] width 507 height 678
click at [744, 433] on button "Preview Query" at bounding box center [747, 421] width 106 height 32
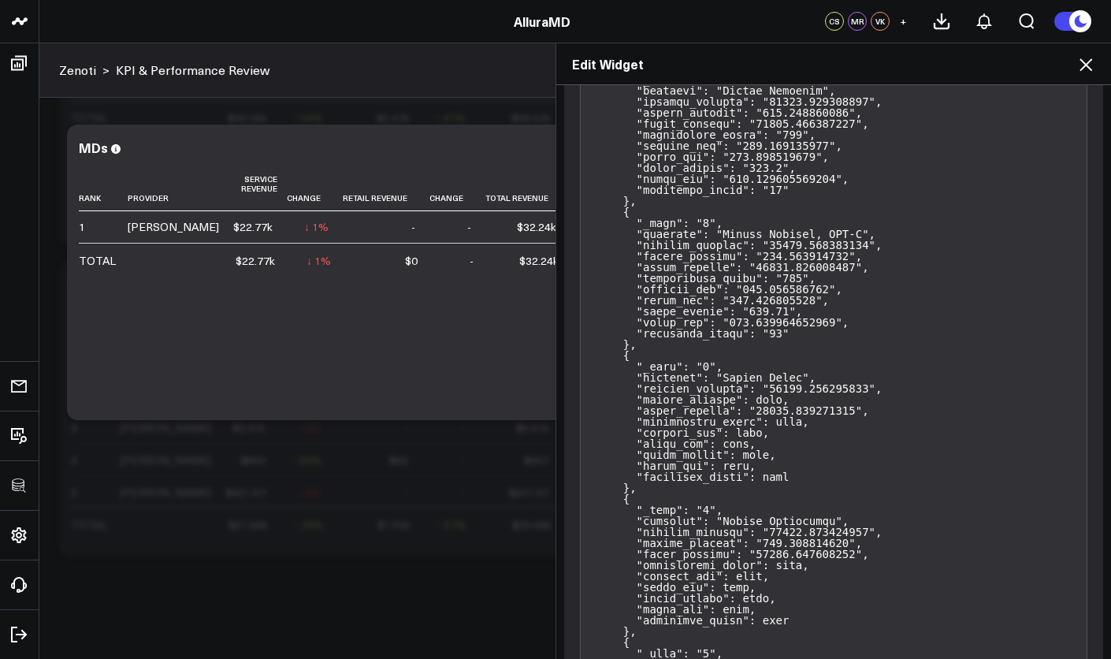
scroll to position [0, 0]
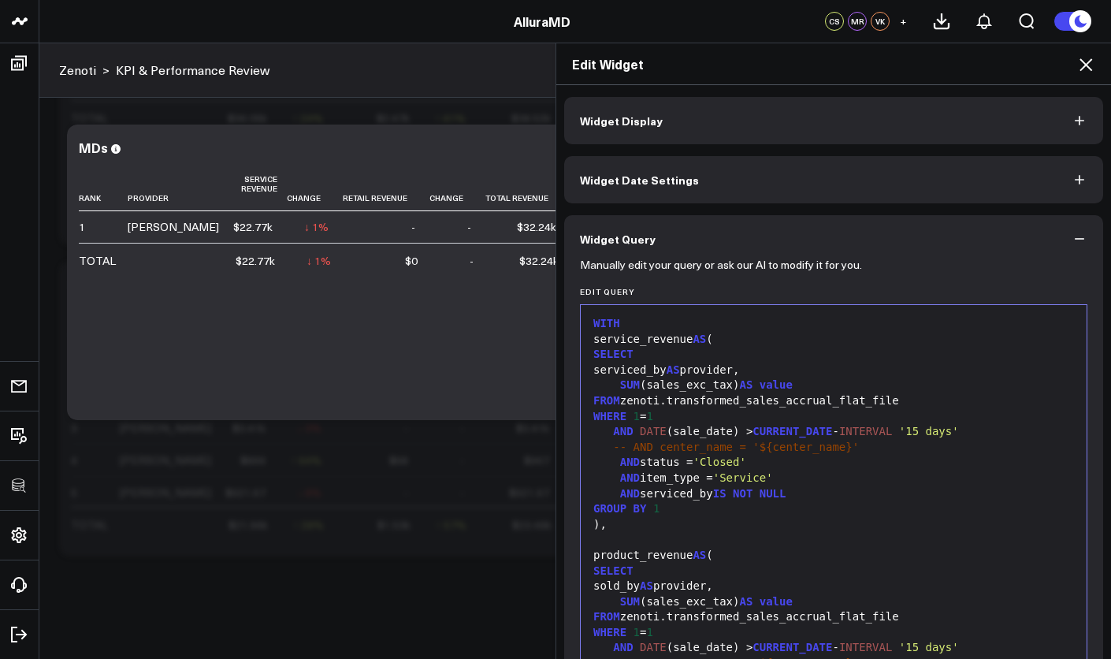
click at [1060, 231] on button "Widget Query" at bounding box center [833, 238] width 539 height 47
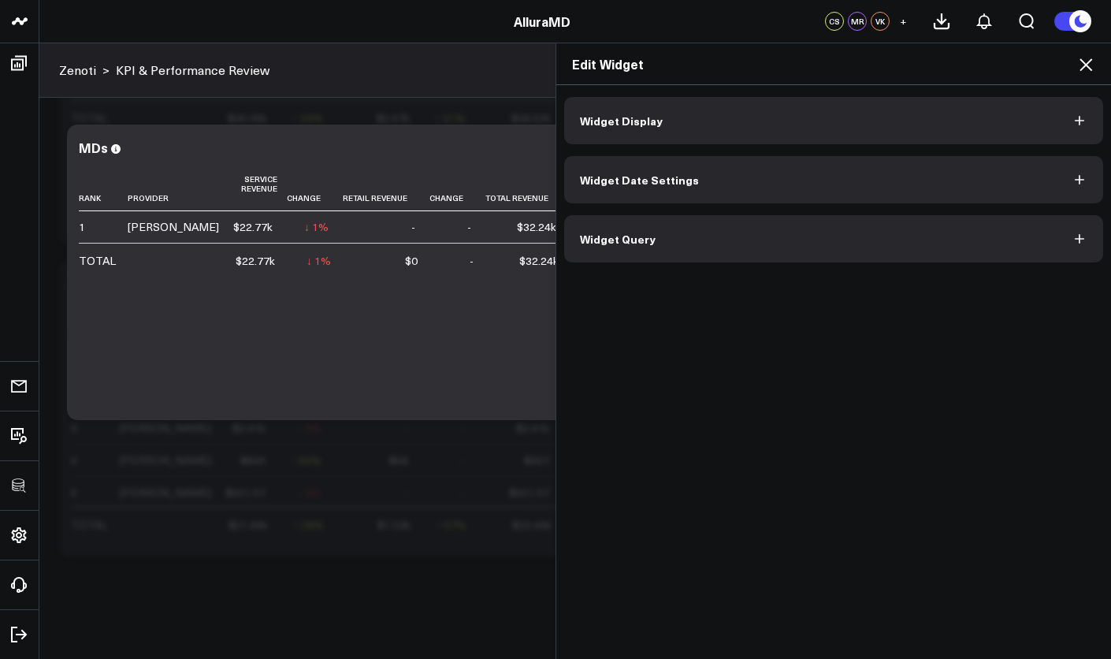
click at [1084, 69] on icon at bounding box center [1085, 64] width 19 height 19
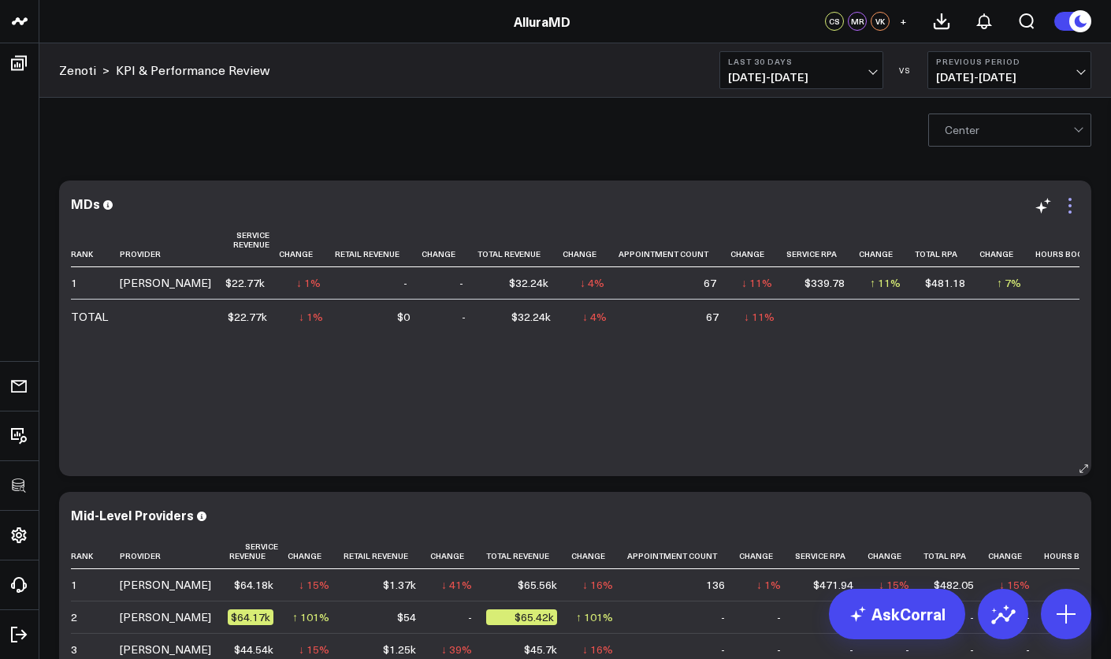
click at [1064, 212] on icon at bounding box center [1069, 205] width 19 height 19
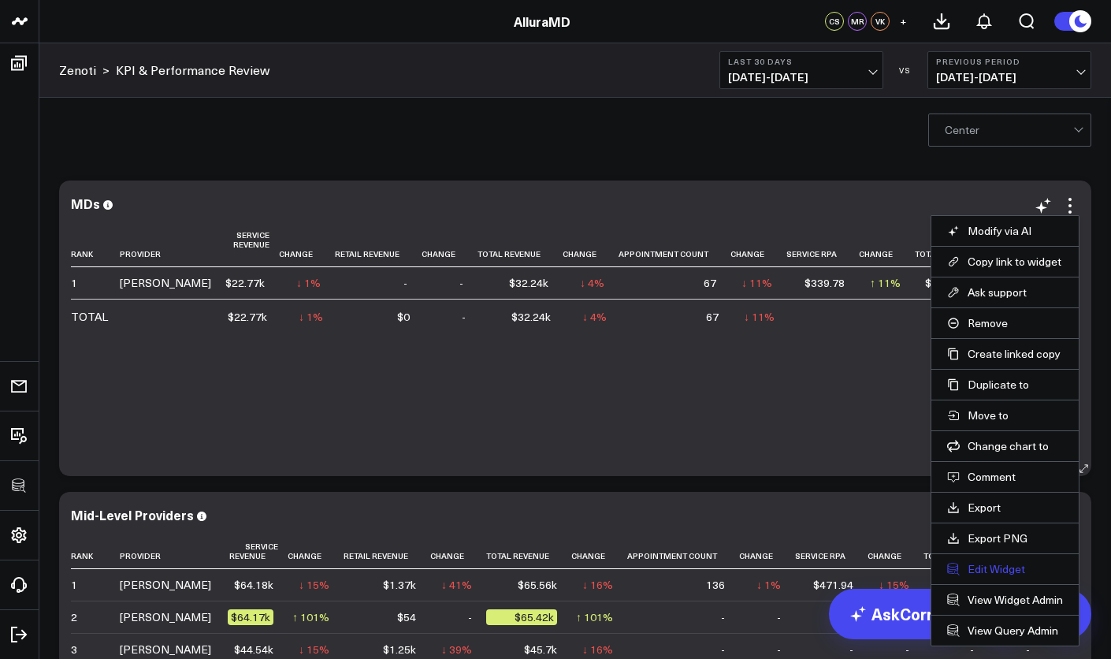
click at [989, 567] on button "Edit Widget" at bounding box center [1005, 569] width 116 height 14
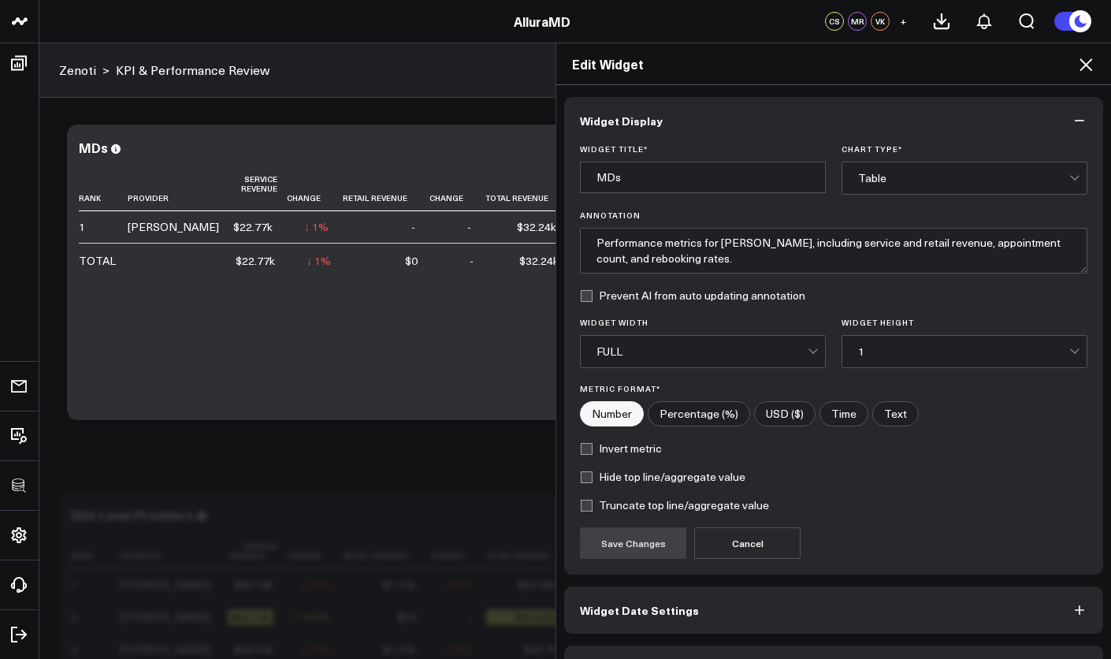
scroll to position [45, 0]
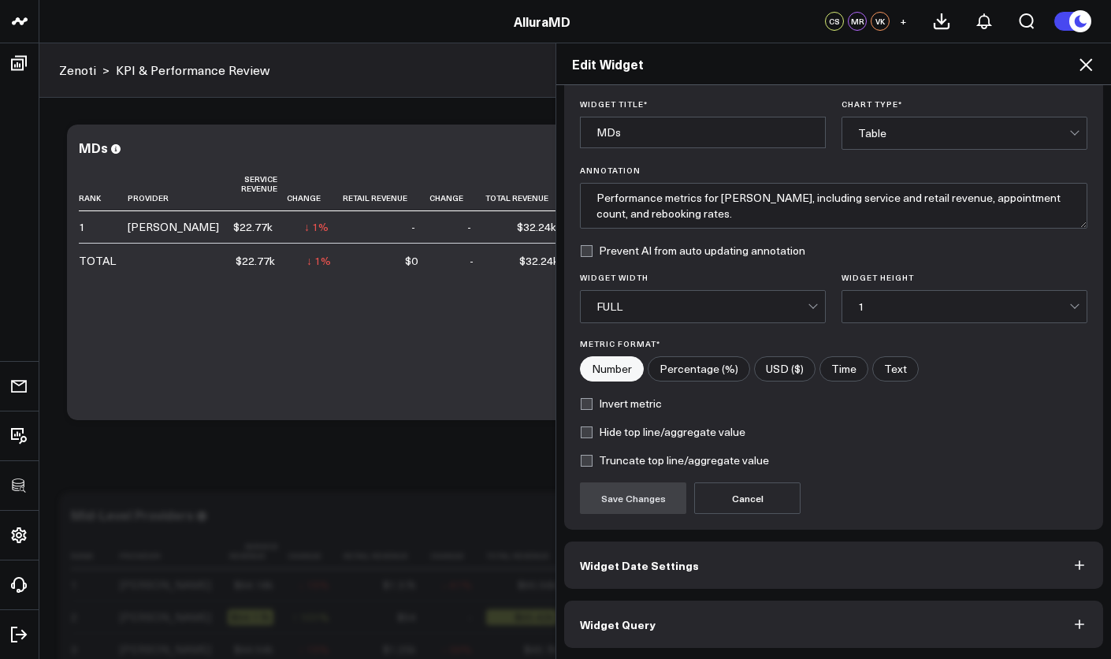
click at [866, 618] on button "Widget Query" at bounding box center [833, 623] width 539 height 47
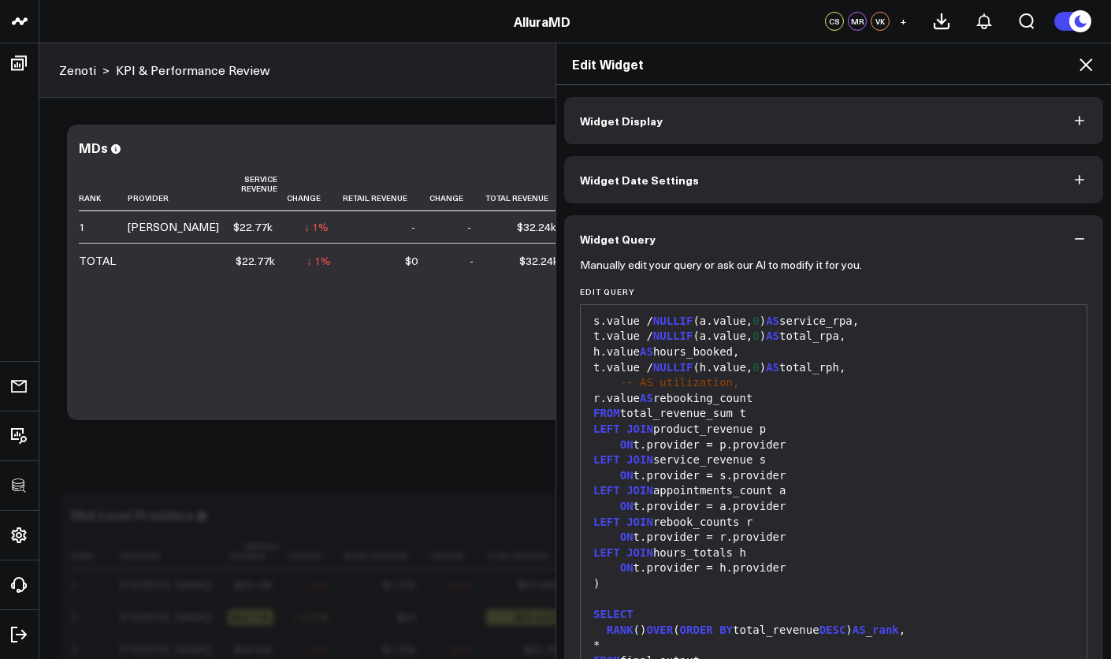
scroll to position [113, 0]
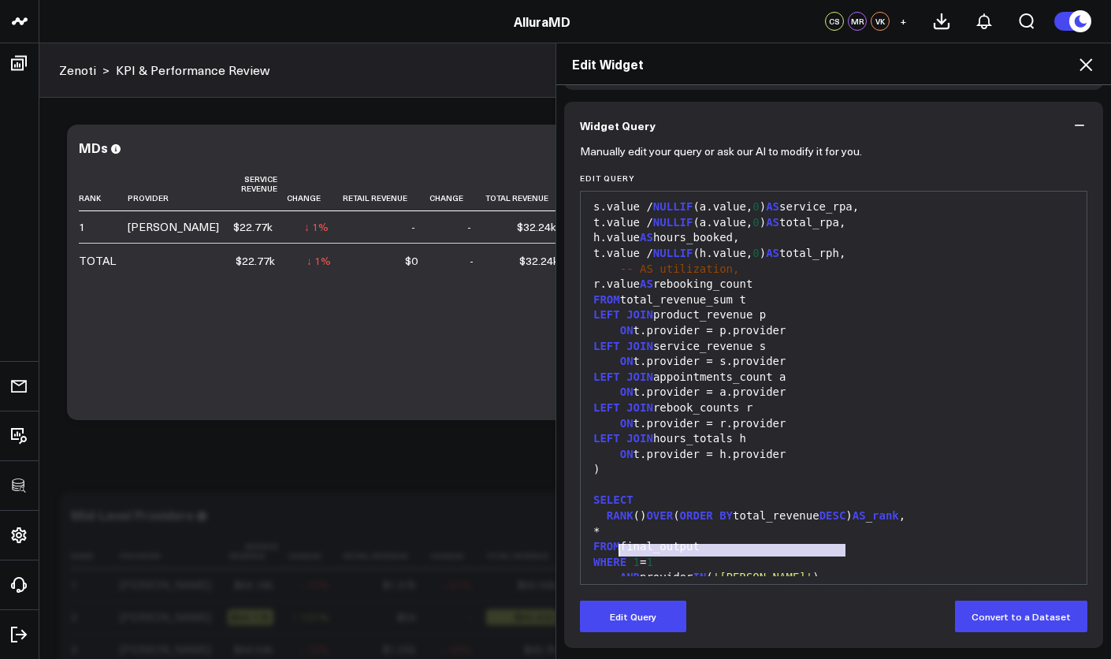
drag, startPoint x: 840, startPoint y: 550, endPoint x: 607, endPoint y: 555, distance: 233.2
click at [607, 570] on div "AND provider IN ( 'Edwin Parrilla' )" at bounding box center [834, 578] width 490 height 16
click at [646, 570] on div "AND provider IN ( 'Edwin Parrilla' )" at bounding box center [834, 578] width 490 height 16
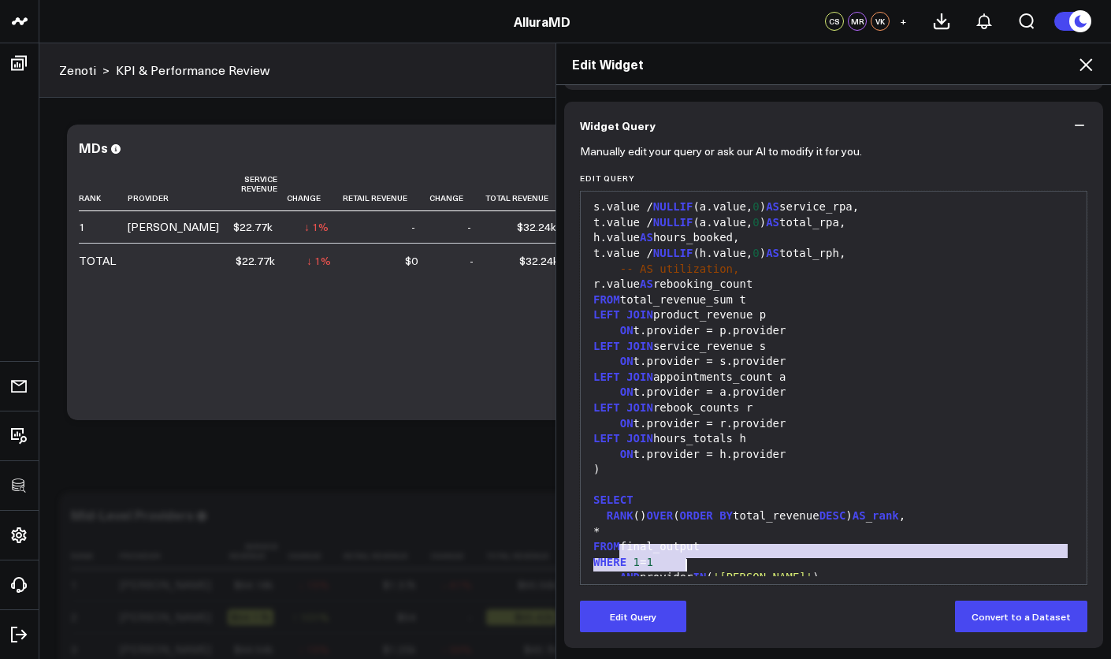
drag, startPoint x: 612, startPoint y: 551, endPoint x: 898, endPoint y: 558, distance: 286.0
click at [651, 622] on button "Edit Query" at bounding box center [633, 616] width 106 height 32
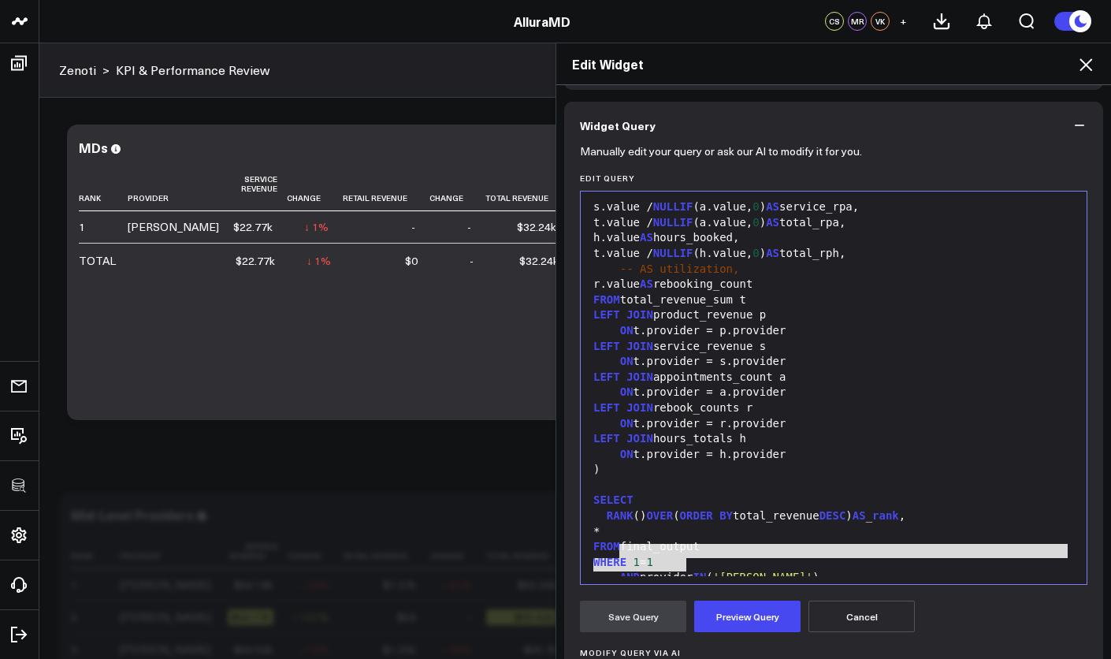
click at [812, 570] on span "'Edwin Parrilla'" at bounding box center [762, 576] width 99 height 13
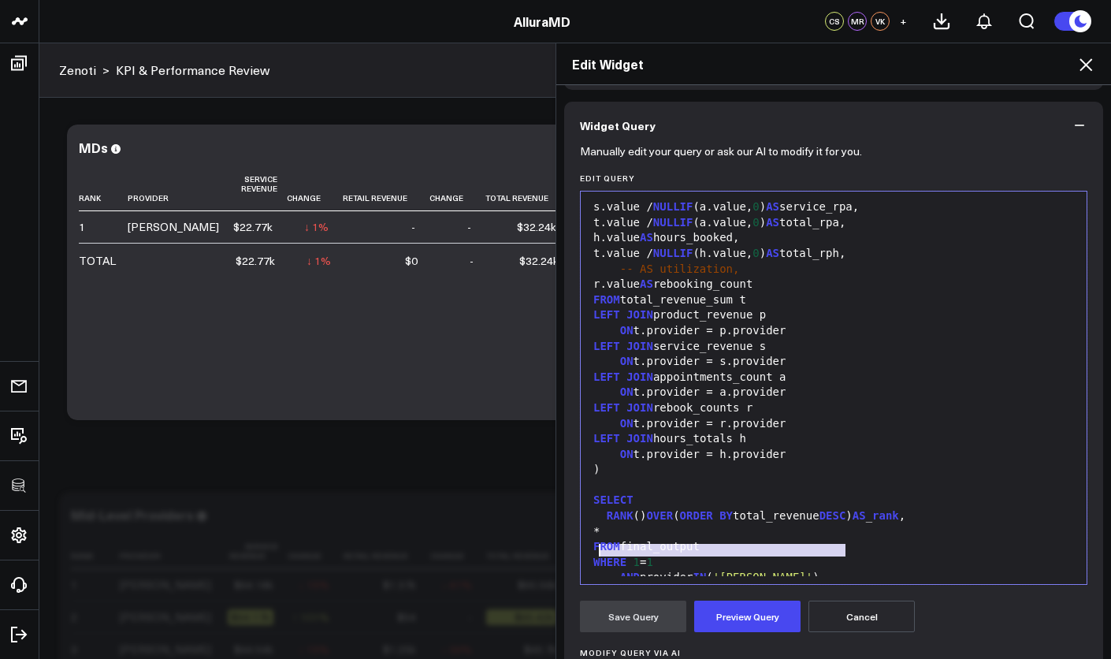
drag, startPoint x: 840, startPoint y: 548, endPoint x: 594, endPoint y: 548, distance: 245.8
click at [594, 570] on div "AND provider IN ( 'Edwin Parrilla' )" at bounding box center [834, 578] width 490 height 16
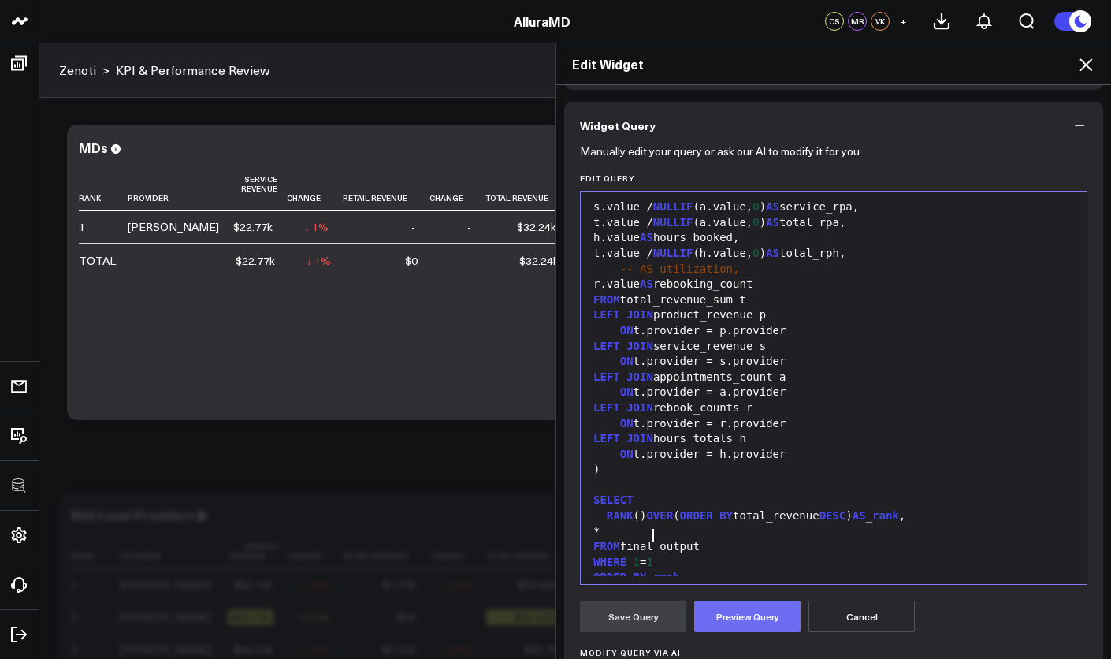
scroll to position [2264, 0]
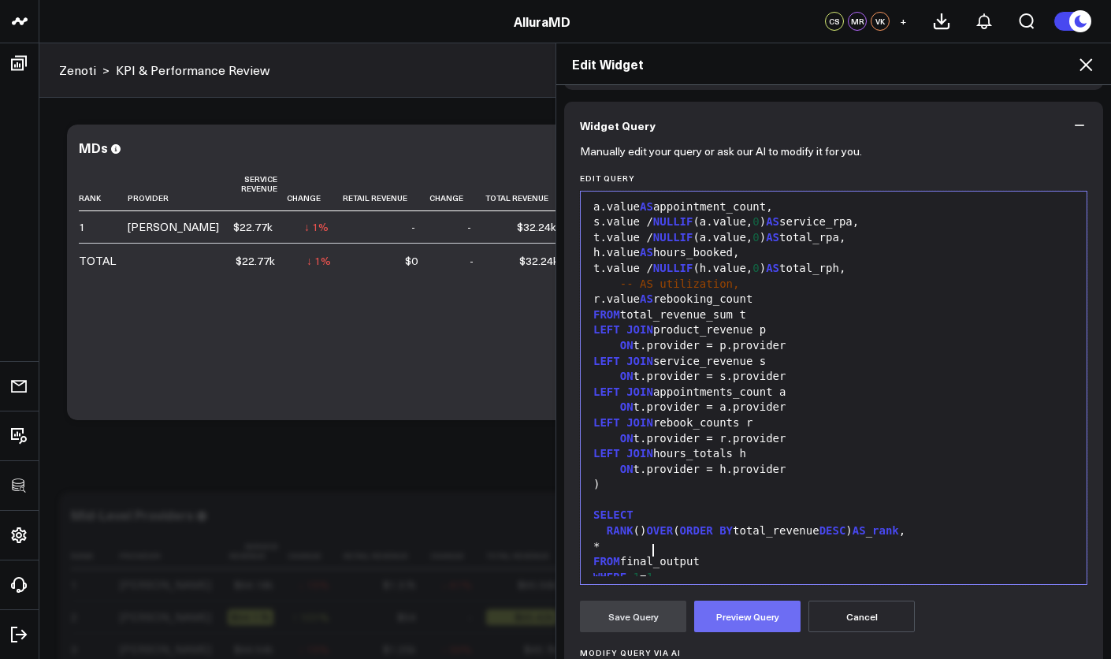
click at [757, 613] on button "Preview Query" at bounding box center [747, 616] width 106 height 32
click at [649, 611] on button "Save Query" at bounding box center [633, 616] width 106 height 32
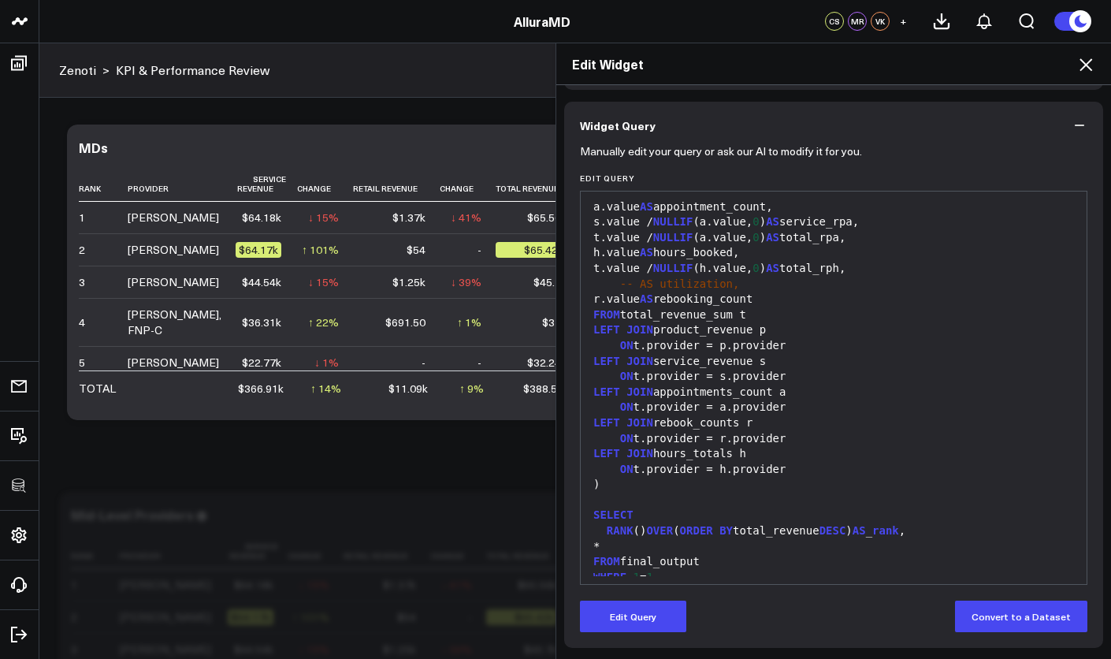
click at [1079, 69] on icon at bounding box center [1085, 64] width 19 height 19
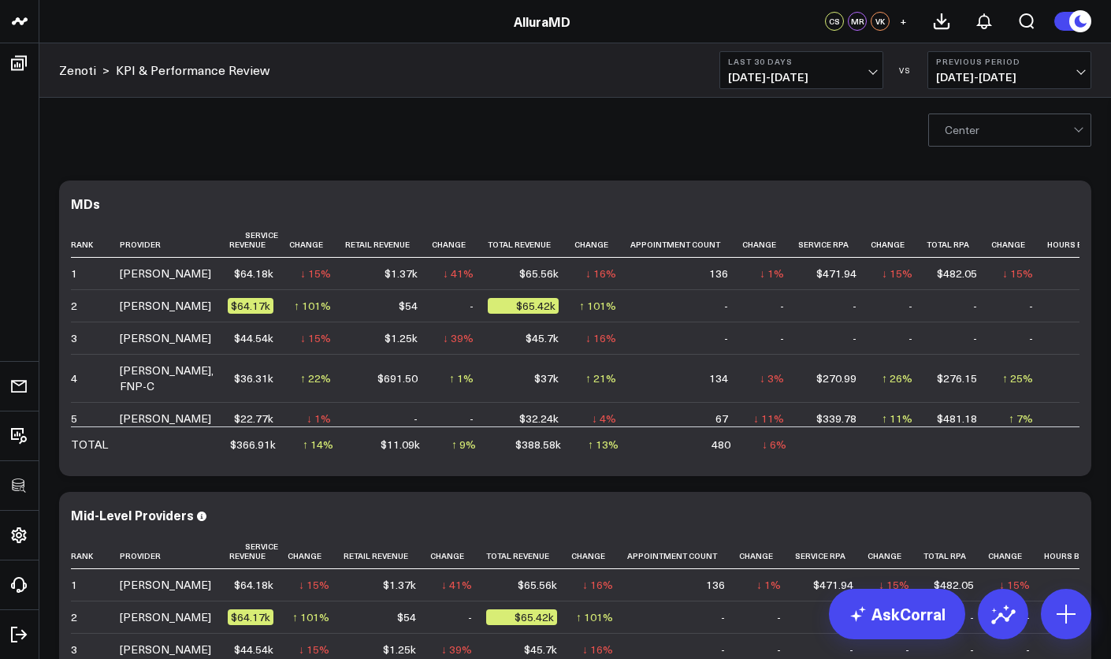
click at [90, 202] on div "MDs" at bounding box center [92, 203] width 43 height 17
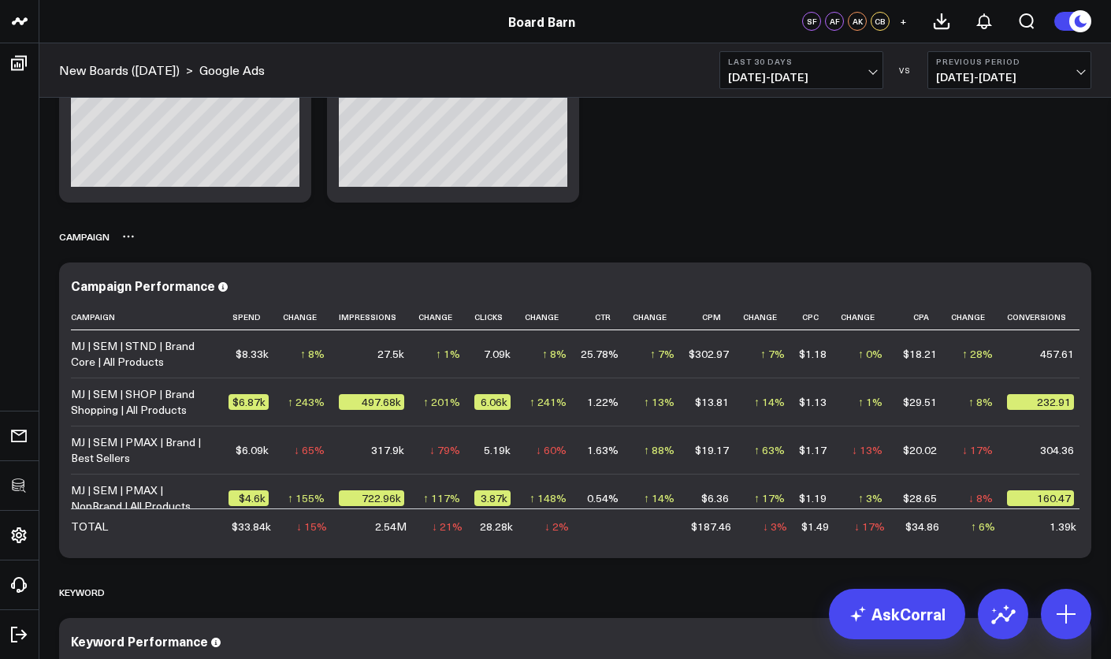
scroll to position [2089, 0]
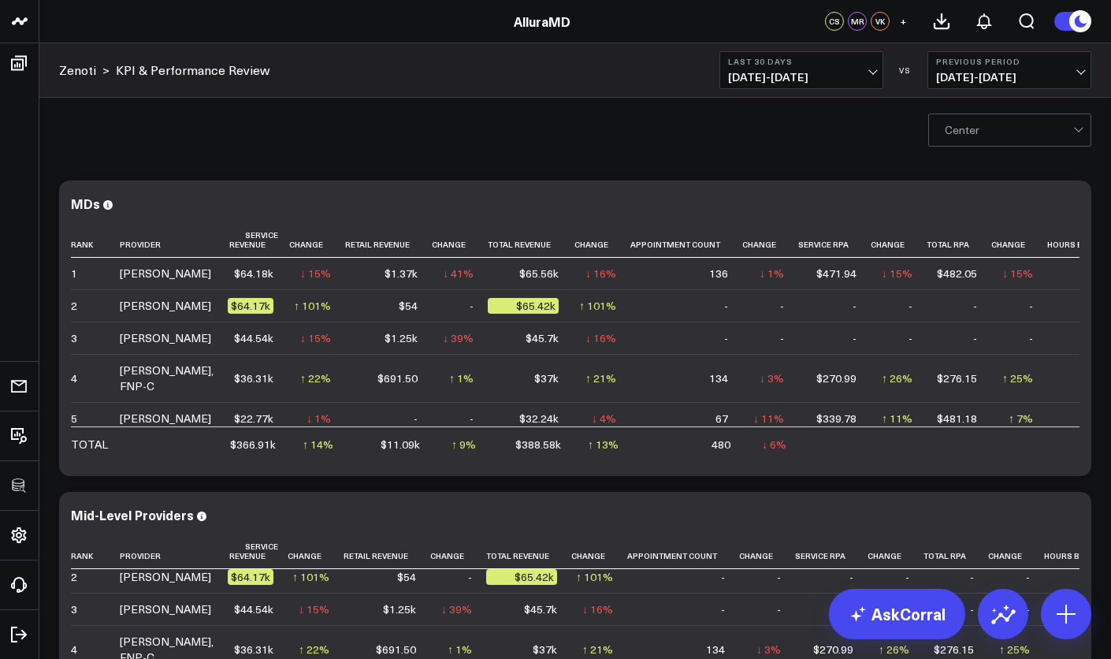
click at [236, 17] on div "AlluraMD" at bounding box center [545, 21] width 1091 height 17
click at [577, 23] on div "AlluraMD" at bounding box center [545, 21] width 1091 height 17
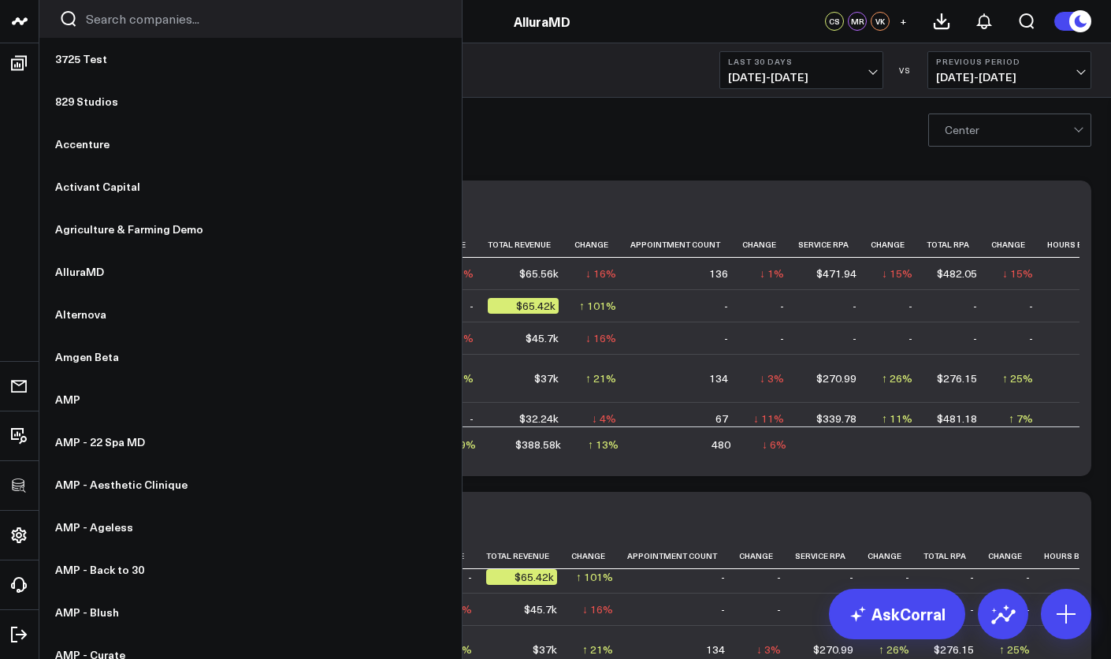
click at [95, 17] on input "Search companies input" at bounding box center [264, 18] width 356 height 17
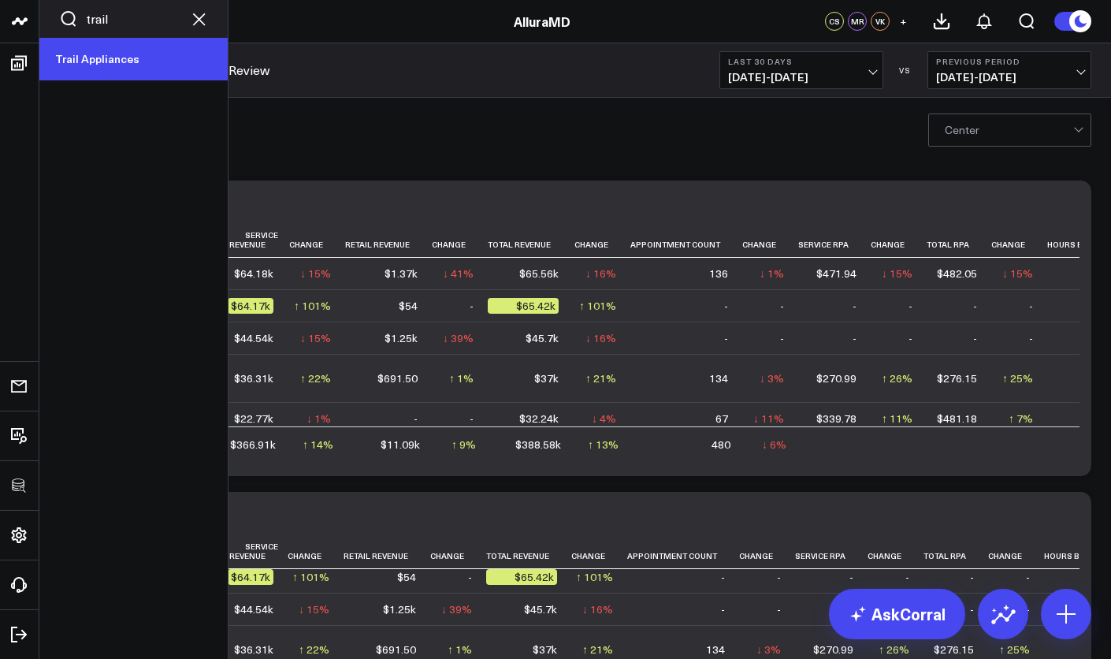
type input "trail"
click at [94, 61] on link "Trail Appliances" at bounding box center [133, 59] width 188 height 43
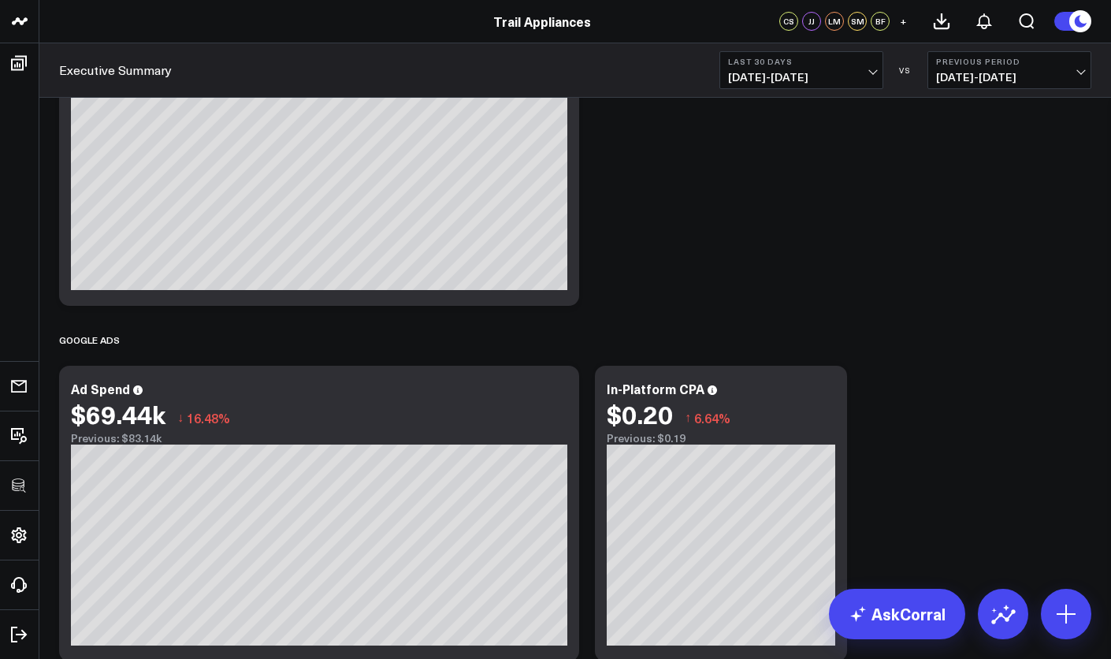
scroll to position [518, 0]
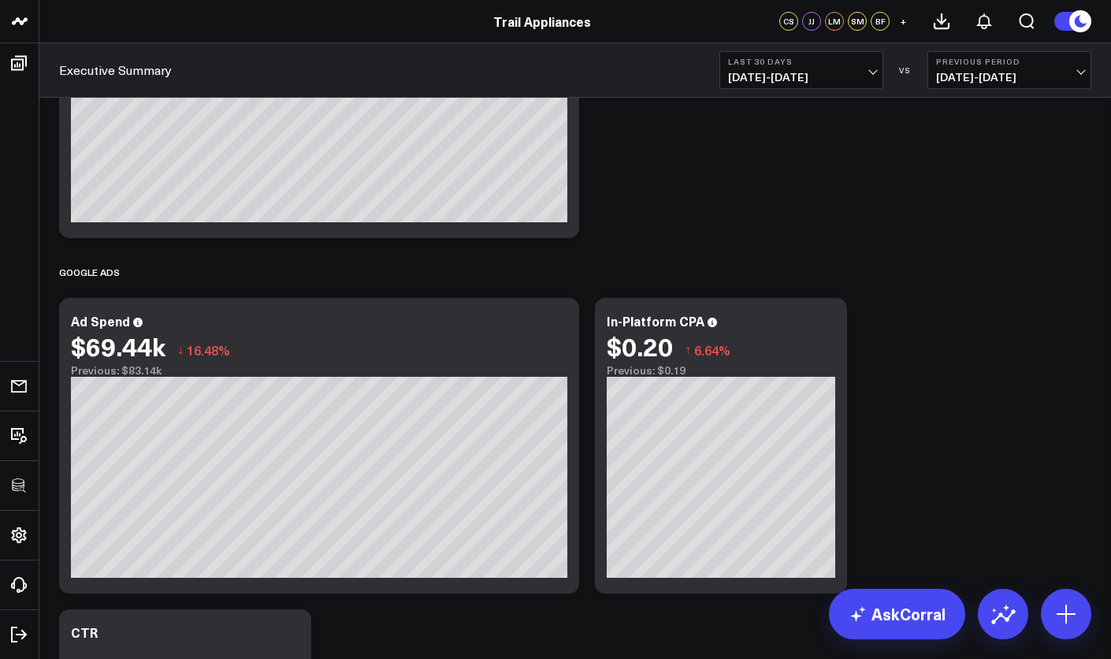
click at [596, 0] on header "3725 Test 829 Studios Accenture Activant Capital Agriculture & Farming Demo All…" at bounding box center [555, 21] width 1111 height 43
click at [596, 0] on html "3725 Test 829 Studios Accenture Activant Capital Agriculture & Farming Demo All…" at bounding box center [555, 244] width 1111 height 1525
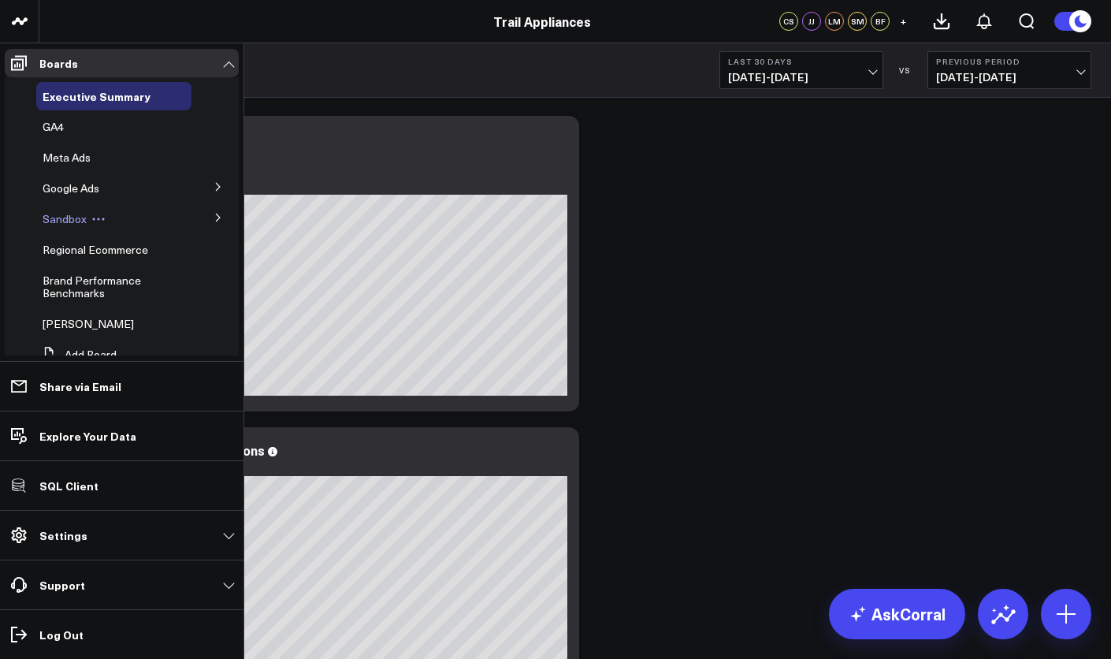
scroll to position [0, 0]
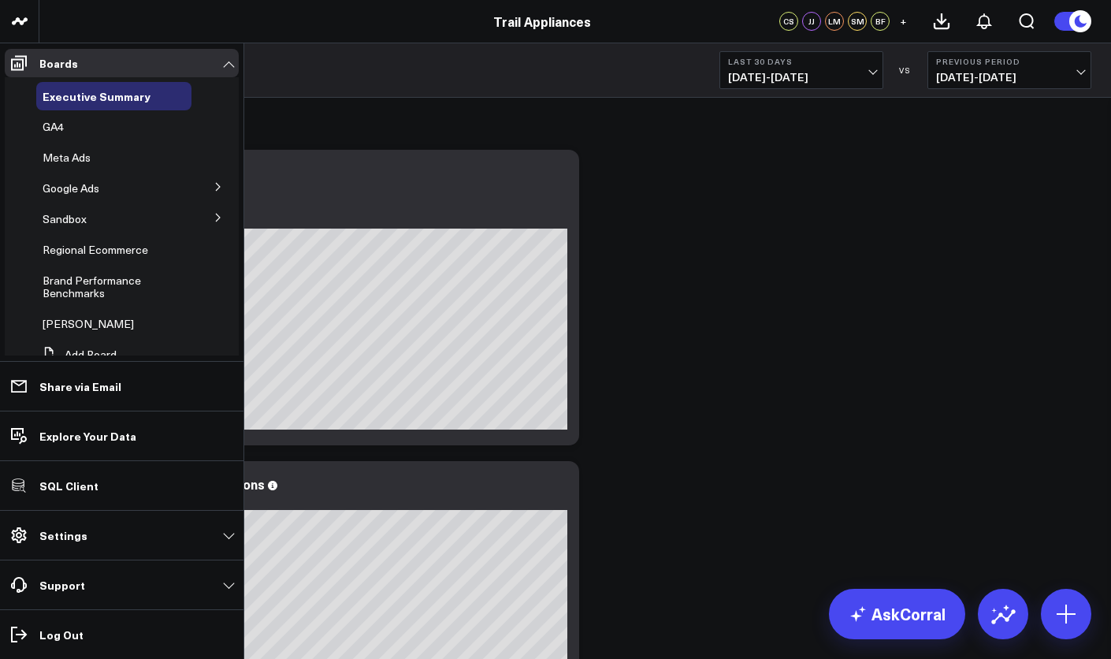
click at [203, 188] on button at bounding box center [218, 186] width 41 height 24
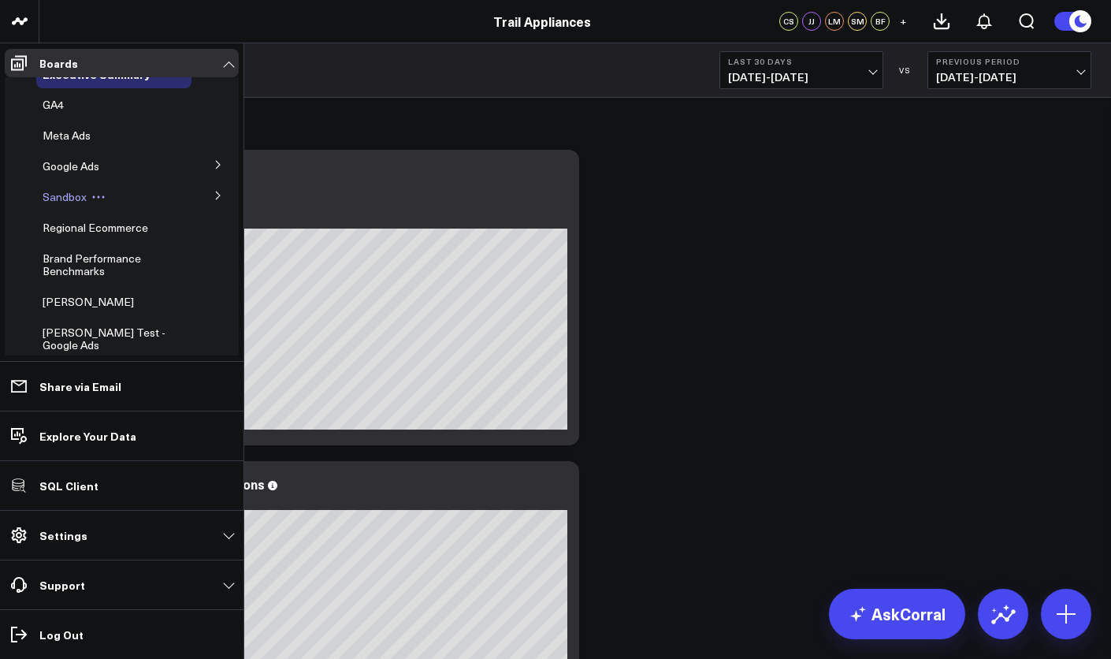
scroll to position [46, 0]
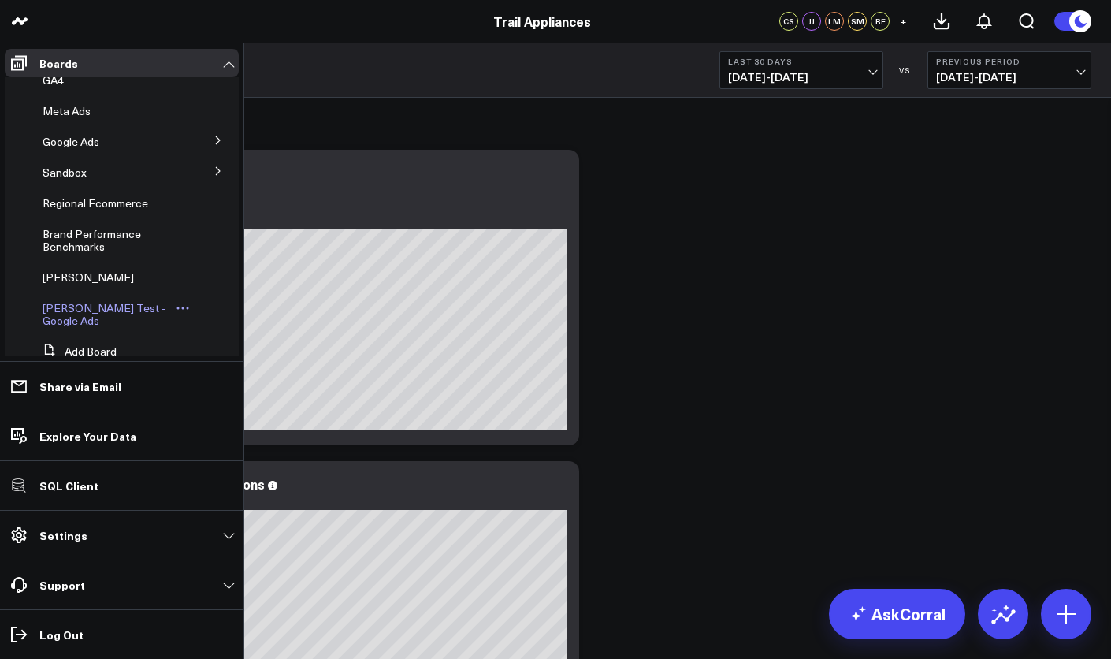
click at [102, 316] on div "[PERSON_NAME] Test - Google Ads" at bounding box center [113, 314] width 155 height 41
click at [102, 310] on span "[PERSON_NAME] Test - Google Ads" at bounding box center [104, 314] width 123 height 28
